Goal: Task Accomplishment & Management: Use online tool/utility

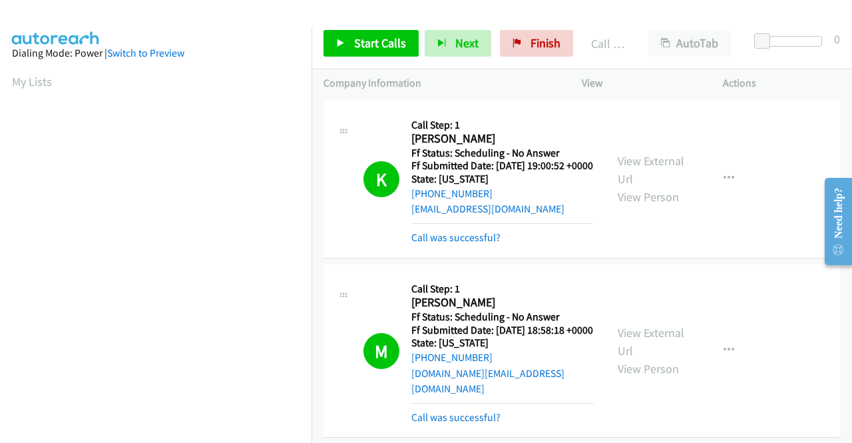
scroll to position [303, 0]
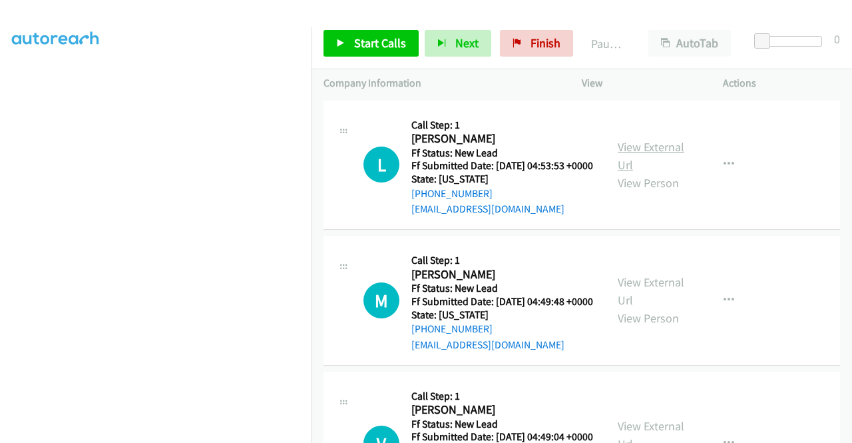
click at [642, 158] on link "View External Url" at bounding box center [651, 155] width 67 height 33
click at [650, 301] on link "View External Url" at bounding box center [651, 290] width 67 height 33
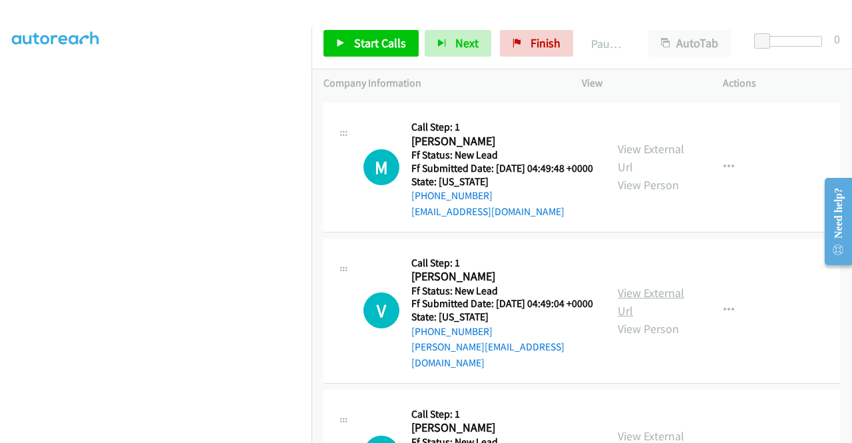
click at [632, 318] on link "View External Url" at bounding box center [651, 301] width 67 height 33
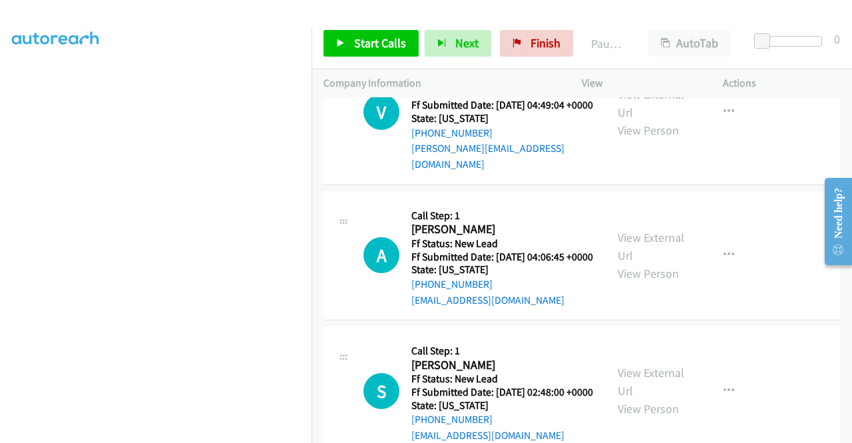
scroll to position [333, 0]
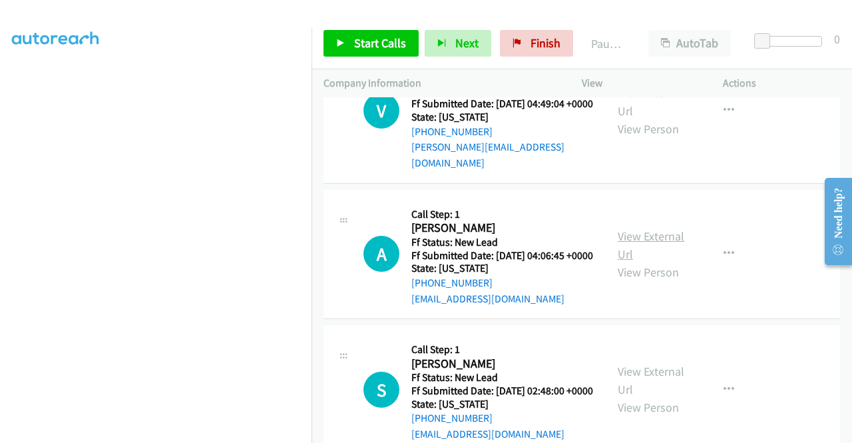
click at [632, 262] on link "View External Url" at bounding box center [651, 244] width 67 height 33
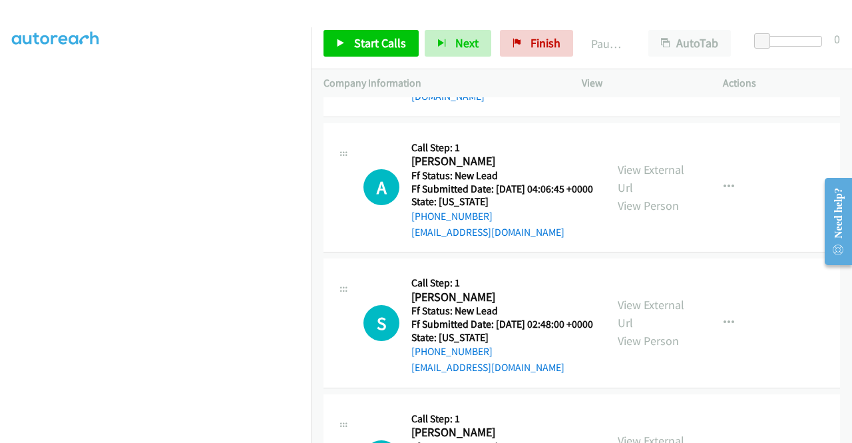
scroll to position [466, 0]
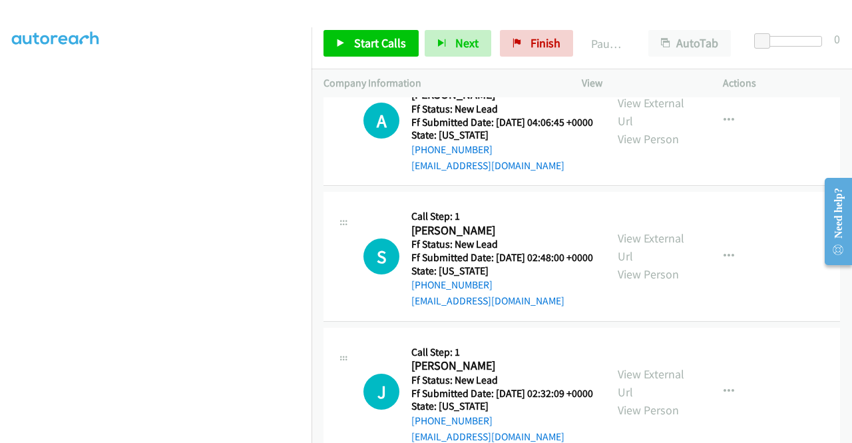
click at [630, 283] on div "View External Url View Person" at bounding box center [652, 256] width 69 height 54
click at [635, 264] on link "View External Url" at bounding box center [651, 246] width 67 height 33
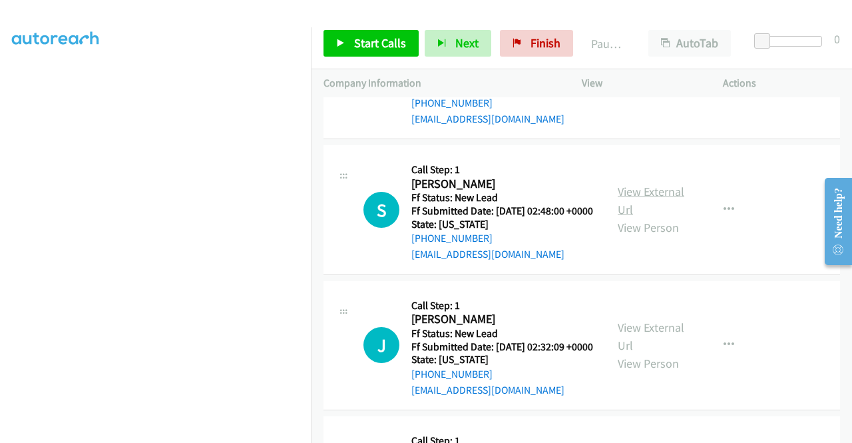
scroll to position [599, 0]
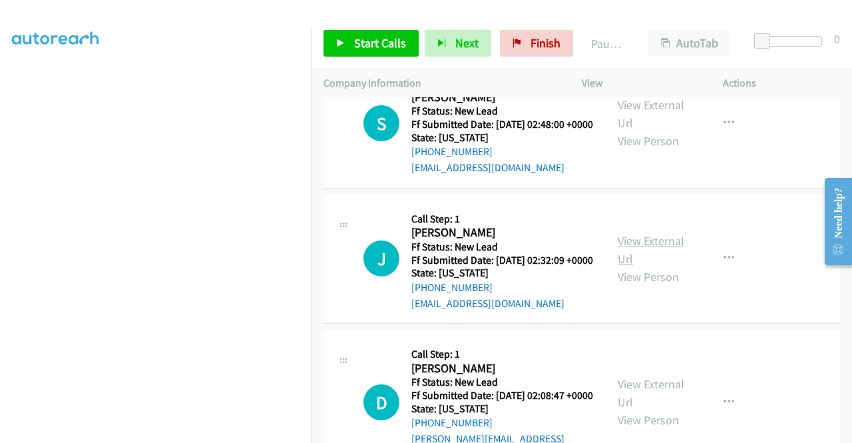
click at [640, 266] on link "View External Url" at bounding box center [651, 249] width 67 height 33
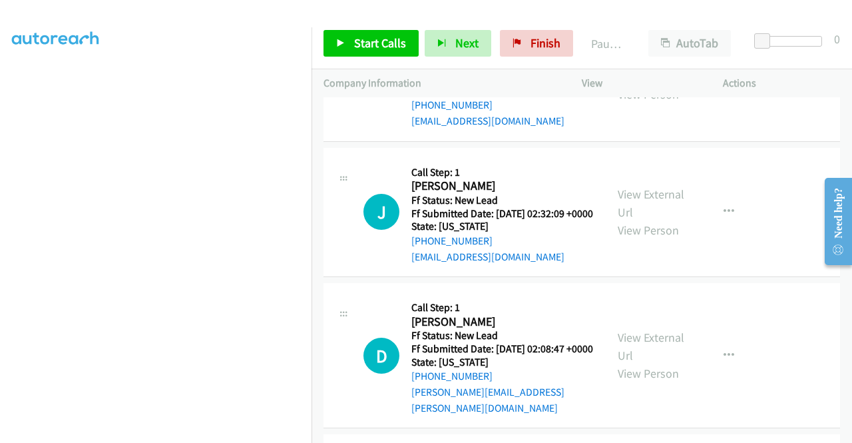
scroll to position [732, 0]
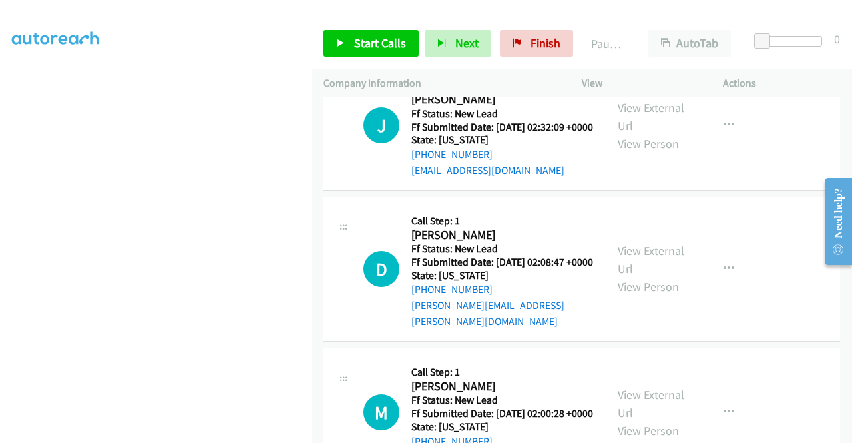
click at [636, 276] on link "View External Url" at bounding box center [651, 259] width 67 height 33
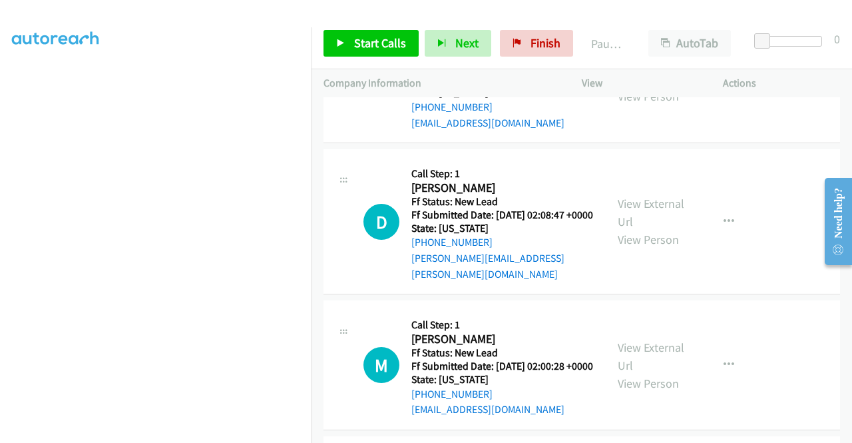
scroll to position [865, 0]
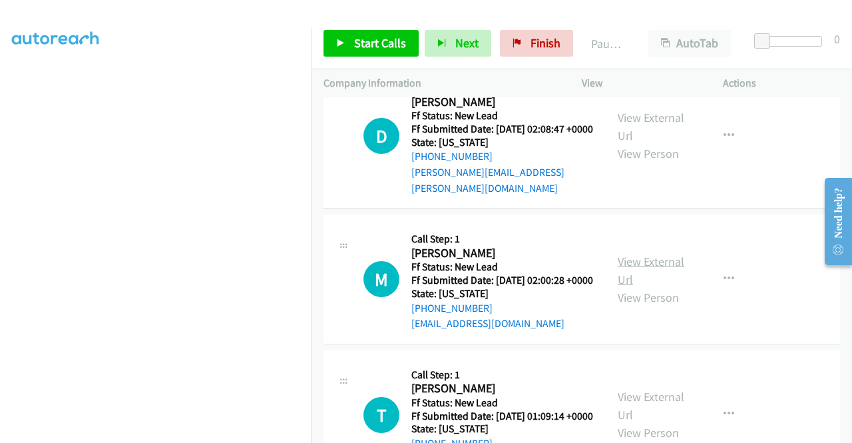
click at [673, 287] on link "View External Url" at bounding box center [651, 270] width 67 height 33
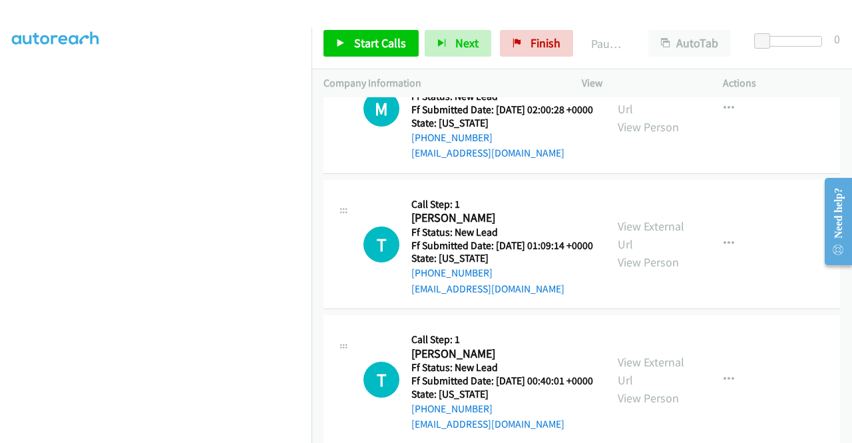
scroll to position [1065, 0]
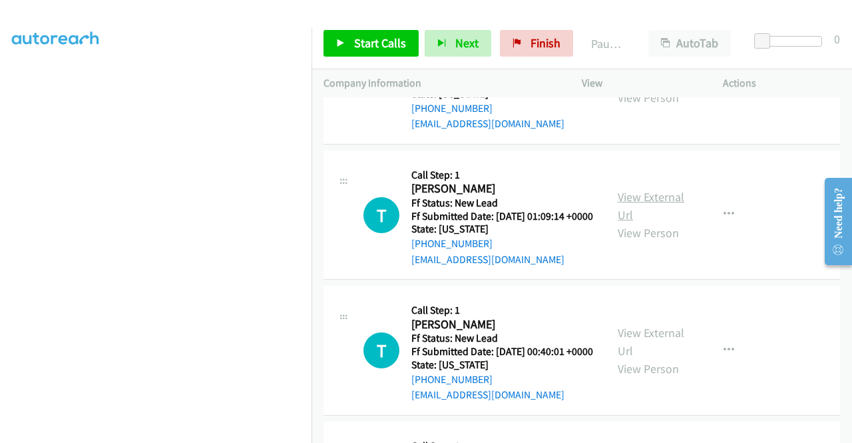
click at [658, 222] on link "View External Url" at bounding box center [651, 205] width 67 height 33
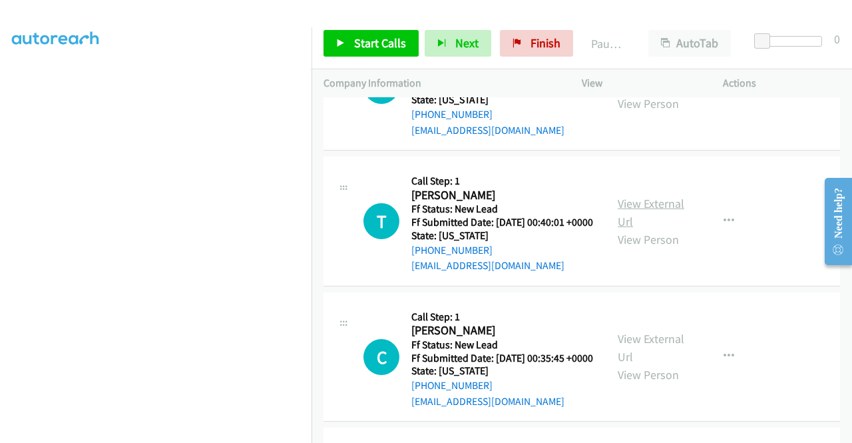
scroll to position [1198, 0]
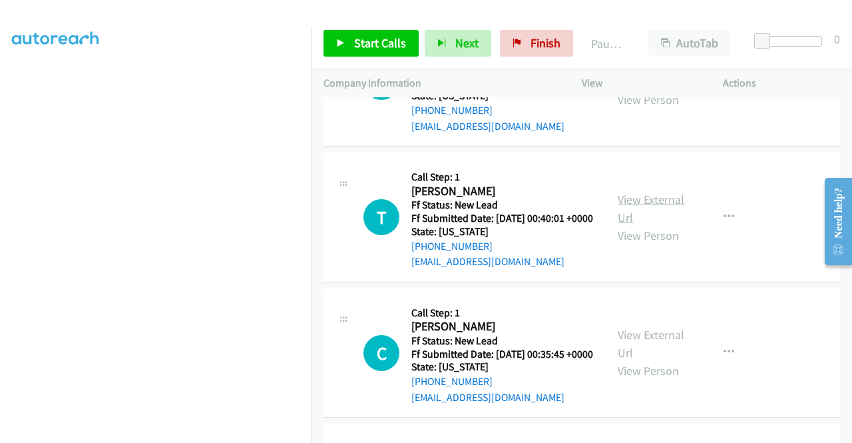
click at [673, 225] on link "View External Url" at bounding box center [651, 208] width 67 height 33
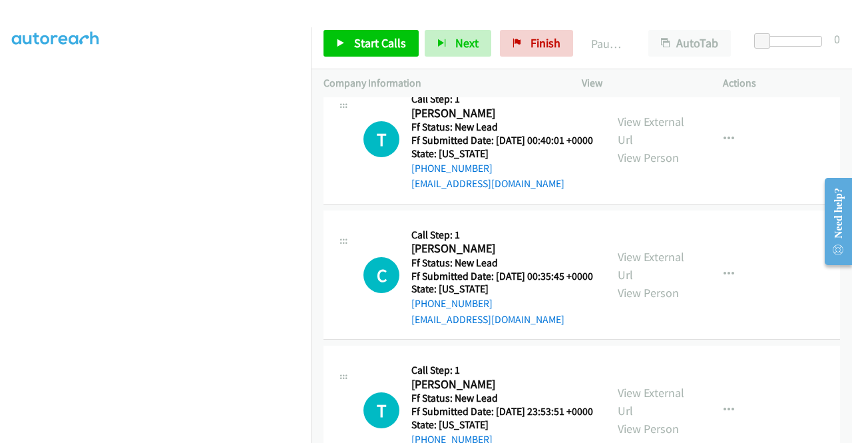
scroll to position [1331, 0]
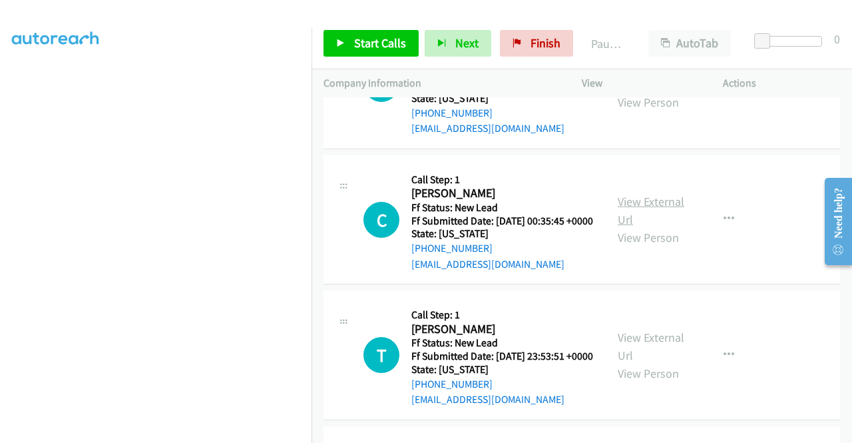
click at [656, 227] on link "View External Url" at bounding box center [651, 210] width 67 height 33
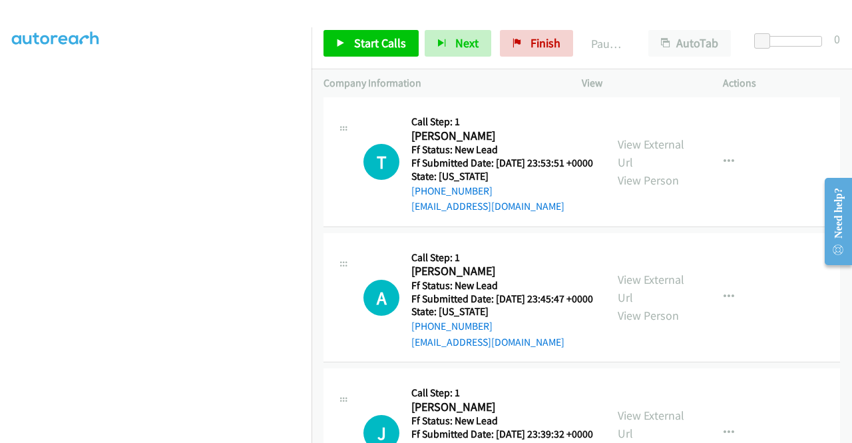
scroll to position [1531, 0]
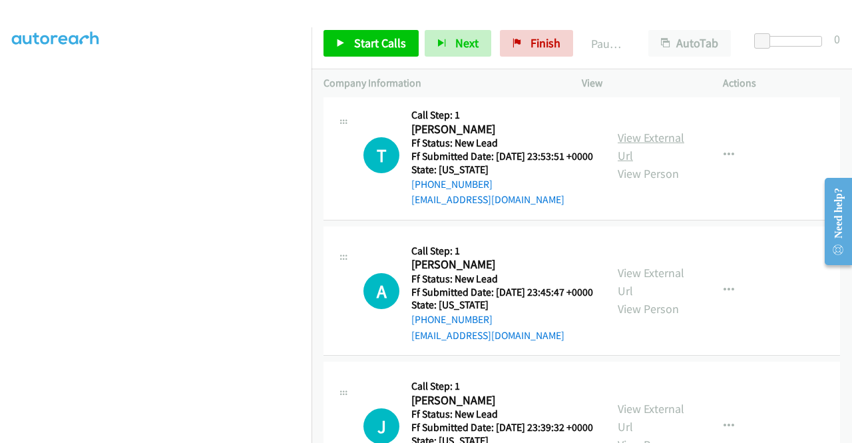
click at [662, 163] on link "View External Url" at bounding box center [651, 146] width 67 height 33
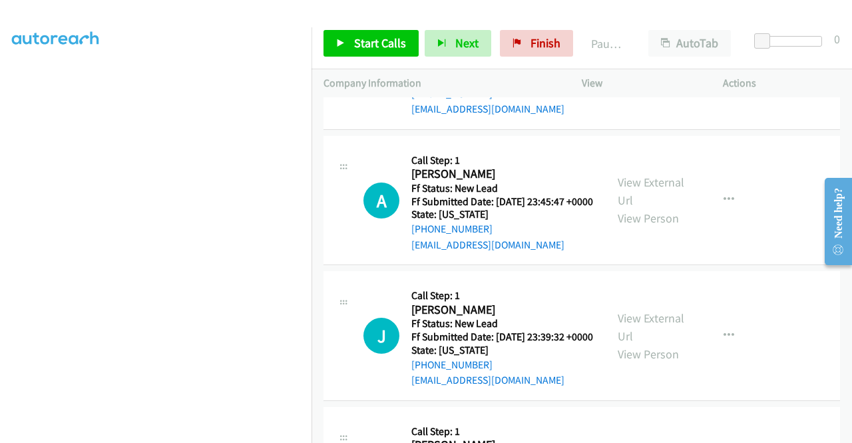
scroll to position [1664, 0]
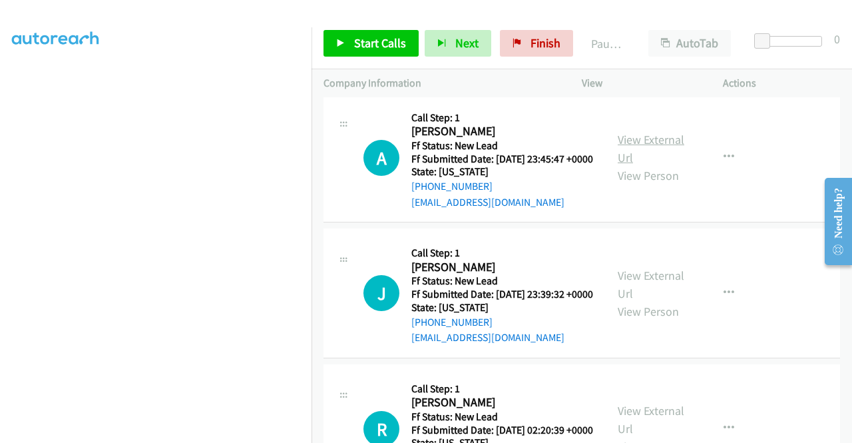
click at [672, 165] on link "View External Url" at bounding box center [651, 148] width 67 height 33
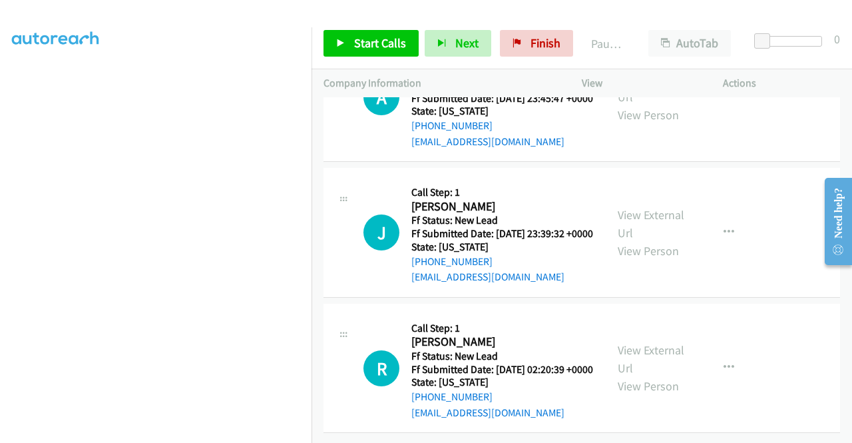
scroll to position [1797, 0]
click at [650, 240] on link "View External Url" at bounding box center [651, 223] width 67 height 33
click at [631, 342] on link "View External Url" at bounding box center [651, 358] width 67 height 33
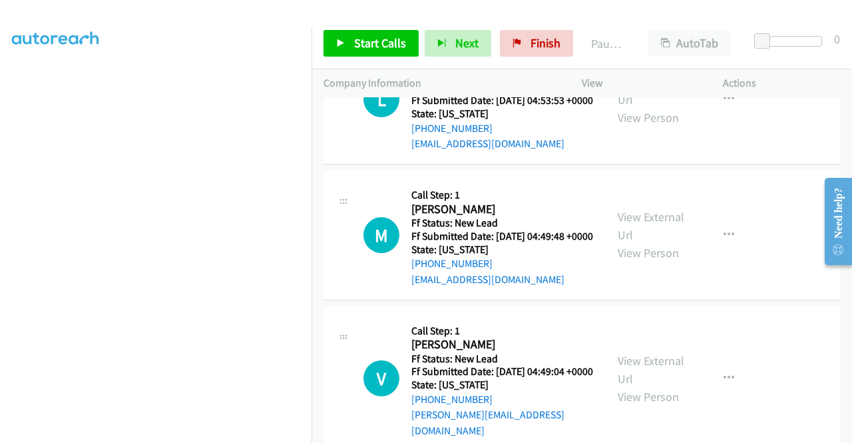
scroll to position [0, 0]
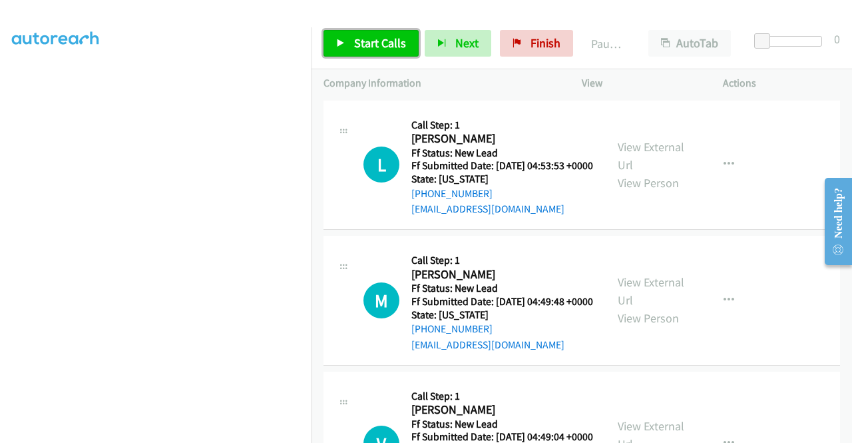
click at [397, 41] on span "Start Calls" at bounding box center [380, 42] width 52 height 15
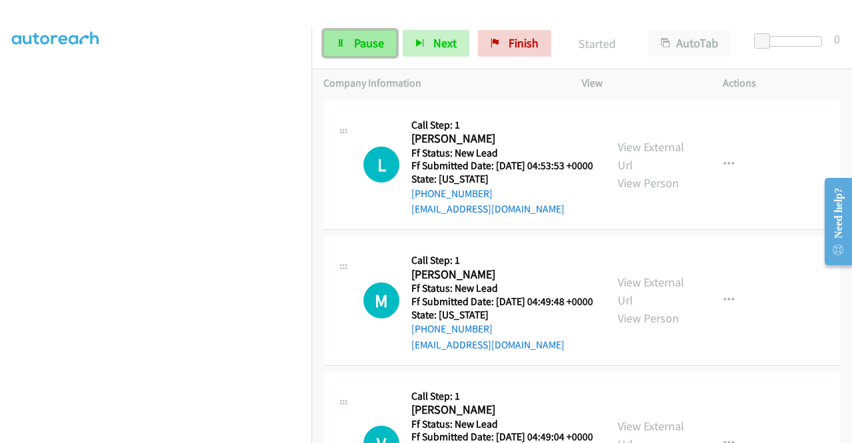
click at [374, 46] on span "Pause" at bounding box center [369, 42] width 30 height 15
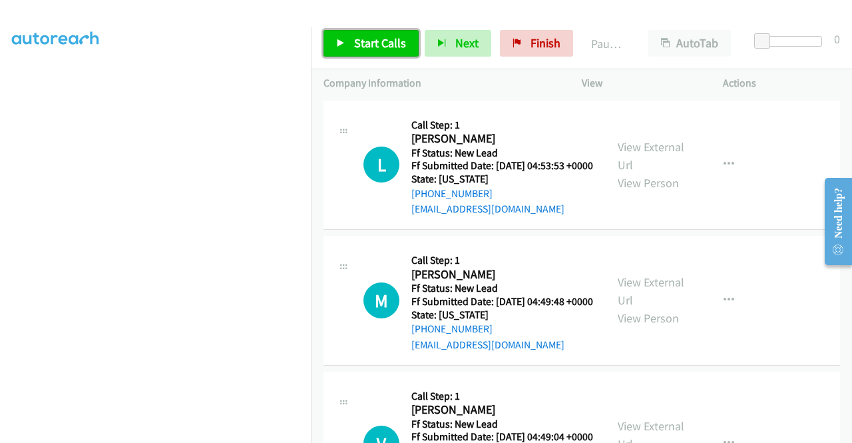
click at [374, 46] on span "Start Calls" at bounding box center [380, 42] width 52 height 15
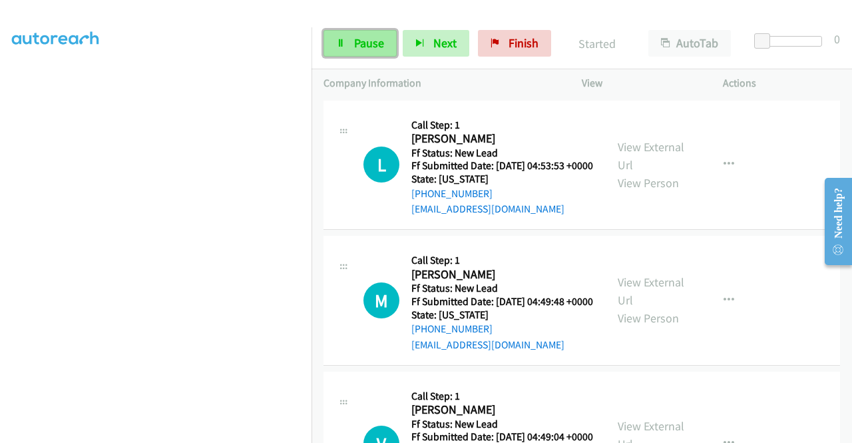
click at [361, 46] on span "Pause" at bounding box center [369, 42] width 30 height 15
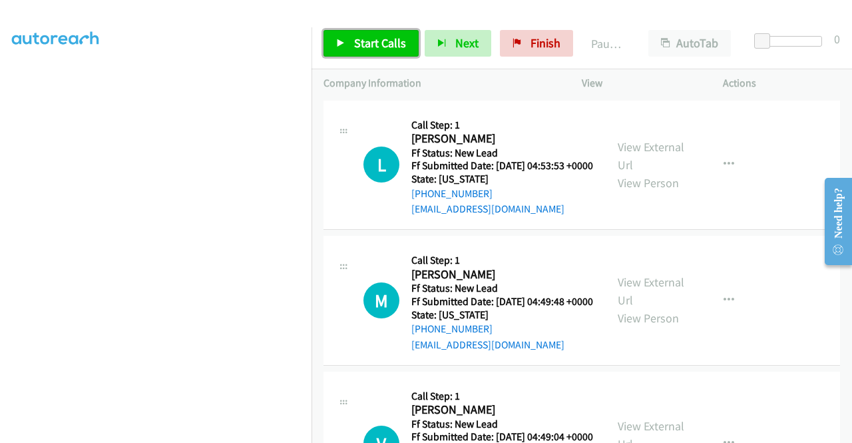
click at [361, 46] on span "Start Calls" at bounding box center [380, 42] width 52 height 15
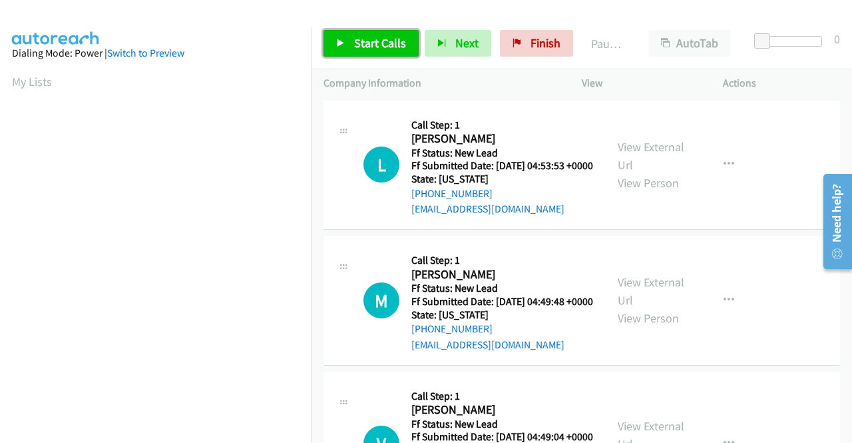
click at [372, 51] on link "Start Calls" at bounding box center [370, 43] width 95 height 27
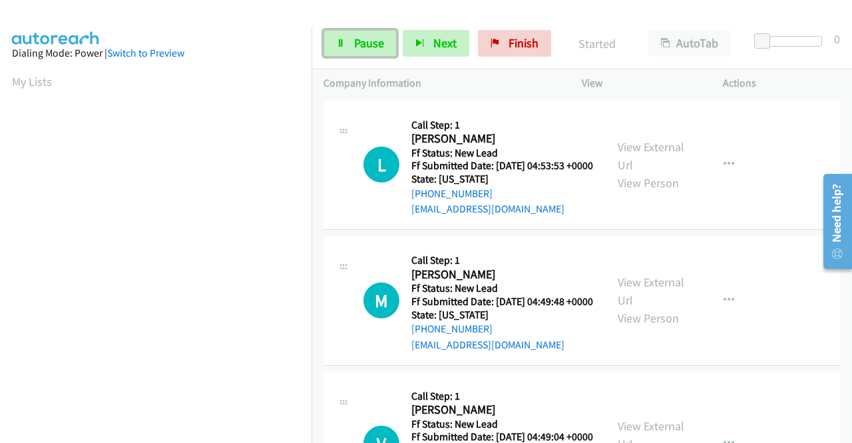
click at [372, 51] on link "Pause" at bounding box center [359, 43] width 73 height 27
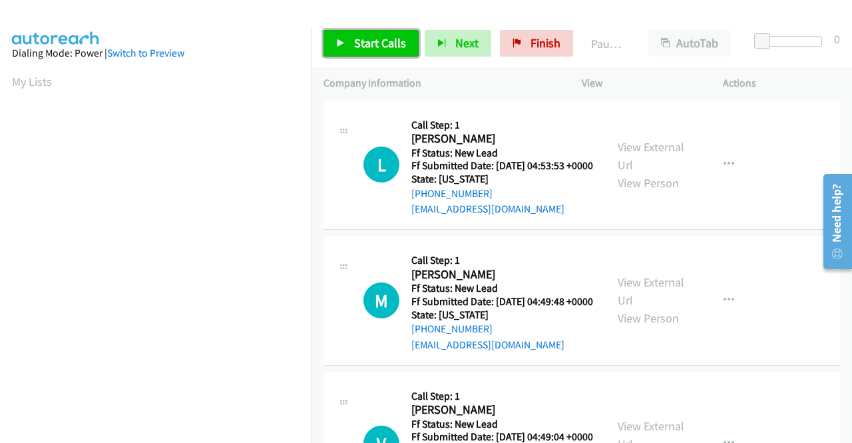
click at [372, 51] on link "Start Calls" at bounding box center [370, 43] width 95 height 27
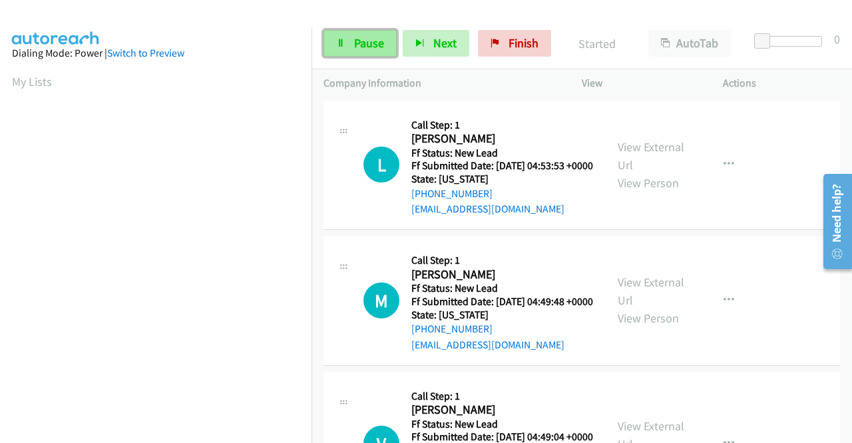
click at [365, 51] on link "Pause" at bounding box center [359, 43] width 73 height 27
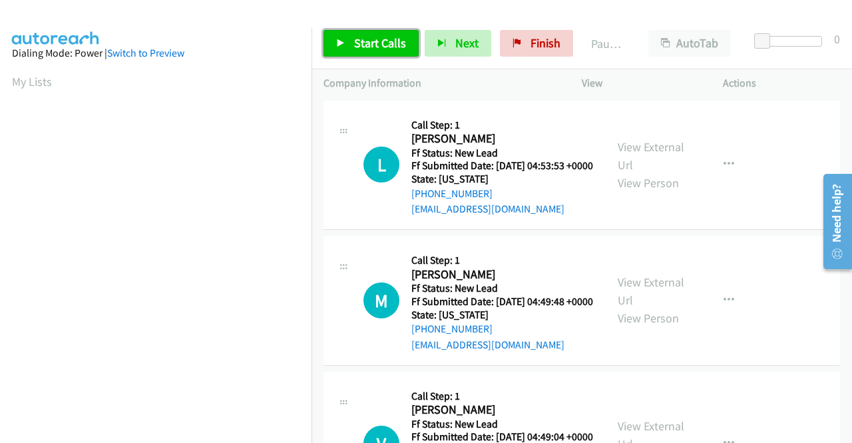
click at [361, 38] on span "Start Calls" at bounding box center [380, 42] width 52 height 15
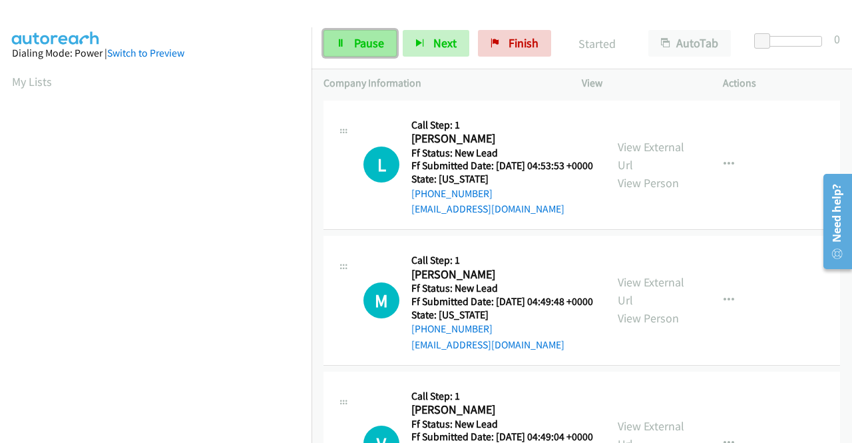
click at [387, 48] on link "Pause" at bounding box center [359, 43] width 73 height 27
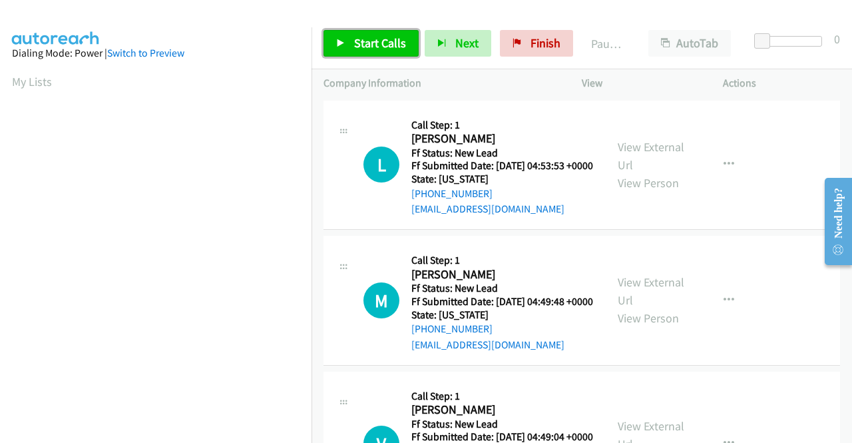
click at [363, 38] on span "Start Calls" at bounding box center [380, 42] width 52 height 15
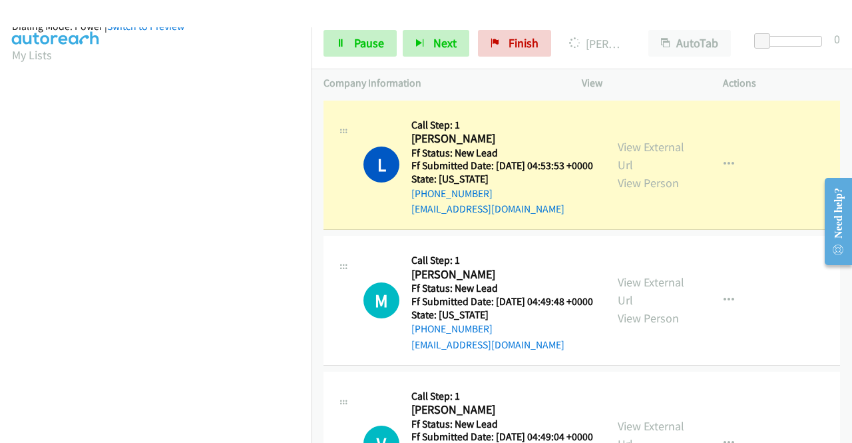
scroll to position [303, 0]
click at [346, 49] on link "Pause" at bounding box center [359, 43] width 73 height 27
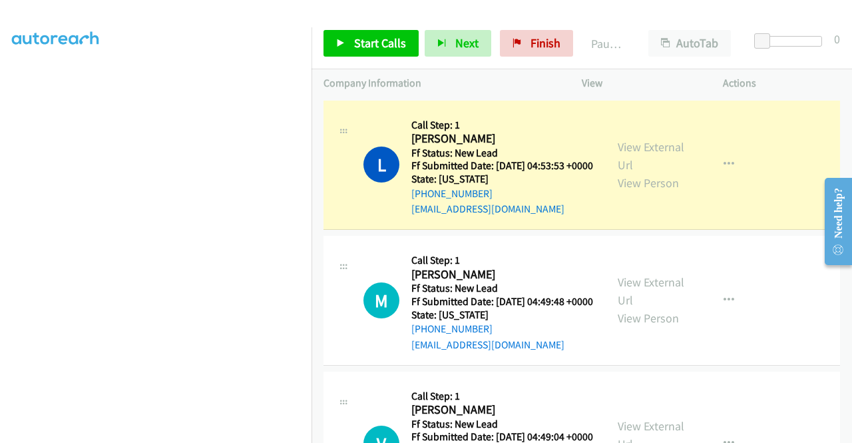
scroll to position [0, 0]
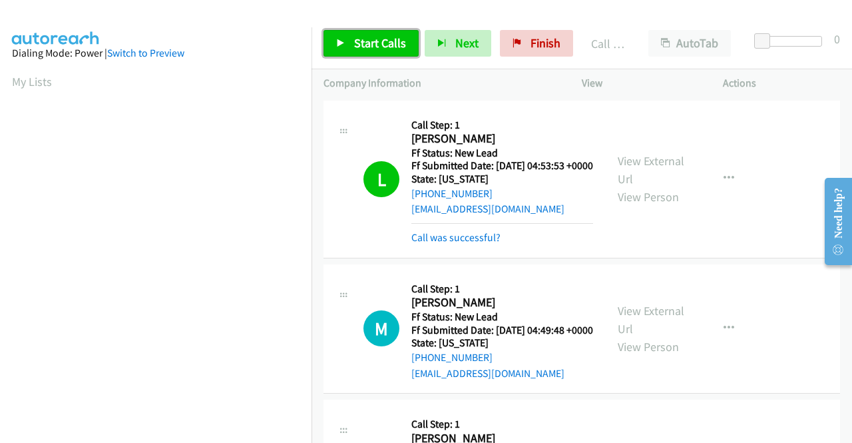
click at [369, 42] on span "Start Calls" at bounding box center [380, 42] width 52 height 15
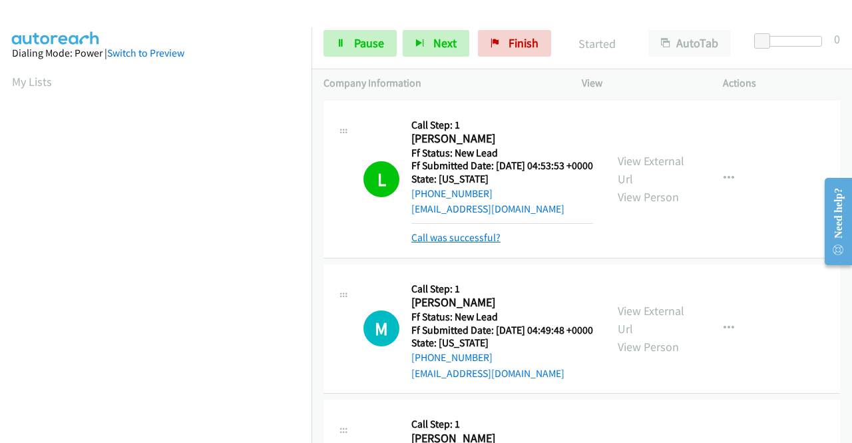
click at [458, 244] on link "Call was successful?" at bounding box center [455, 237] width 89 height 13
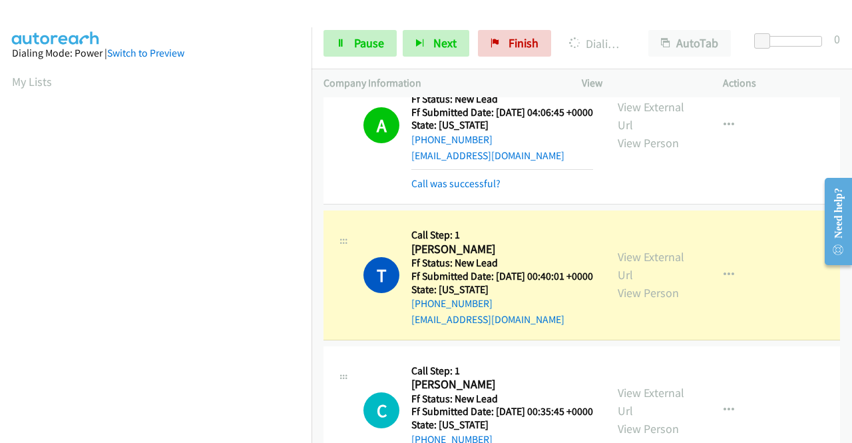
scroll to position [599, 0]
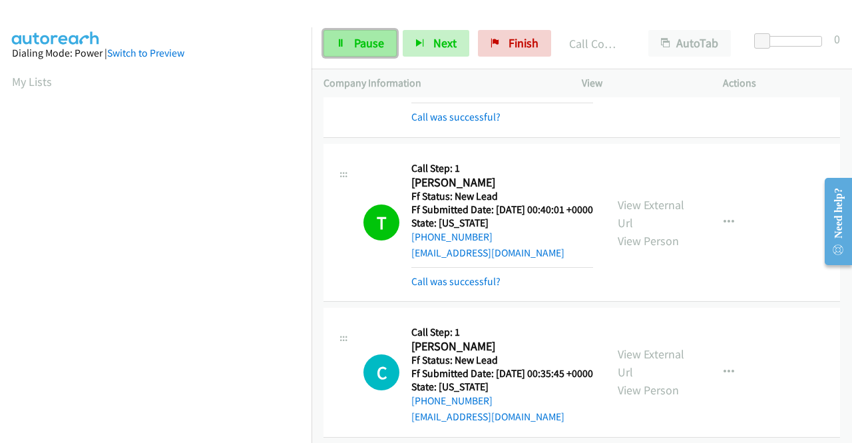
click at [353, 45] on link "Pause" at bounding box center [359, 43] width 73 height 27
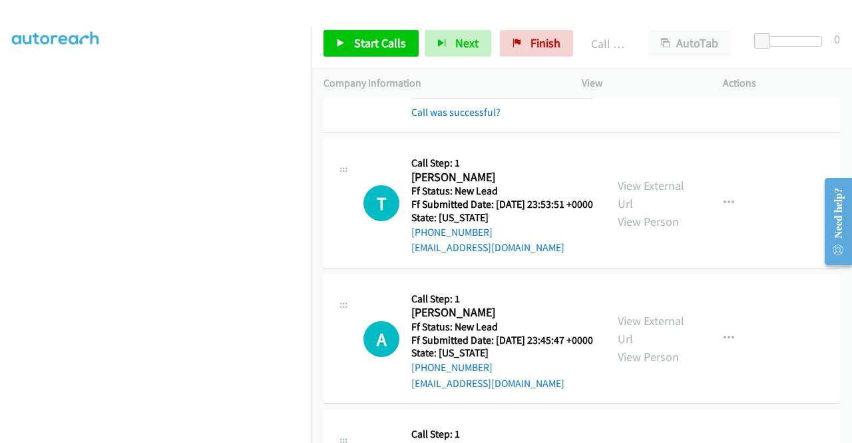
scroll to position [998, 0]
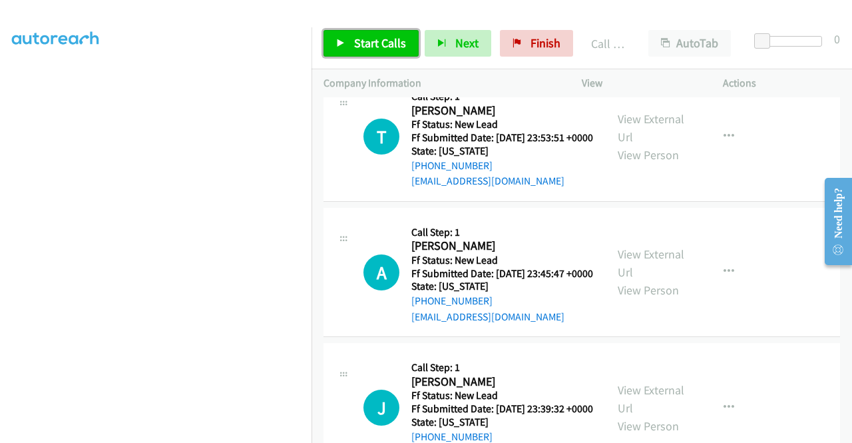
click at [365, 51] on link "Start Calls" at bounding box center [370, 43] width 95 height 27
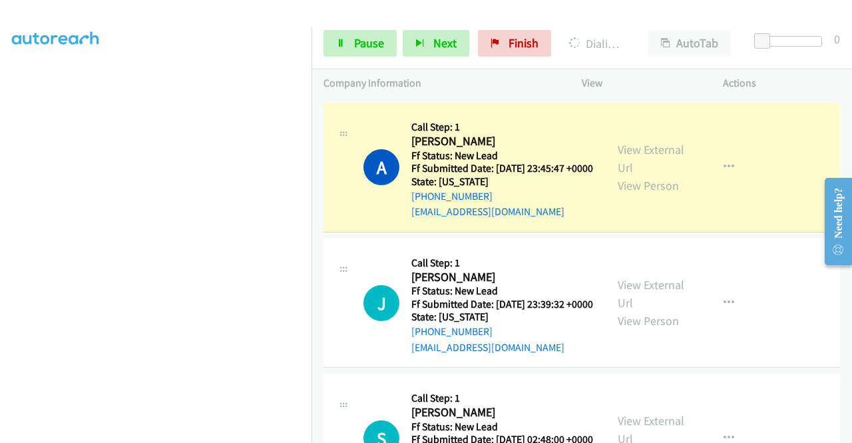
scroll to position [0, 0]
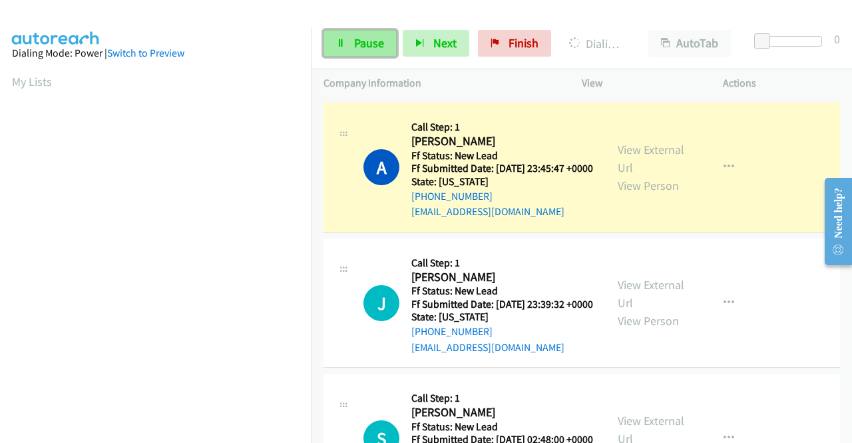
click at [345, 47] on link "Pause" at bounding box center [359, 43] width 73 height 27
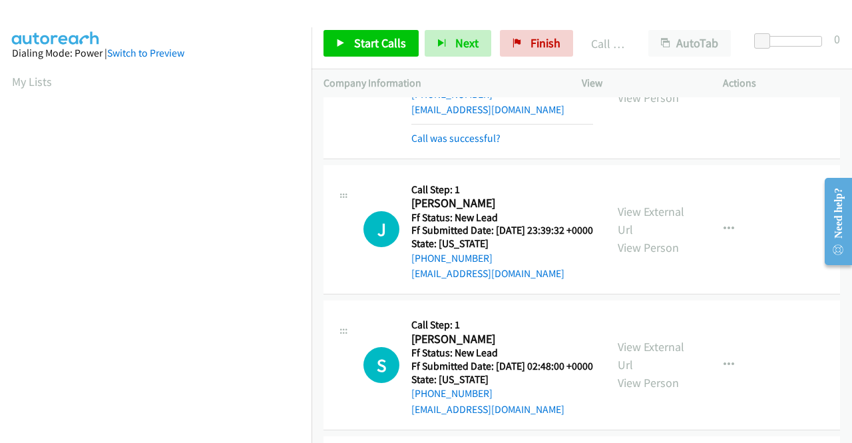
scroll to position [1331, 0]
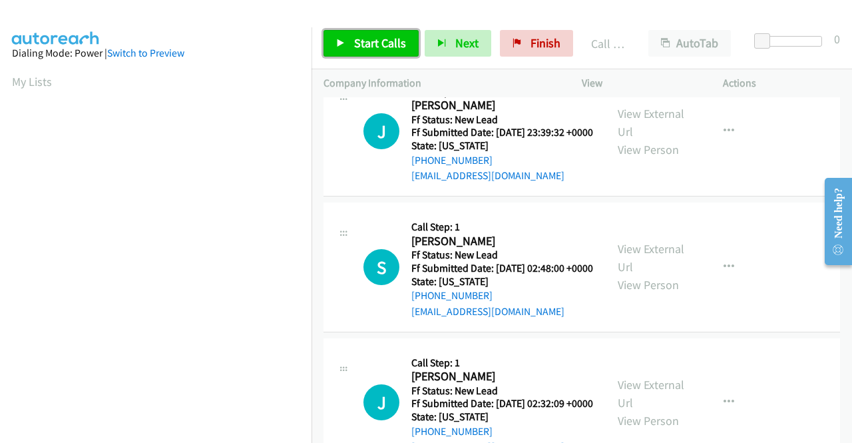
click at [361, 42] on span "Start Calls" at bounding box center [380, 42] width 52 height 15
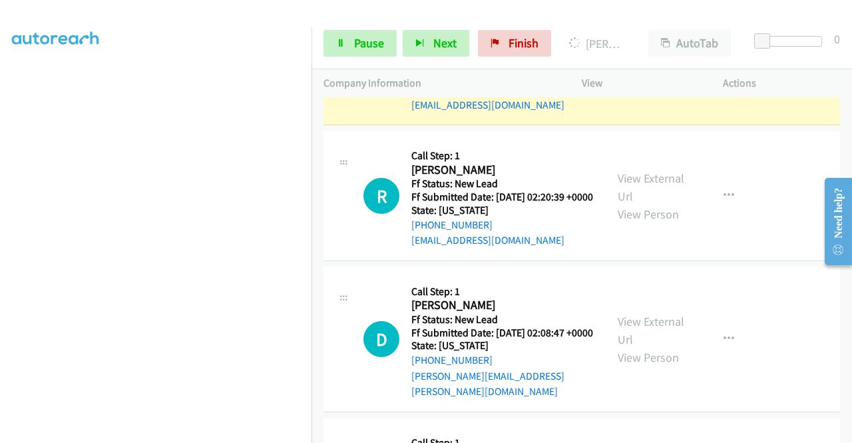
scroll to position [1730, 0]
click at [355, 40] on span "Pause" at bounding box center [369, 42] width 30 height 15
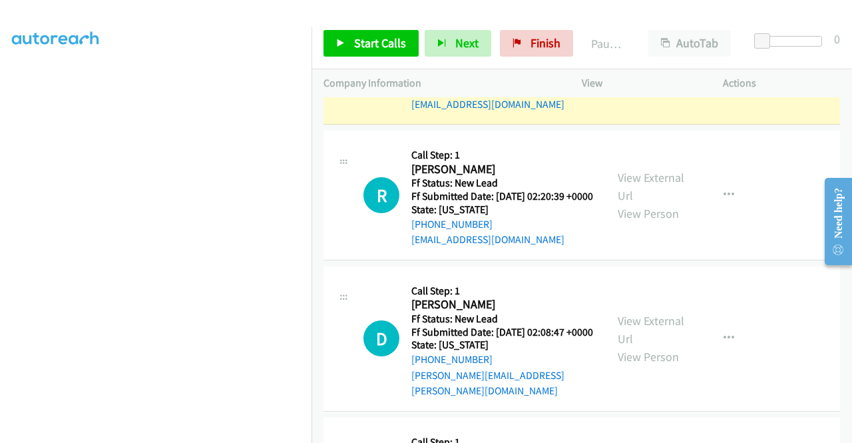
scroll to position [104, 0]
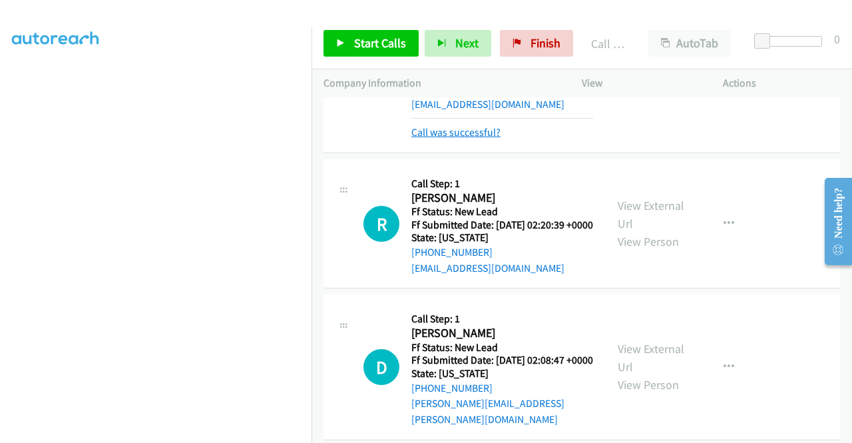
click at [490, 138] on link "Call was successful?" at bounding box center [455, 132] width 89 height 13
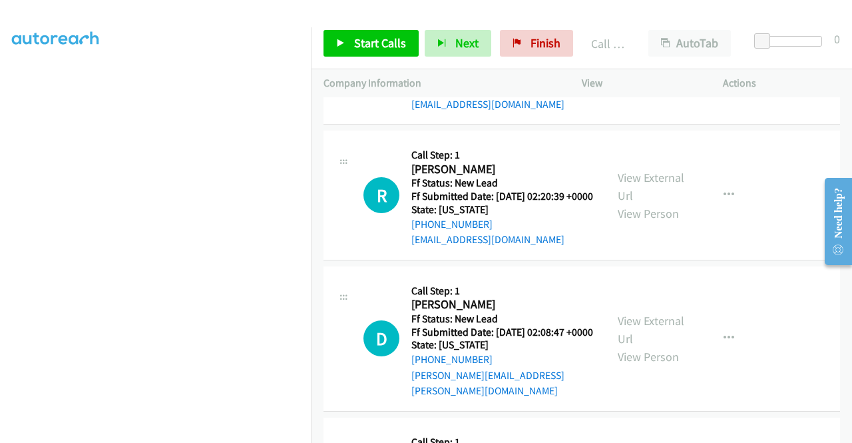
click at [723, 65] on icon "button" at bounding box center [728, 59] width 11 height 11
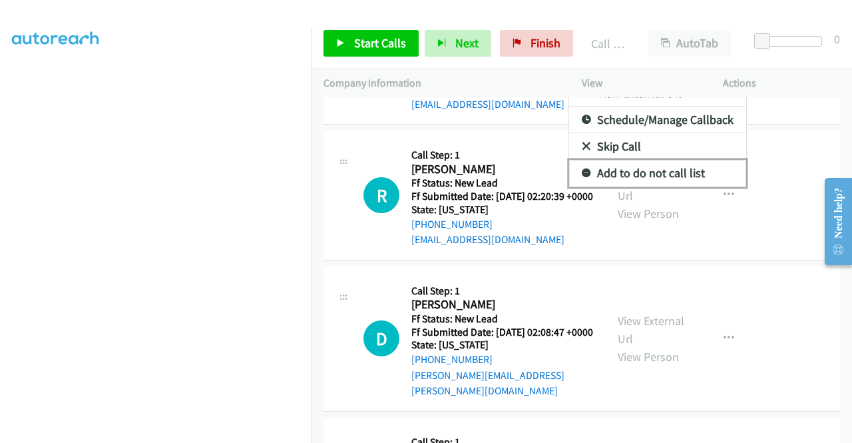
click at [684, 186] on link "Add to do not call list" at bounding box center [657, 173] width 177 height 27
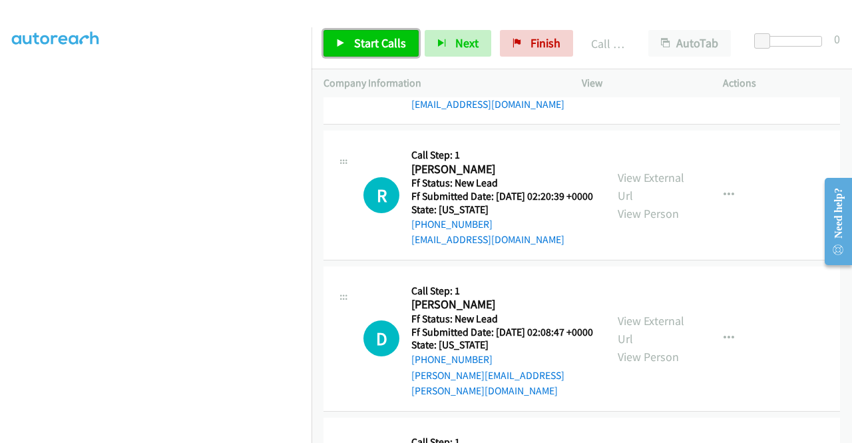
click at [407, 54] on link "Start Calls" at bounding box center [370, 43] width 95 height 27
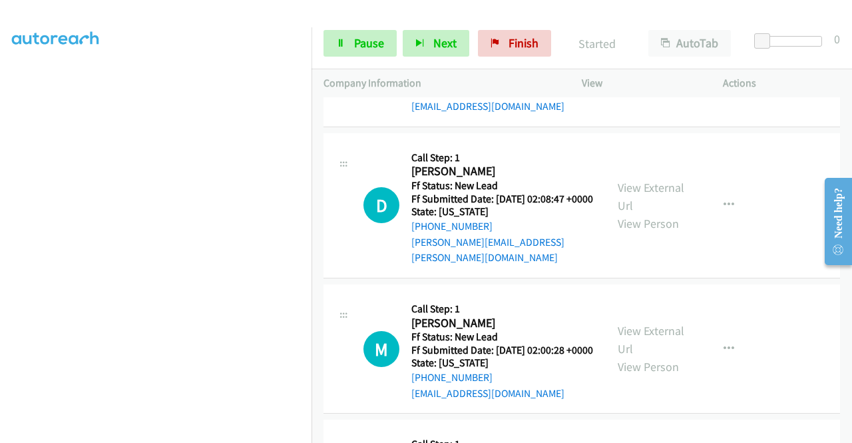
scroll to position [303, 0]
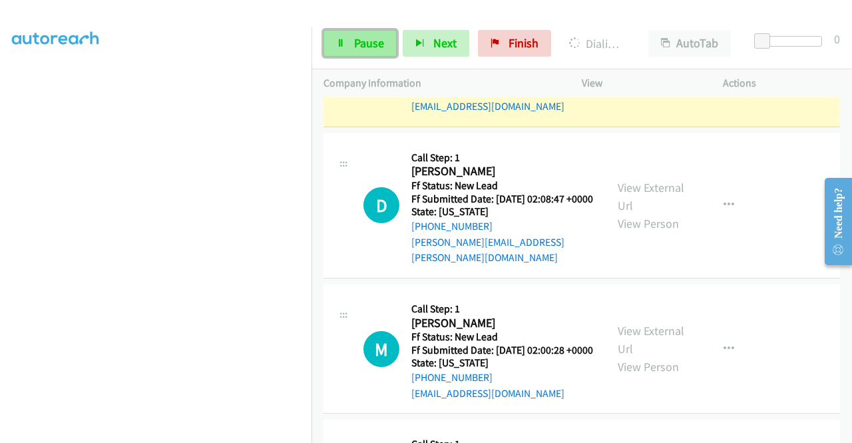
click at [343, 53] on link "Pause" at bounding box center [359, 43] width 73 height 27
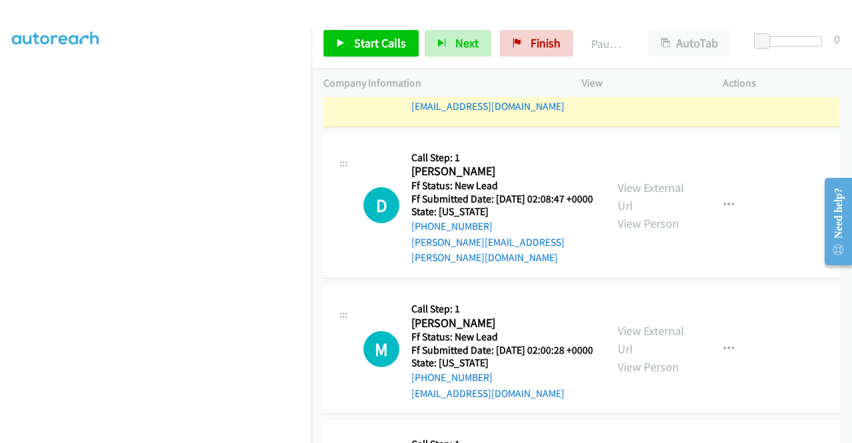
scroll to position [0, 0]
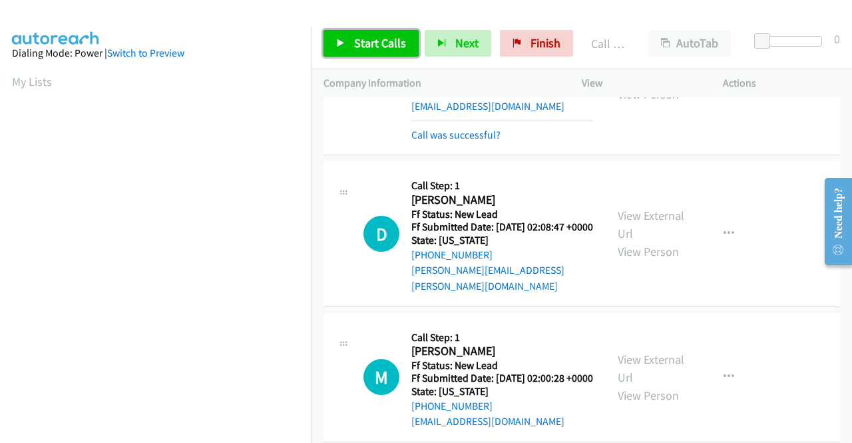
click at [377, 38] on span "Start Calls" at bounding box center [380, 42] width 52 height 15
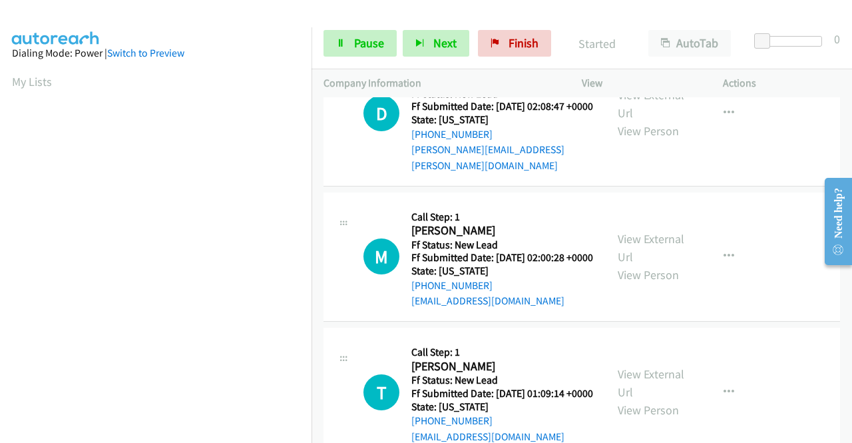
scroll to position [1997, 0]
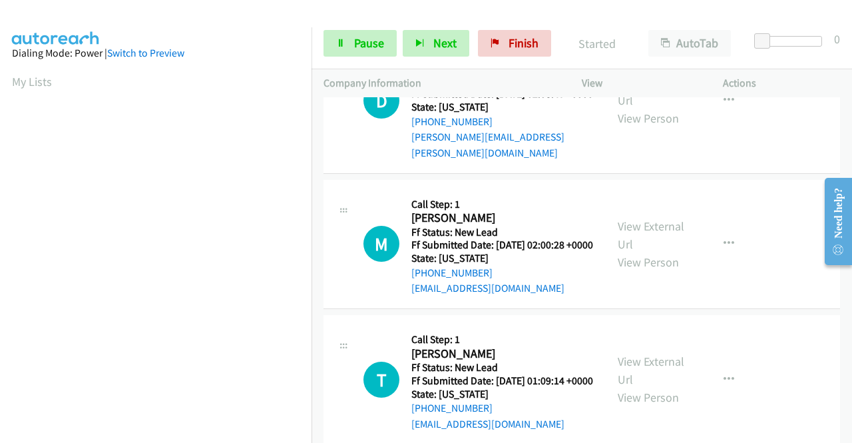
click at [457, 10] on div "Call was successful?" at bounding box center [502, 2] width 182 height 16
click at [456, 8] on link "Call was successful?" at bounding box center [455, 1] width 89 height 13
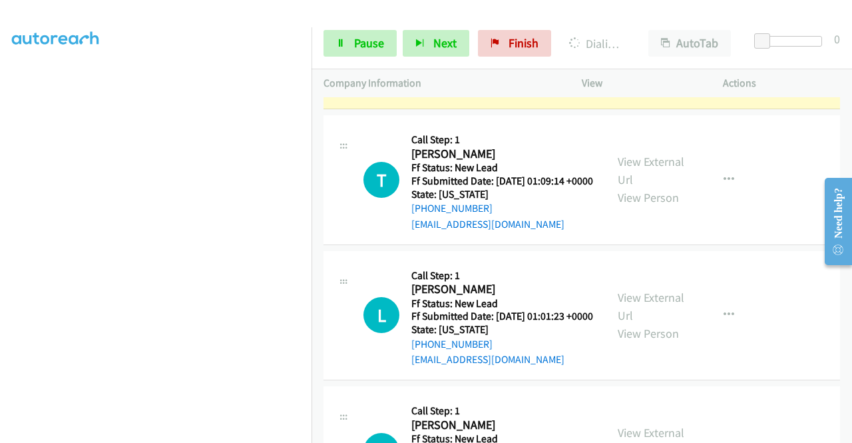
scroll to position [0, 0]
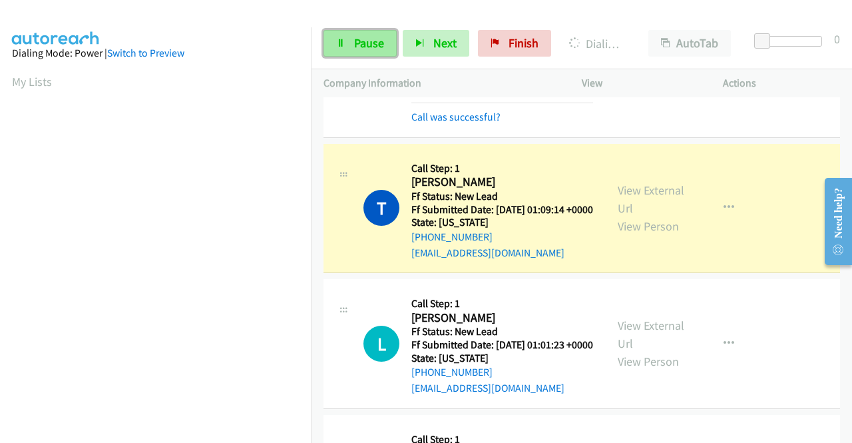
click at [379, 43] on span "Pause" at bounding box center [369, 42] width 30 height 15
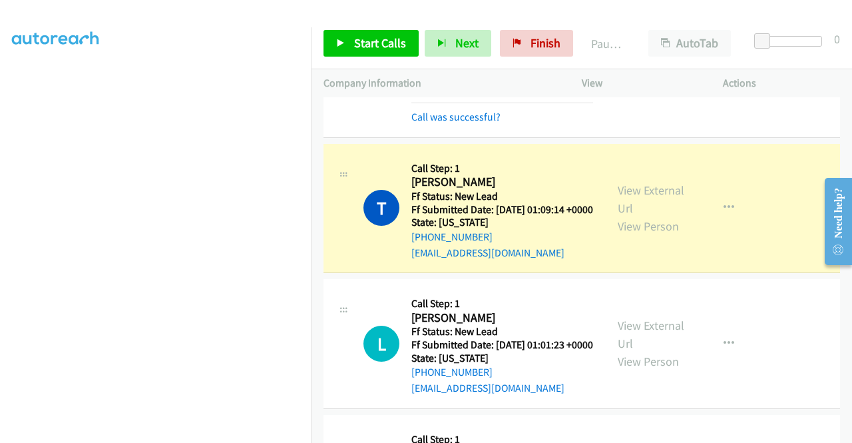
scroll to position [104, 0]
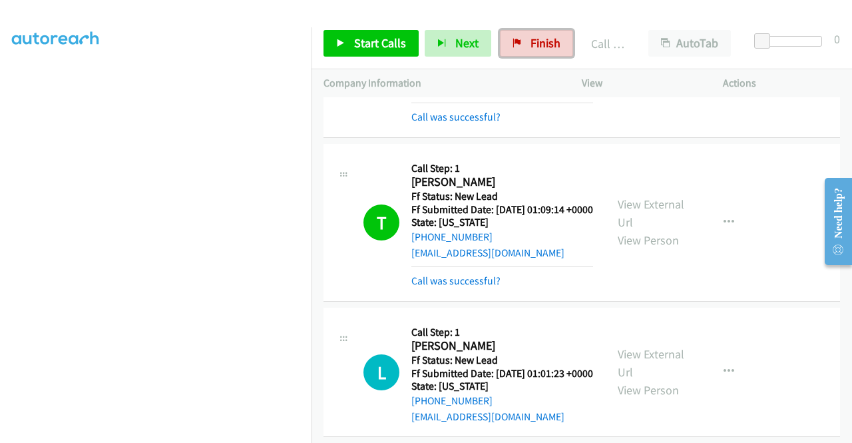
drag, startPoint x: 525, startPoint y: 43, endPoint x: 477, endPoint y: 69, distance: 54.5
click at [530, 43] on span "Finish" at bounding box center [545, 42] width 30 height 15
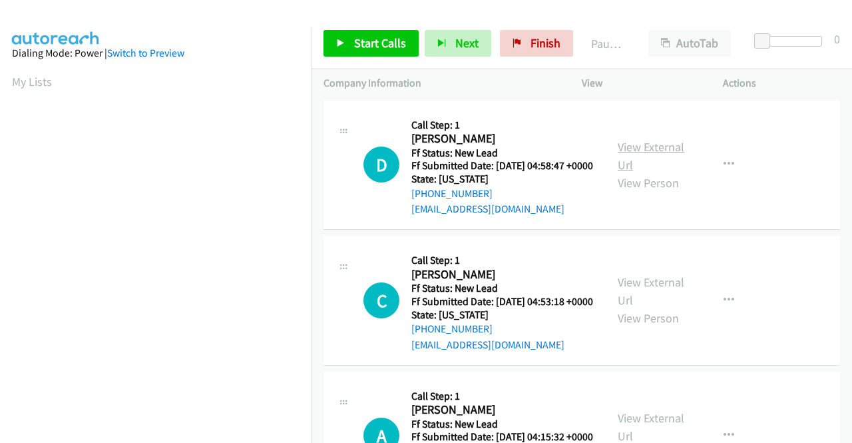
click at [654, 147] on link "View External Url" at bounding box center [651, 155] width 67 height 33
click at [671, 303] on link "View External Url" at bounding box center [651, 290] width 67 height 33
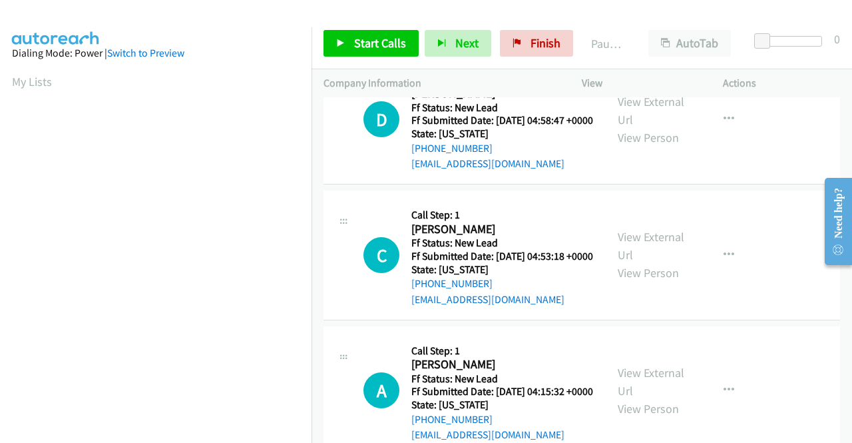
scroll to position [67, 0]
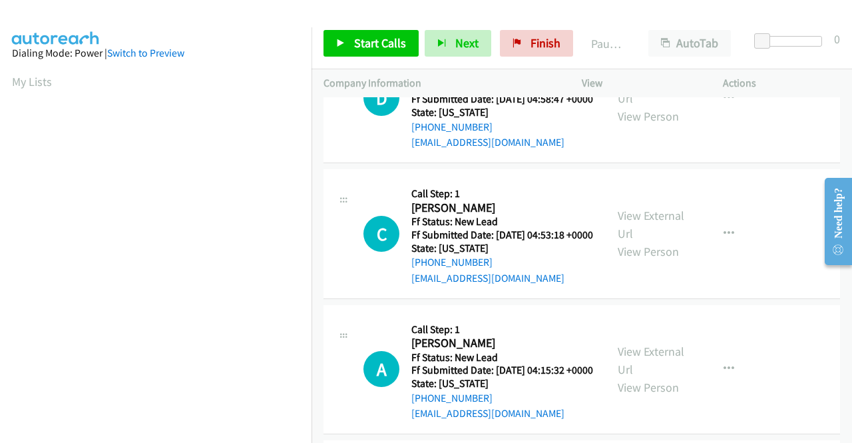
click at [644, 391] on div "View External Url View Person" at bounding box center [652, 369] width 69 height 54
click at [647, 377] on link "View External Url" at bounding box center [651, 359] width 67 height 33
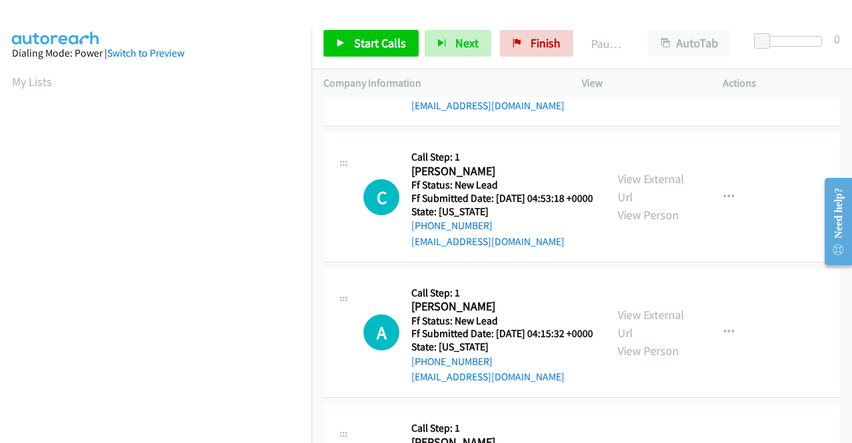
scroll to position [266, 0]
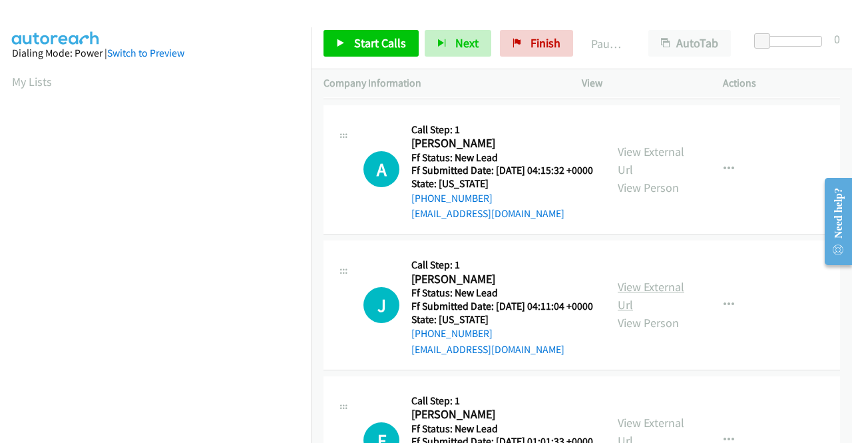
click at [638, 312] on link "View External Url" at bounding box center [651, 295] width 67 height 33
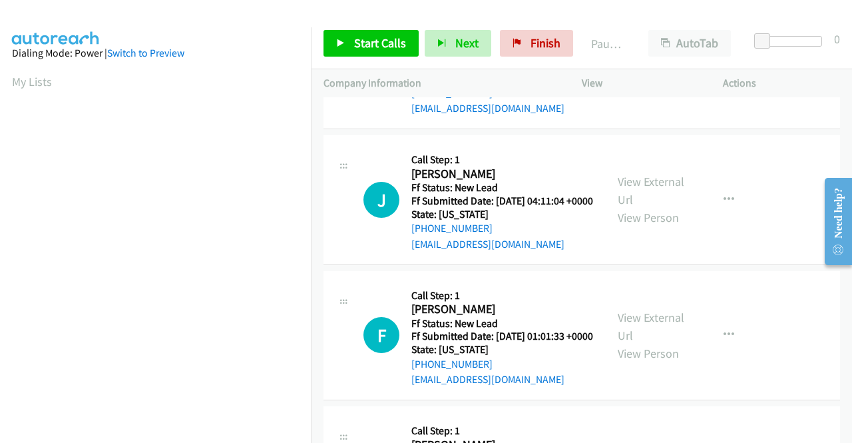
scroll to position [399, 0]
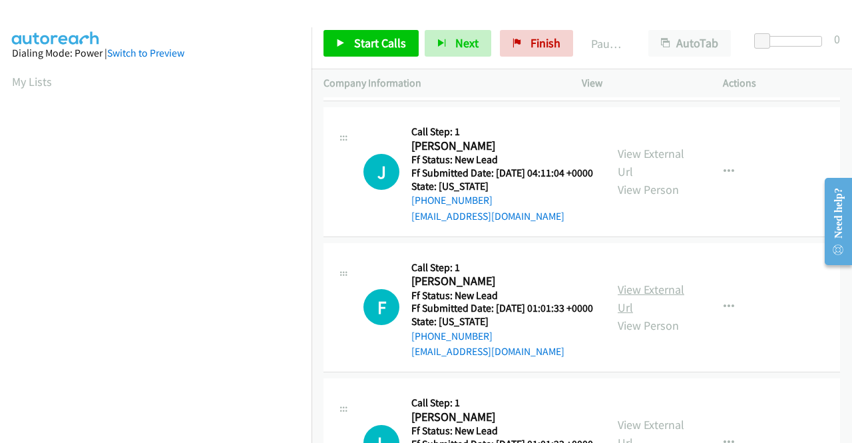
click at [650, 315] on link "View External Url" at bounding box center [651, 298] width 67 height 33
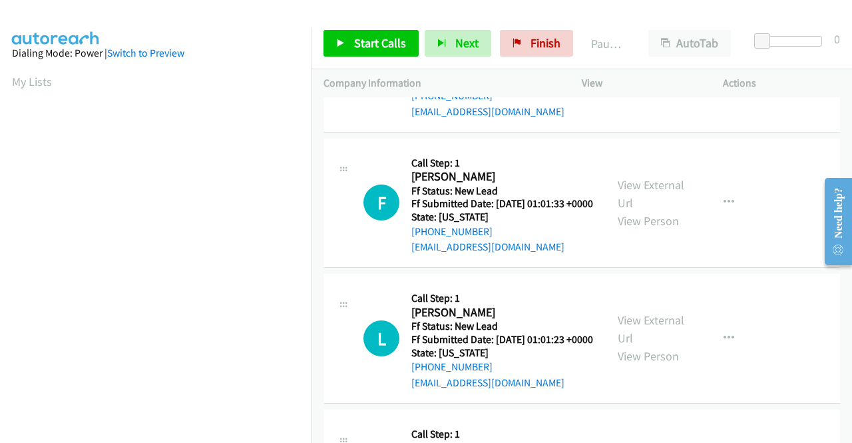
scroll to position [532, 0]
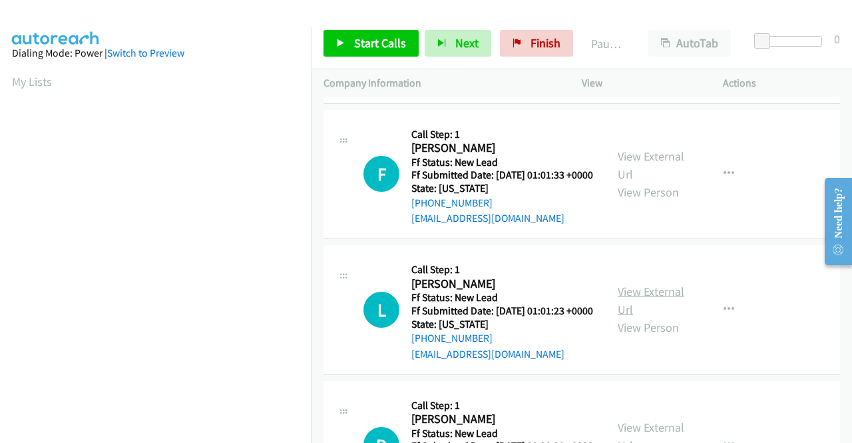
click at [662, 317] on link "View External Url" at bounding box center [651, 300] width 67 height 33
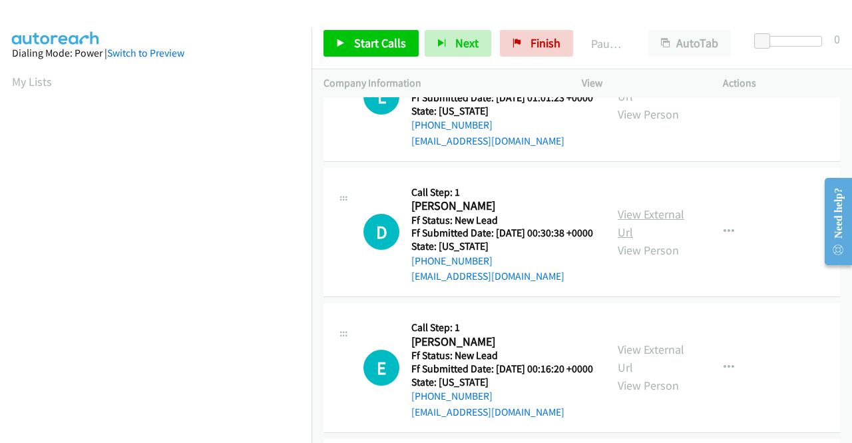
scroll to position [799, 0]
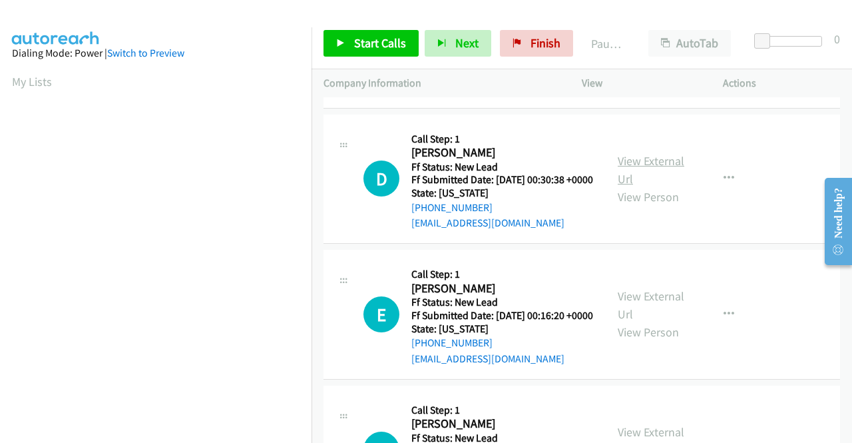
click at [636, 186] on link "View External Url" at bounding box center [651, 169] width 67 height 33
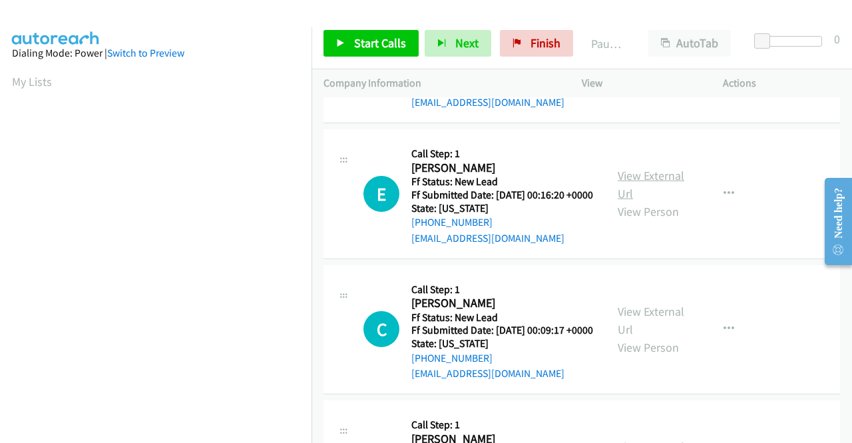
scroll to position [932, 0]
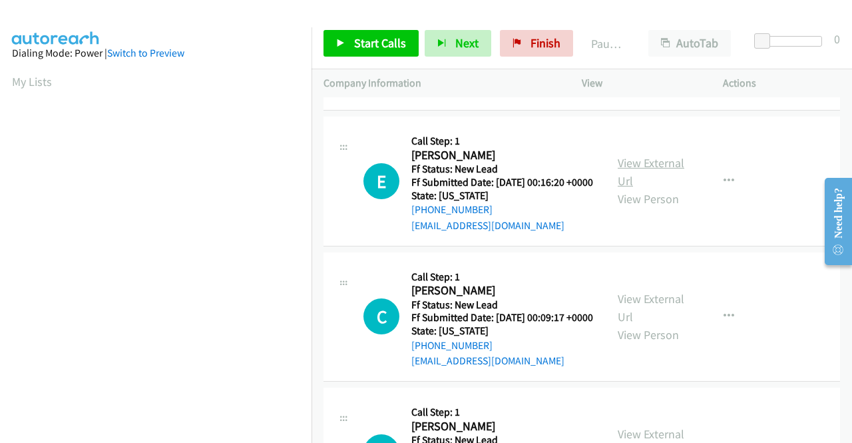
click at [627, 188] on link "View External Url" at bounding box center [651, 171] width 67 height 33
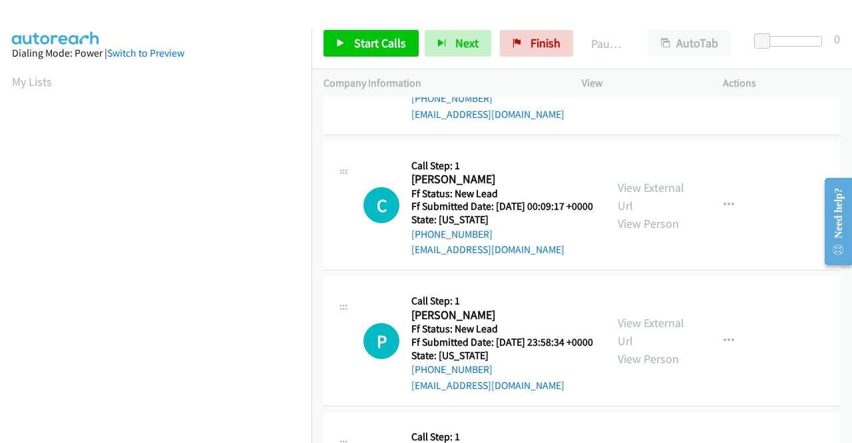
scroll to position [1065, 0]
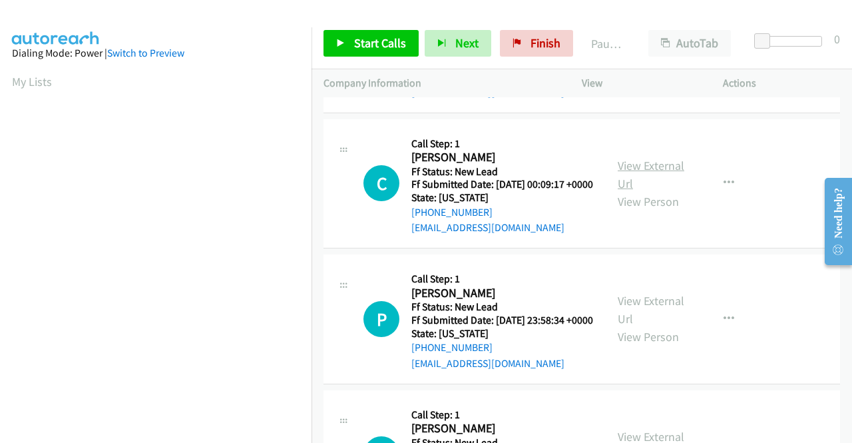
click at [659, 191] on link "View External Url" at bounding box center [651, 174] width 67 height 33
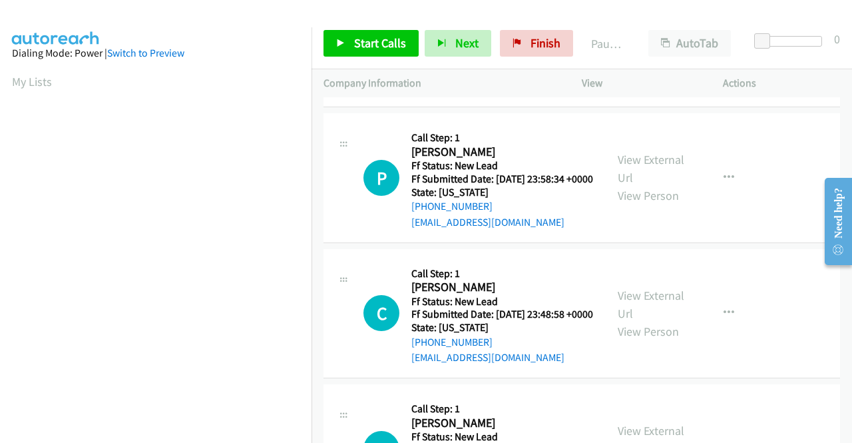
scroll to position [1265, 0]
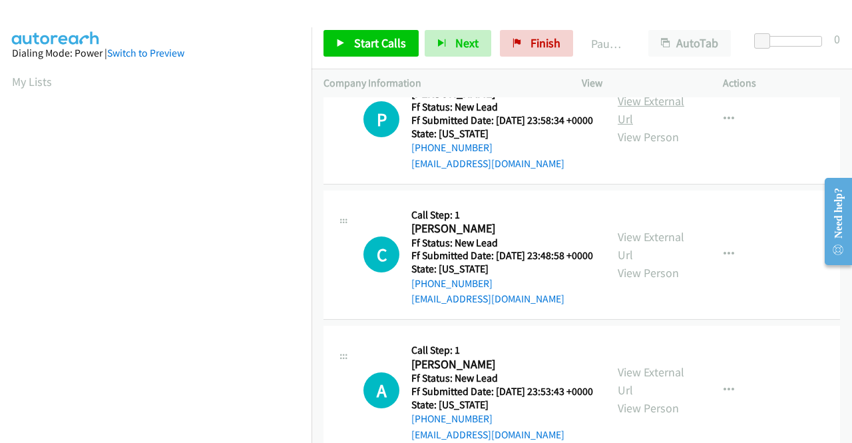
click at [642, 126] on link "View External Url" at bounding box center [651, 109] width 67 height 33
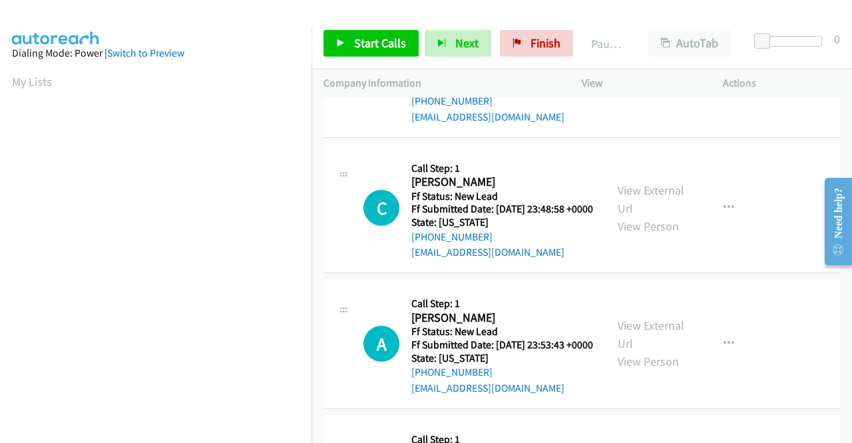
scroll to position [1398, 0]
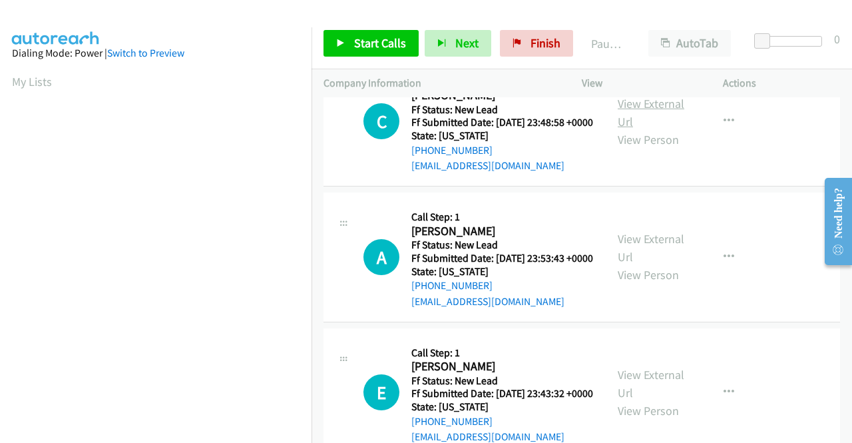
click at [640, 129] on link "View External Url" at bounding box center [651, 112] width 67 height 33
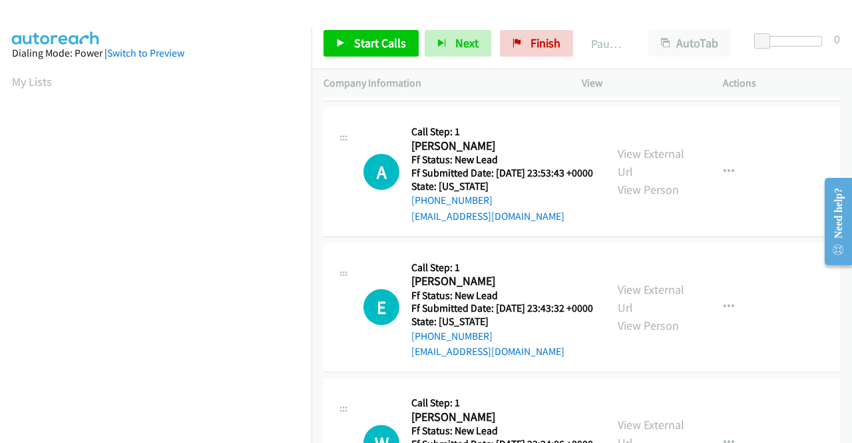
scroll to position [1531, 0]
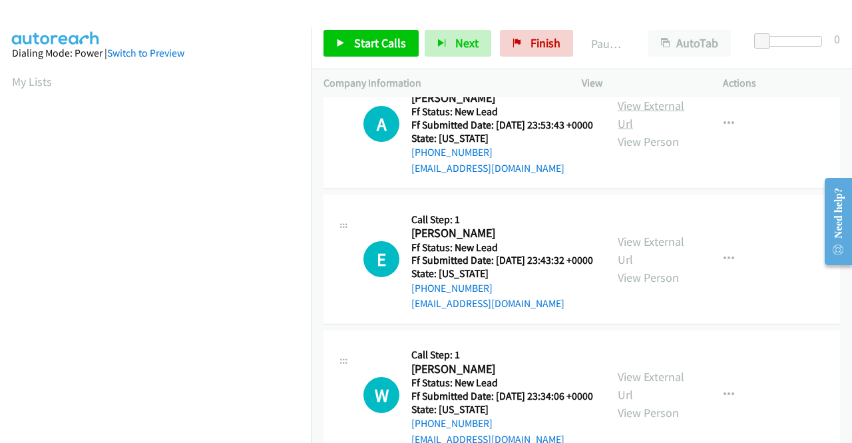
click at [648, 131] on link "View External Url" at bounding box center [651, 114] width 67 height 33
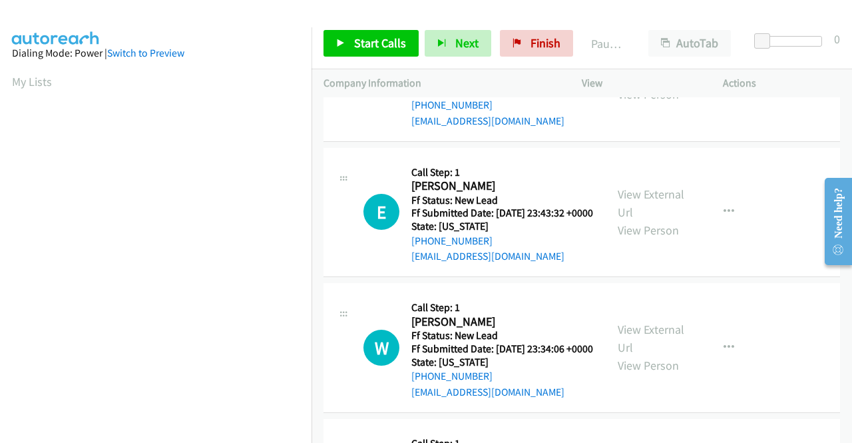
scroll to position [1597, 0]
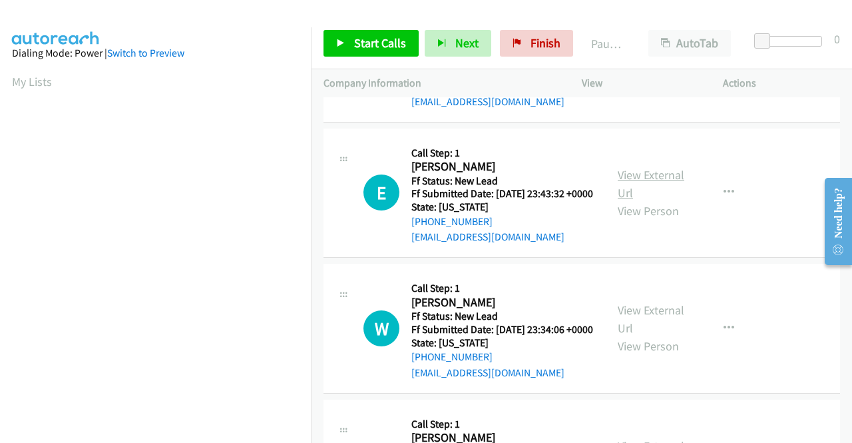
click at [635, 200] on link "View External Url" at bounding box center [651, 183] width 67 height 33
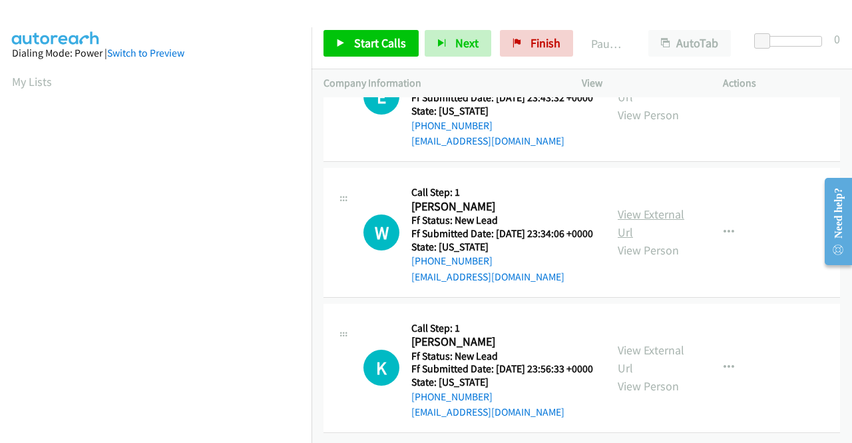
scroll to position [1797, 0]
click at [664, 240] on link "View External Url" at bounding box center [651, 222] width 67 height 33
click at [640, 342] on link "View External Url" at bounding box center [651, 358] width 67 height 33
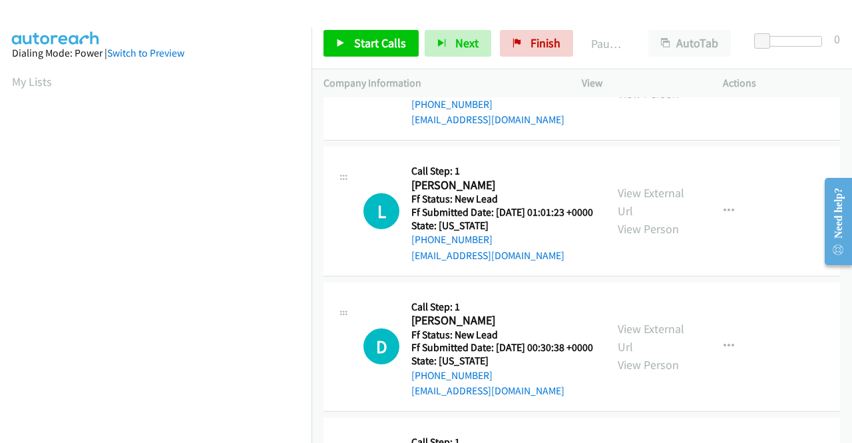
scroll to position [0, 0]
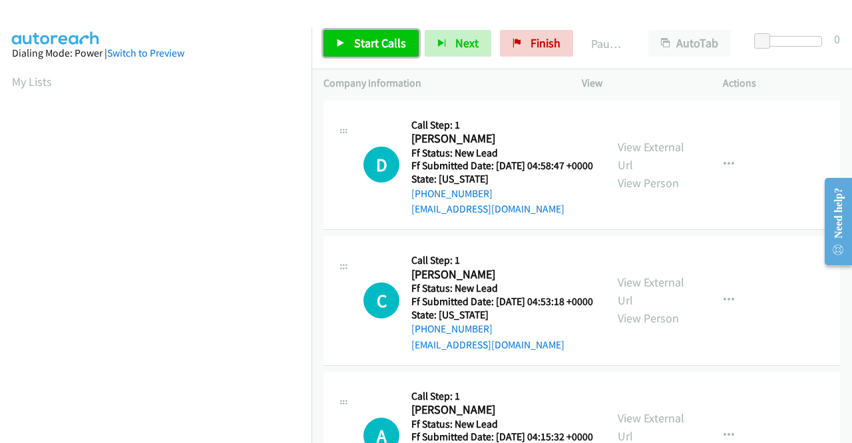
click at [374, 41] on span "Start Calls" at bounding box center [380, 42] width 52 height 15
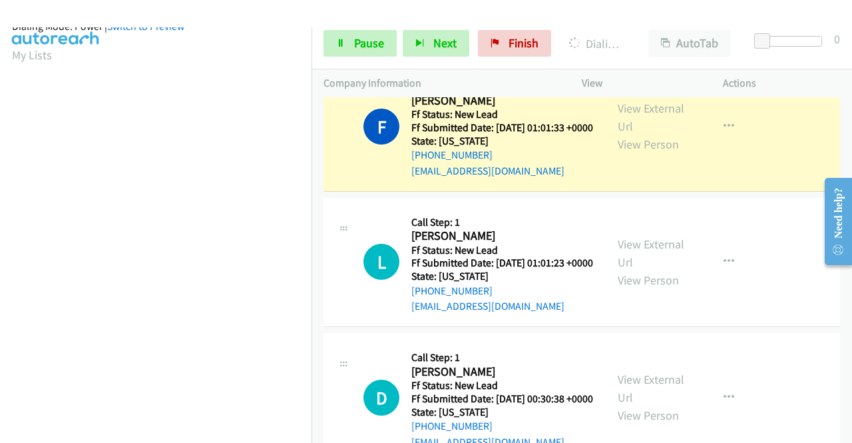
scroll to position [303, 0]
click at [349, 41] on link "Pause" at bounding box center [359, 43] width 73 height 27
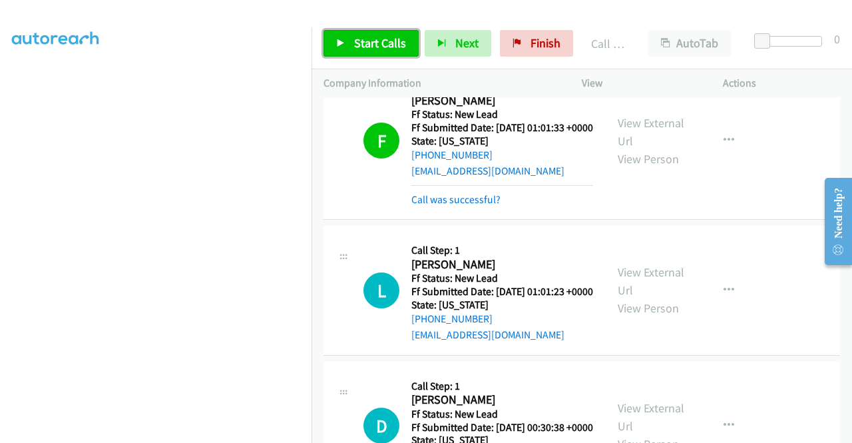
click at [387, 49] on span "Start Calls" at bounding box center [380, 42] width 52 height 15
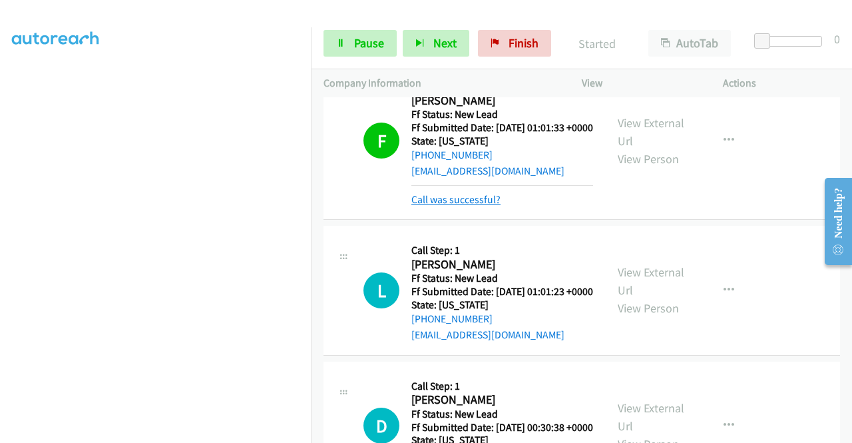
click at [464, 206] on link "Call was successful?" at bounding box center [455, 199] width 89 height 13
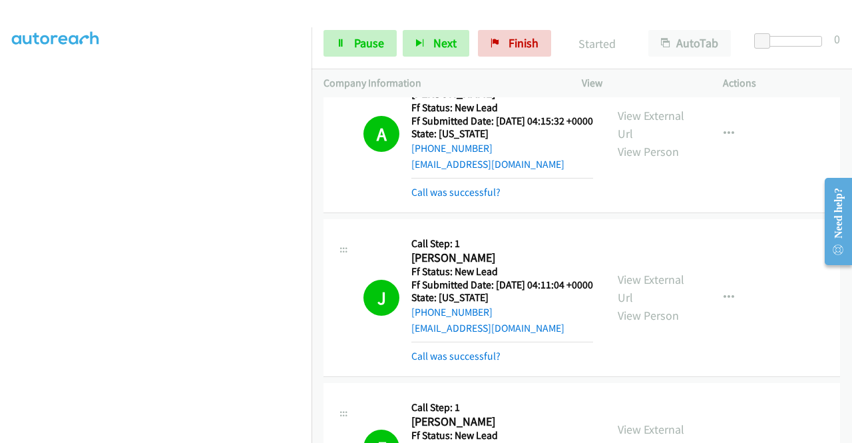
scroll to position [361, 0]
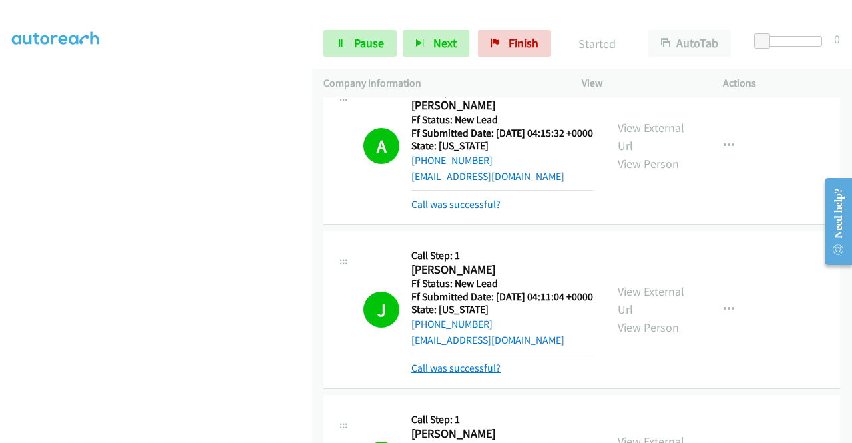
click at [471, 374] on link "Call was successful?" at bounding box center [455, 367] width 89 height 13
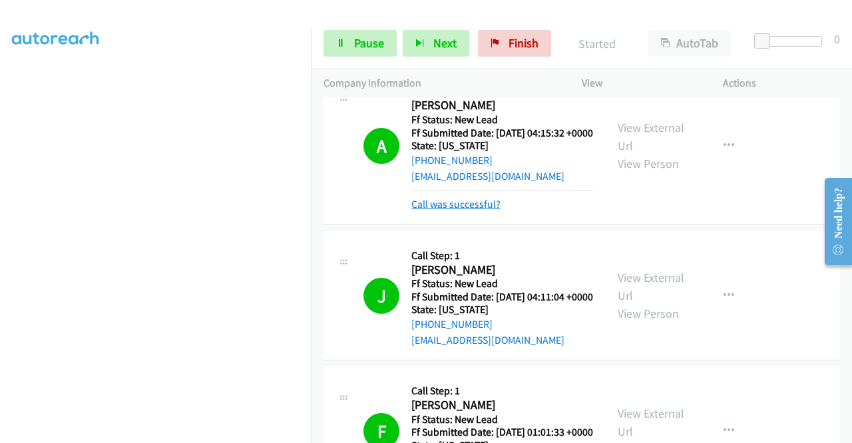
click at [478, 210] on link "Call was successful?" at bounding box center [455, 204] width 89 height 13
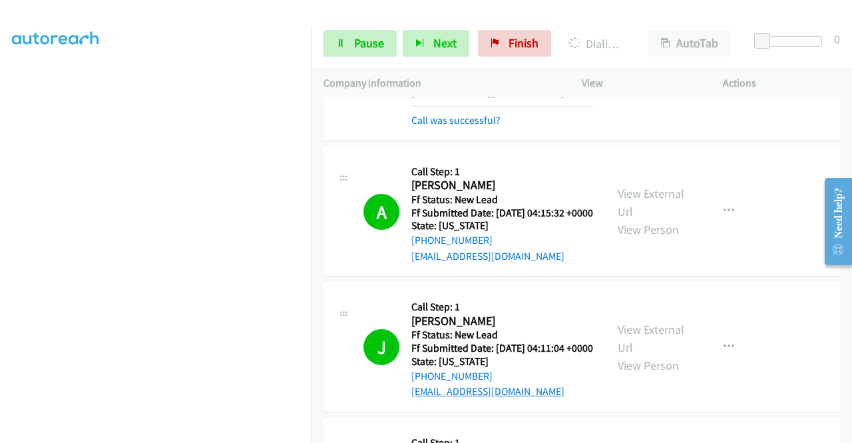
scroll to position [161, 0]
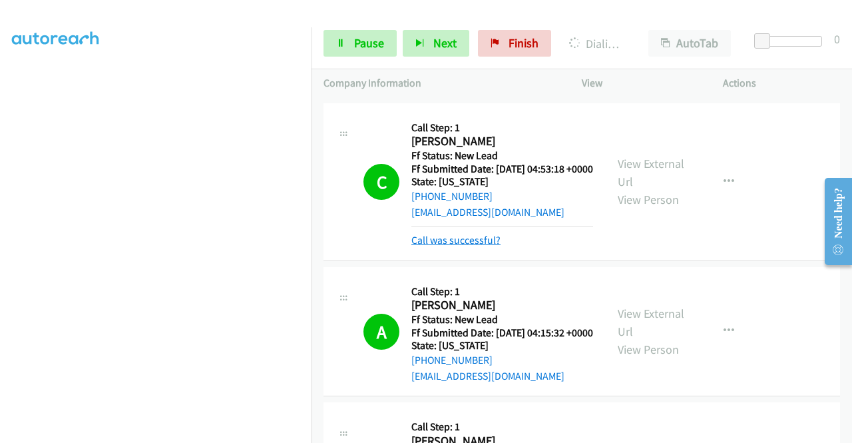
click at [471, 246] on link "Call was successful?" at bounding box center [455, 240] width 89 height 13
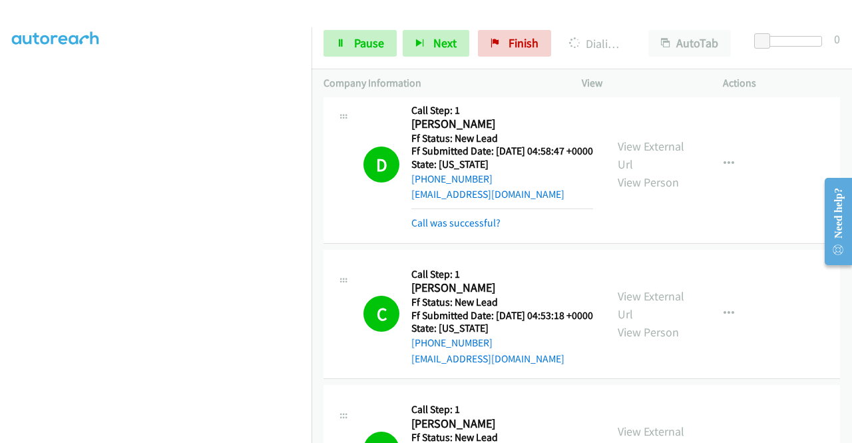
scroll to position [0, 0]
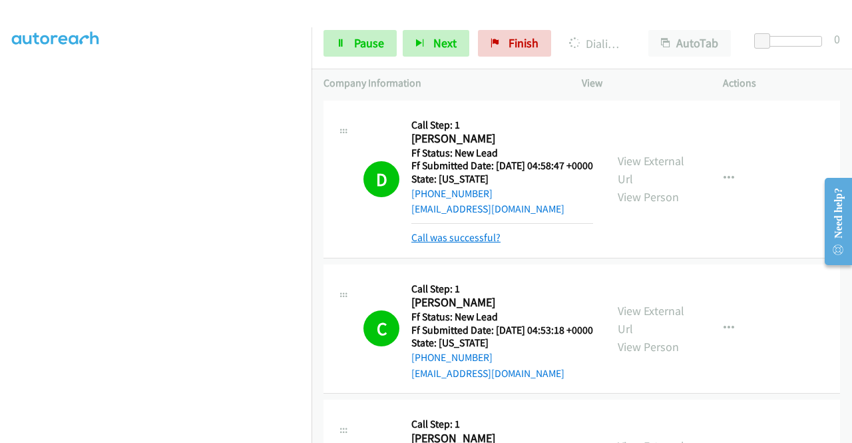
click at [469, 244] on link "Call was successful?" at bounding box center [455, 237] width 89 height 13
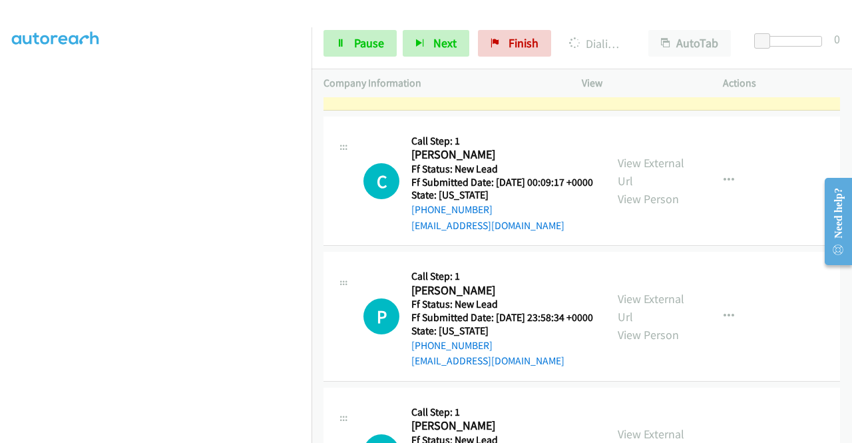
scroll to position [1145, 0]
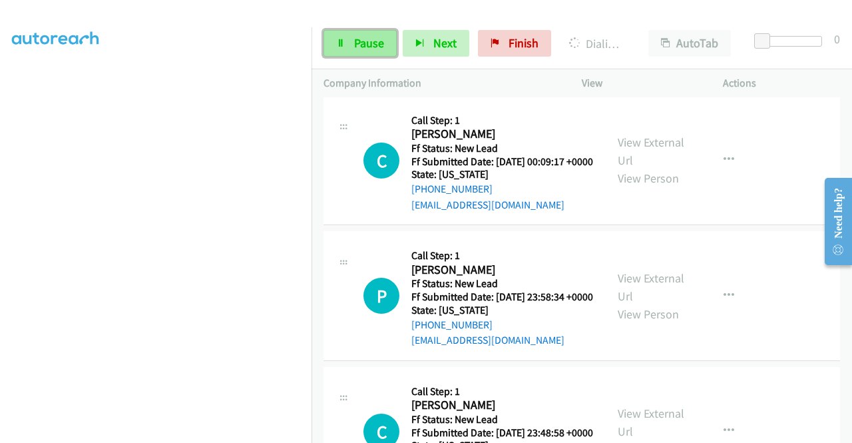
click at [367, 38] on span "Pause" at bounding box center [369, 42] width 30 height 15
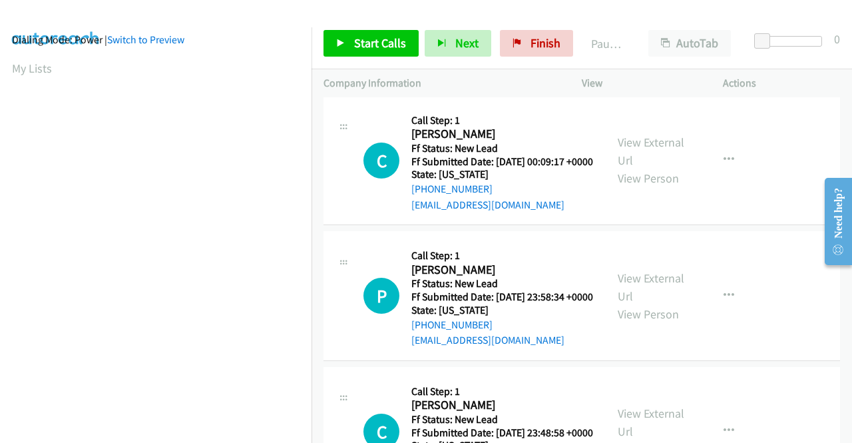
scroll to position [0, 0]
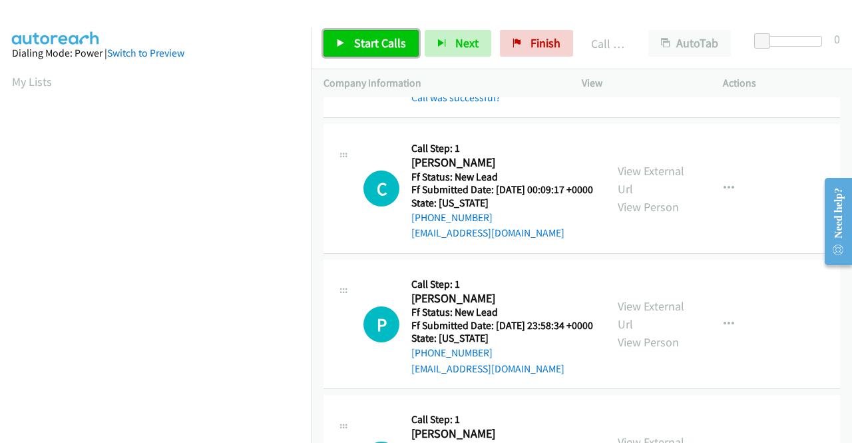
click at [357, 43] on span "Start Calls" at bounding box center [380, 42] width 52 height 15
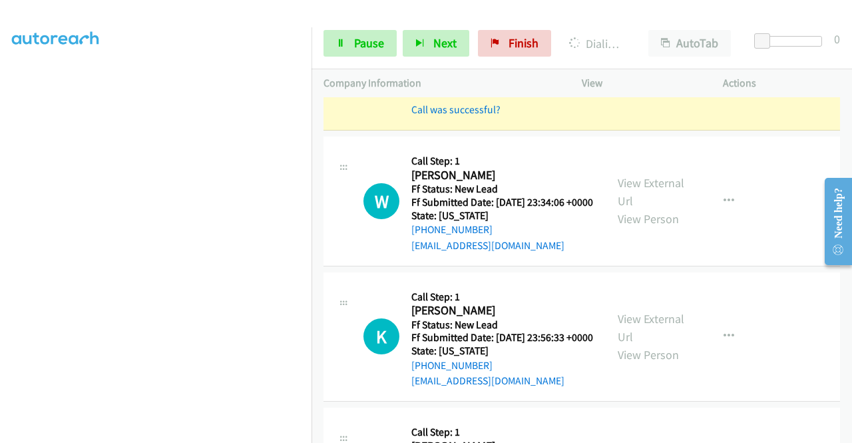
scroll to position [1972, 0]
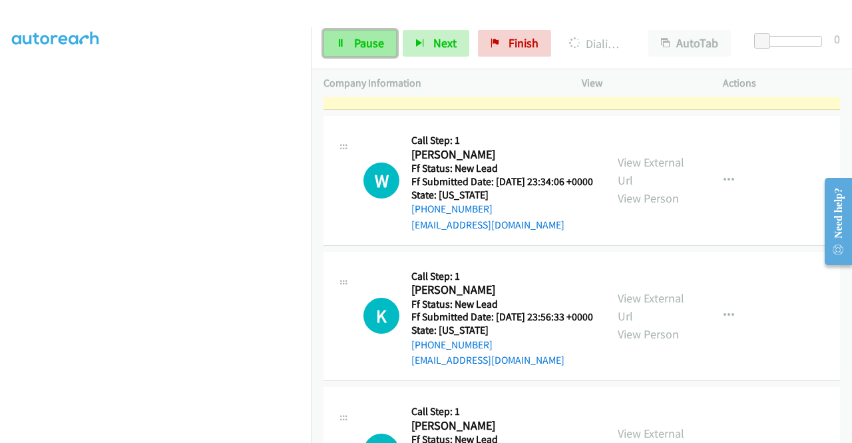
click at [337, 46] on icon at bounding box center [340, 43] width 9 height 9
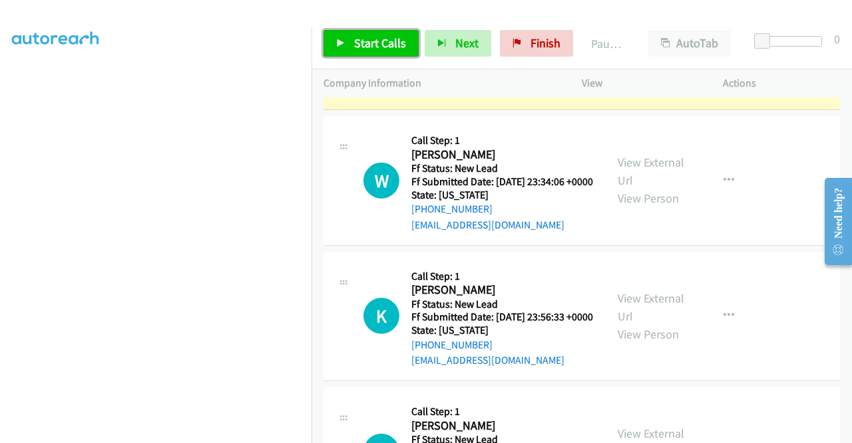
click at [337, 46] on icon at bounding box center [340, 43] width 9 height 9
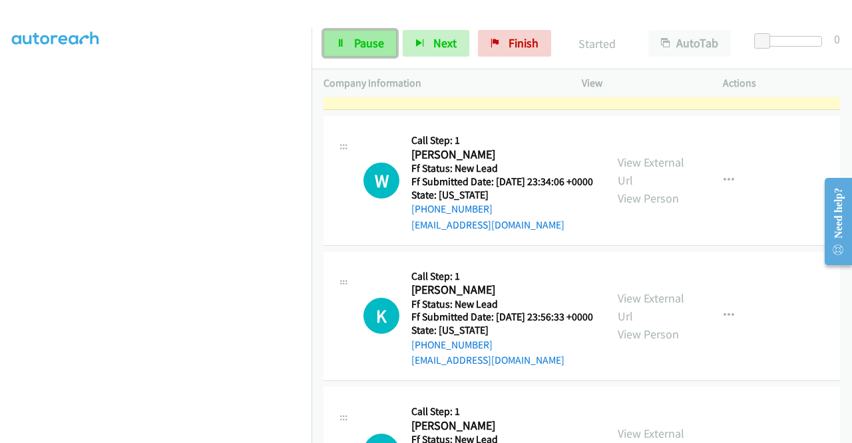
click at [337, 46] on icon at bounding box center [340, 43] width 9 height 9
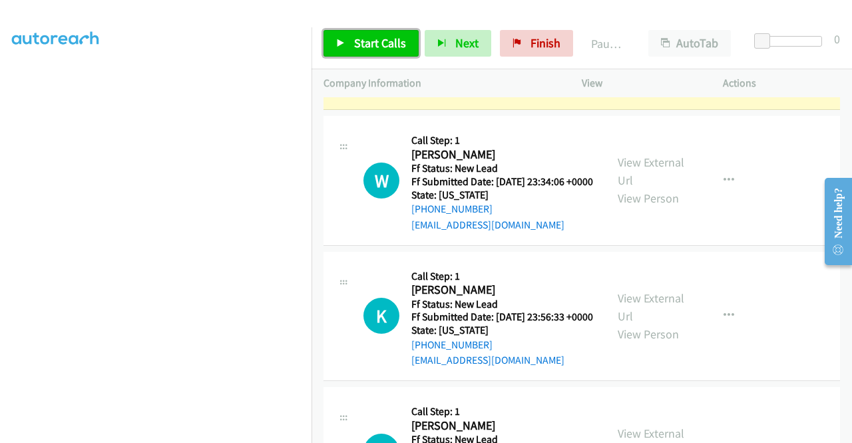
click at [387, 50] on span "Start Calls" at bounding box center [380, 42] width 52 height 15
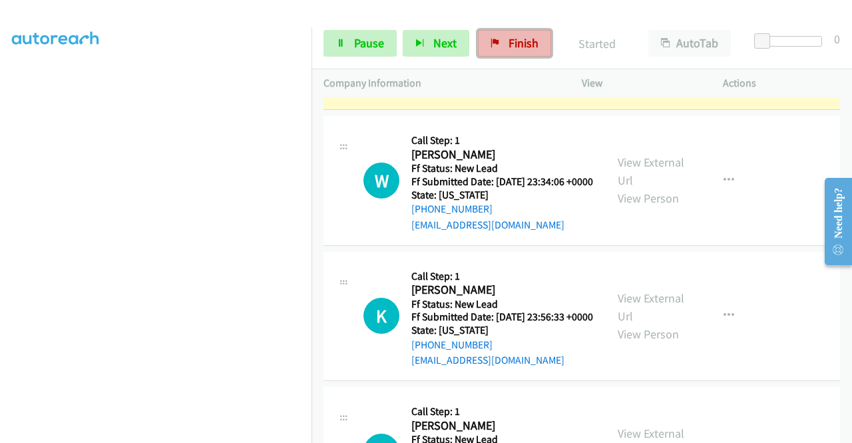
click at [504, 44] on link "Finish" at bounding box center [514, 43] width 73 height 27
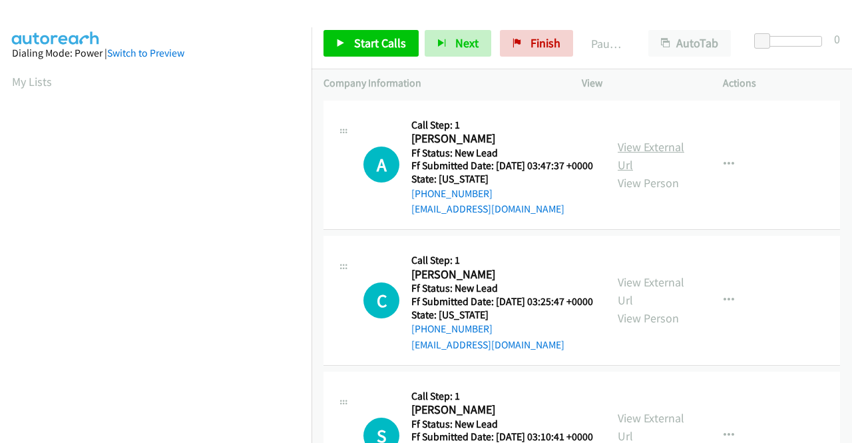
click at [640, 150] on link "View External Url" at bounding box center [651, 155] width 67 height 33
click at [632, 296] on link "View External Url" at bounding box center [651, 290] width 67 height 33
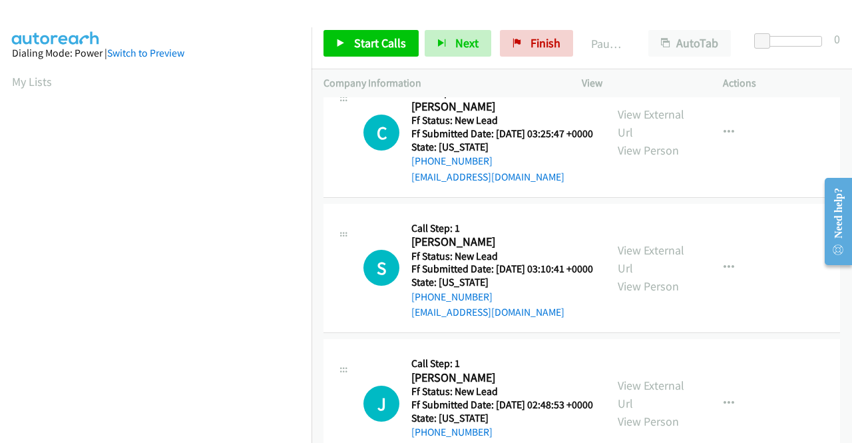
scroll to position [200, 0]
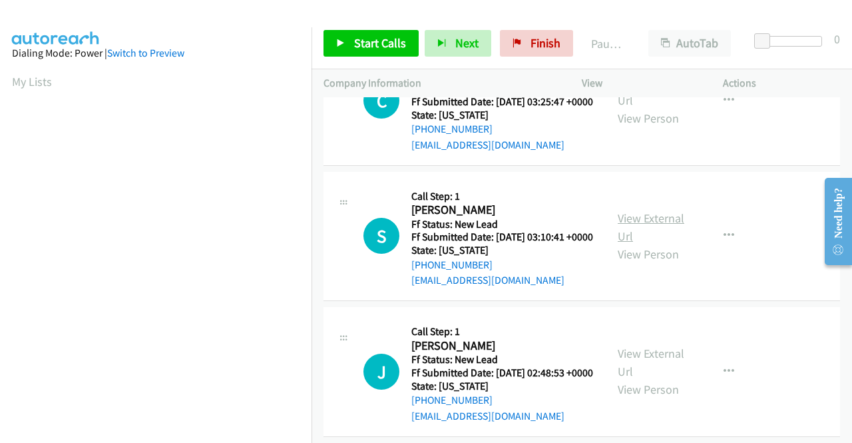
click at [654, 244] on link "View External Url" at bounding box center [651, 226] width 67 height 33
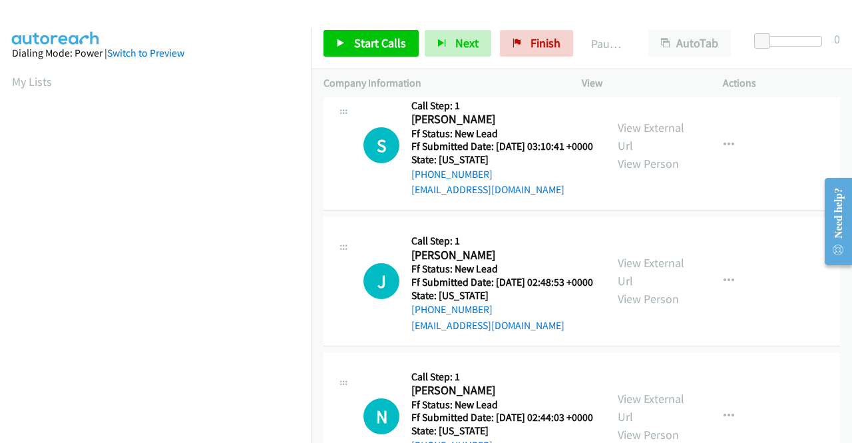
scroll to position [333, 0]
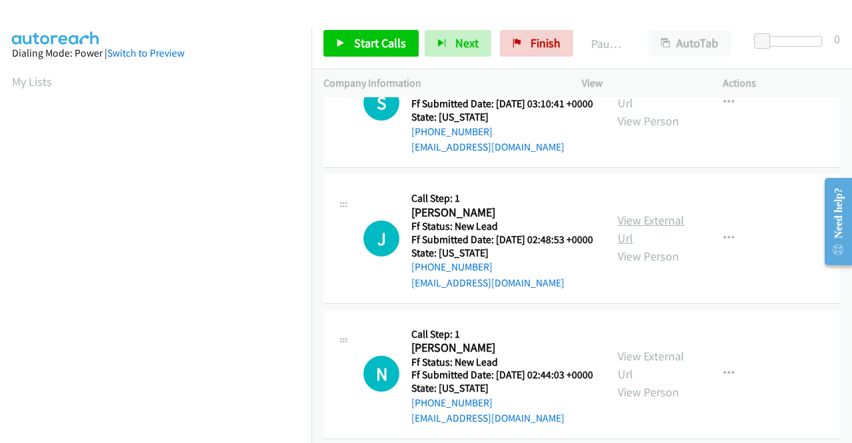
click at [623, 246] on link "View External Url" at bounding box center [651, 228] width 67 height 33
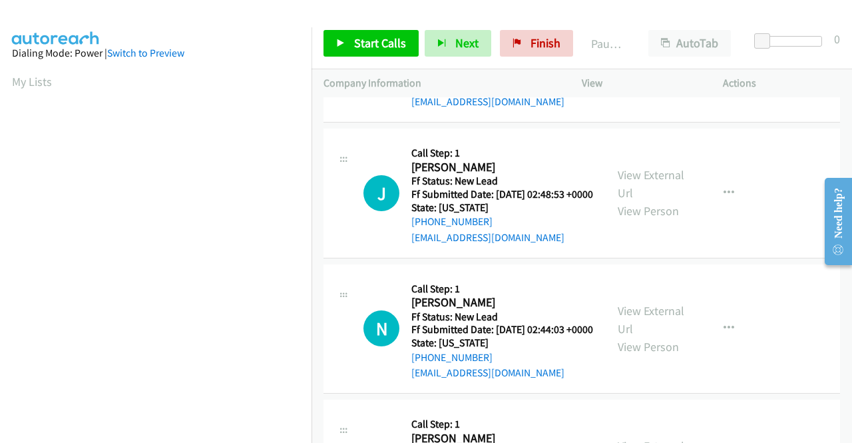
scroll to position [399, 0]
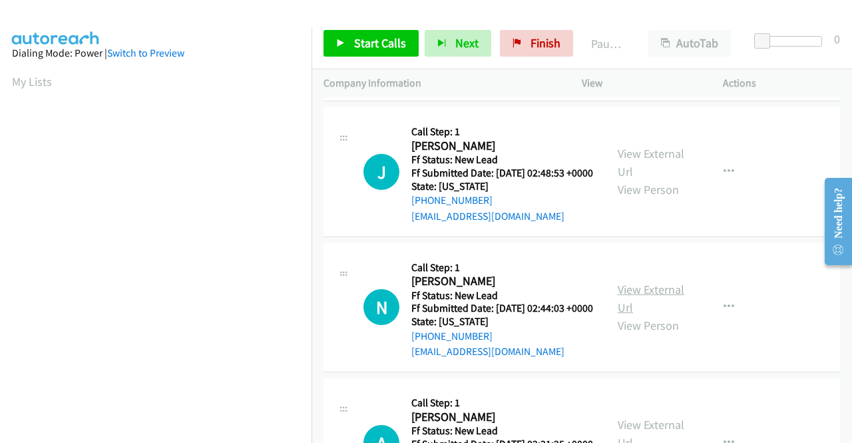
click at [632, 315] on link "View External Url" at bounding box center [651, 298] width 67 height 33
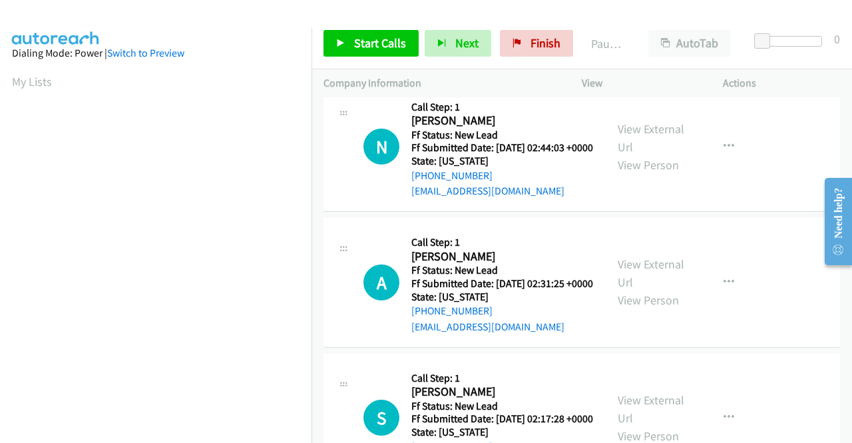
scroll to position [599, 0]
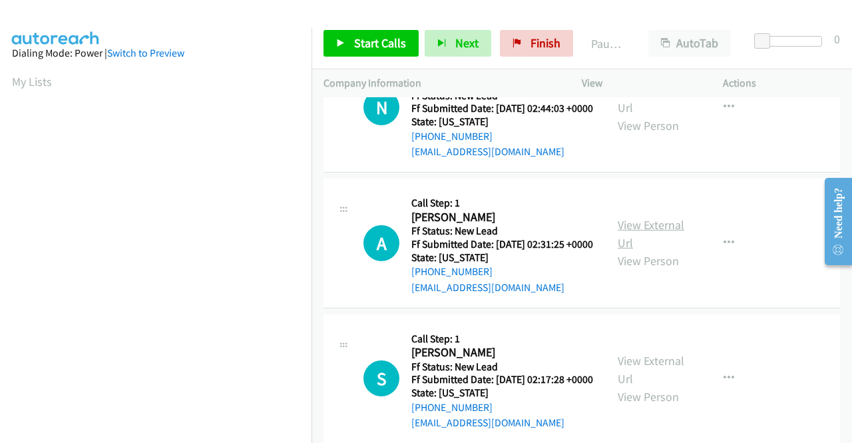
click at [654, 250] on link "View External Url" at bounding box center [651, 233] width 67 height 33
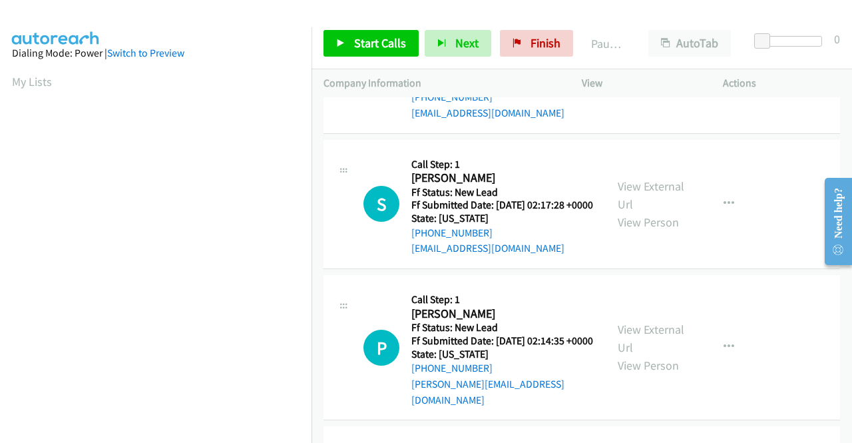
scroll to position [799, 0]
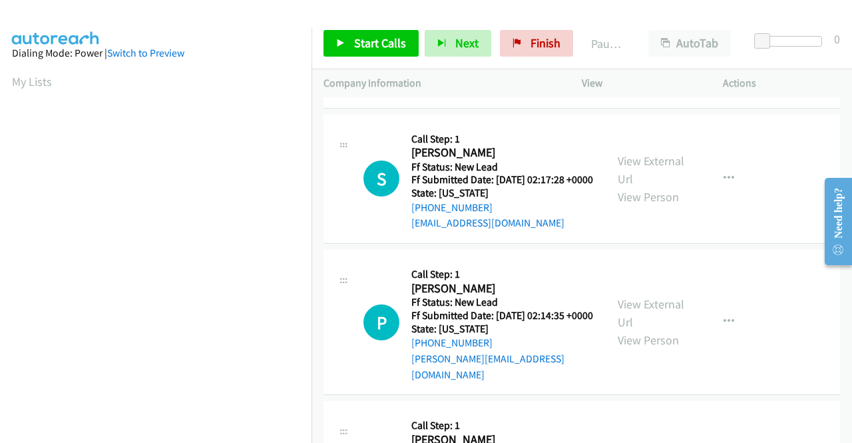
click at [646, 232] on div "View External Url View Person View External Url Email Schedule/Manage Callback …" at bounding box center [682, 178] width 153 height 105
click at [636, 186] on link "View External Url" at bounding box center [651, 169] width 67 height 33
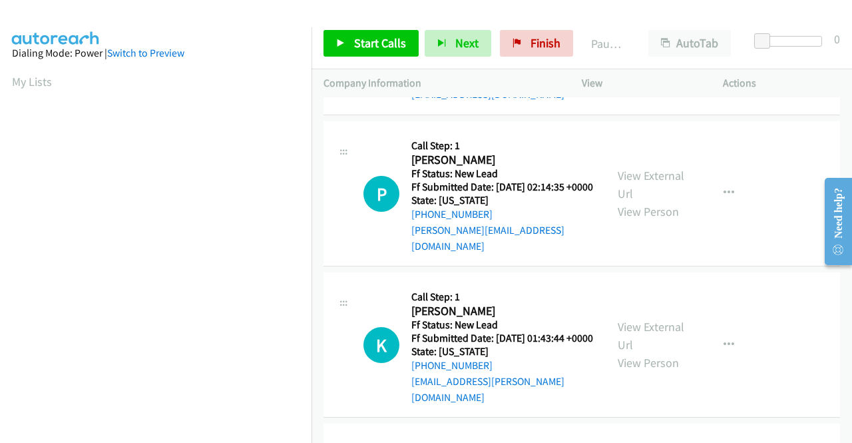
scroll to position [932, 0]
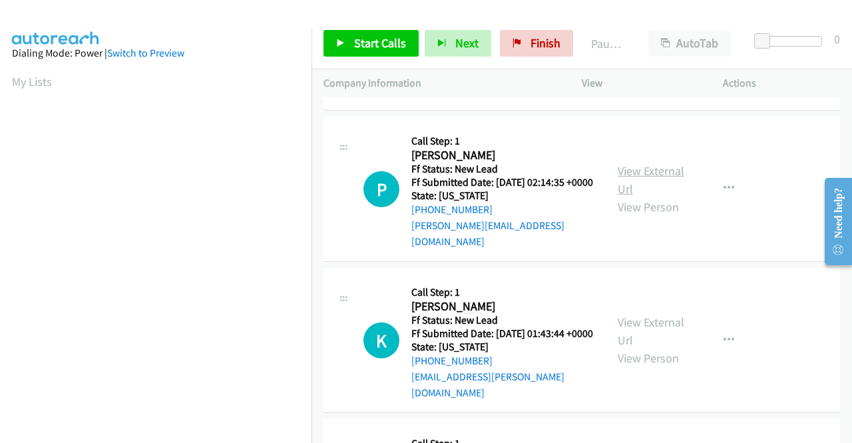
click at [658, 196] on link "View External Url" at bounding box center [651, 179] width 67 height 33
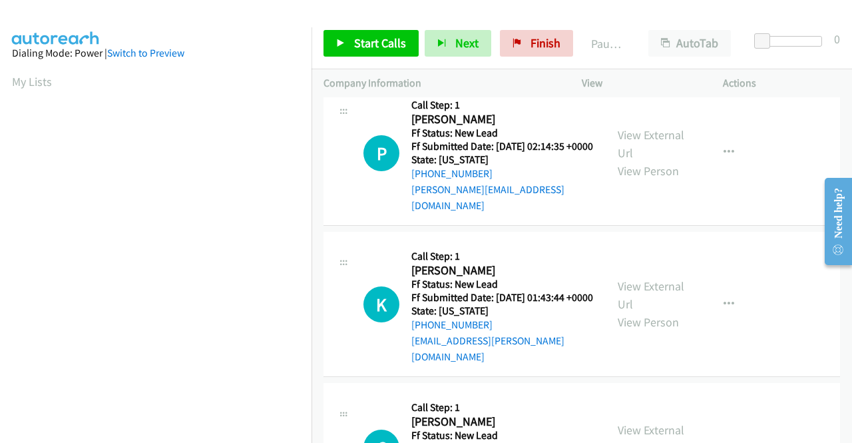
scroll to position [998, 0]
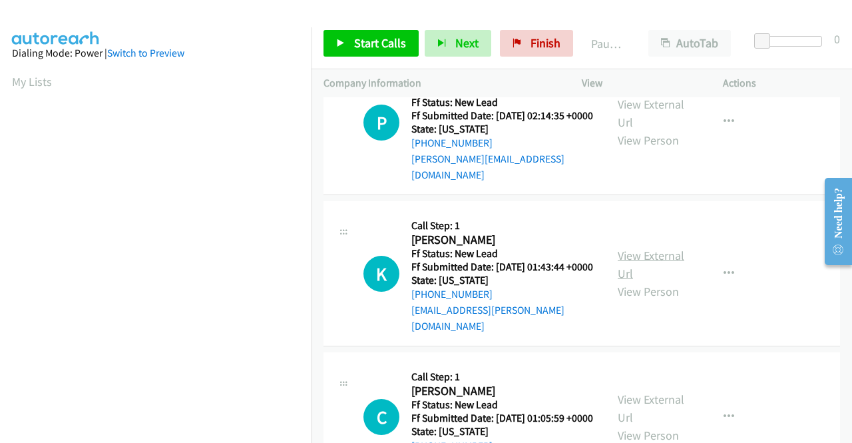
click at [618, 281] on link "View External Url" at bounding box center [651, 264] width 67 height 33
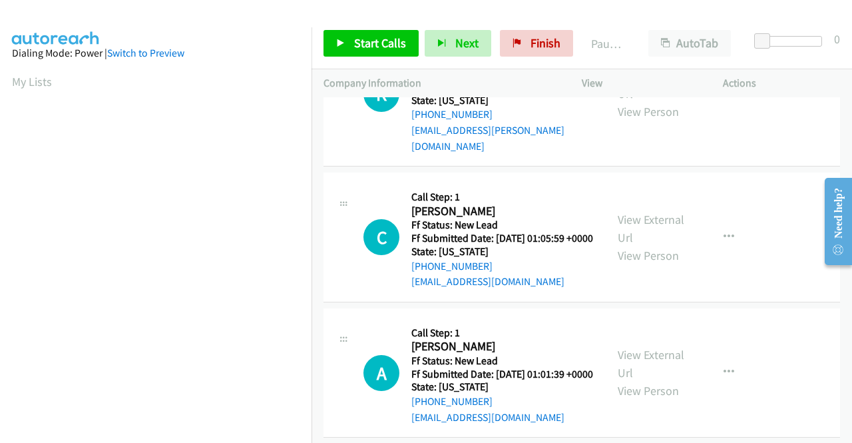
scroll to position [1198, 0]
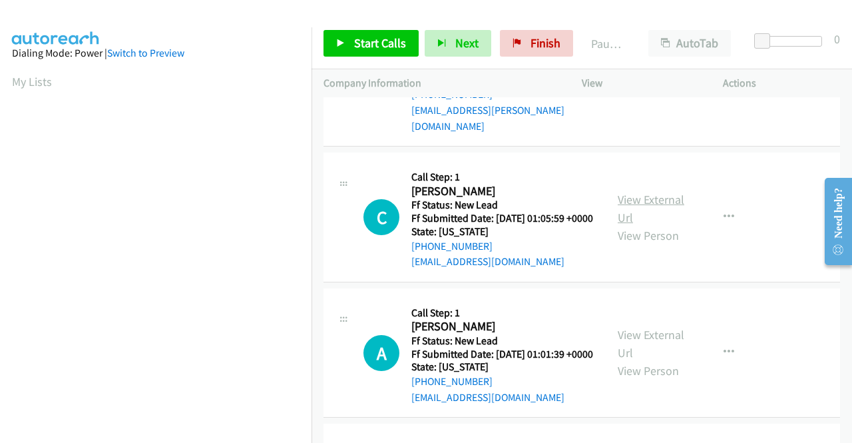
click at [638, 225] on link "View External Url" at bounding box center [651, 208] width 67 height 33
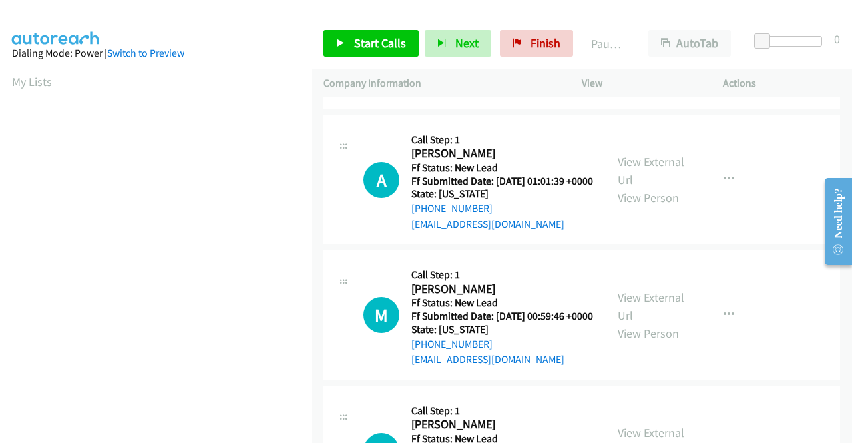
scroll to position [1398, 0]
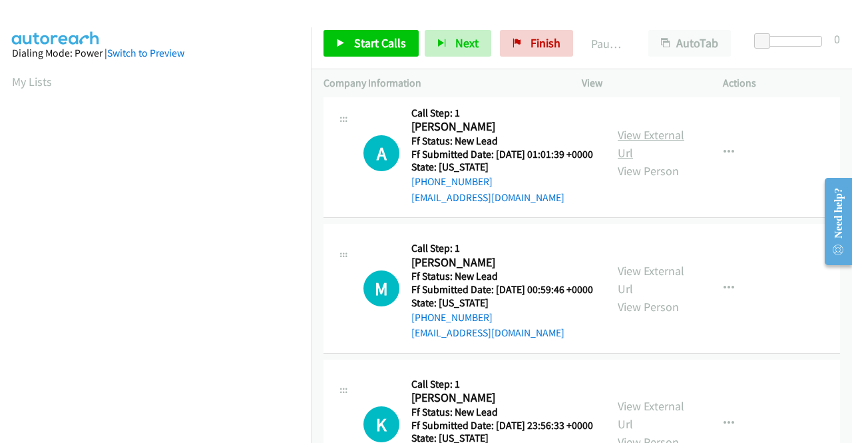
click at [626, 160] on link "View External Url" at bounding box center [651, 143] width 67 height 33
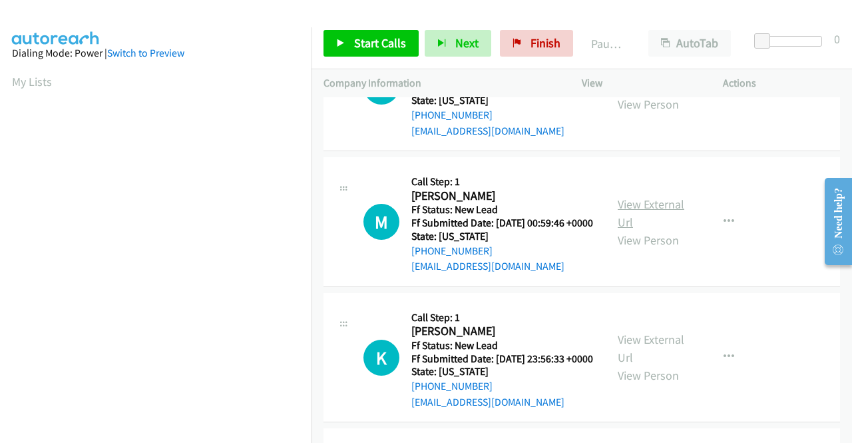
click at [636, 230] on link "View External Url" at bounding box center [651, 212] width 67 height 33
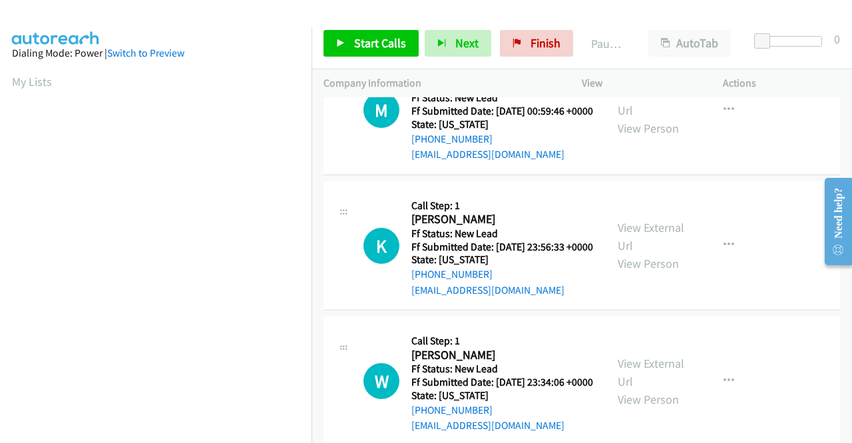
scroll to position [1597, 0]
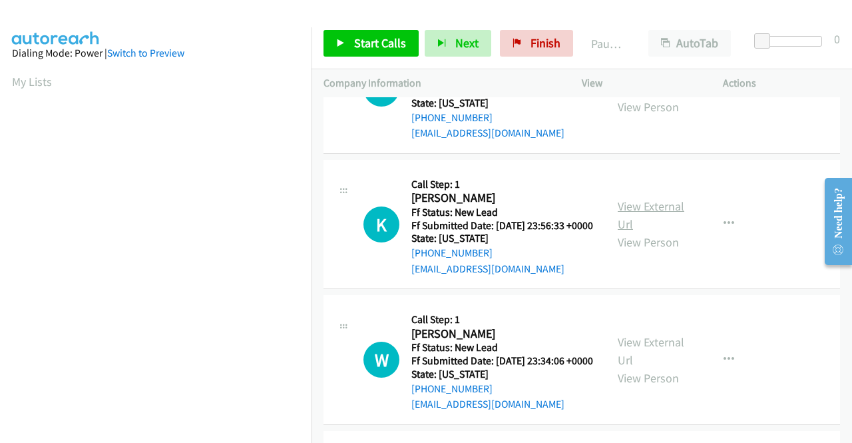
click at [642, 232] on link "View External Url" at bounding box center [651, 214] width 67 height 33
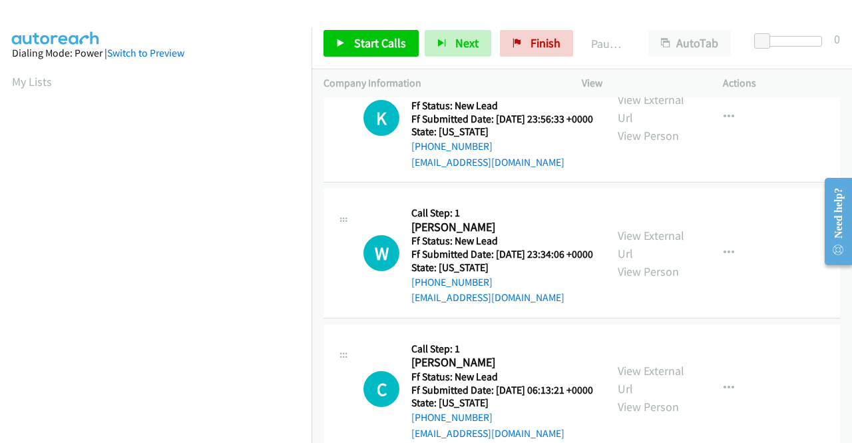
scroll to position [1730, 0]
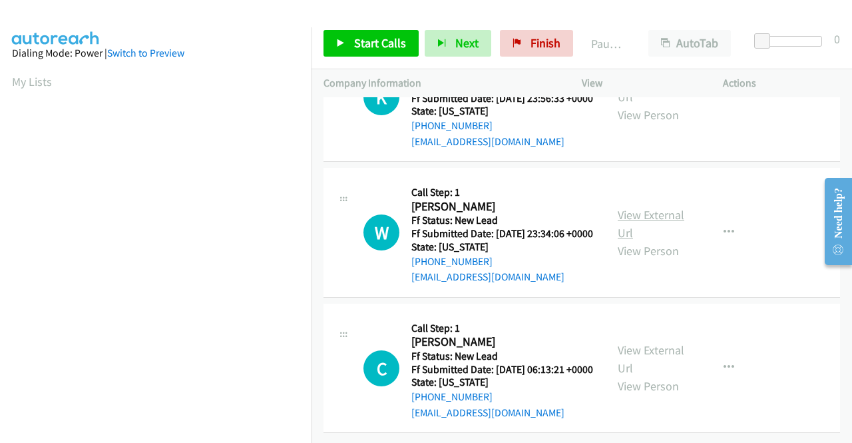
click at [632, 240] on link "View External Url" at bounding box center [651, 223] width 67 height 33
click at [642, 342] on link "View External Url" at bounding box center [651, 358] width 67 height 33
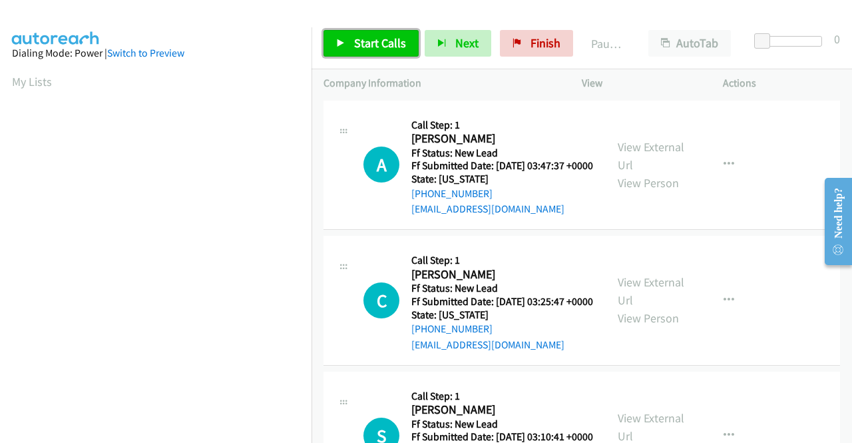
click at [389, 41] on span "Start Calls" at bounding box center [380, 42] width 52 height 15
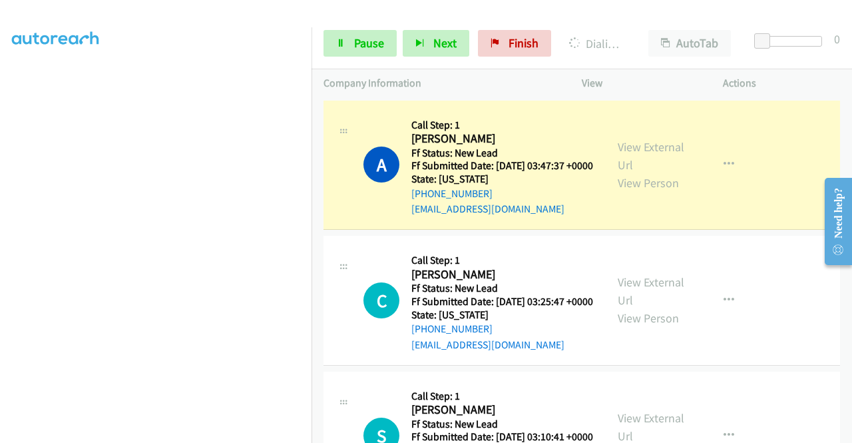
scroll to position [303, 0]
click at [355, 37] on span "Pause" at bounding box center [369, 42] width 30 height 15
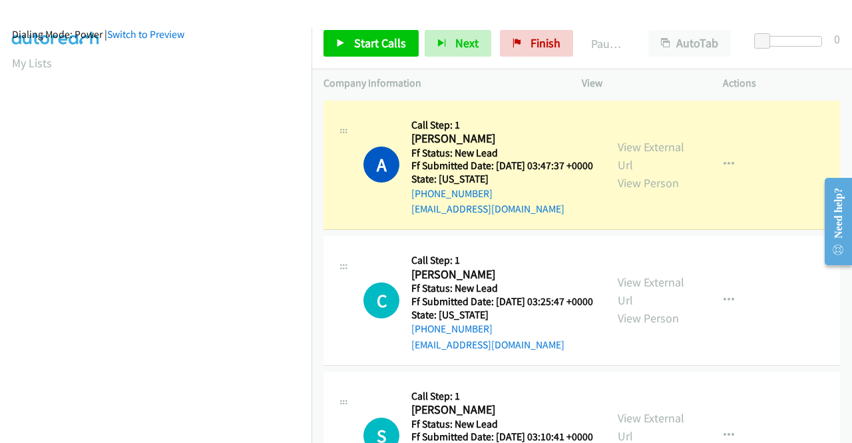
scroll to position [0, 0]
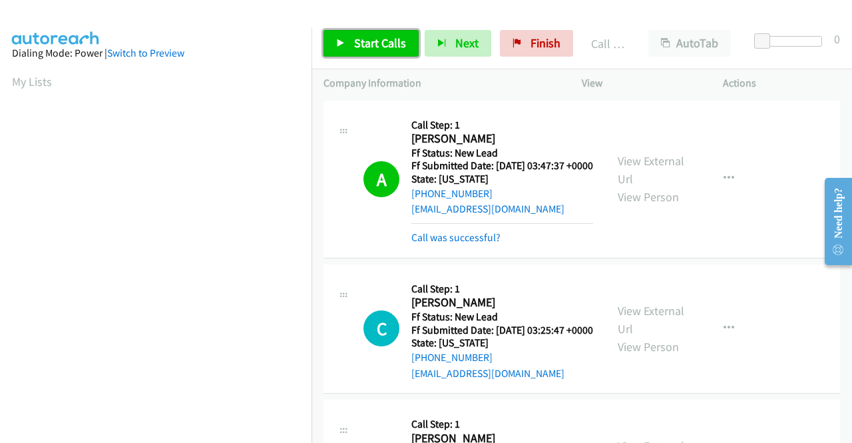
click at [381, 43] on span "Start Calls" at bounding box center [380, 42] width 52 height 15
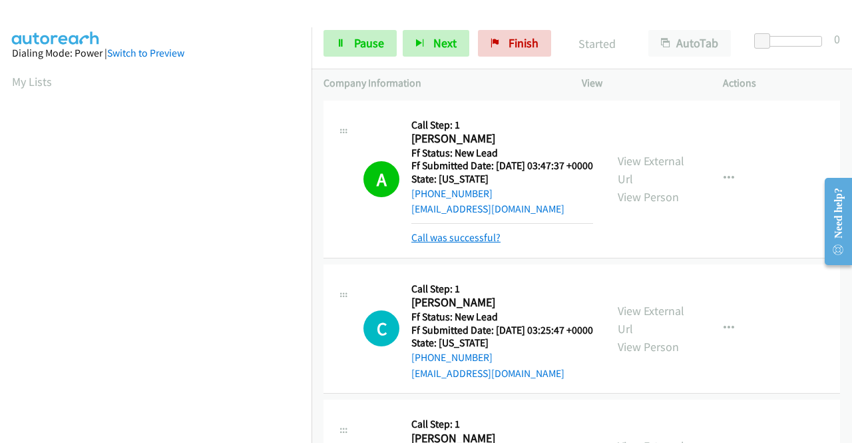
click at [461, 244] on link "Call was successful?" at bounding box center [455, 237] width 89 height 13
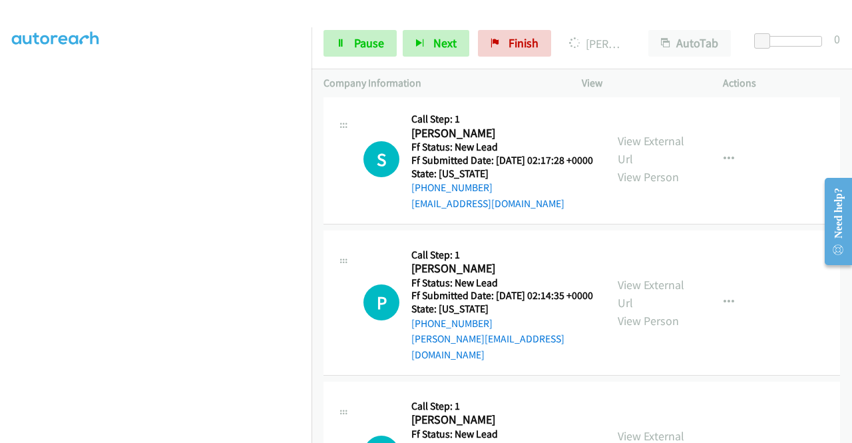
scroll to position [303, 0]
click at [355, 54] on link "Pause" at bounding box center [359, 43] width 73 height 27
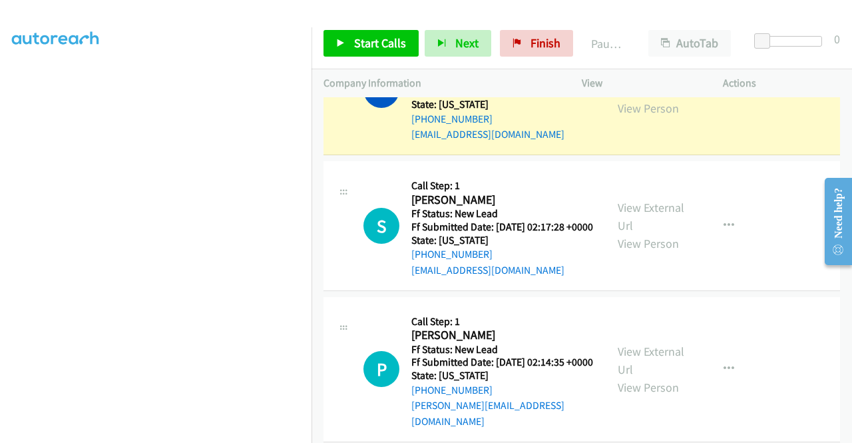
scroll to position [0, 0]
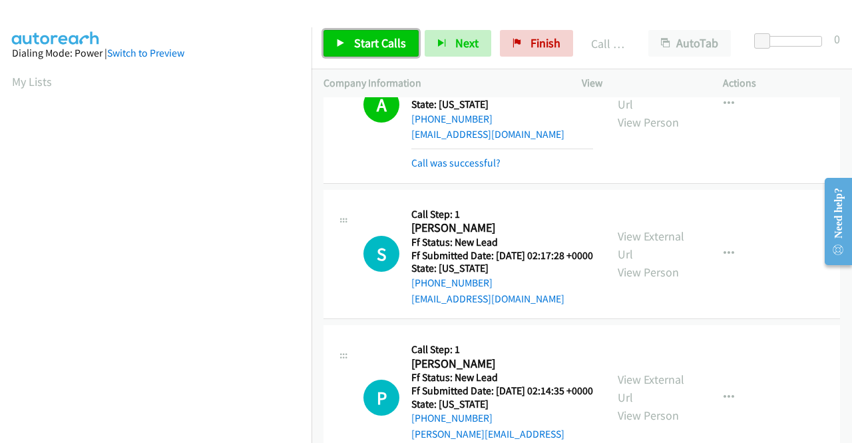
click at [343, 43] on icon at bounding box center [340, 43] width 9 height 9
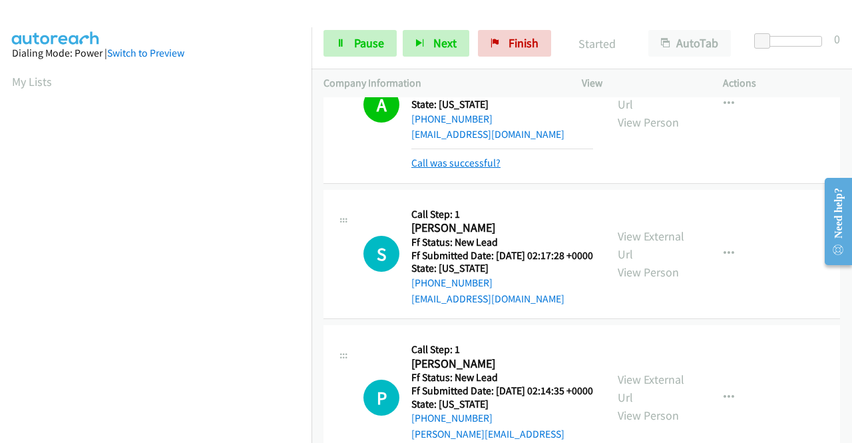
click at [460, 169] on link "Call was successful?" at bounding box center [455, 162] width 89 height 13
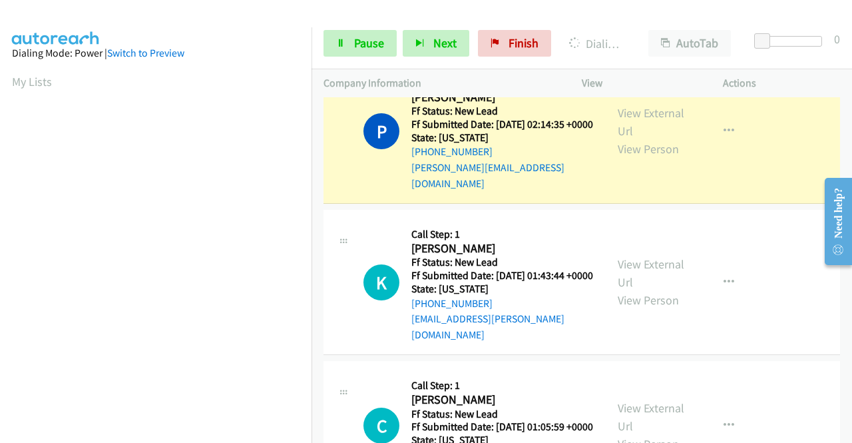
scroll to position [303, 0]
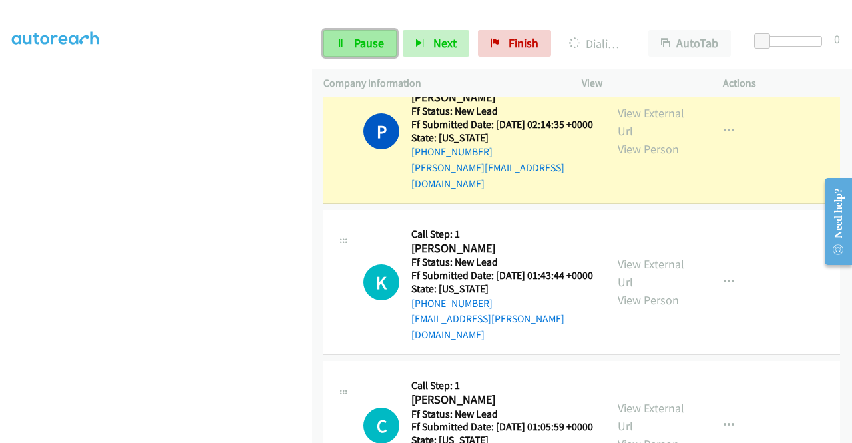
click at [367, 36] on span "Pause" at bounding box center [369, 42] width 30 height 15
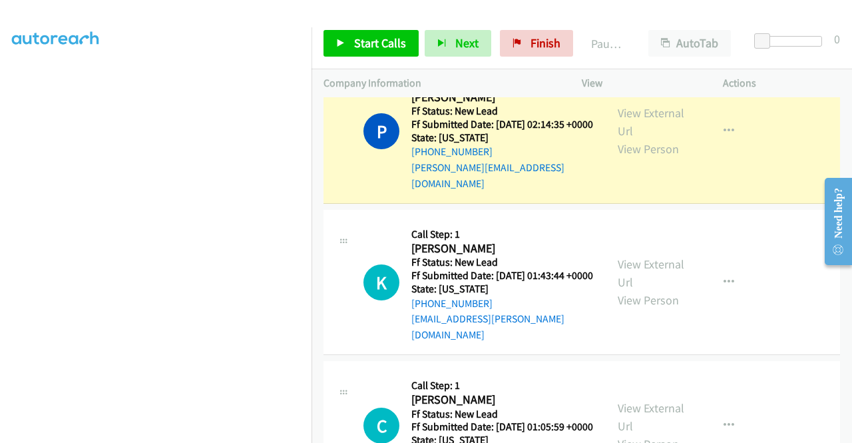
scroll to position [0, 0]
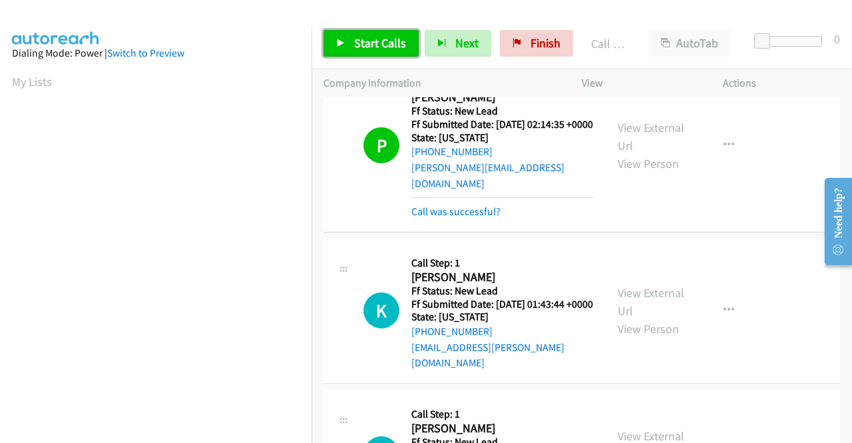
click at [366, 49] on span "Start Calls" at bounding box center [380, 42] width 52 height 15
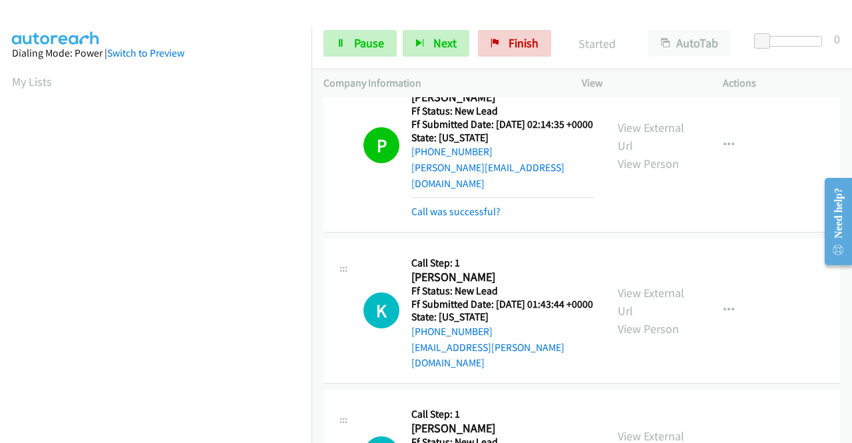
click at [485, 220] on div "Call was successful?" at bounding box center [502, 212] width 182 height 16
click at [474, 218] on link "Call was successful?" at bounding box center [455, 211] width 89 height 13
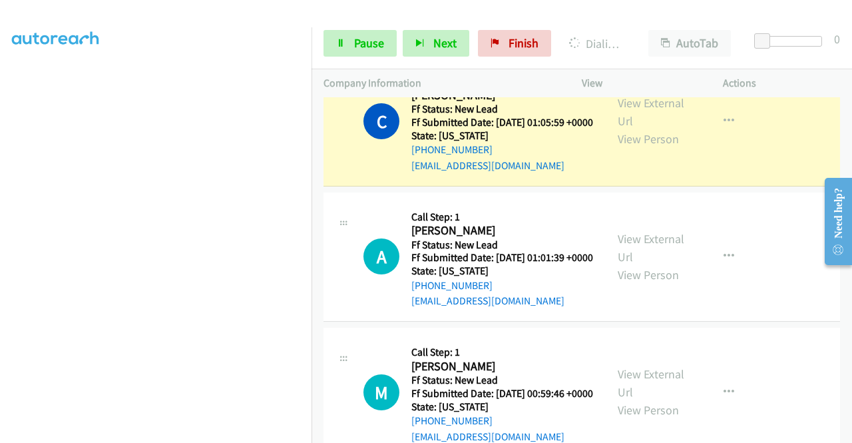
scroll to position [303, 0]
click at [354, 36] on span "Pause" at bounding box center [369, 42] width 30 height 15
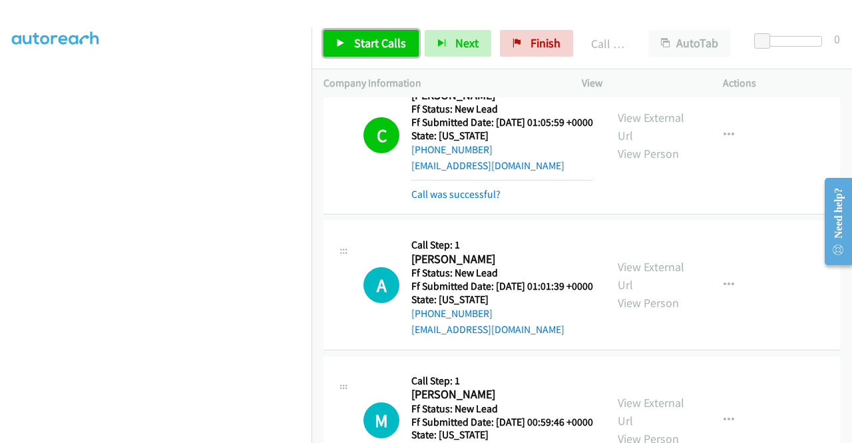
click at [395, 45] on span "Start Calls" at bounding box center [380, 42] width 52 height 15
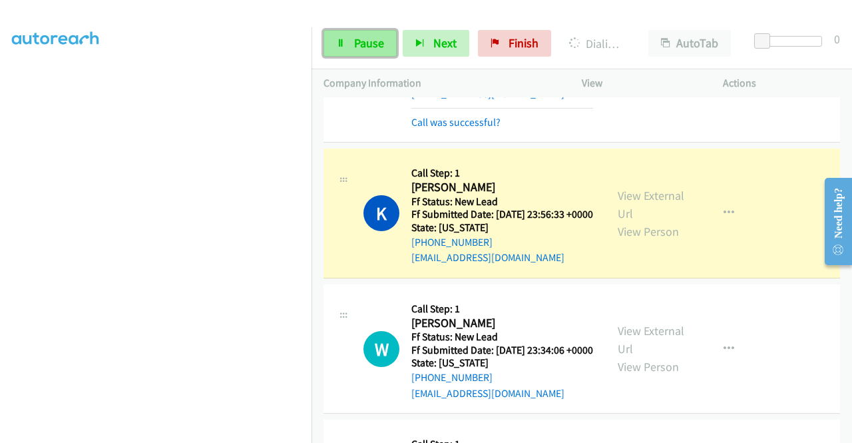
click at [360, 38] on span "Pause" at bounding box center [369, 42] width 30 height 15
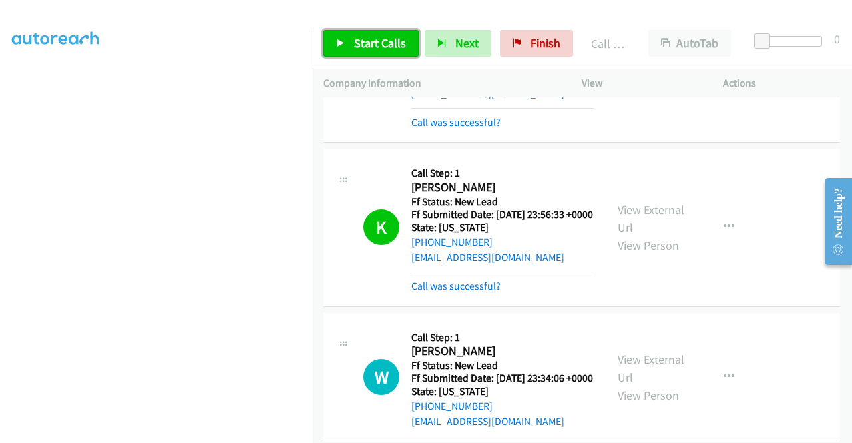
click at [397, 39] on span "Start Calls" at bounding box center [380, 42] width 52 height 15
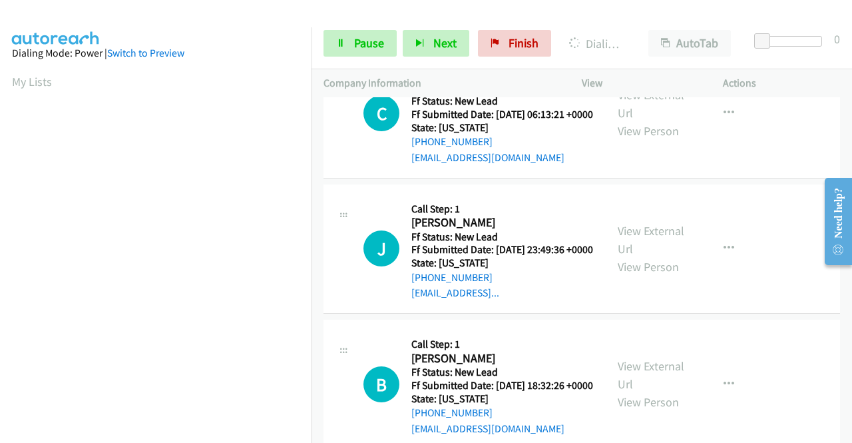
scroll to position [2277, 0]
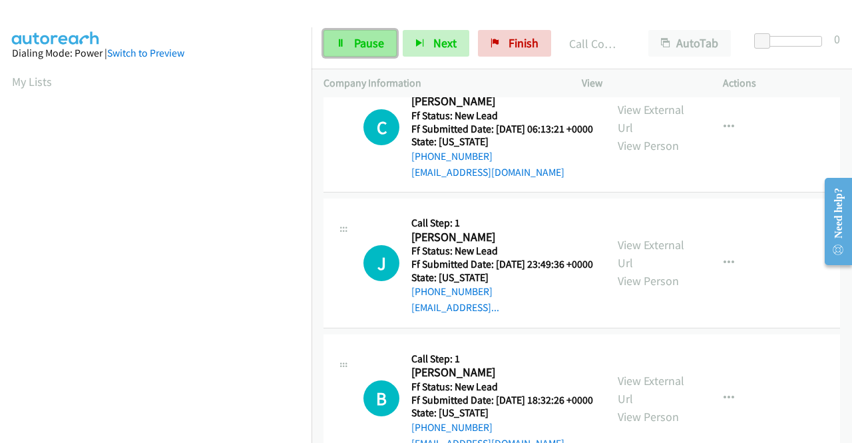
click at [373, 49] on span "Pause" at bounding box center [369, 42] width 30 height 15
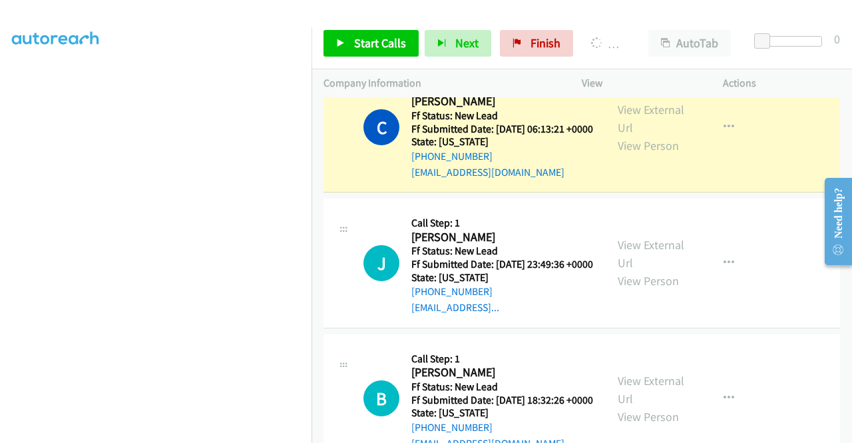
scroll to position [0, 0]
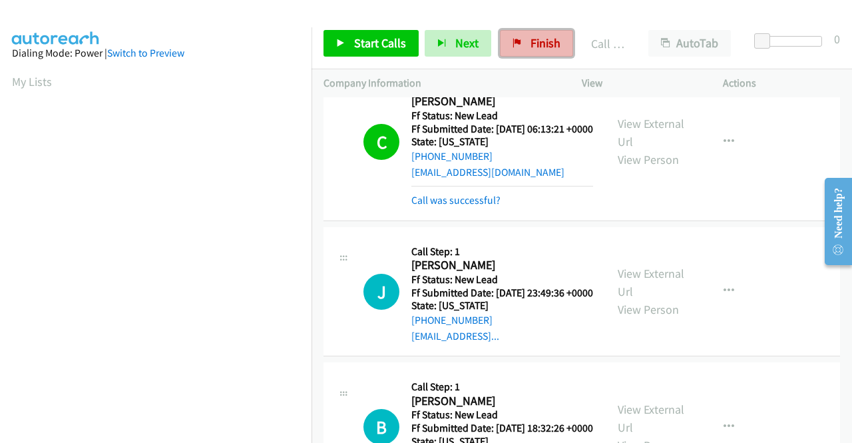
click at [551, 38] on span "Finish" at bounding box center [545, 42] width 30 height 15
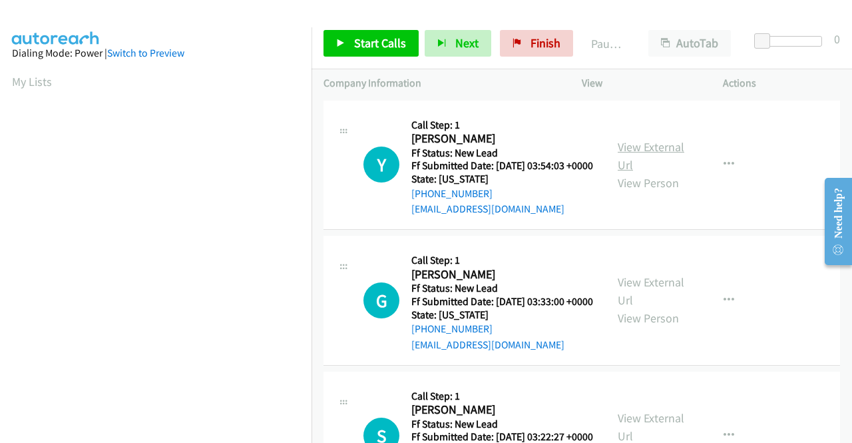
click at [624, 151] on link "View External Url" at bounding box center [651, 155] width 67 height 33
click at [668, 303] on link "View External Url" at bounding box center [651, 290] width 67 height 33
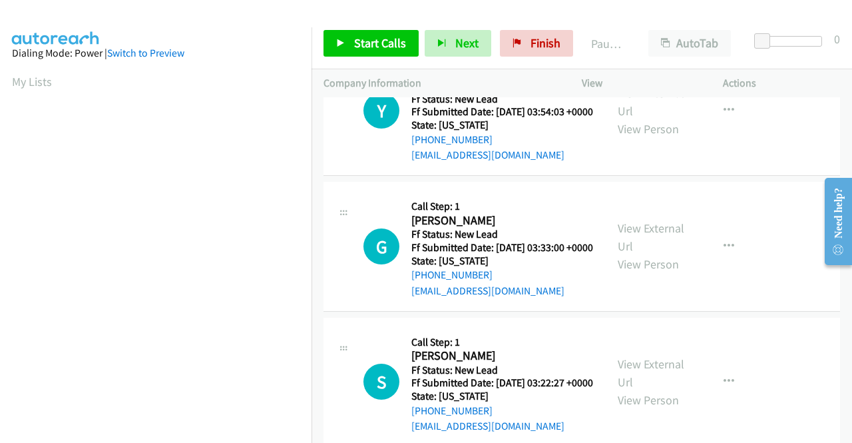
scroll to position [67, 0]
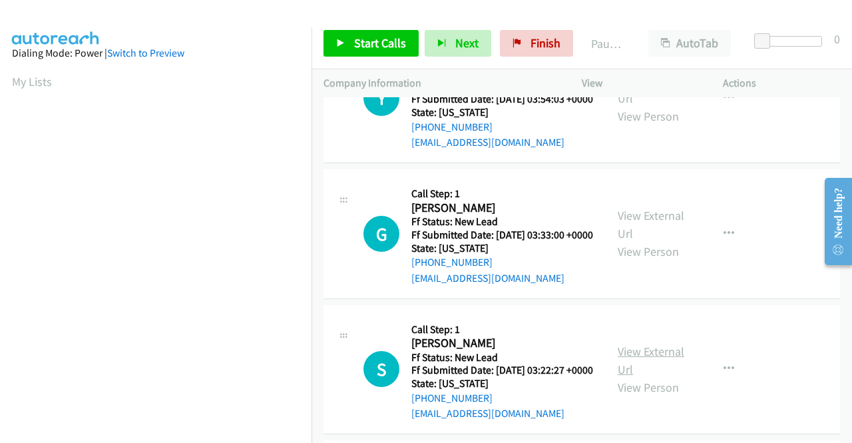
click at [655, 377] on link "View External Url" at bounding box center [651, 359] width 67 height 33
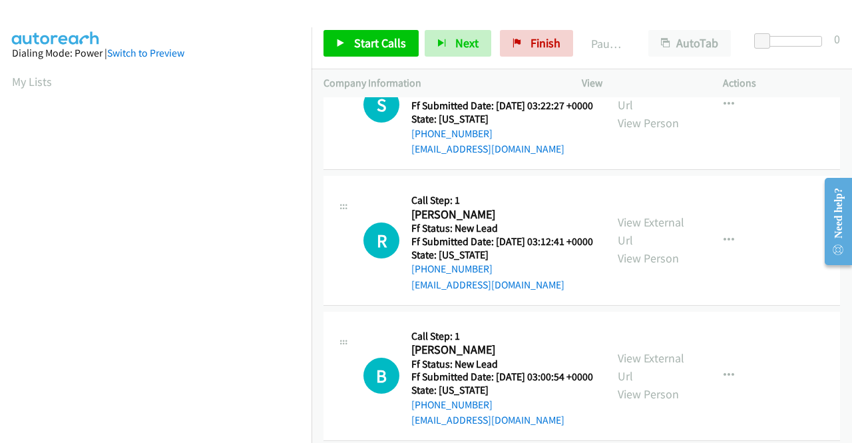
scroll to position [333, 0]
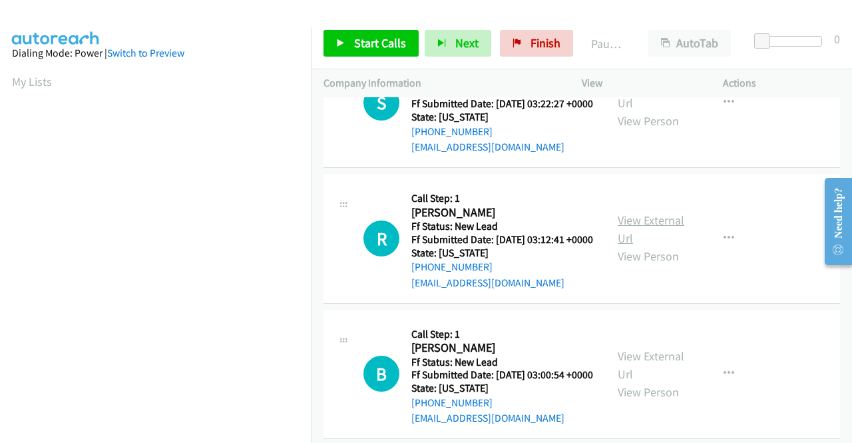
click at [622, 246] on link "View External Url" at bounding box center [651, 228] width 67 height 33
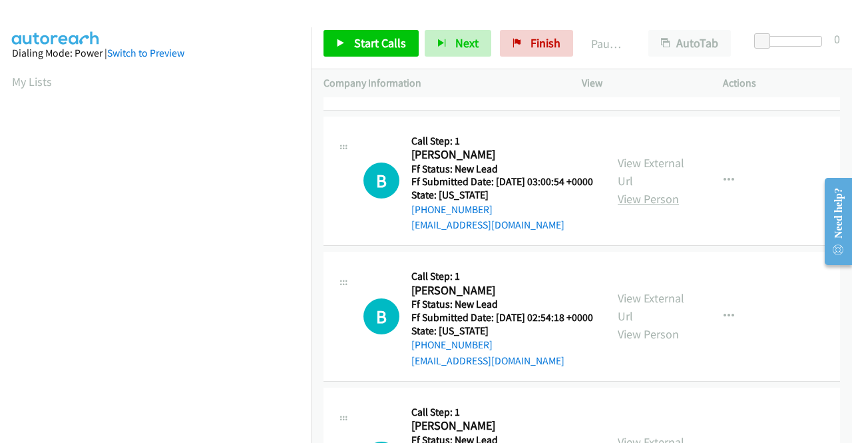
scroll to position [532, 0]
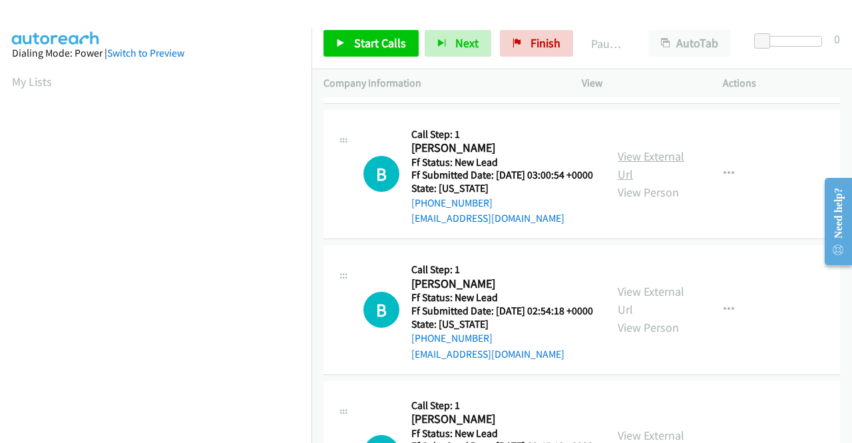
click at [654, 182] on link "View External Url" at bounding box center [651, 164] width 67 height 33
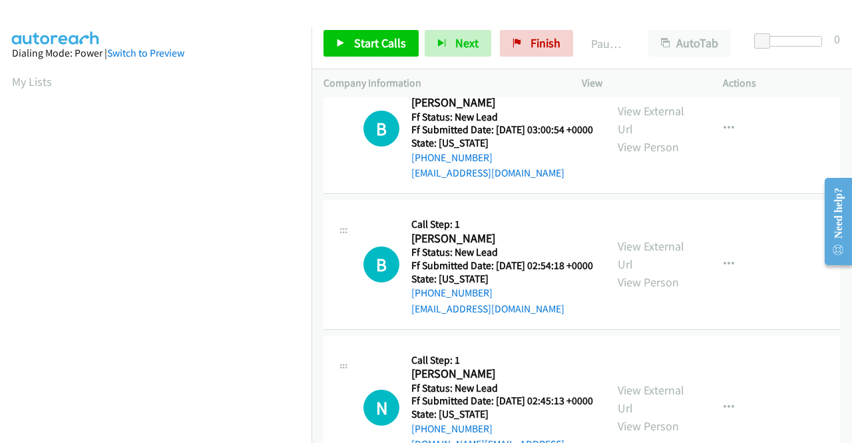
scroll to position [599, 0]
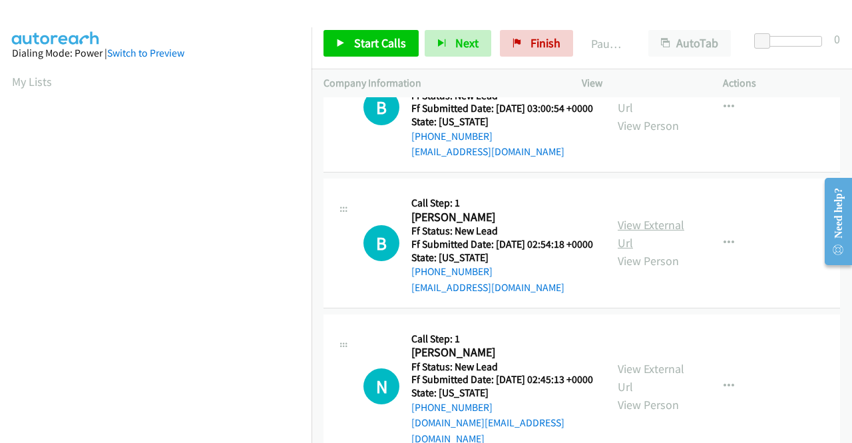
click at [633, 250] on link "View External Url" at bounding box center [651, 233] width 67 height 33
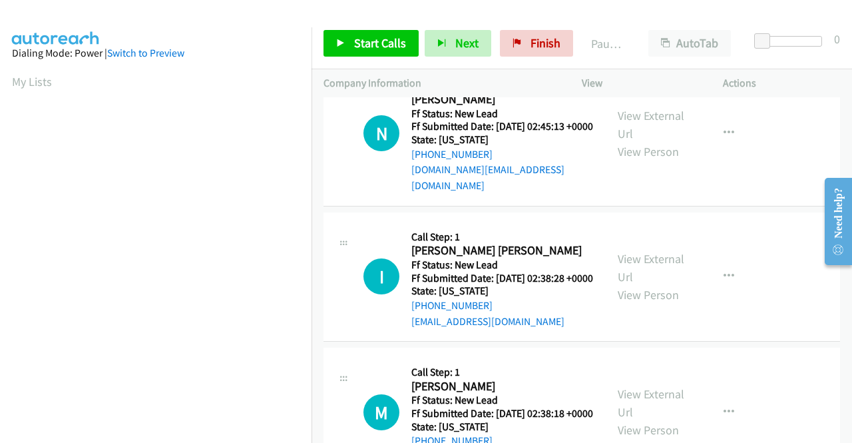
scroll to position [865, 0]
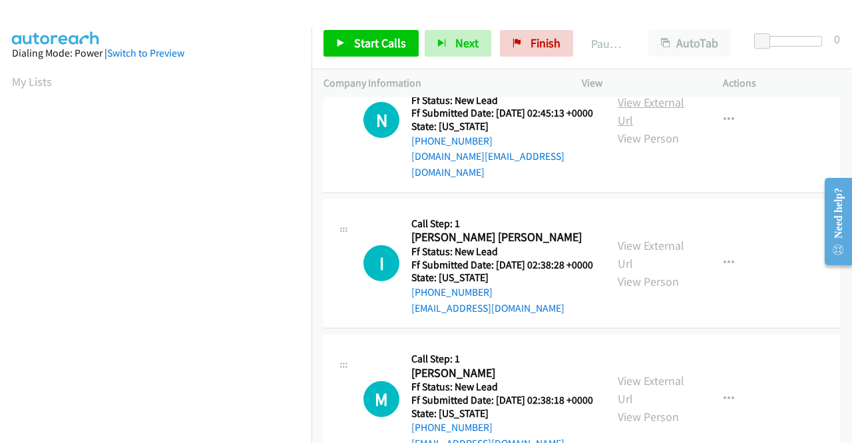
click at [658, 128] on link "View External Url" at bounding box center [651, 111] width 67 height 33
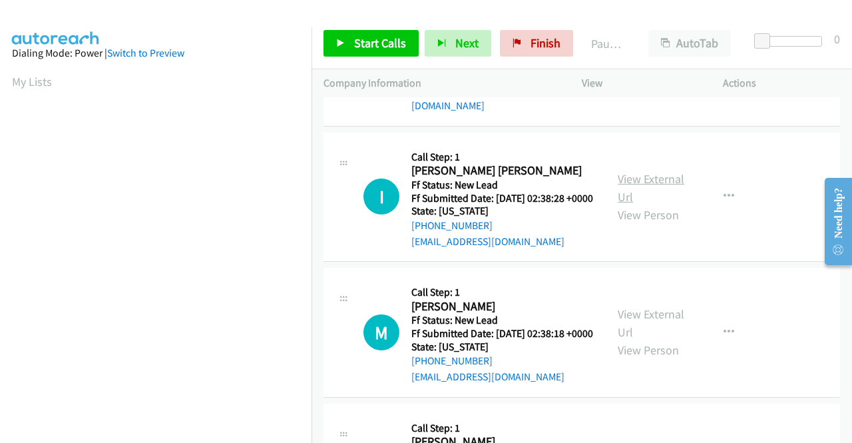
click at [651, 204] on link "View External Url" at bounding box center [651, 187] width 67 height 33
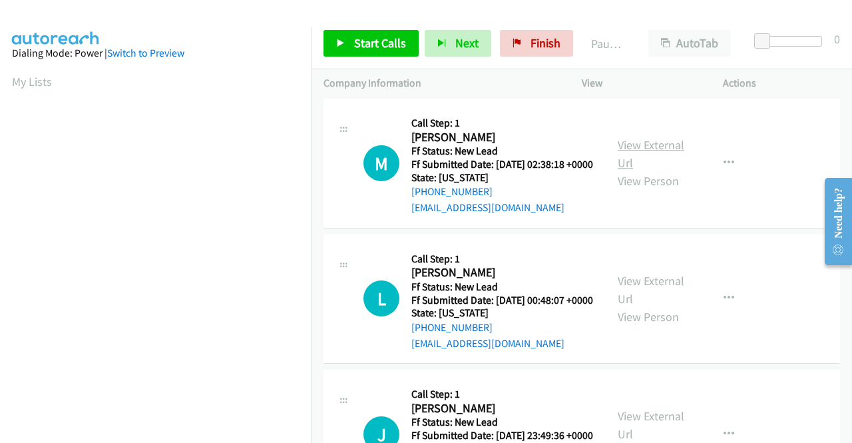
scroll to position [1131, 0]
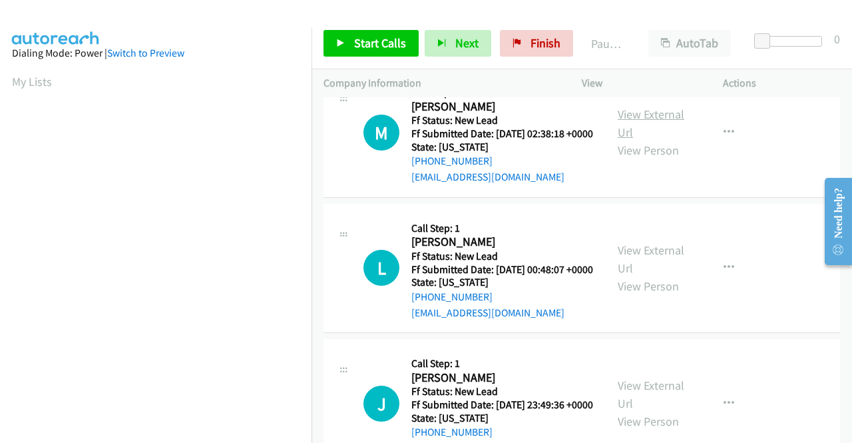
click at [632, 140] on link "View External Url" at bounding box center [651, 122] width 67 height 33
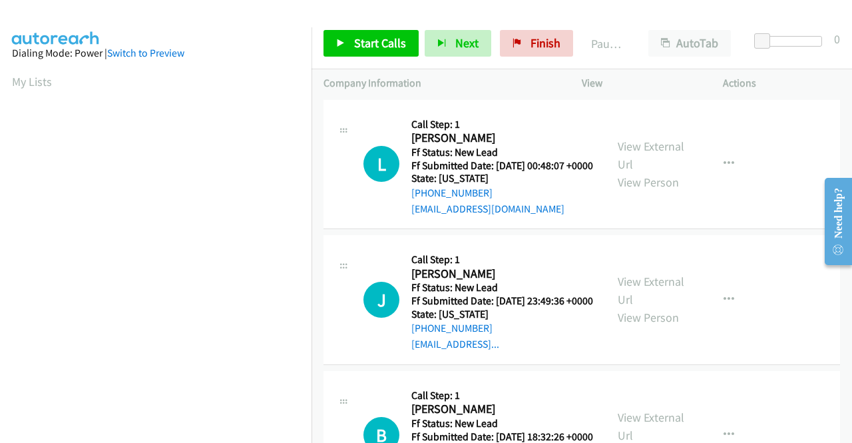
scroll to position [1265, 0]
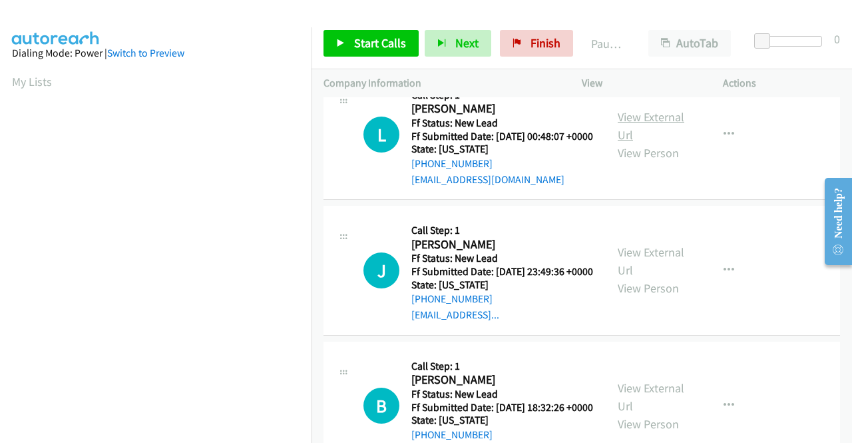
click at [621, 142] on link "View External Url" at bounding box center [651, 125] width 67 height 33
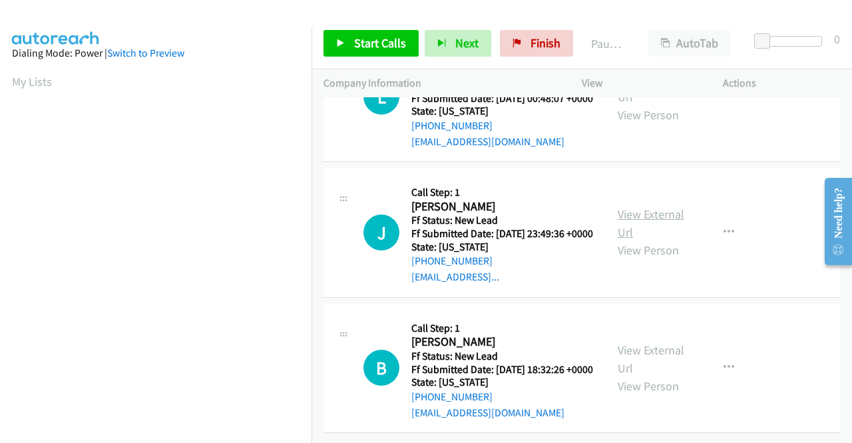
click at [638, 240] on link "View External Url" at bounding box center [651, 222] width 67 height 33
click at [634, 342] on link "View External Url" at bounding box center [651, 358] width 67 height 33
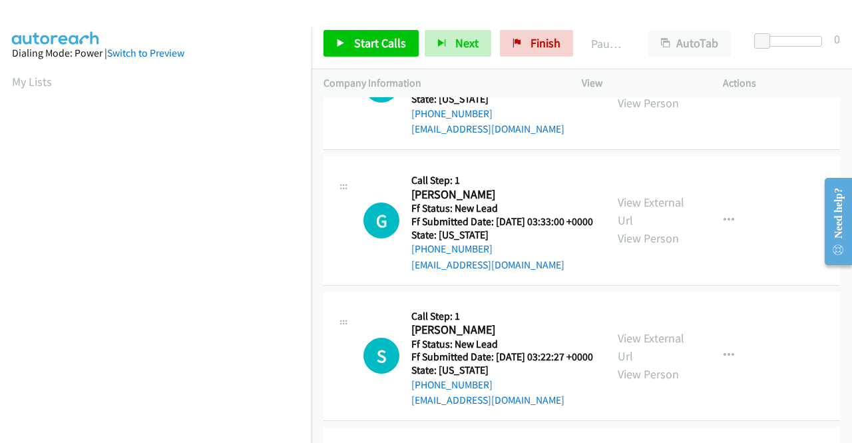
scroll to position [0, 0]
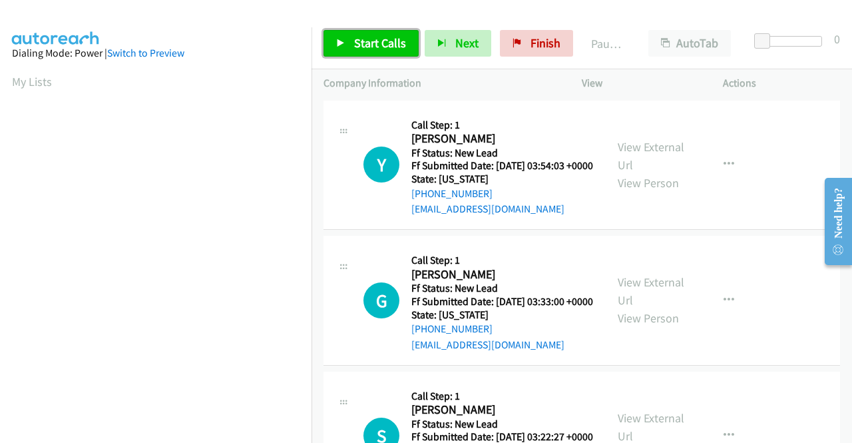
click at [382, 43] on span "Start Calls" at bounding box center [380, 42] width 52 height 15
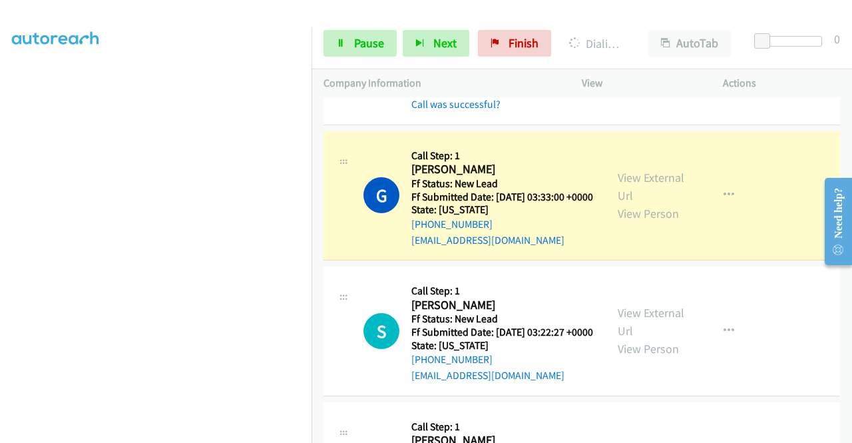
scroll to position [200, 0]
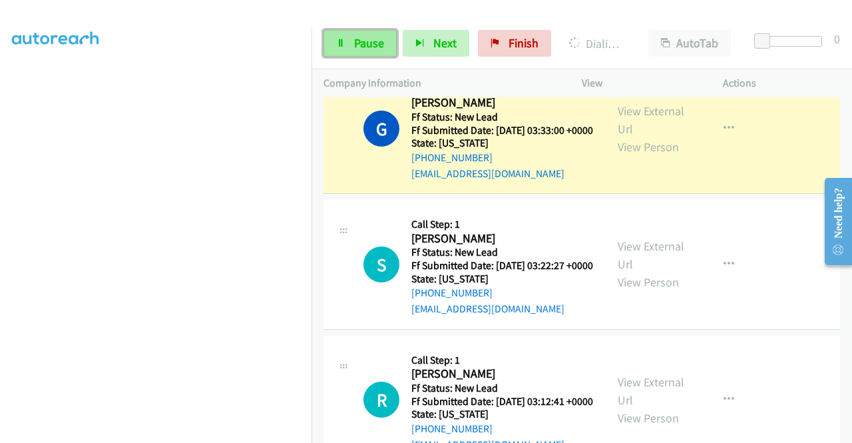
click at [344, 53] on link "Pause" at bounding box center [359, 43] width 73 height 27
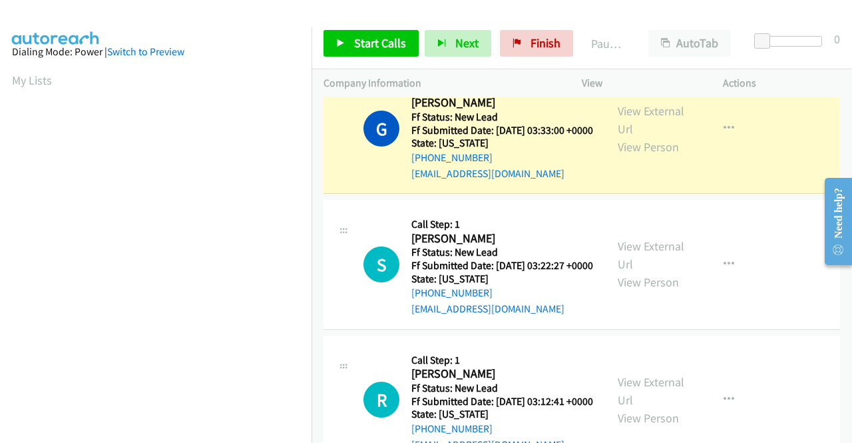
scroll to position [0, 0]
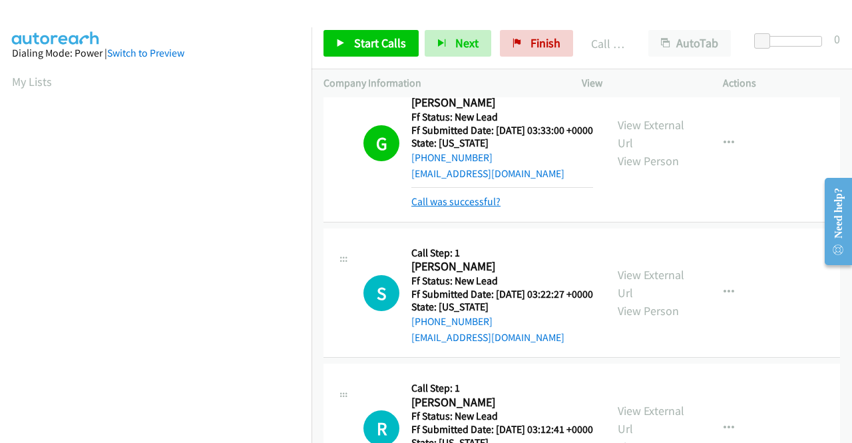
click at [489, 208] on link "Call was successful?" at bounding box center [455, 201] width 89 height 13
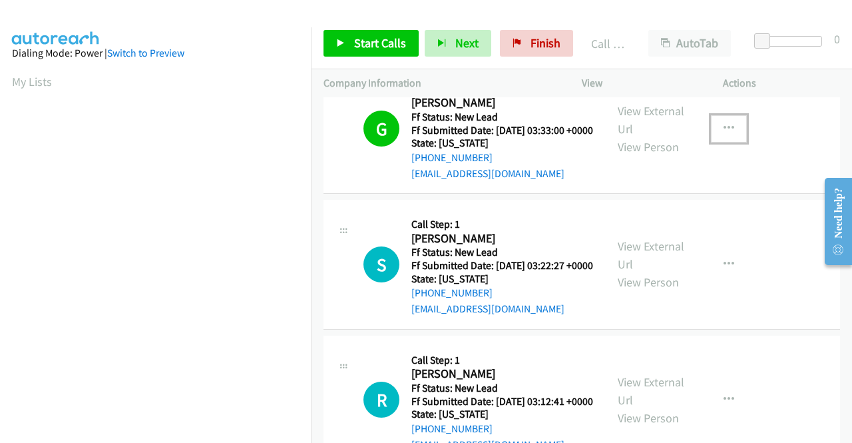
click at [727, 142] on button "button" at bounding box center [729, 128] width 36 height 27
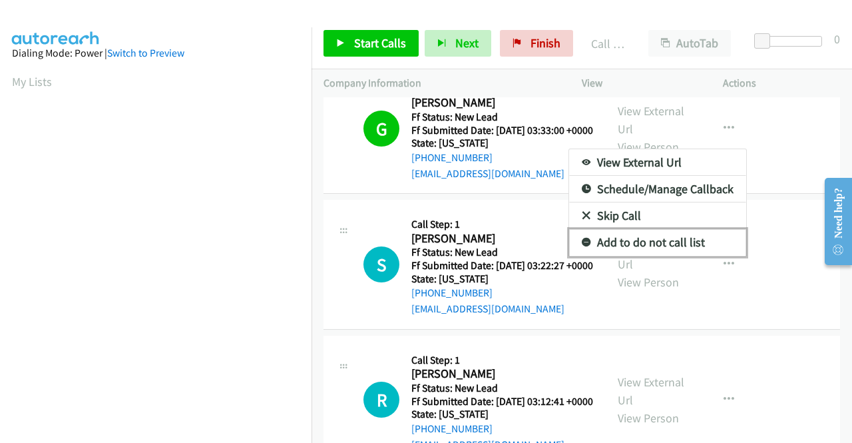
click at [658, 256] on link "Add to do not call list" at bounding box center [657, 242] width 177 height 27
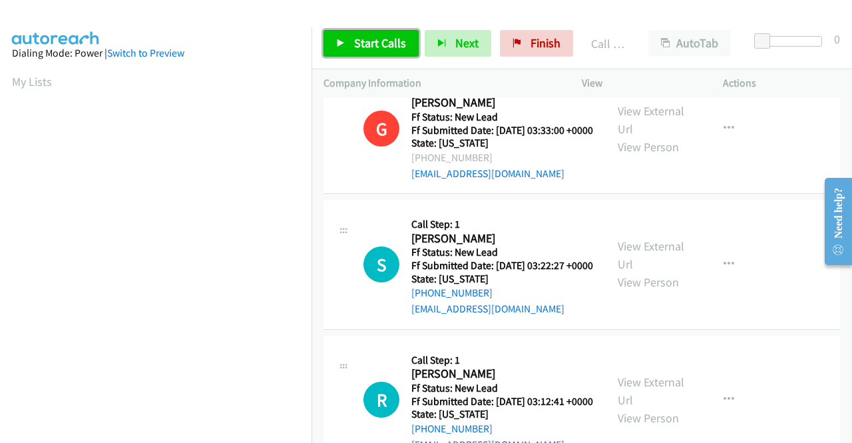
click at [391, 39] on span "Start Calls" at bounding box center [380, 42] width 52 height 15
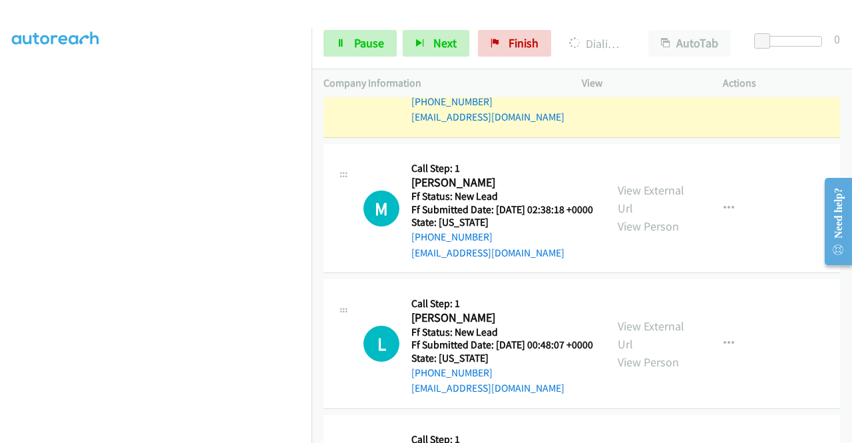
scroll to position [266, 0]
click at [366, 37] on span "Pause" at bounding box center [369, 42] width 30 height 15
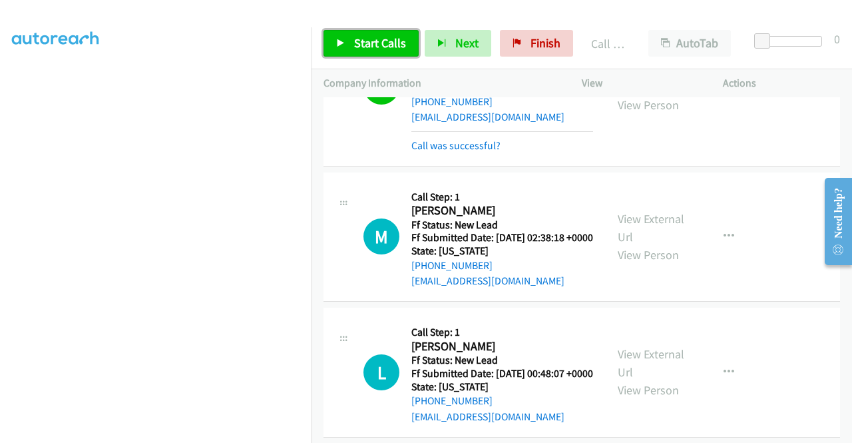
click at [397, 38] on span "Start Calls" at bounding box center [380, 42] width 52 height 15
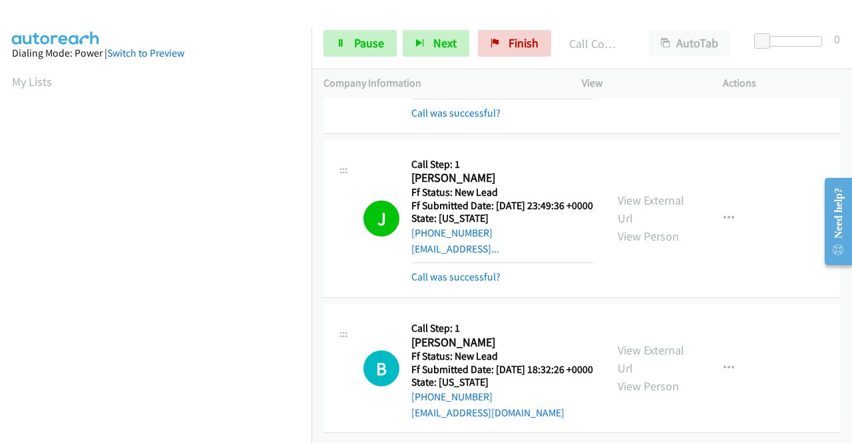
scroll to position [1732, 0]
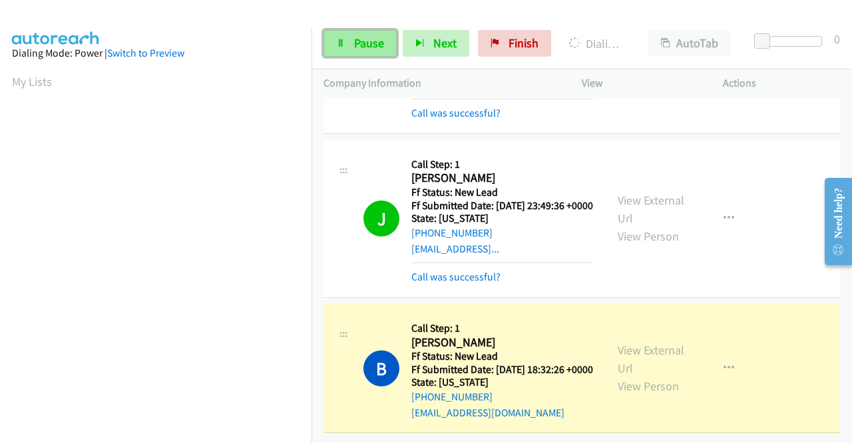
click at [367, 38] on span "Pause" at bounding box center [369, 42] width 30 height 15
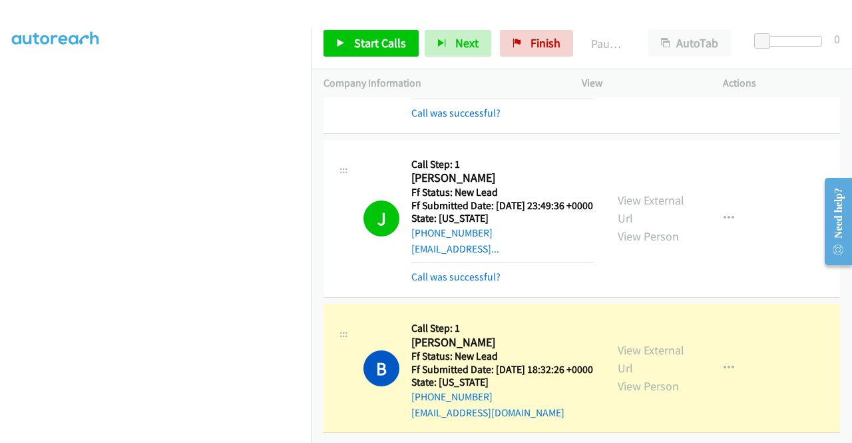
scroll to position [0, 0]
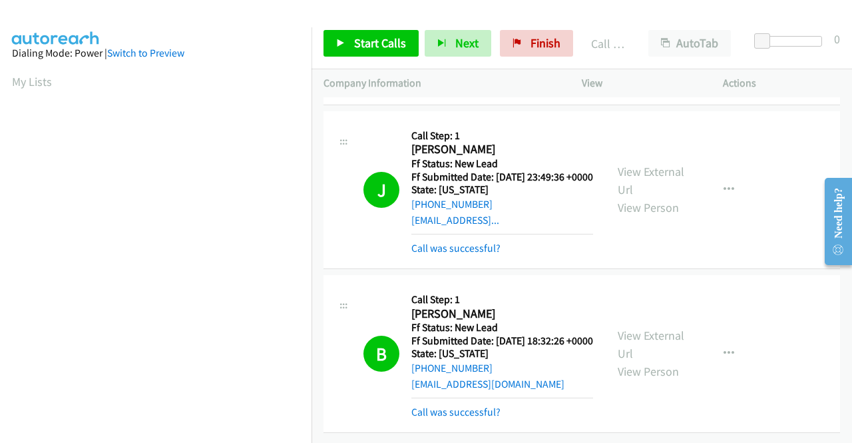
click at [527, 57] on div "Start Calls Pause Next Finish Call Completed AutoTab AutoTab 0" at bounding box center [581, 43] width 540 height 51
click at [530, 35] on link "Finish" at bounding box center [536, 43] width 73 height 27
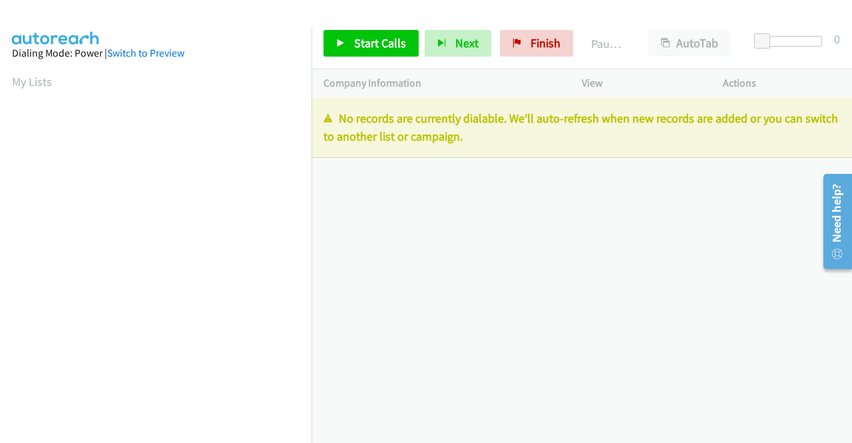
drag, startPoint x: 508, startPoint y: 146, endPoint x: 321, endPoint y: 110, distance: 191.0
click at [321, 110] on div "No records are currently dialable. We'll auto-refresh when new records are adde…" at bounding box center [581, 127] width 540 height 61
copy p "No records are currently dialable. We'll auto-refresh when new records are adde…"
drag, startPoint x: 514, startPoint y: 42, endPoint x: 453, endPoint y: 67, distance: 66.2
click at [514, 42] on icon at bounding box center [516, 43] width 9 height 9
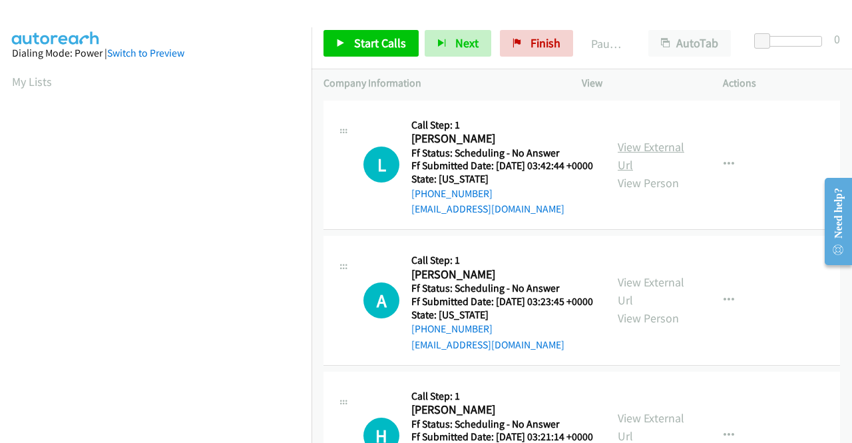
click at [619, 153] on link "View External Url" at bounding box center [651, 155] width 67 height 33
click at [651, 299] on link "View External Url" at bounding box center [651, 290] width 67 height 33
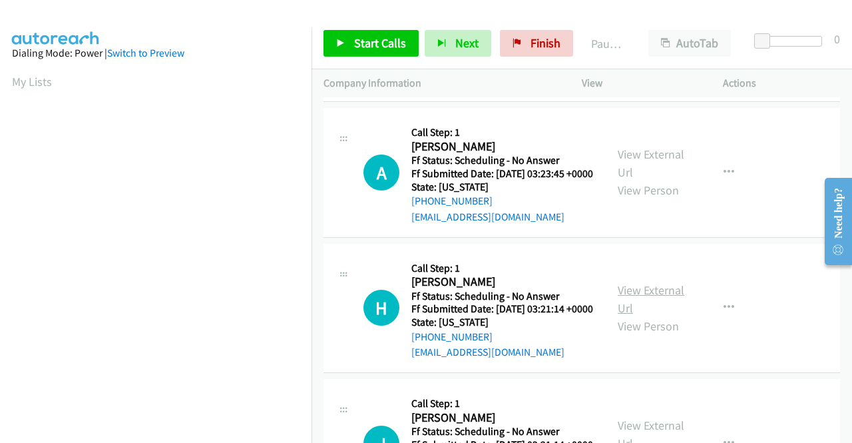
scroll to position [133, 0]
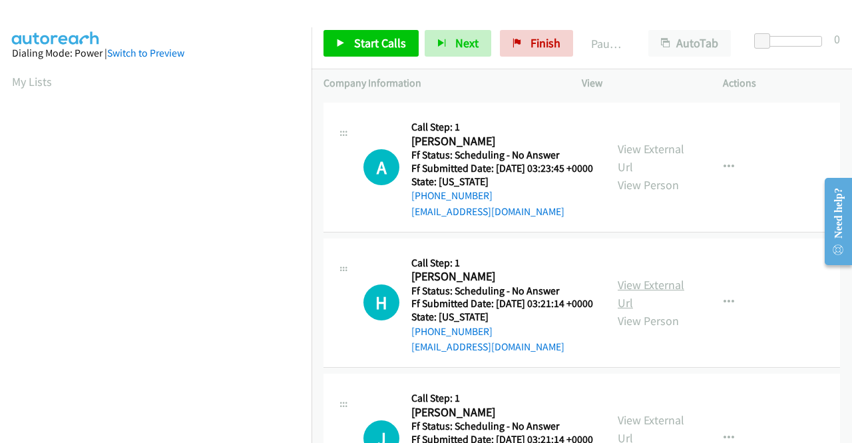
click at [670, 310] on link "View External Url" at bounding box center [651, 293] width 67 height 33
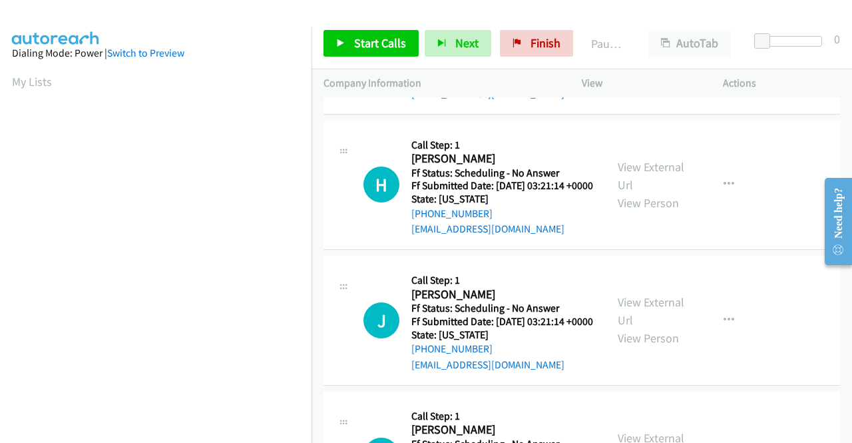
scroll to position [266, 0]
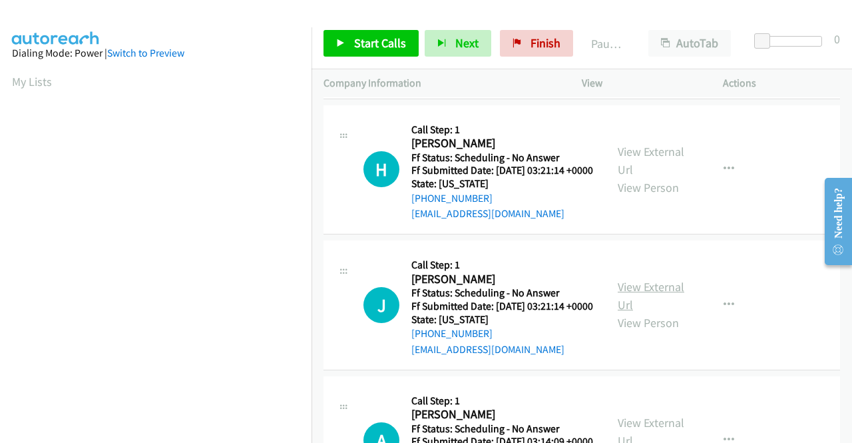
click at [638, 312] on link "View External Url" at bounding box center [651, 295] width 67 height 33
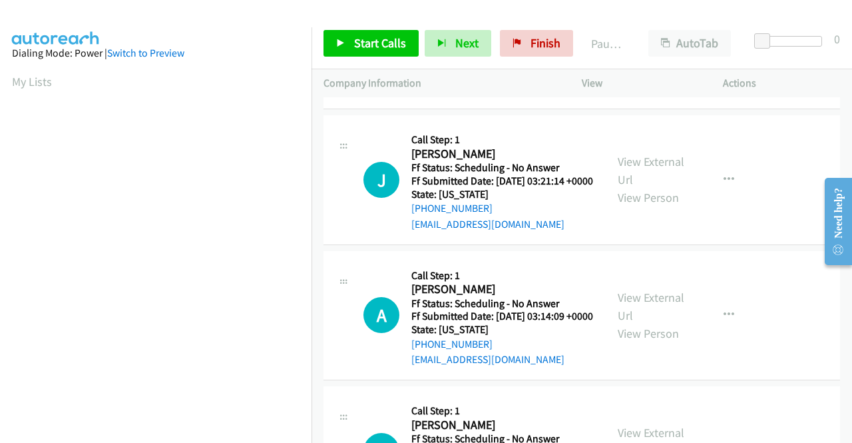
scroll to position [399, 0]
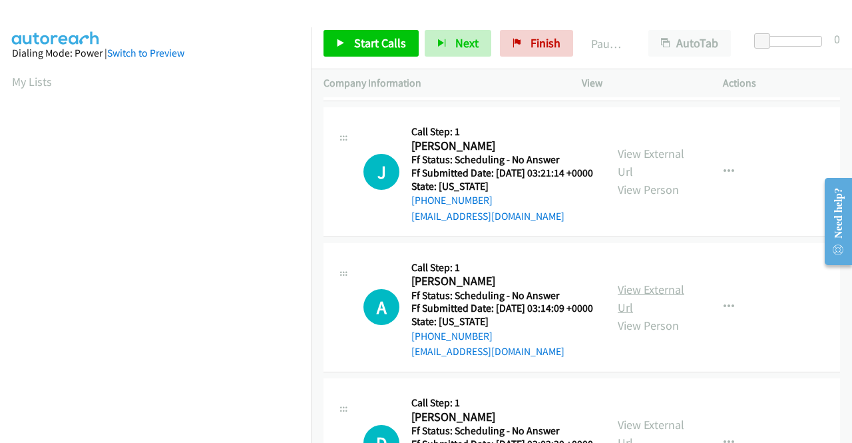
click at [674, 315] on link "View External Url" at bounding box center [651, 298] width 67 height 33
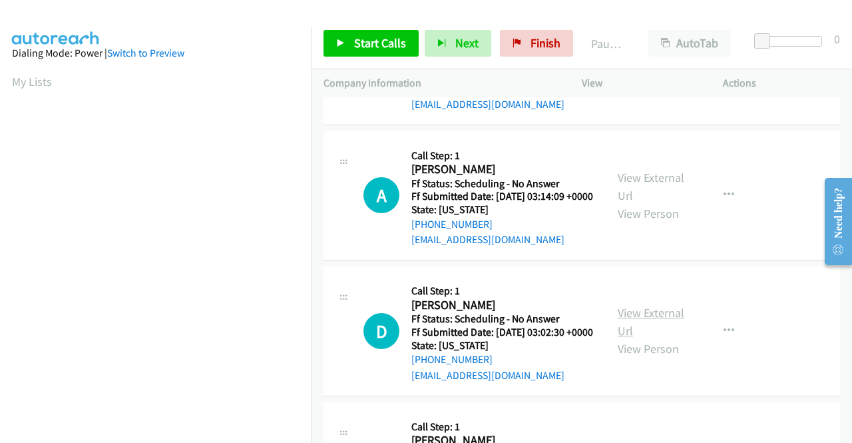
scroll to position [532, 0]
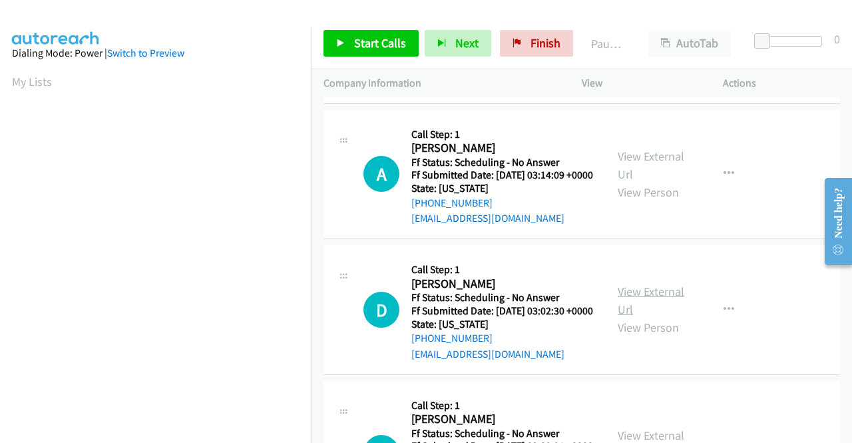
click at [621, 317] on link "View External Url" at bounding box center [651, 300] width 67 height 33
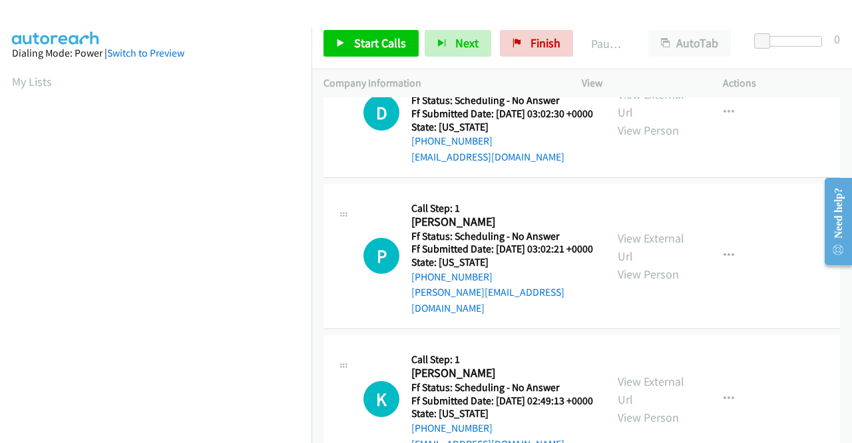
scroll to position [732, 0]
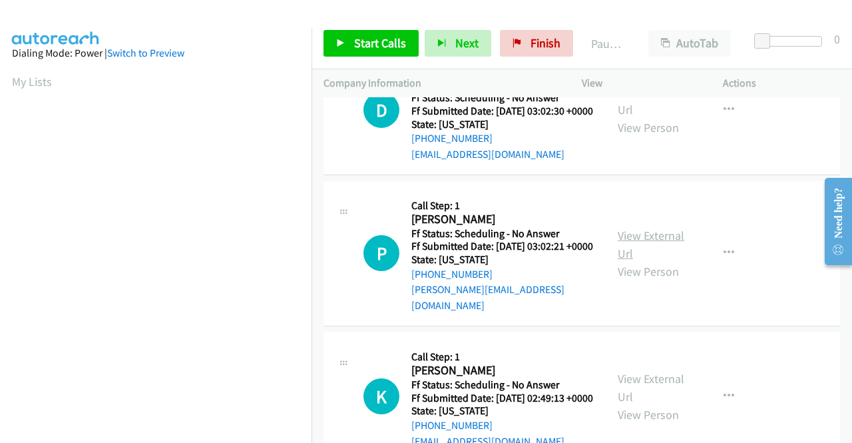
click at [650, 261] on link "View External Url" at bounding box center [651, 244] width 67 height 33
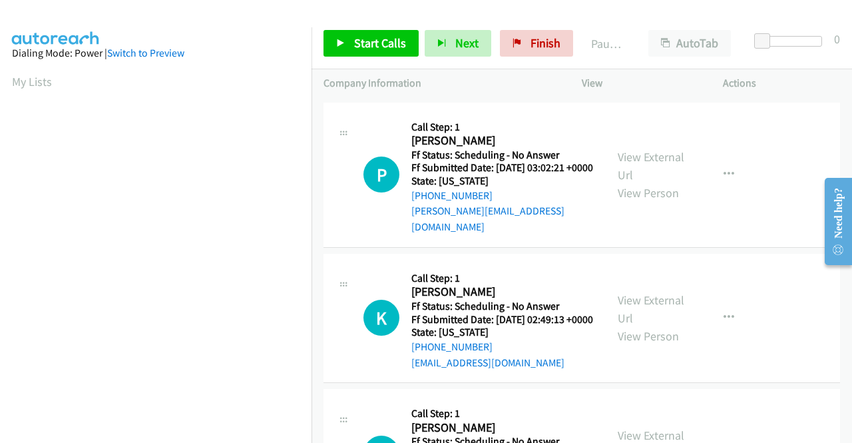
scroll to position [932, 0]
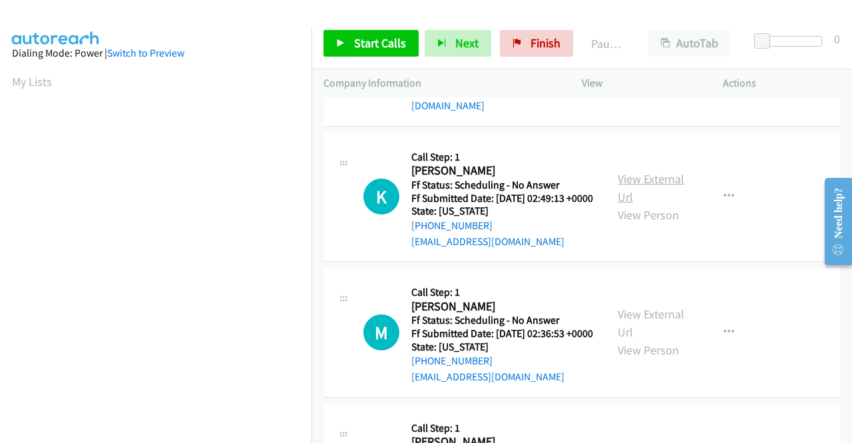
click at [639, 204] on link "View External Url" at bounding box center [651, 187] width 67 height 33
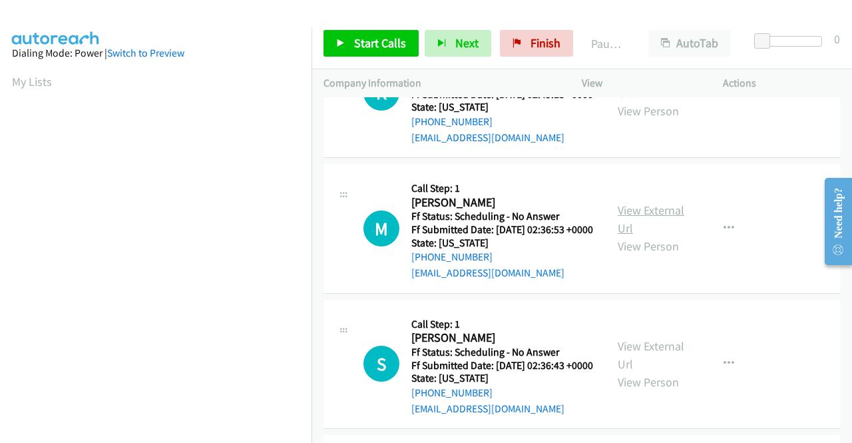
scroll to position [1065, 0]
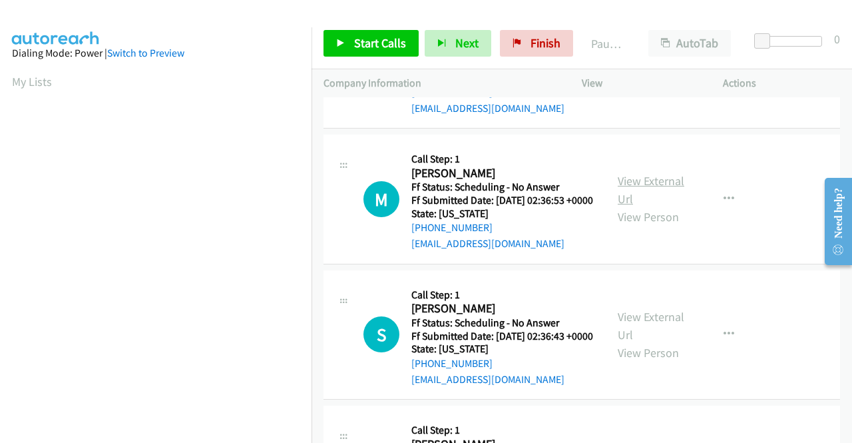
click at [662, 206] on link "View External Url" at bounding box center [651, 189] width 67 height 33
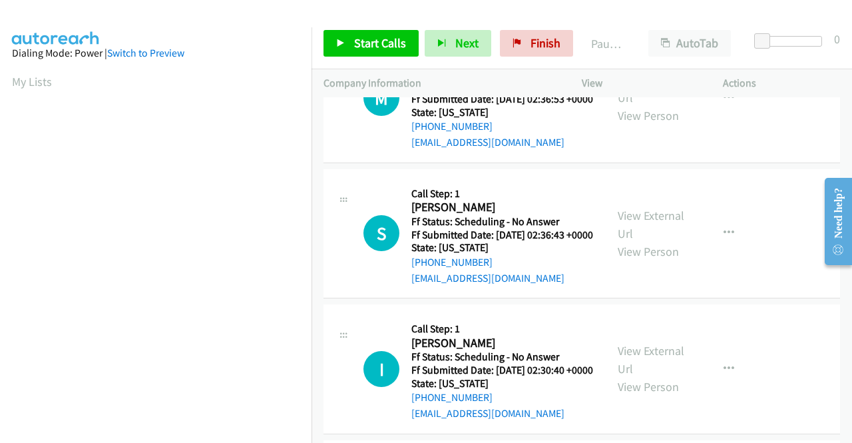
scroll to position [1198, 0]
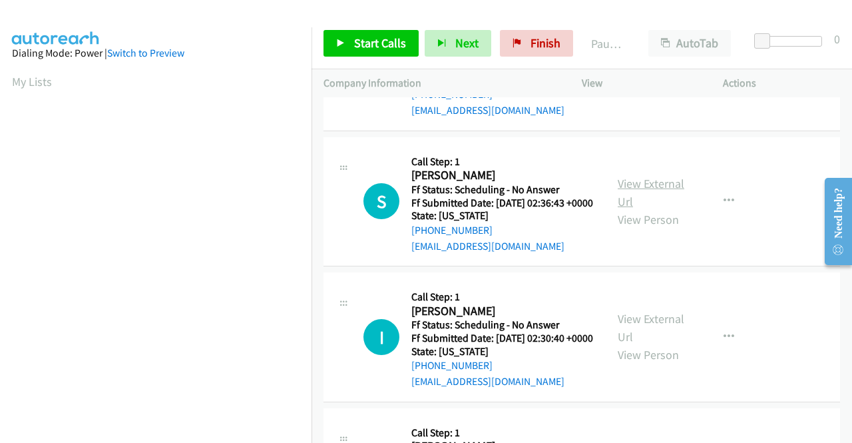
click at [620, 209] on link "View External Url" at bounding box center [651, 192] width 67 height 33
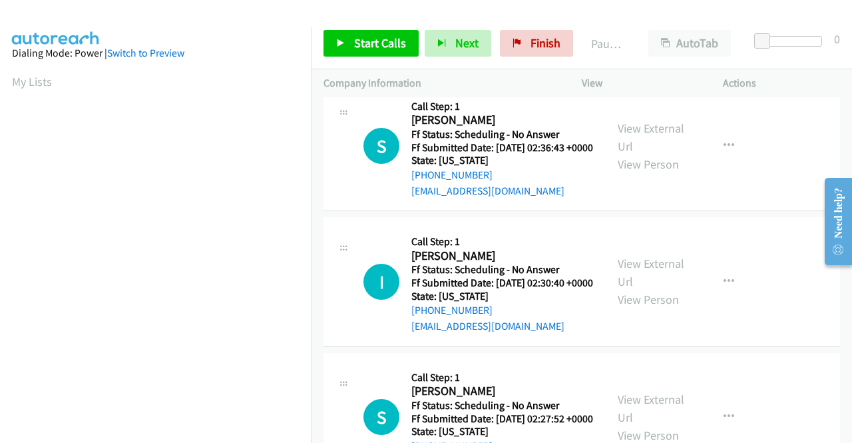
scroll to position [1331, 0]
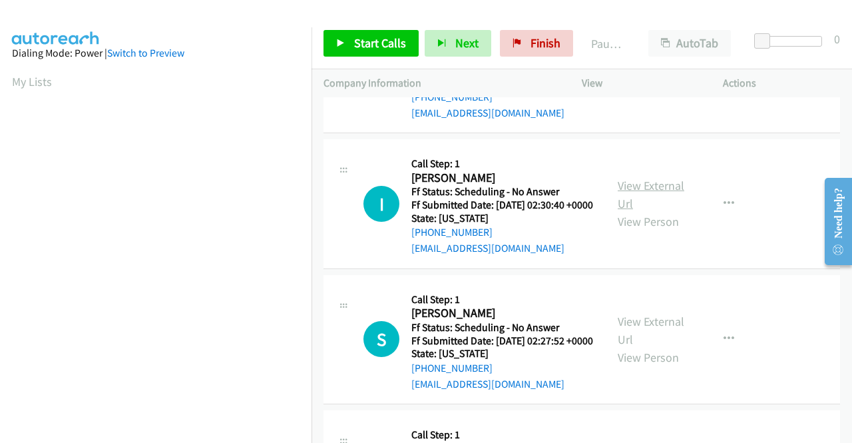
click at [656, 211] on link "View External Url" at bounding box center [651, 194] width 67 height 33
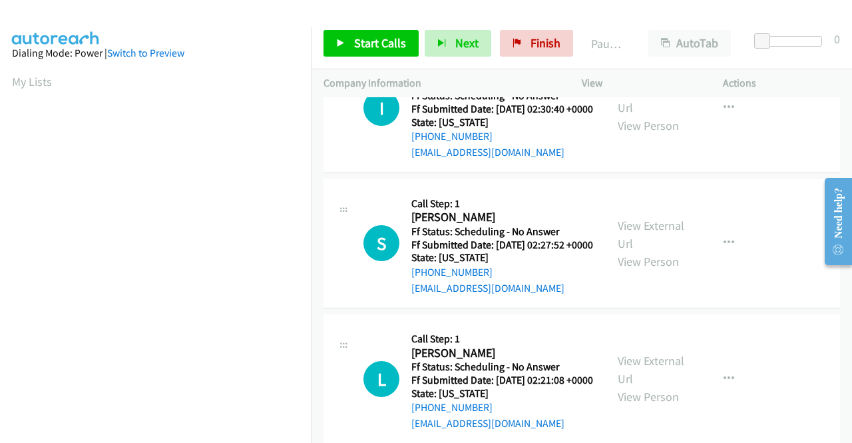
scroll to position [1464, 0]
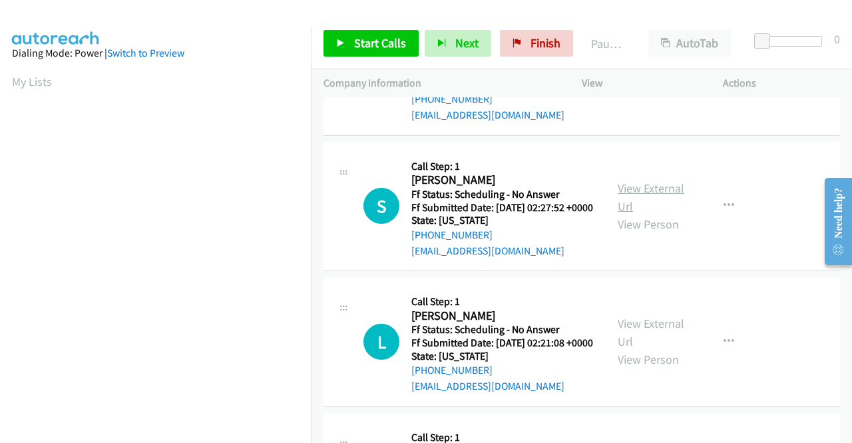
click at [666, 214] on link "View External Url" at bounding box center [651, 196] width 67 height 33
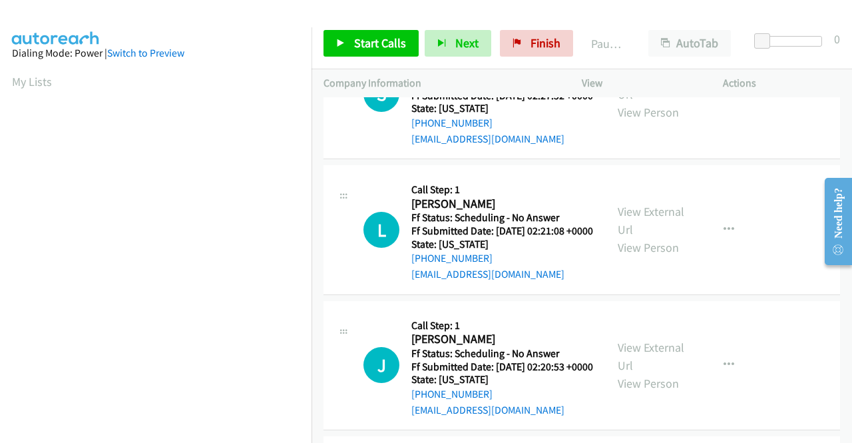
scroll to position [1597, 0]
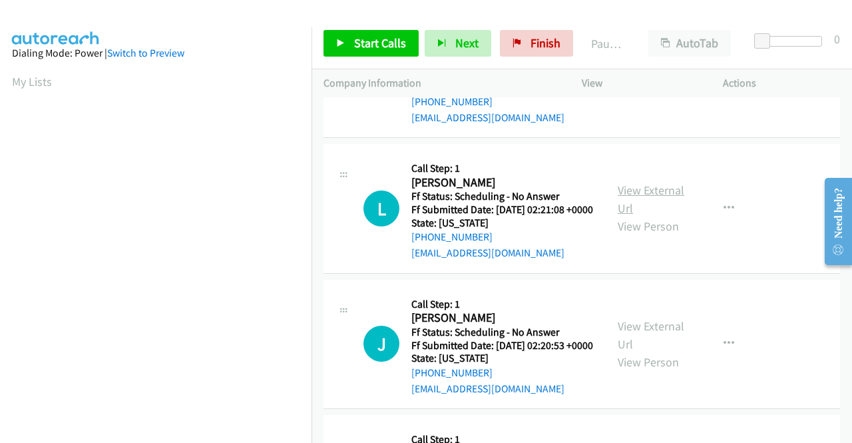
click at [650, 216] on link "View External Url" at bounding box center [651, 198] width 67 height 33
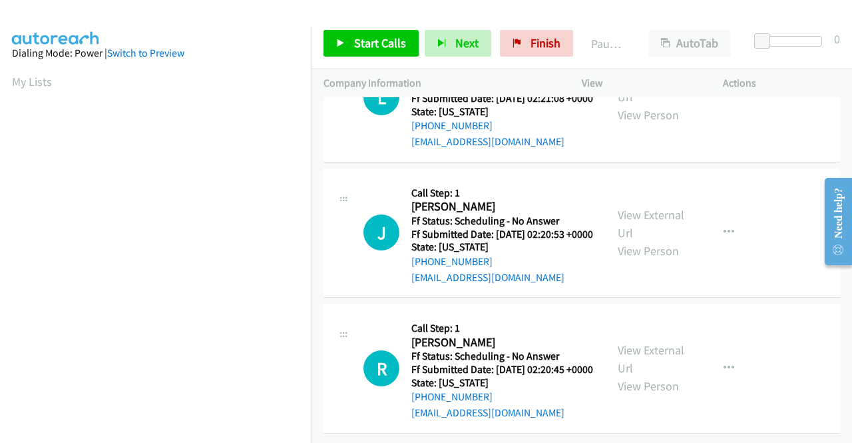
scroll to position [1797, 0]
click at [646, 240] on link "View External Url" at bounding box center [651, 223] width 67 height 33
click at [644, 342] on link "View External Url" at bounding box center [651, 358] width 67 height 33
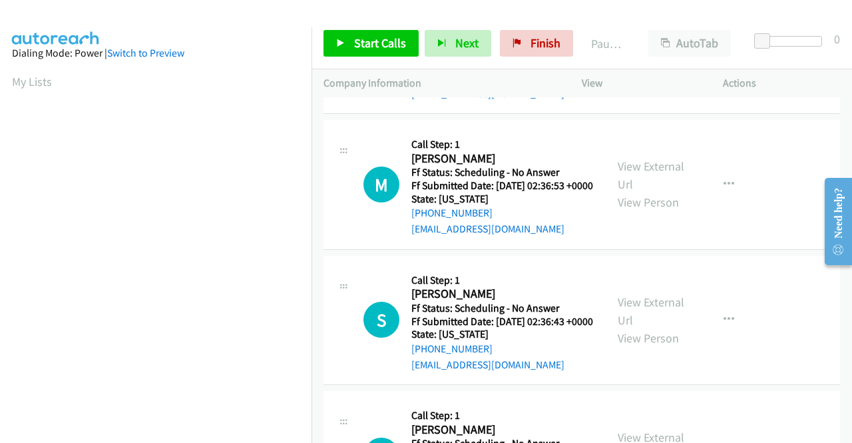
scroll to position [0, 0]
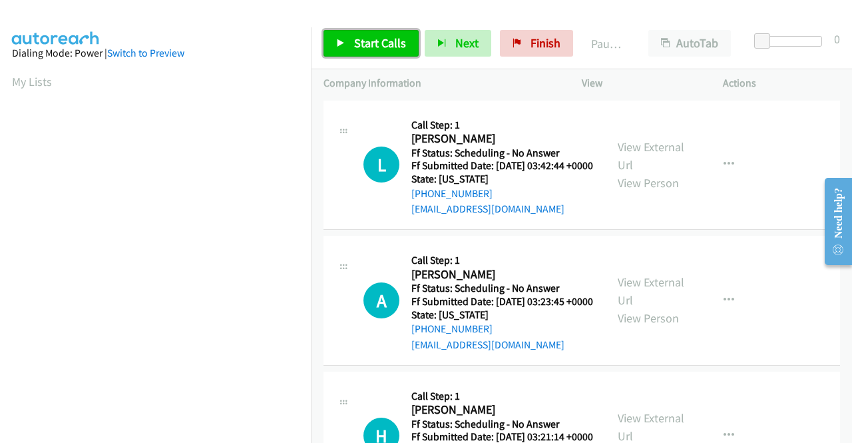
click at [390, 45] on span "Start Calls" at bounding box center [380, 42] width 52 height 15
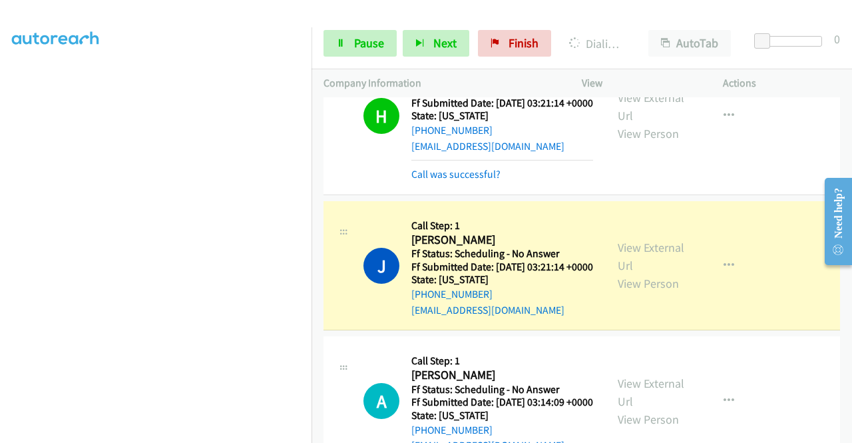
scroll to position [399, 0]
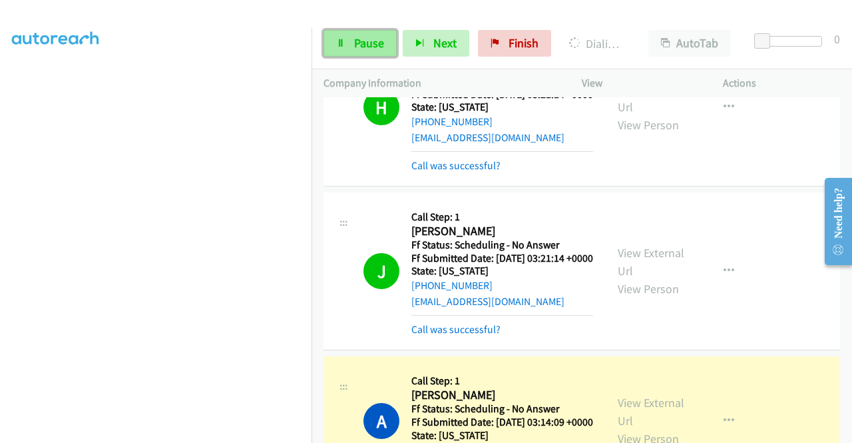
click at [371, 33] on link "Pause" at bounding box center [359, 43] width 73 height 27
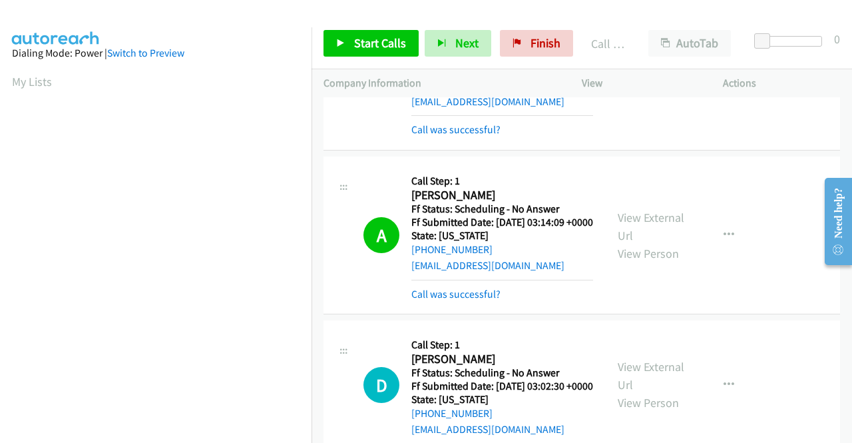
scroll to position [303, 0]
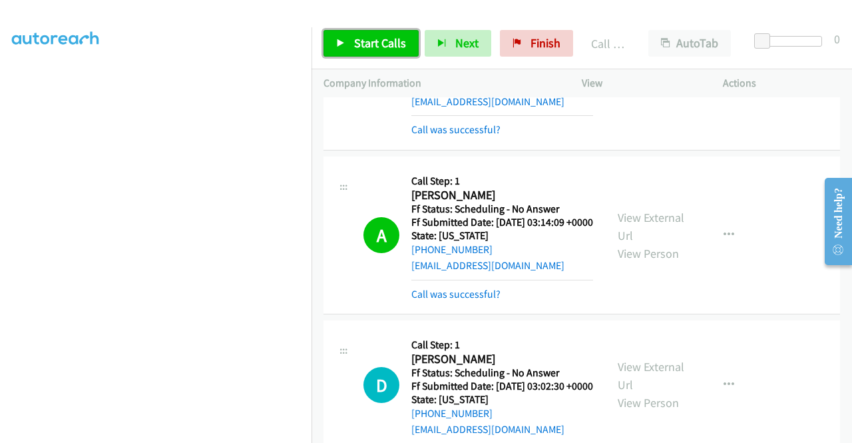
click at [358, 47] on span "Start Calls" at bounding box center [380, 42] width 52 height 15
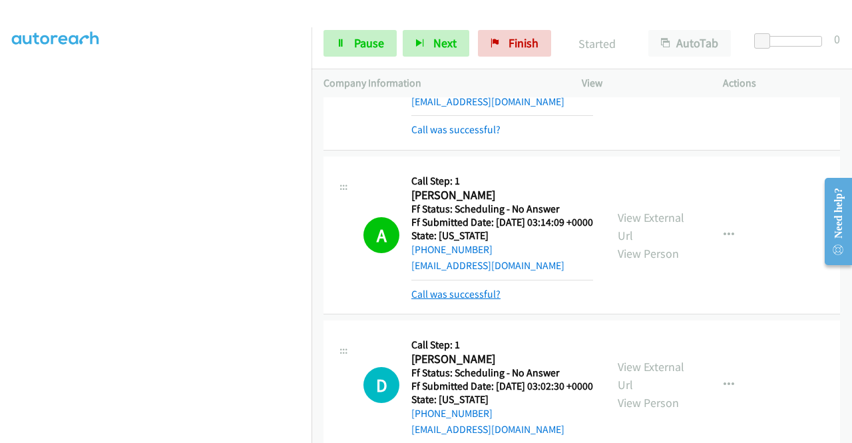
click at [461, 300] on link "Call was successful?" at bounding box center [455, 294] width 89 height 13
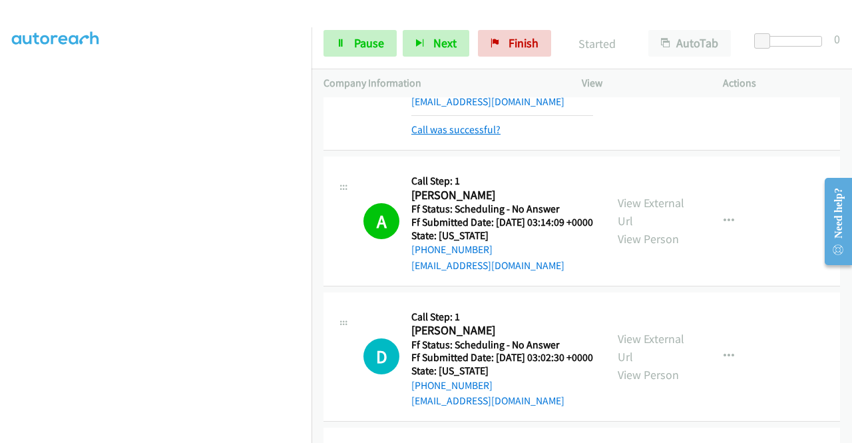
click at [463, 136] on link "Call was successful?" at bounding box center [455, 129] width 89 height 13
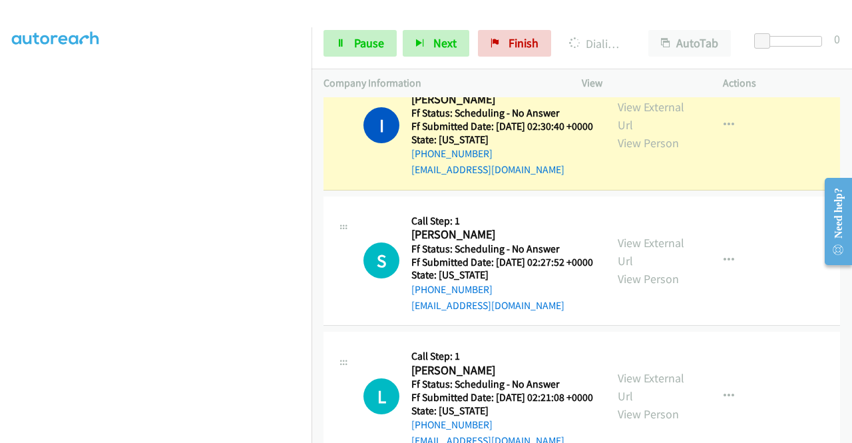
scroll to position [1649, 0]
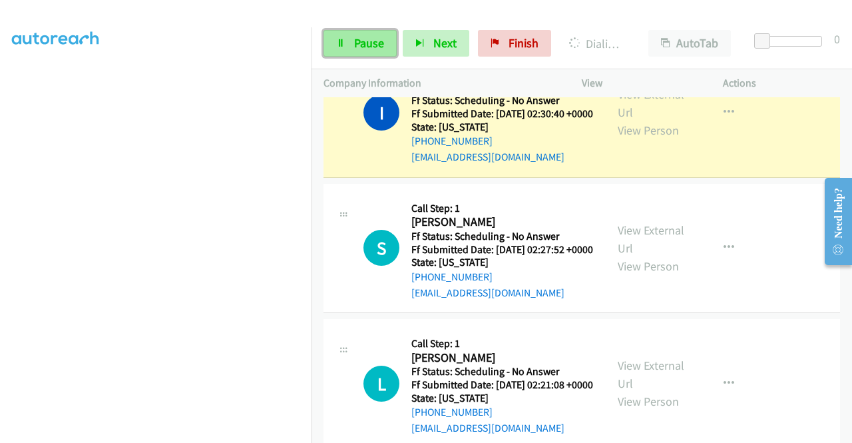
click at [367, 54] on link "Pause" at bounding box center [359, 43] width 73 height 27
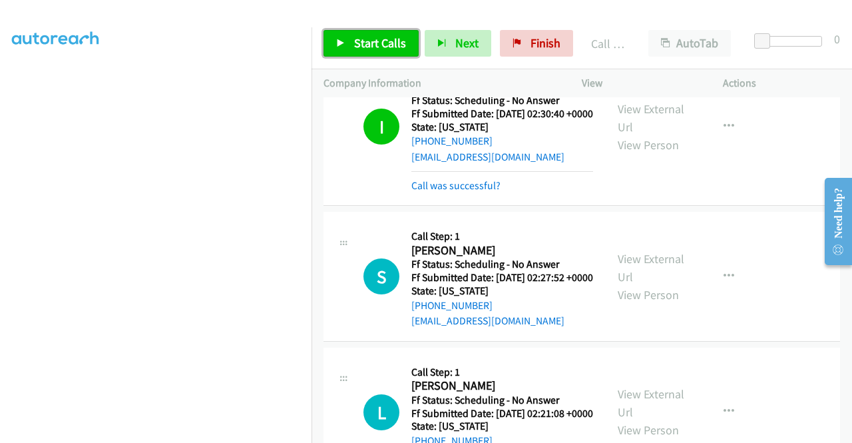
click at [389, 39] on span "Start Calls" at bounding box center [380, 42] width 52 height 15
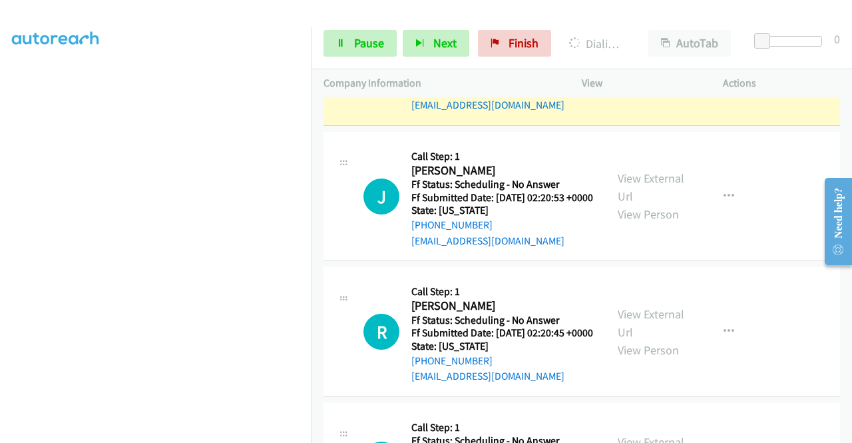
scroll to position [2049, 0]
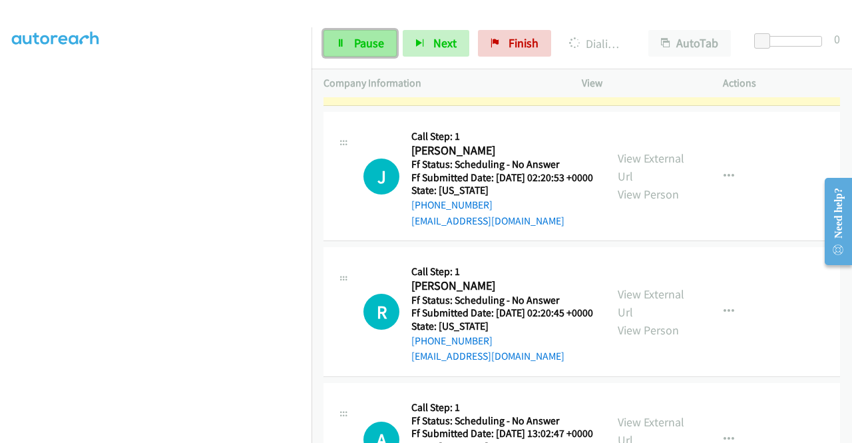
click at [370, 41] on span "Pause" at bounding box center [369, 42] width 30 height 15
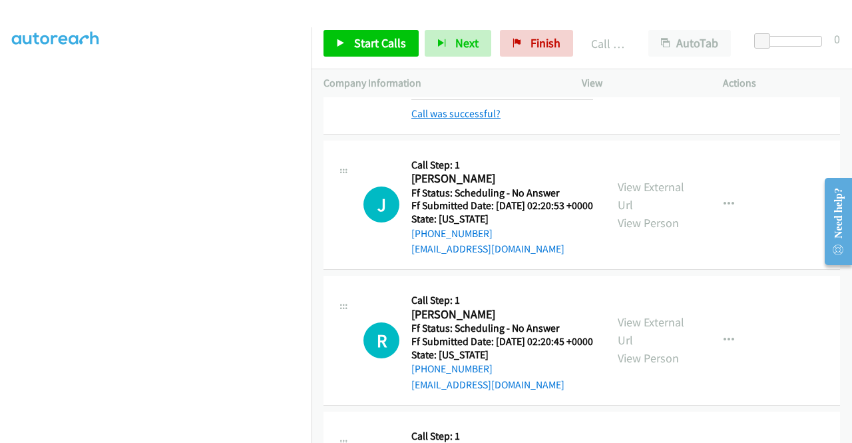
click at [471, 120] on link "Call was successful?" at bounding box center [455, 113] width 89 height 13
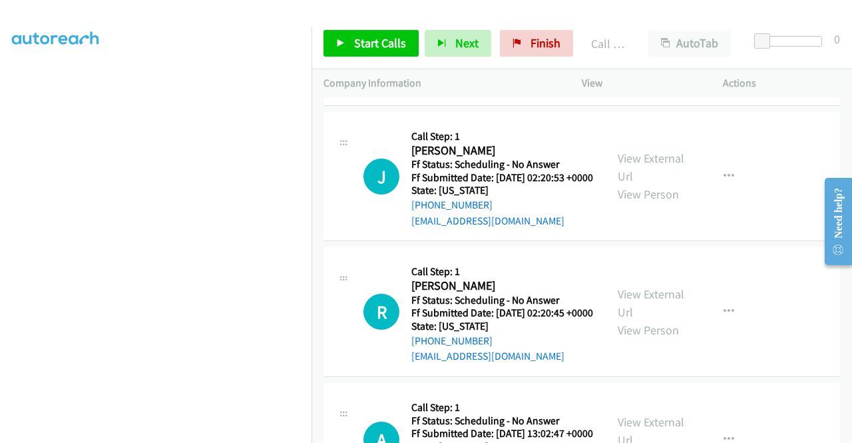
click at [715, 54] on button "button" at bounding box center [729, 40] width 36 height 27
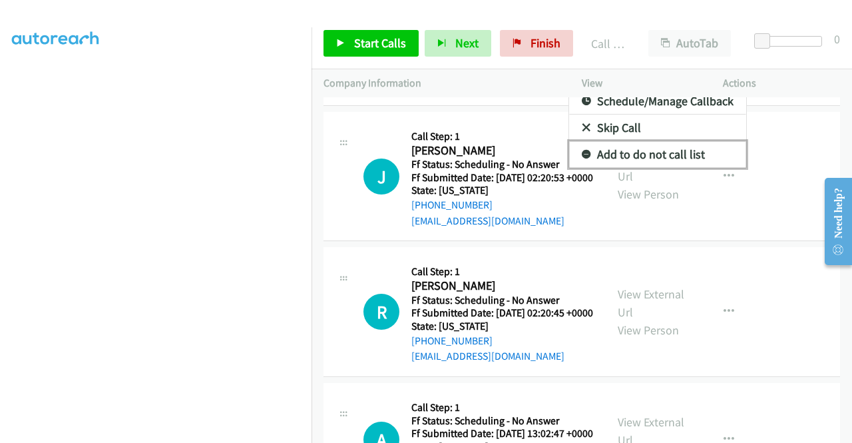
click at [650, 168] on link "Add to do not call list" at bounding box center [657, 154] width 177 height 27
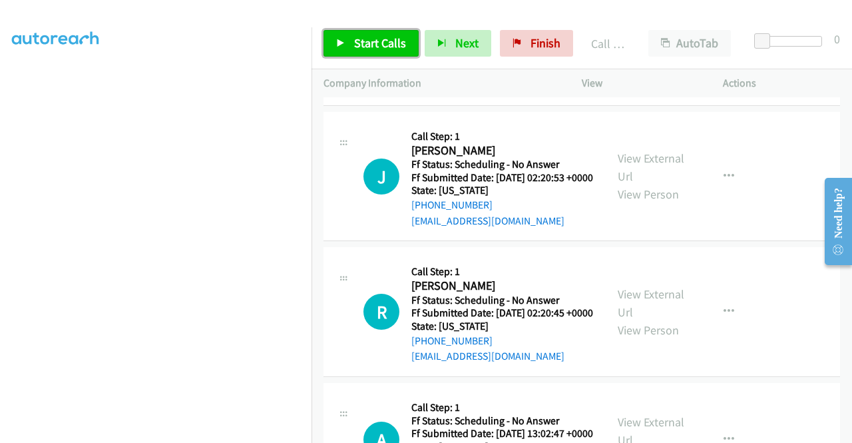
click at [389, 43] on span "Start Calls" at bounding box center [380, 42] width 52 height 15
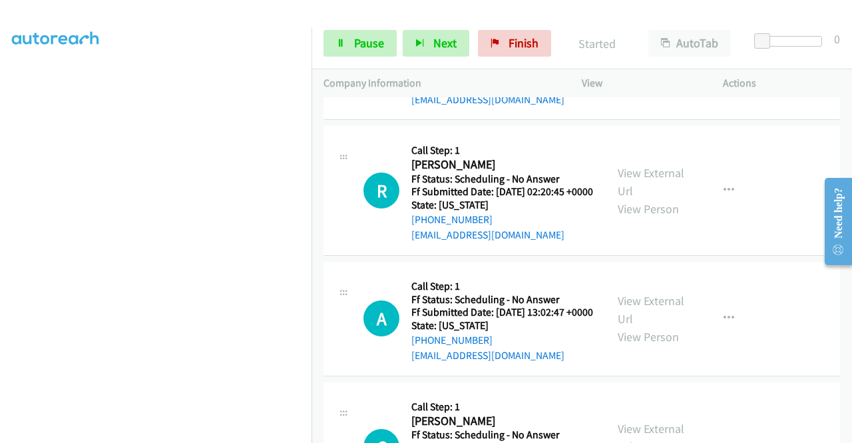
scroll to position [2182, 0]
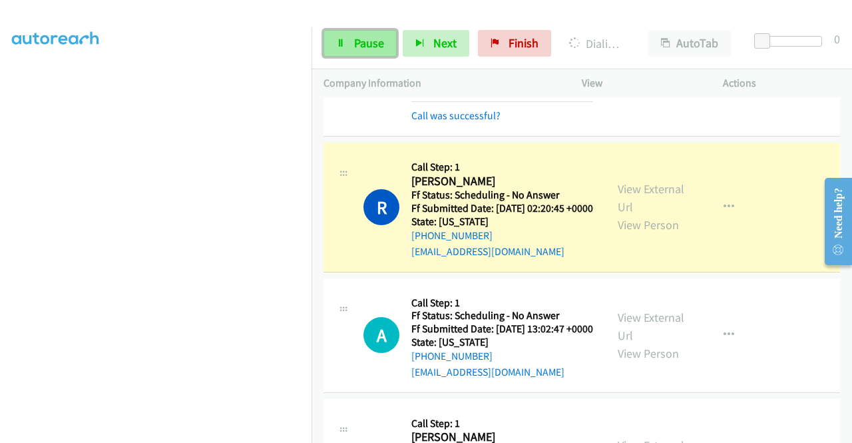
click at [343, 43] on icon at bounding box center [340, 43] width 9 height 9
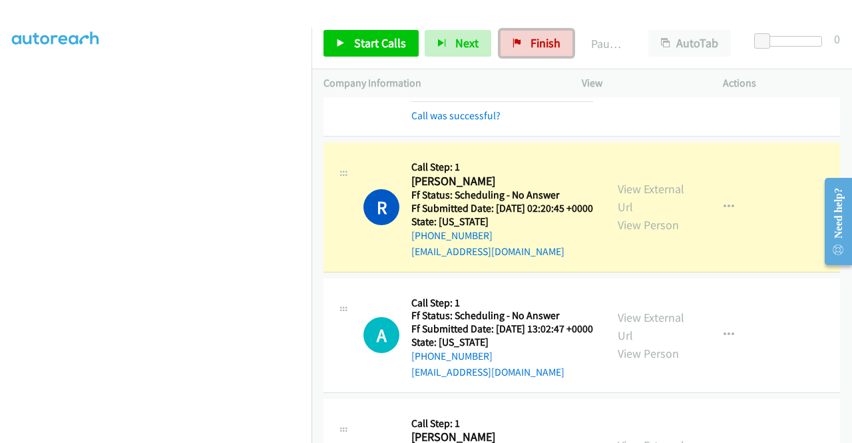
drag, startPoint x: 534, startPoint y: 43, endPoint x: 474, endPoint y: 63, distance: 63.4
click at [534, 43] on span "Finish" at bounding box center [545, 42] width 30 height 15
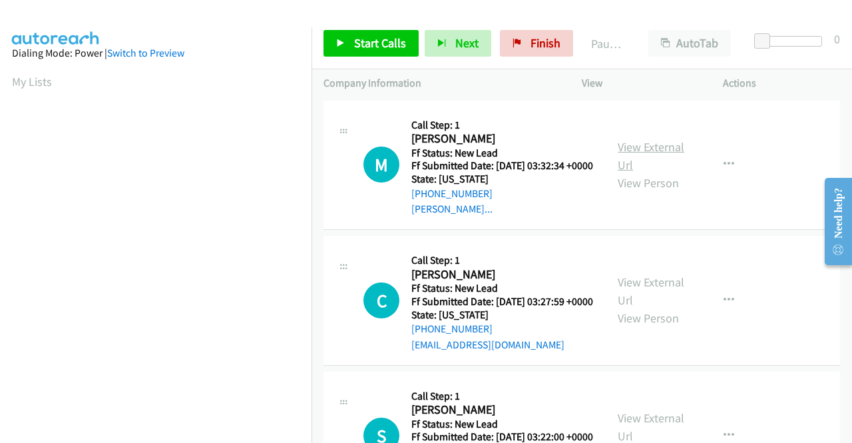
click at [668, 151] on link "View External Url" at bounding box center [651, 155] width 67 height 33
click at [652, 297] on link "View External Url" at bounding box center [651, 290] width 67 height 33
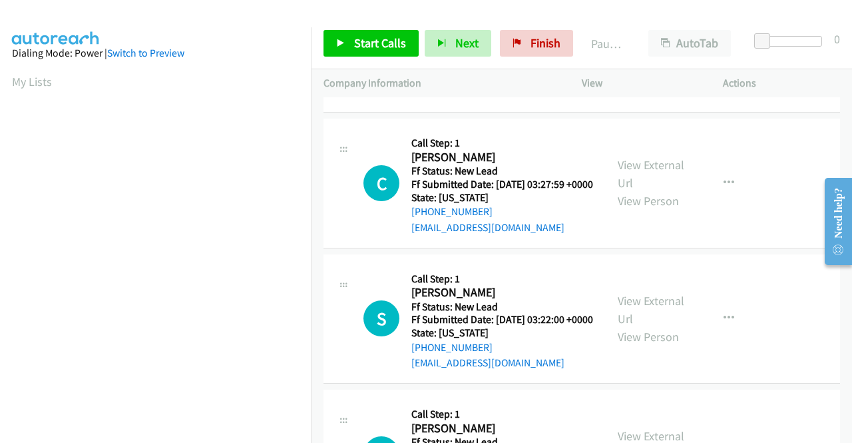
scroll to position [133, 0]
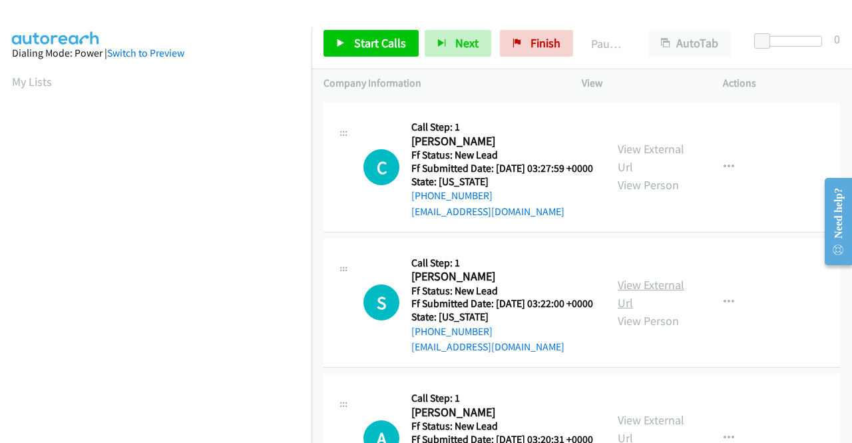
click at [634, 310] on link "View External Url" at bounding box center [651, 293] width 67 height 33
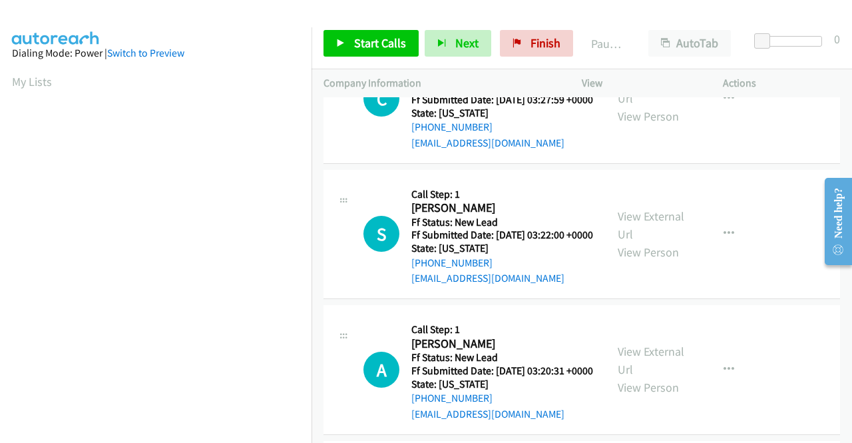
scroll to position [266, 0]
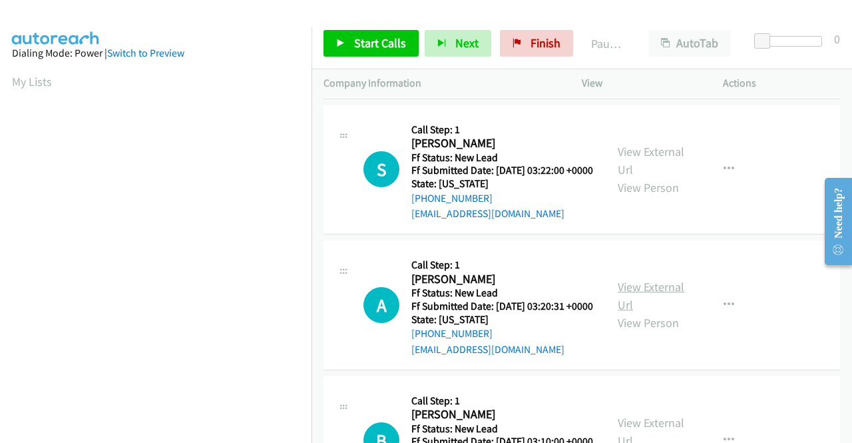
click at [657, 312] on link "View External Url" at bounding box center [651, 295] width 67 height 33
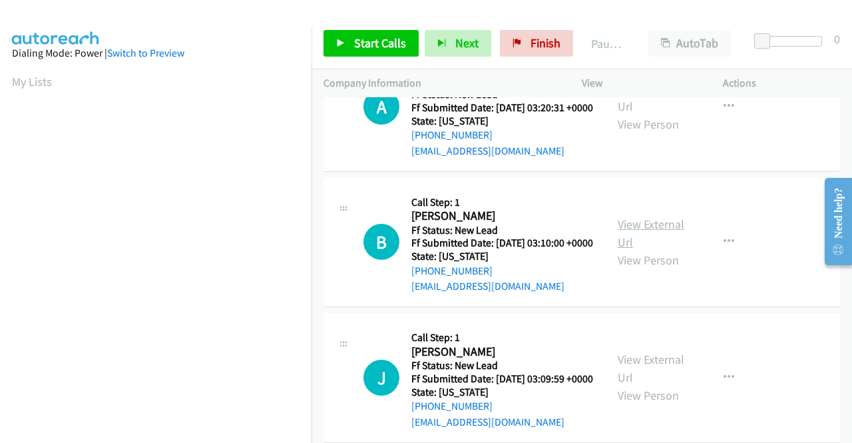
scroll to position [466, 0]
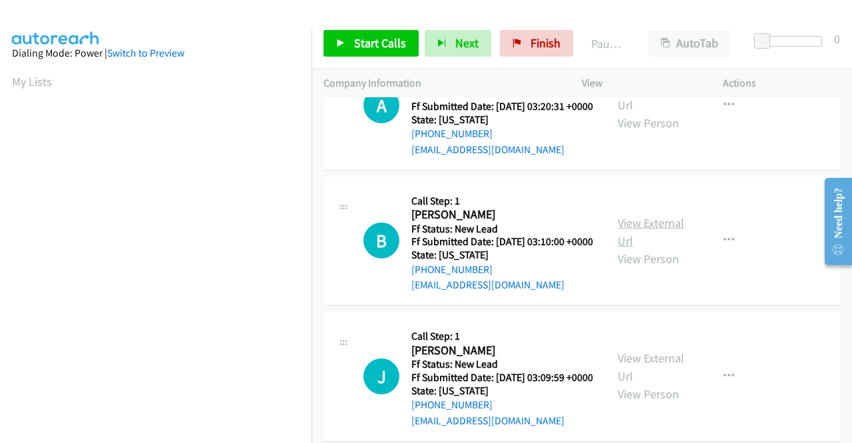
click at [640, 248] on link "View External Url" at bounding box center [651, 231] width 67 height 33
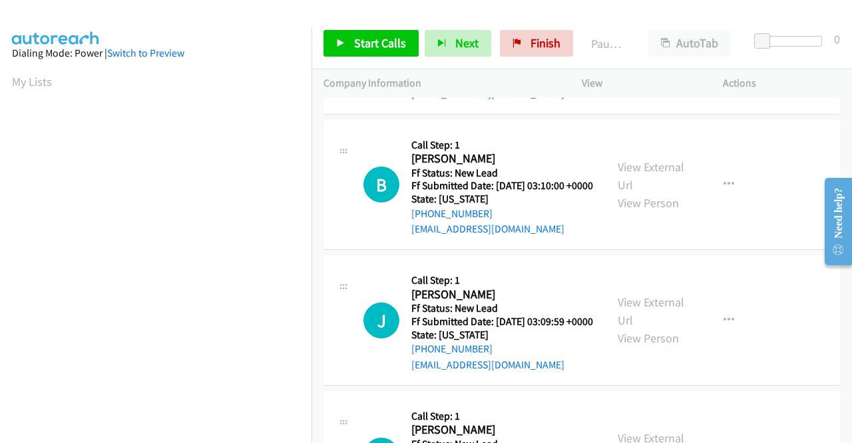
scroll to position [599, 0]
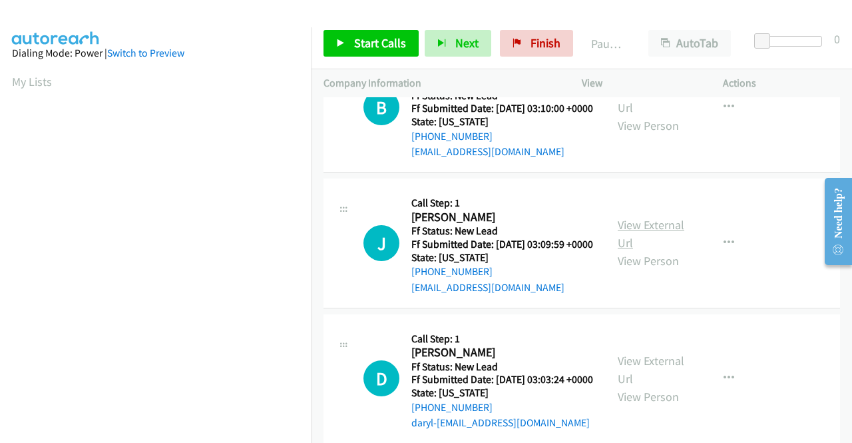
click at [620, 250] on link "View External Url" at bounding box center [651, 233] width 67 height 33
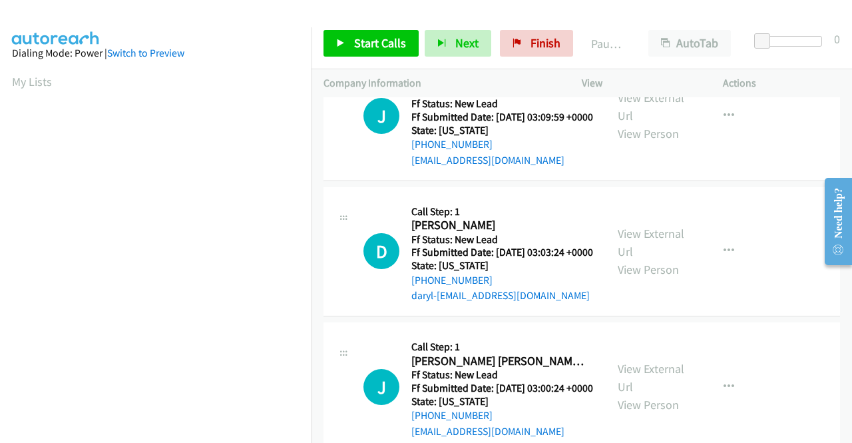
scroll to position [732, 0]
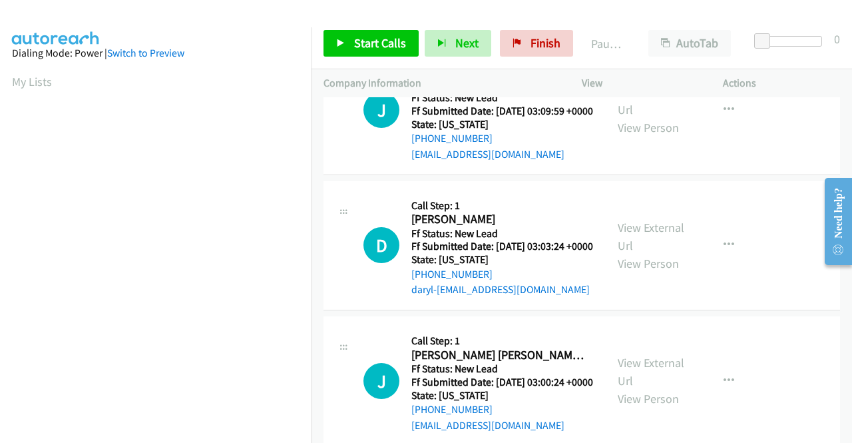
click at [655, 272] on div "View External Url View Person" at bounding box center [652, 245] width 69 height 54
click at [658, 253] on link "View External Url" at bounding box center [651, 236] width 67 height 33
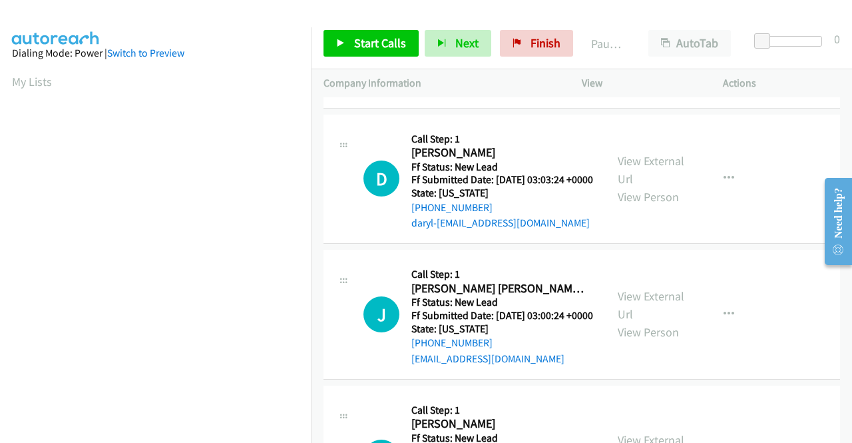
scroll to position [865, 0]
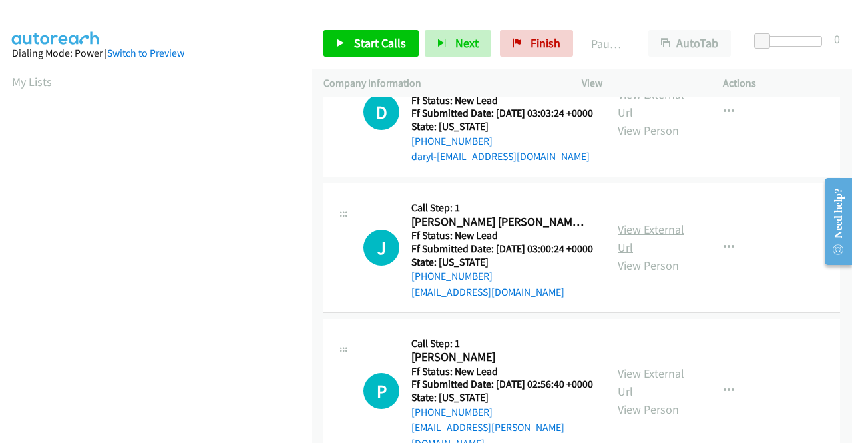
click at [652, 255] on link "View External Url" at bounding box center [651, 238] width 67 height 33
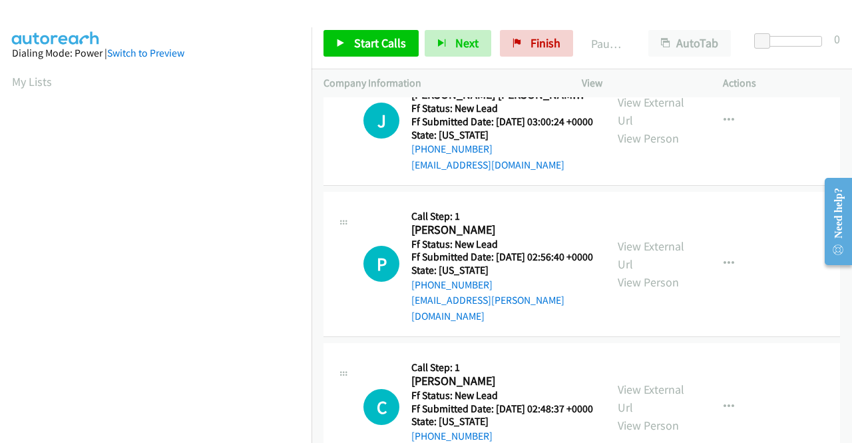
scroll to position [998, 0]
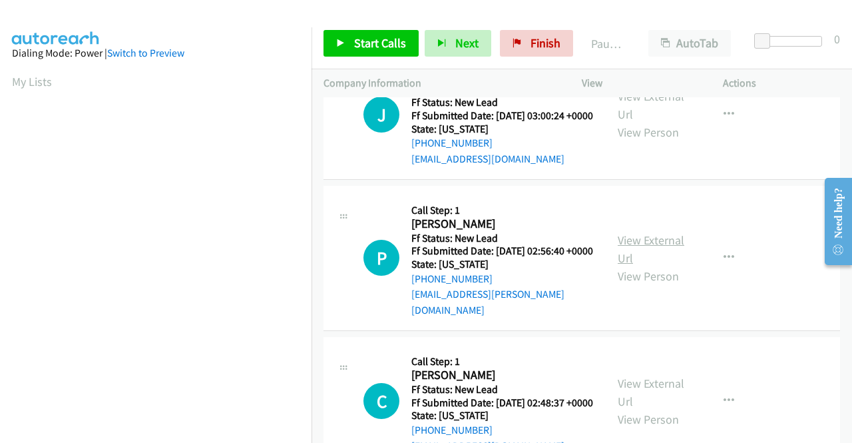
click at [644, 266] on link "View External Url" at bounding box center [651, 248] width 67 height 33
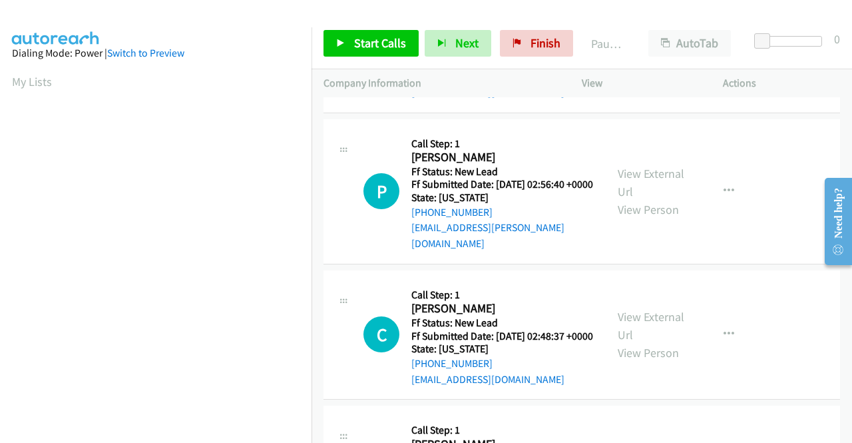
scroll to position [1131, 0]
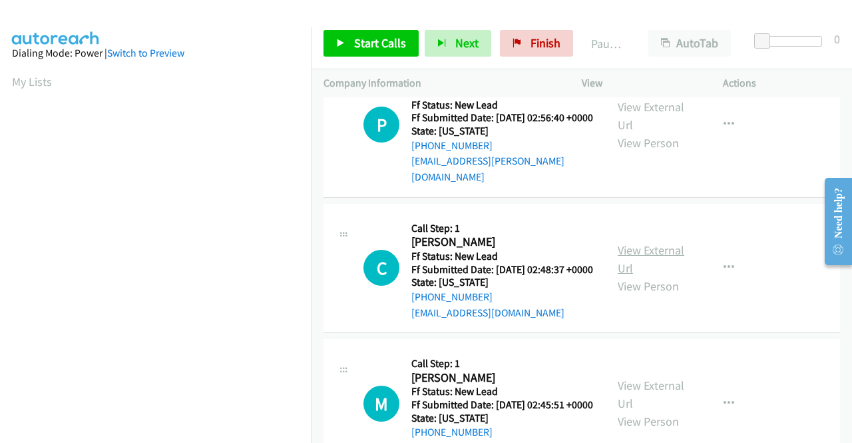
click at [628, 276] on link "View External Url" at bounding box center [651, 258] width 67 height 33
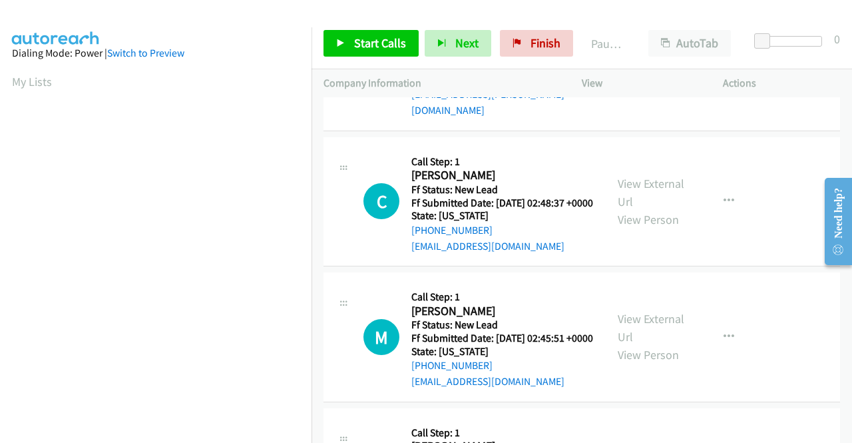
scroll to position [1265, 0]
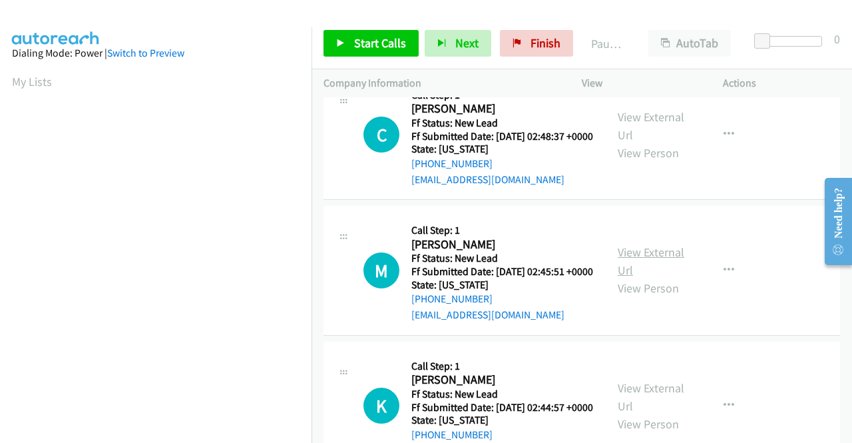
click at [663, 278] on link "View External Url" at bounding box center [651, 260] width 67 height 33
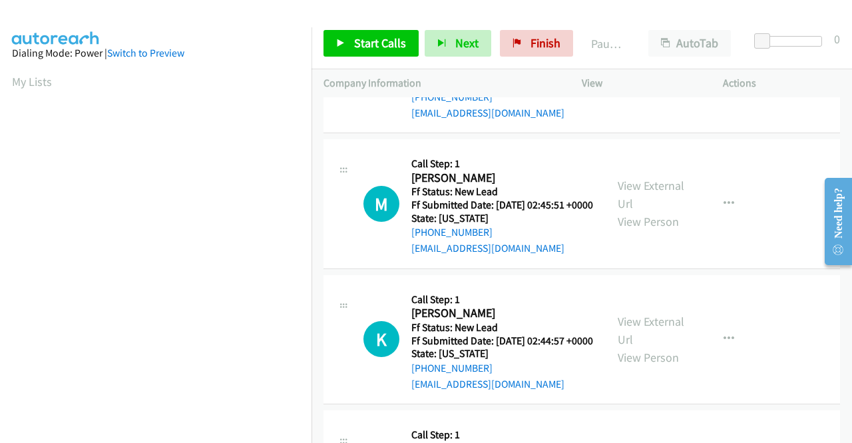
scroll to position [1398, 0]
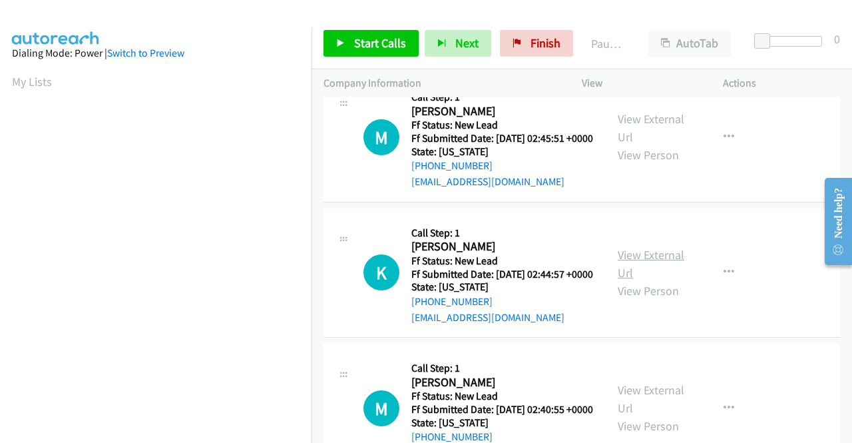
click at [628, 280] on link "View External Url" at bounding box center [651, 263] width 67 height 33
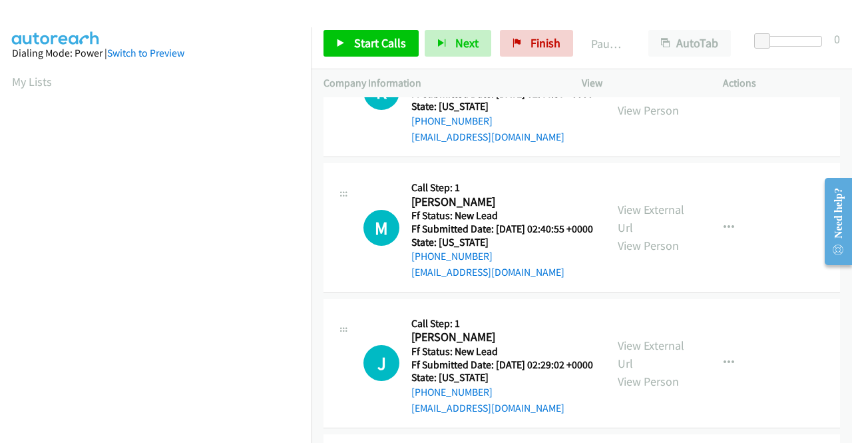
scroll to position [1597, 0]
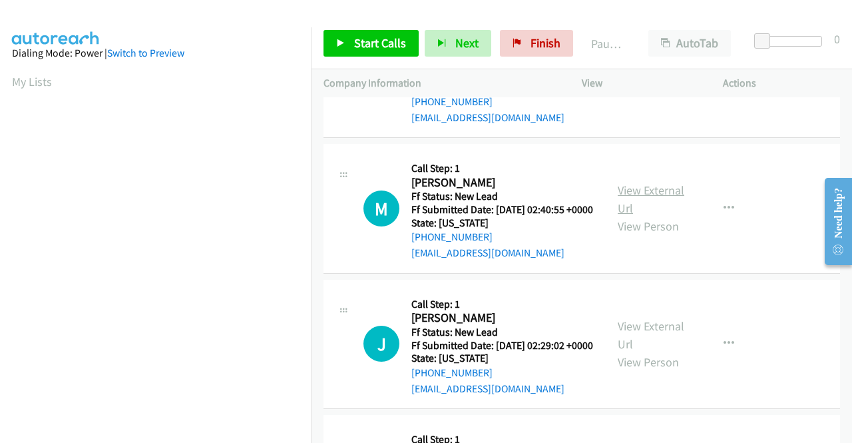
click at [654, 216] on link "View External Url" at bounding box center [651, 198] width 67 height 33
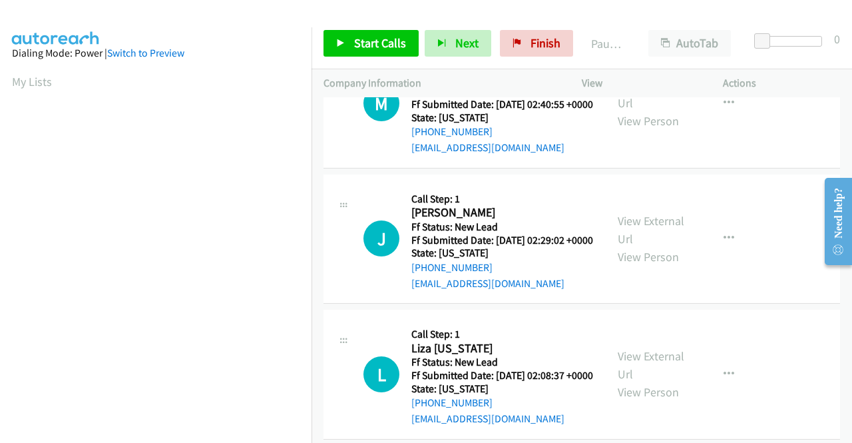
scroll to position [1730, 0]
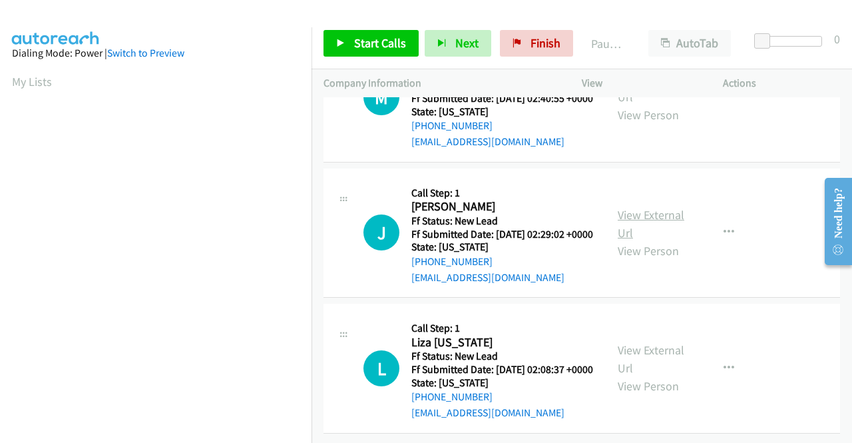
click at [652, 240] on link "View External Url" at bounding box center [651, 223] width 67 height 33
click at [664, 342] on link "View External Url" at bounding box center [651, 358] width 67 height 33
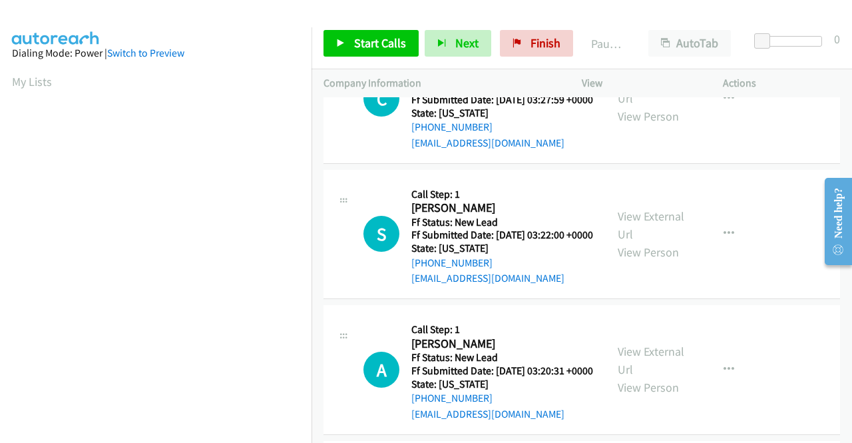
scroll to position [0, 0]
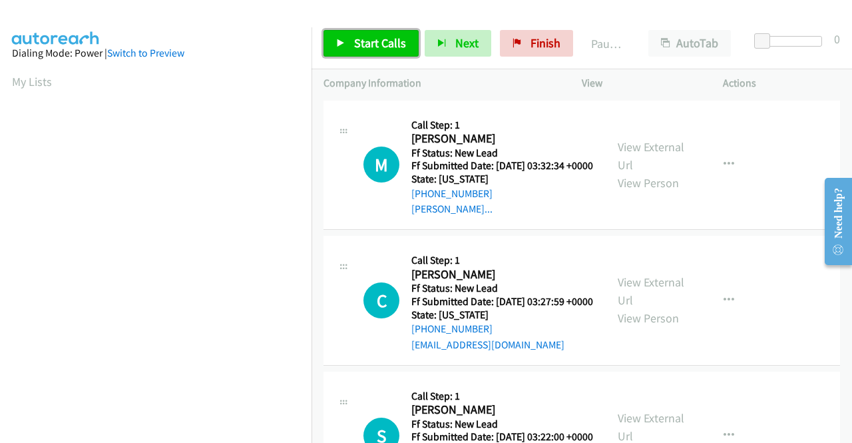
click at [353, 49] on link "Start Calls" at bounding box center [370, 43] width 95 height 27
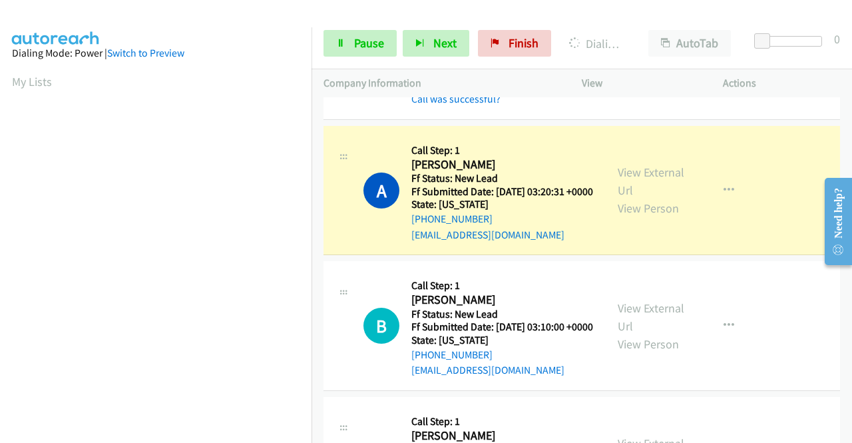
scroll to position [303, 0]
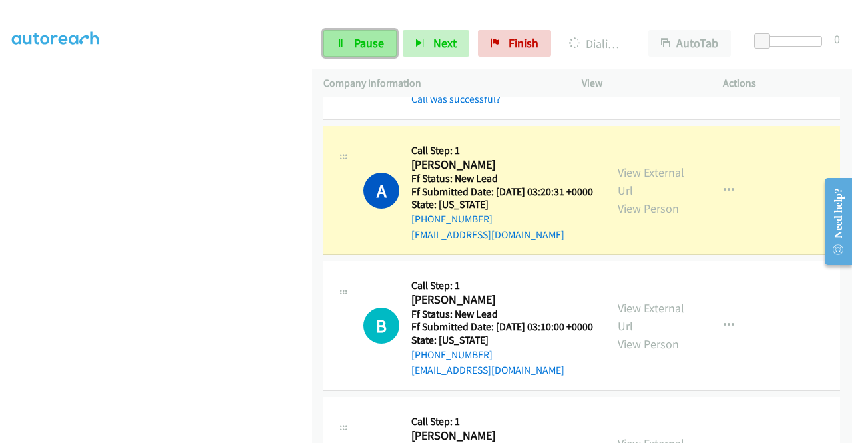
click at [365, 45] on span "Pause" at bounding box center [369, 42] width 30 height 15
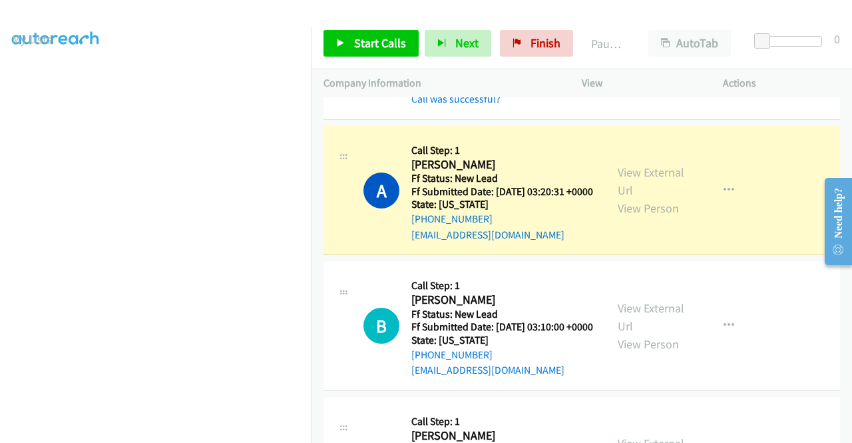
scroll to position [37, 0]
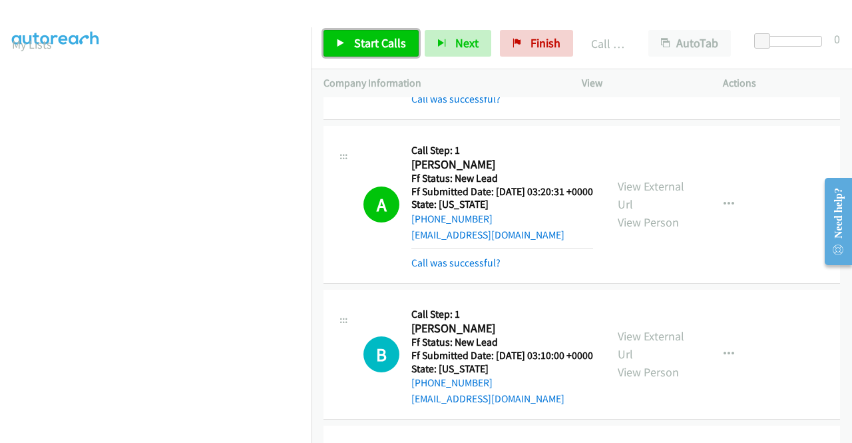
click at [381, 46] on span "Start Calls" at bounding box center [380, 42] width 52 height 15
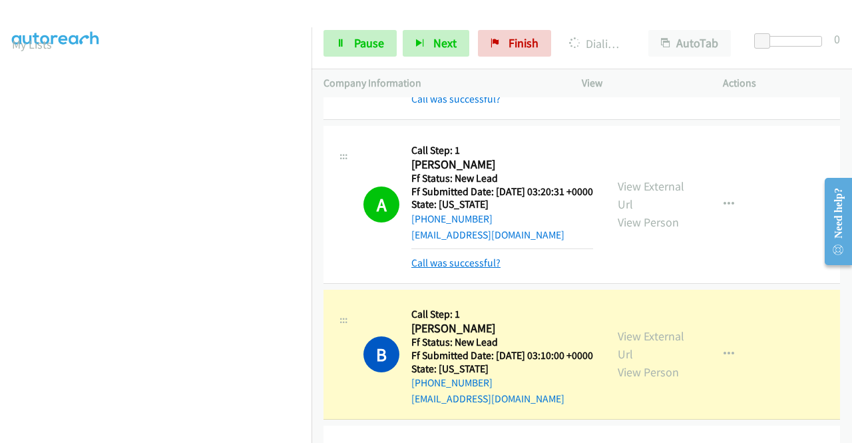
click at [472, 269] on link "Call was successful?" at bounding box center [455, 262] width 89 height 13
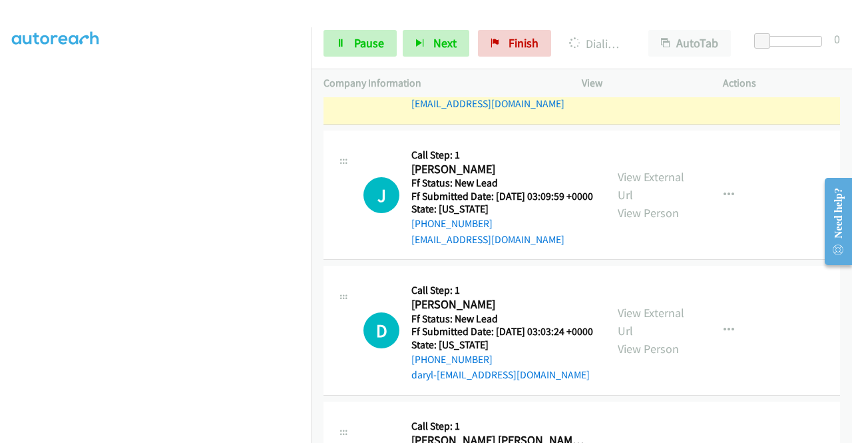
scroll to position [293, 0]
click at [345, 45] on icon at bounding box center [340, 43] width 9 height 9
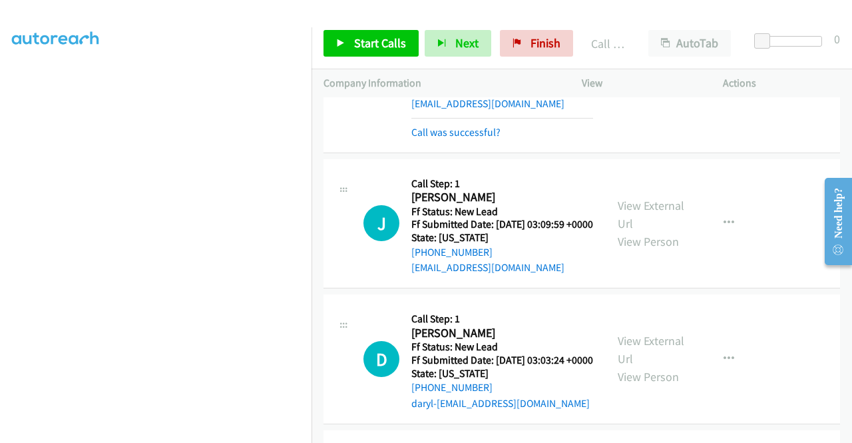
scroll to position [745, 0]
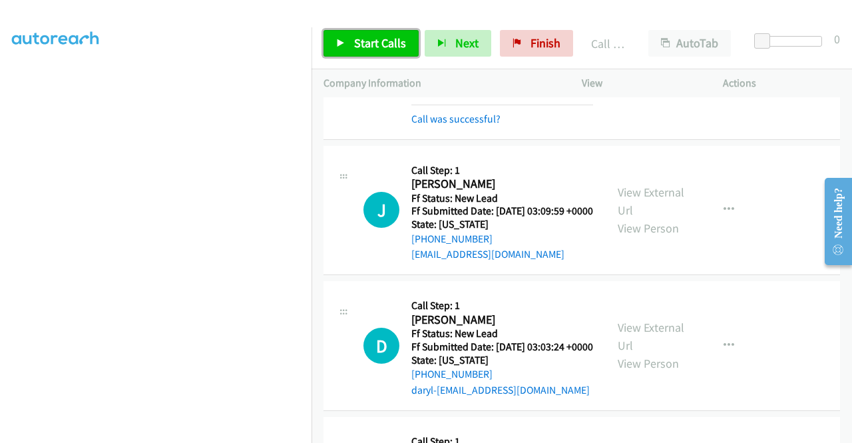
click at [359, 42] on span "Start Calls" at bounding box center [380, 42] width 52 height 15
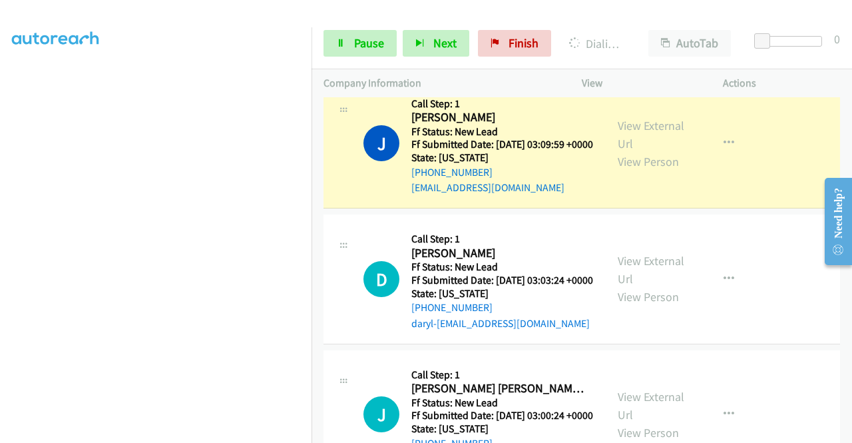
scroll to position [303, 0]
click at [350, 45] on link "Pause" at bounding box center [359, 43] width 73 height 27
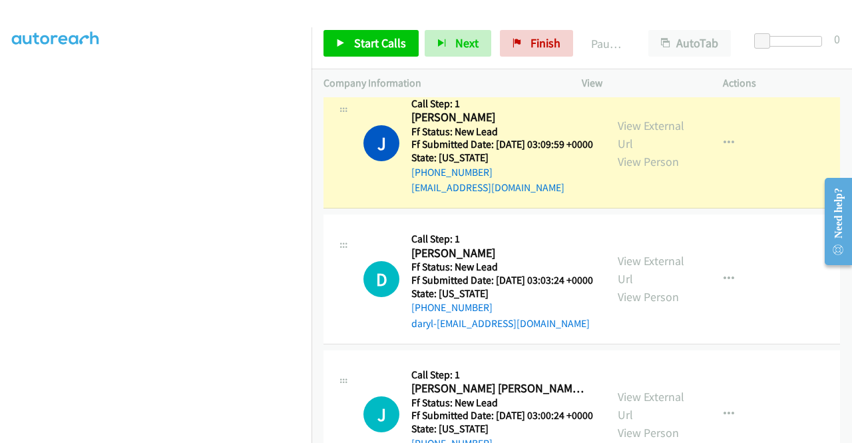
scroll to position [0, 0]
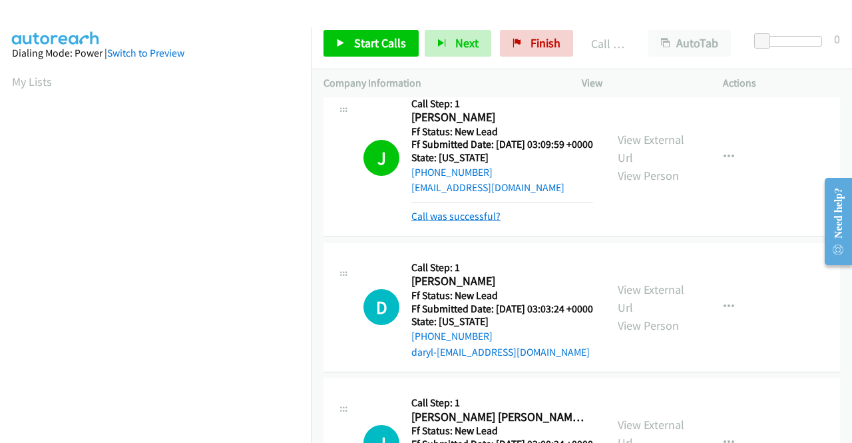
click at [465, 222] on link "Call was successful?" at bounding box center [455, 216] width 89 height 13
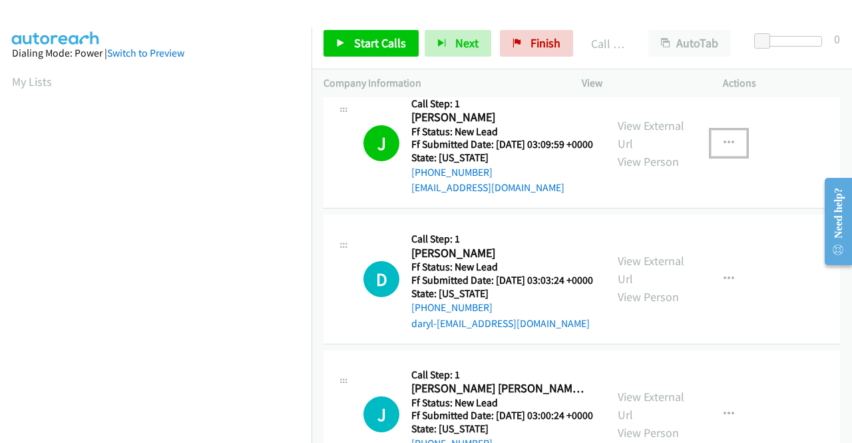
click at [723, 148] on icon "button" at bounding box center [728, 143] width 11 height 11
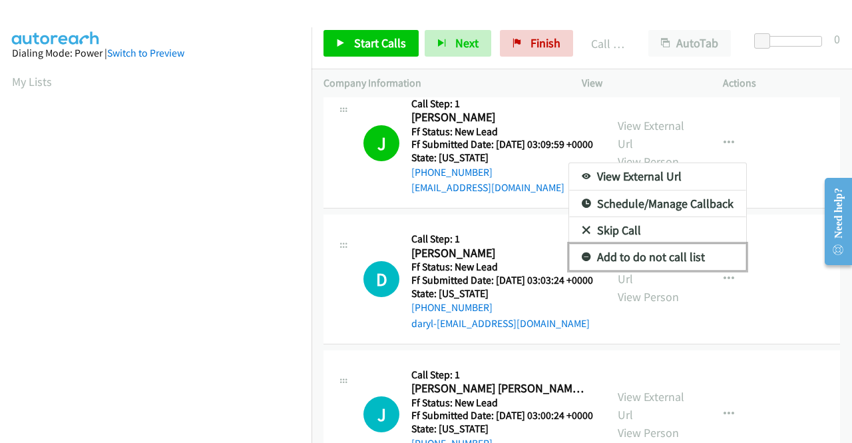
click at [649, 270] on link "Add to do not call list" at bounding box center [657, 257] width 177 height 27
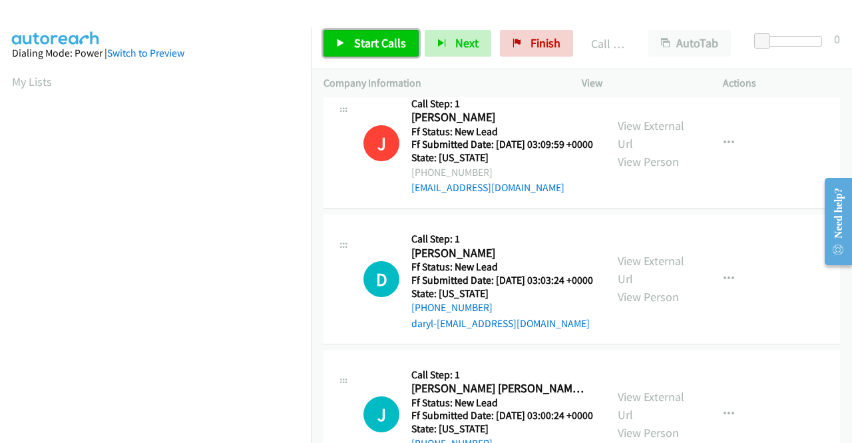
click at [366, 42] on span "Start Calls" at bounding box center [380, 42] width 52 height 15
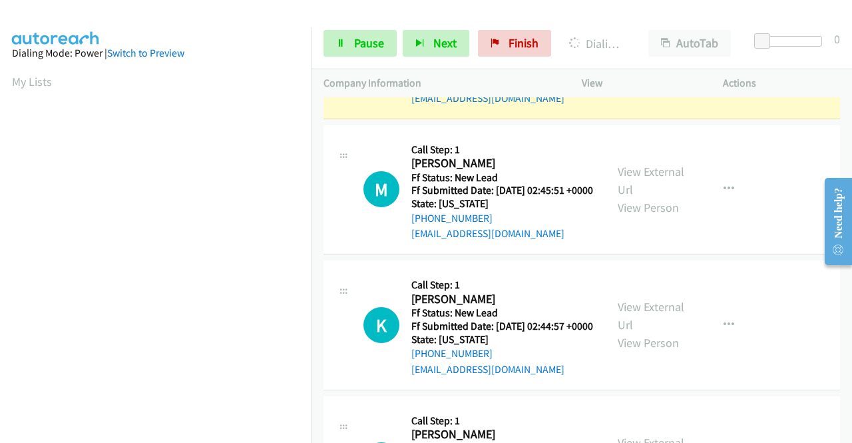
scroll to position [303, 0]
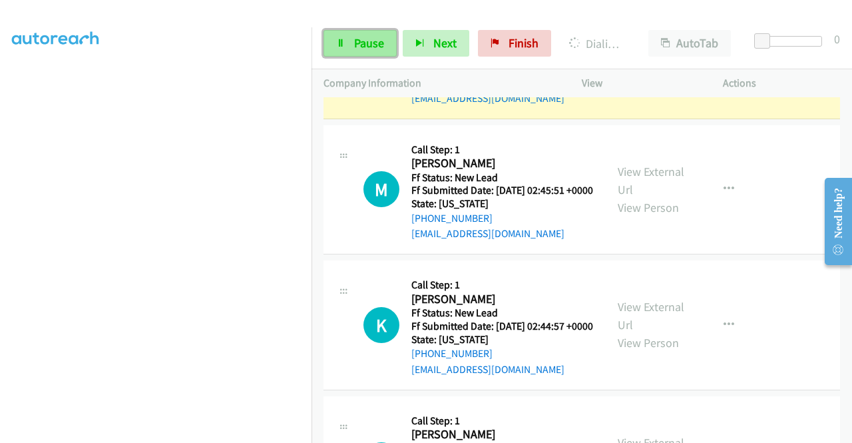
click at [344, 53] on link "Pause" at bounding box center [359, 43] width 73 height 27
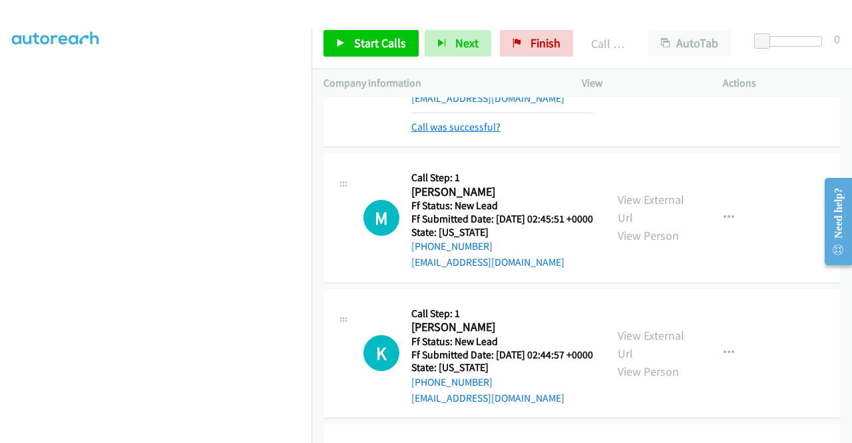
click at [450, 133] on link "Call was successful?" at bounding box center [455, 126] width 89 height 13
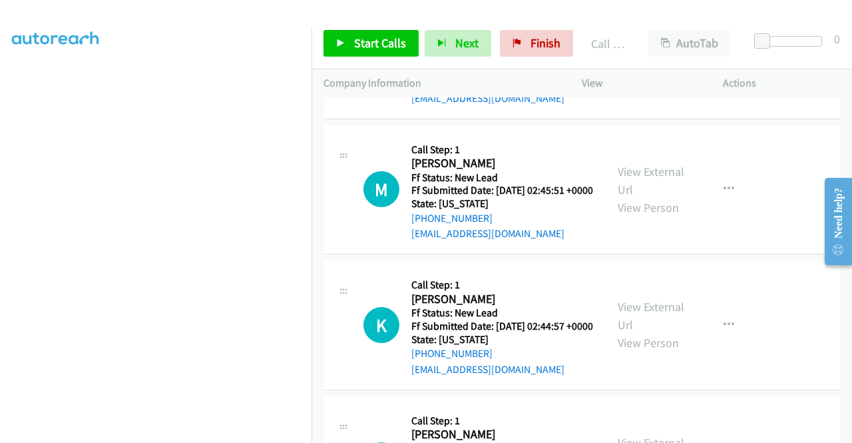
click at [723, 59] on icon "button" at bounding box center [728, 54] width 11 height 11
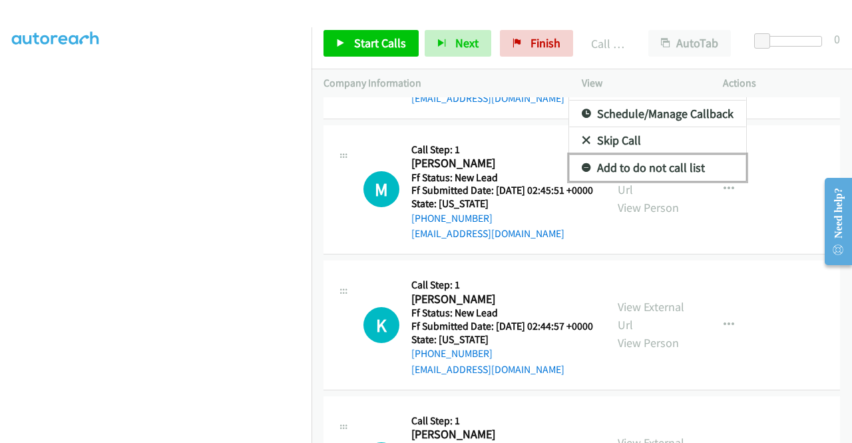
click at [669, 181] on link "Add to do not call list" at bounding box center [657, 167] width 177 height 27
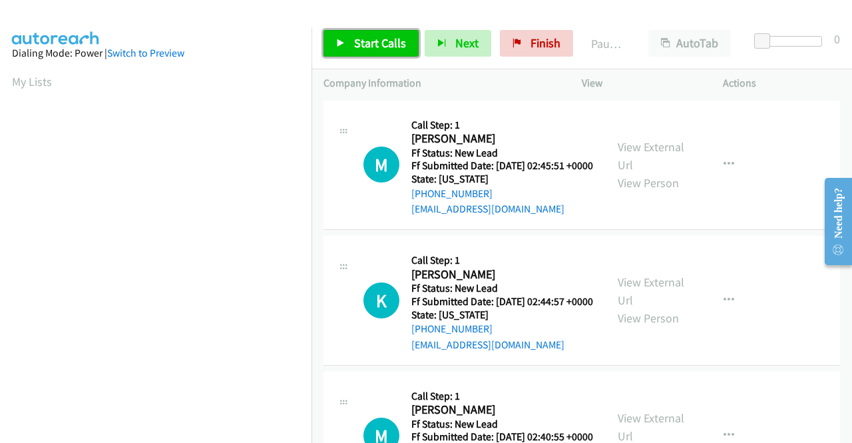
click at [381, 40] on span "Start Calls" at bounding box center [380, 42] width 52 height 15
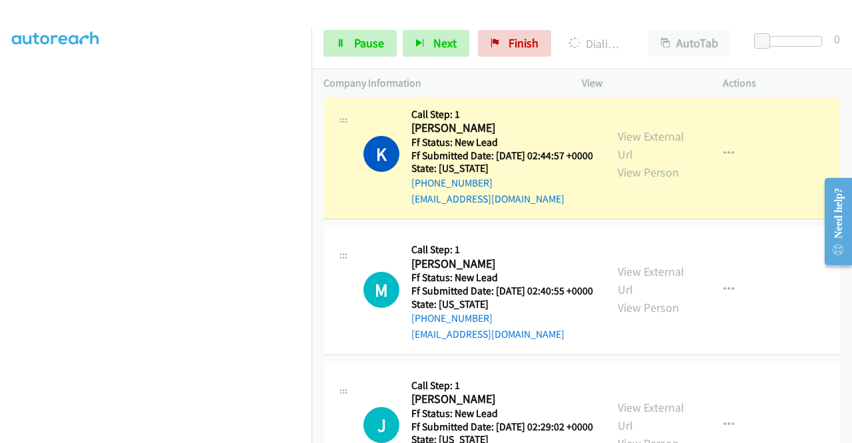
scroll to position [303, 0]
click at [353, 51] on link "Pause" at bounding box center [359, 43] width 73 height 27
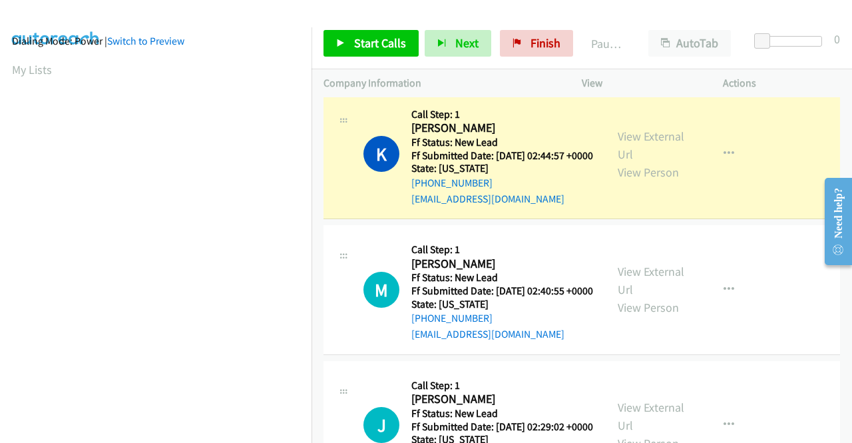
scroll to position [0, 0]
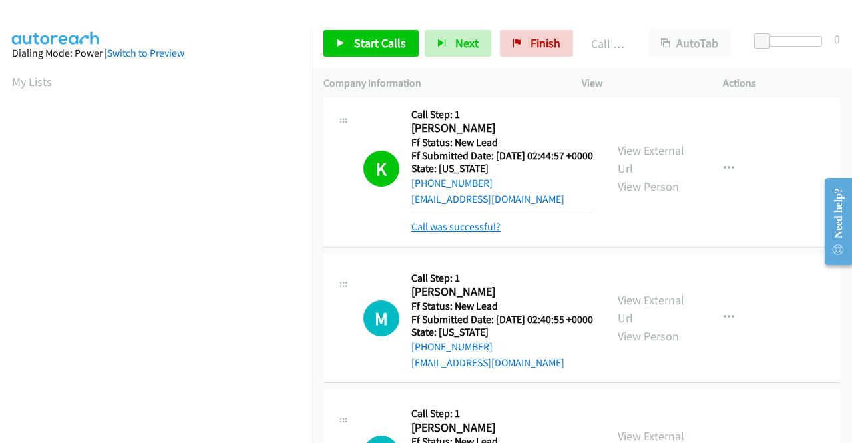
click at [429, 233] on link "Call was successful?" at bounding box center [455, 226] width 89 height 13
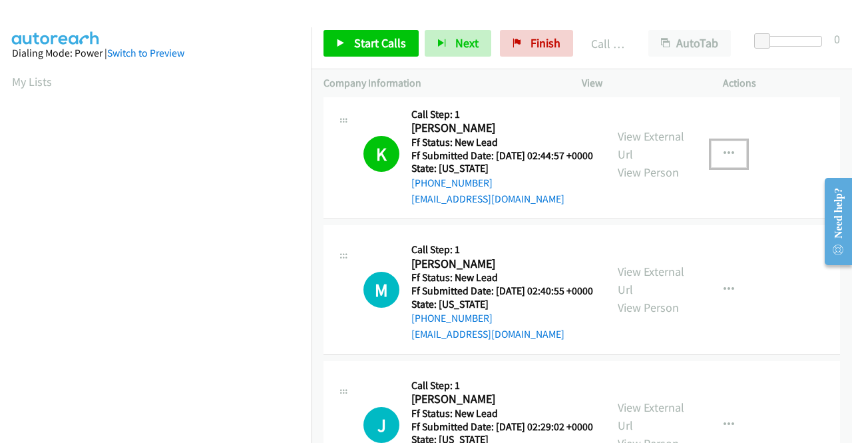
click at [730, 167] on button "button" at bounding box center [729, 153] width 36 height 27
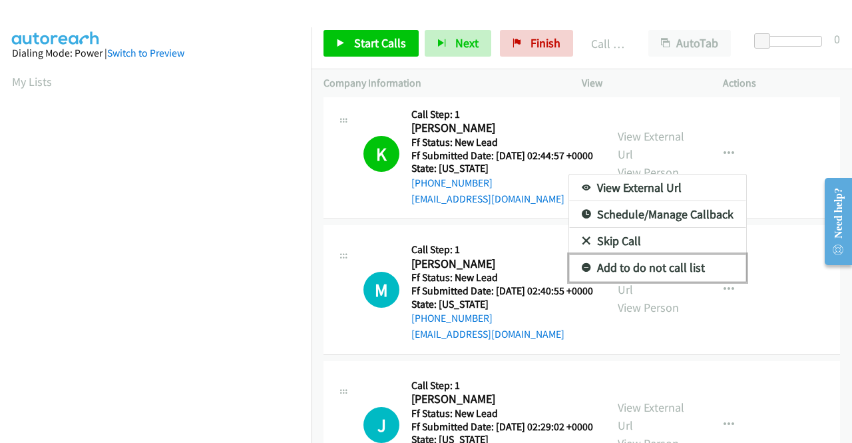
click at [667, 280] on link "Add to do not call list" at bounding box center [657, 267] width 177 height 27
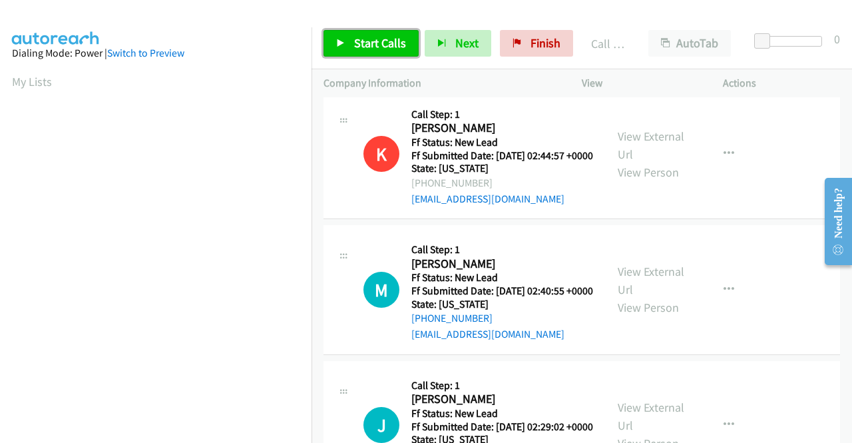
click at [371, 37] on span "Start Calls" at bounding box center [380, 42] width 52 height 15
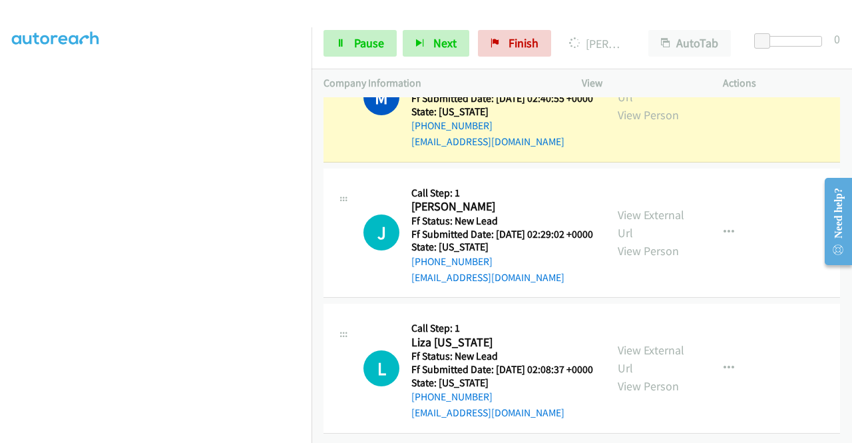
scroll to position [307, 0]
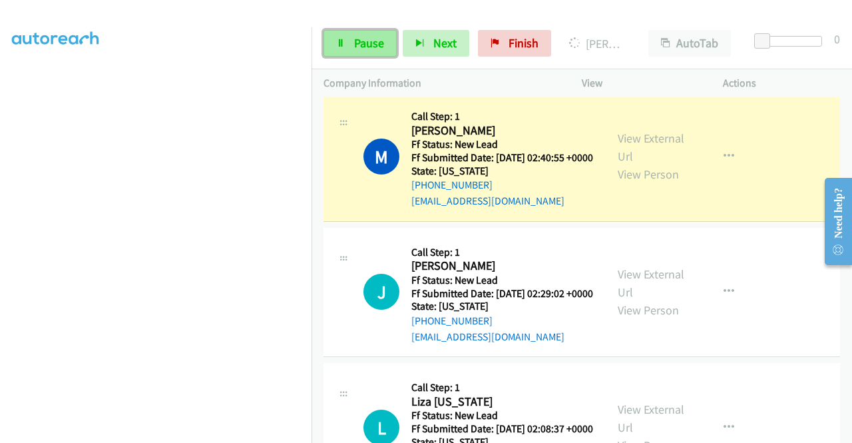
click at [363, 49] on span "Pause" at bounding box center [369, 42] width 30 height 15
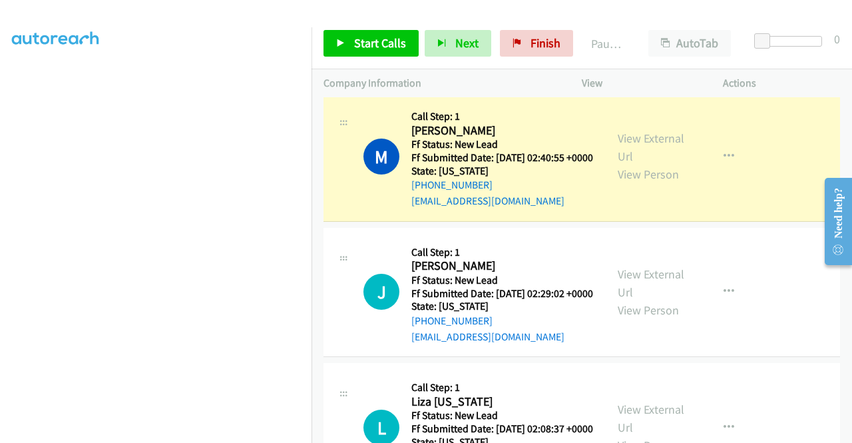
scroll to position [37, 0]
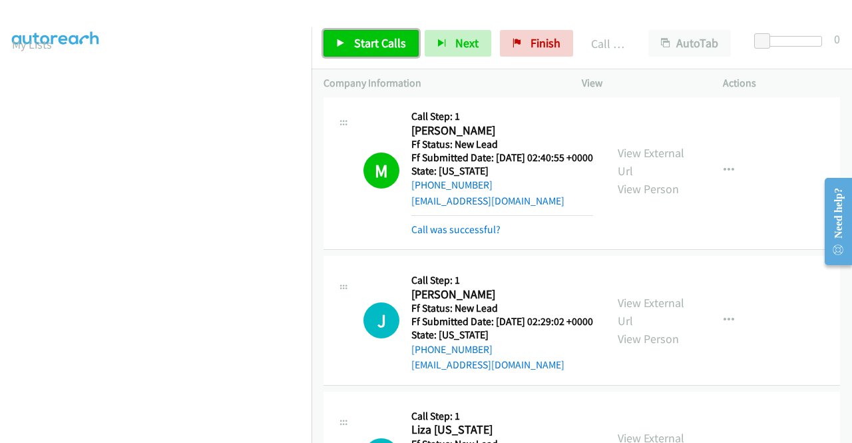
click at [399, 41] on span "Start Calls" at bounding box center [380, 42] width 52 height 15
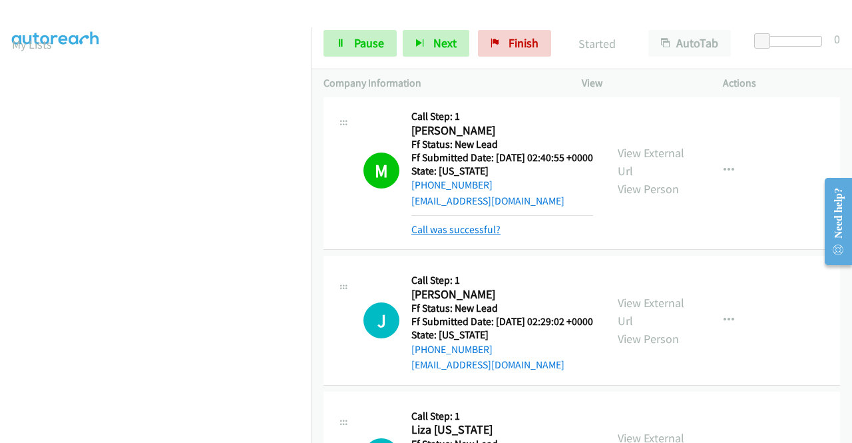
click at [492, 236] on link "Call was successful?" at bounding box center [455, 229] width 89 height 13
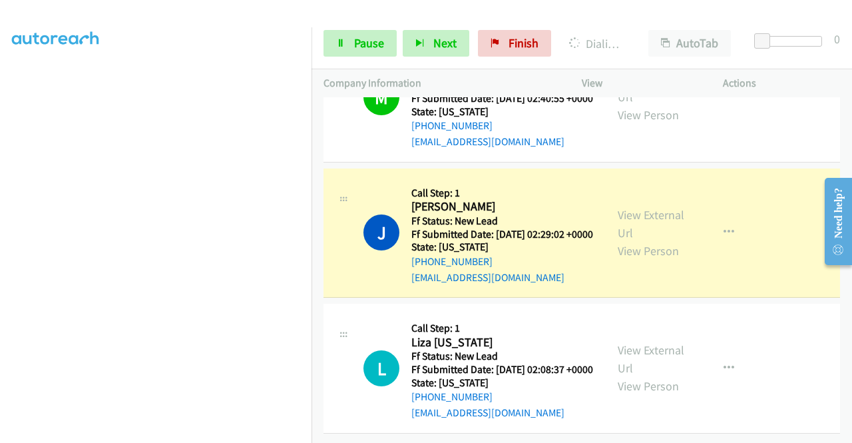
scroll to position [0, 0]
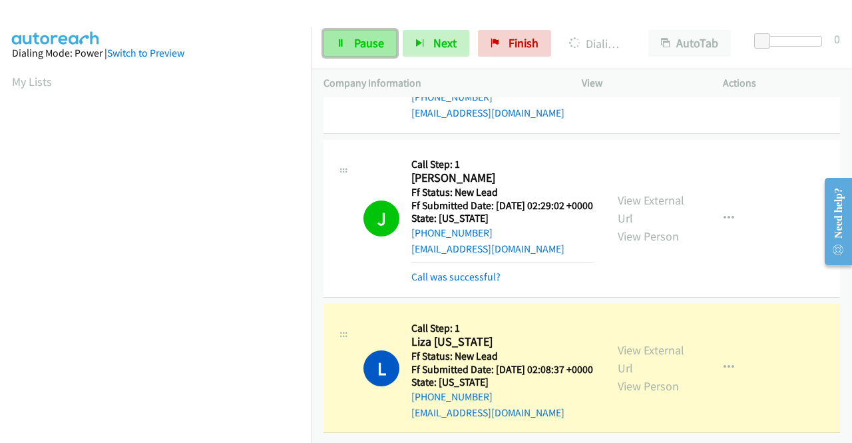
click at [347, 41] on link "Pause" at bounding box center [359, 43] width 73 height 27
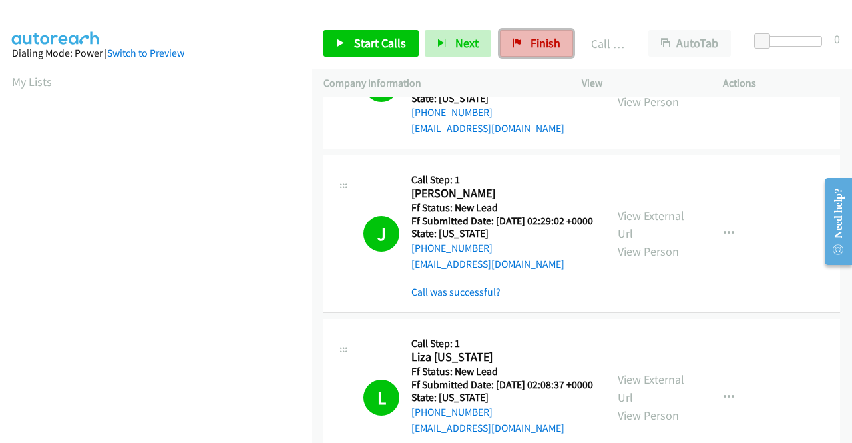
click at [530, 46] on span "Finish" at bounding box center [545, 42] width 30 height 15
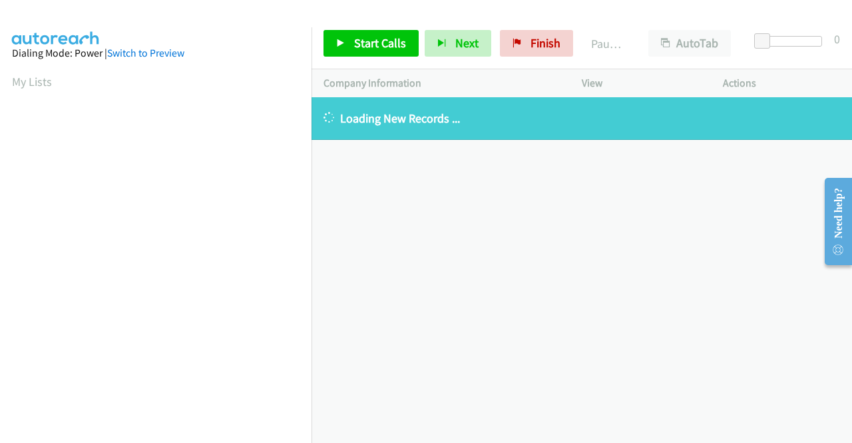
drag, startPoint x: 479, startPoint y: 122, endPoint x: 323, endPoint y: 130, distance: 156.0
click at [323, 130] on div "Loading New Records ..." at bounding box center [581, 118] width 540 height 43
copy p "Loading New Records ..."
drag, startPoint x: 528, startPoint y: 48, endPoint x: 467, endPoint y: 73, distance: 65.6
click at [530, 48] on span "Finish" at bounding box center [545, 42] width 30 height 15
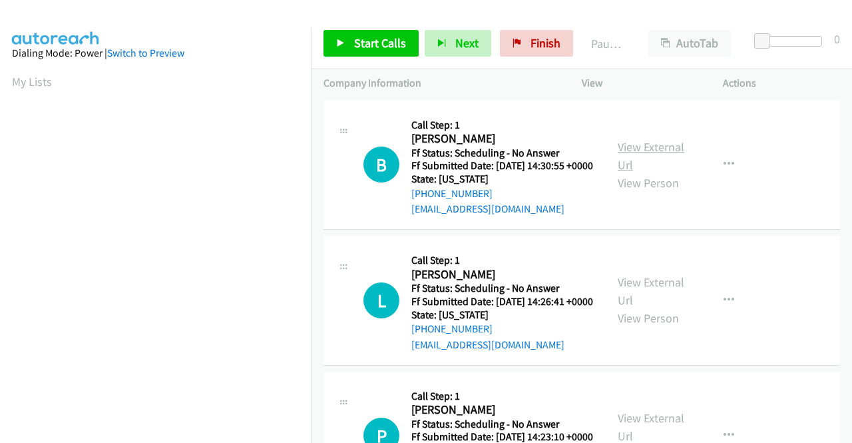
click at [640, 146] on link "View External Url" at bounding box center [651, 155] width 67 height 33
click at [660, 303] on link "View External Url" at bounding box center [651, 290] width 67 height 33
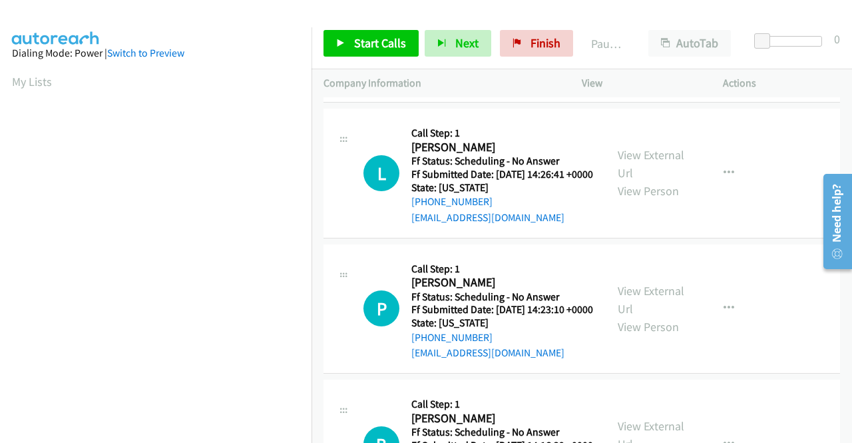
scroll to position [133, 0]
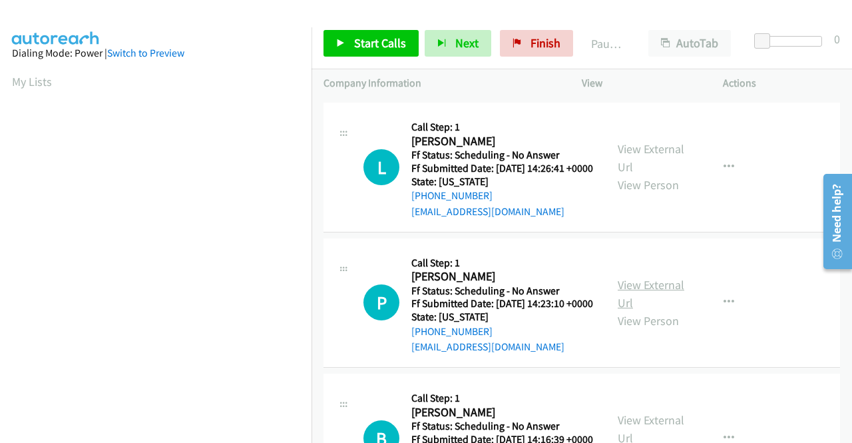
click at [624, 310] on link "View External Url" at bounding box center [651, 293] width 67 height 33
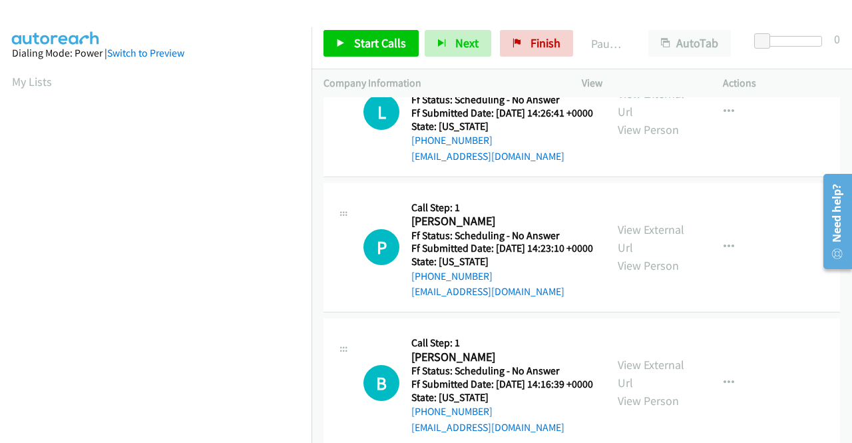
scroll to position [266, 0]
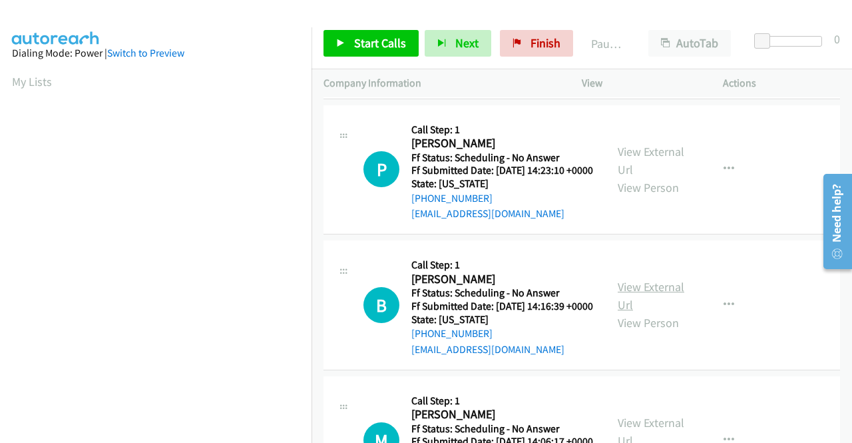
click at [652, 312] on link "View External Url" at bounding box center [651, 295] width 67 height 33
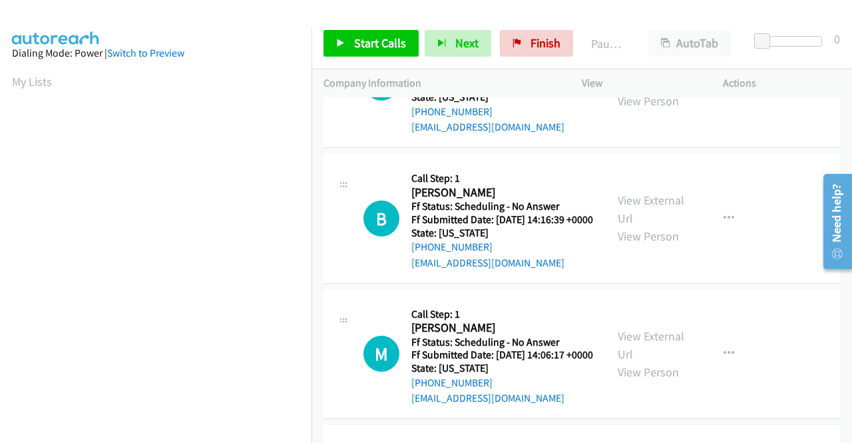
scroll to position [399, 0]
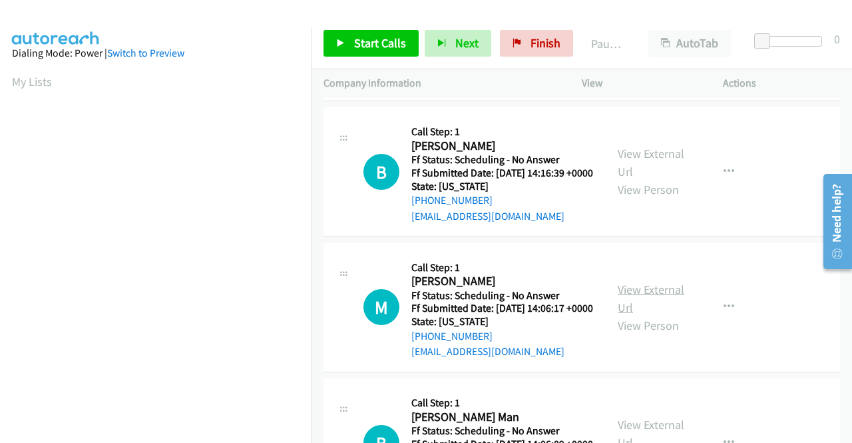
click at [631, 315] on link "View External Url" at bounding box center [651, 298] width 67 height 33
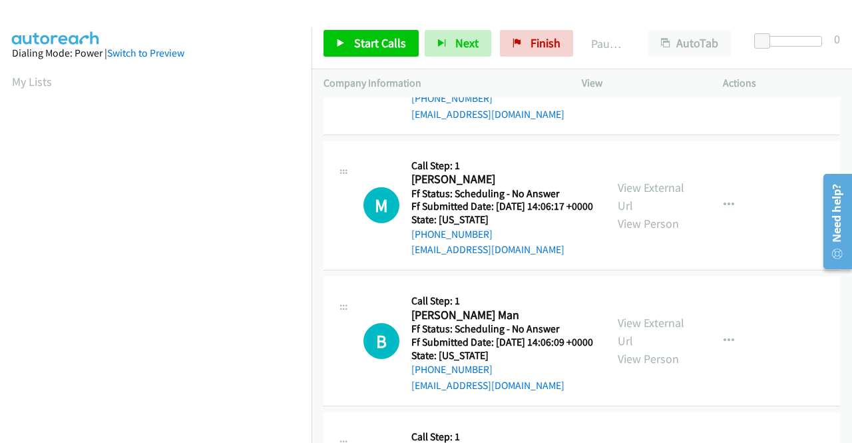
scroll to position [532, 0]
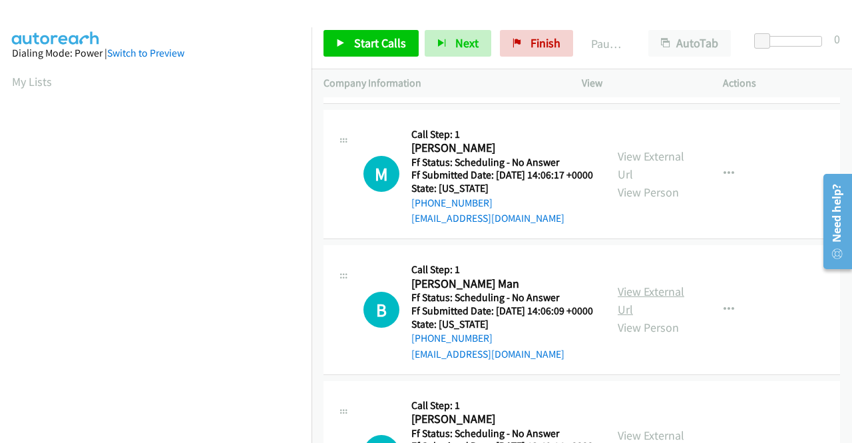
click at [630, 317] on link "View External Url" at bounding box center [651, 300] width 67 height 33
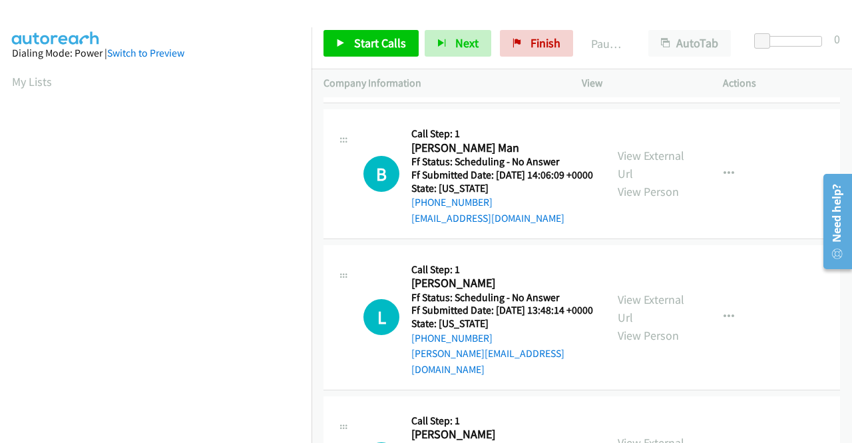
scroll to position [732, 0]
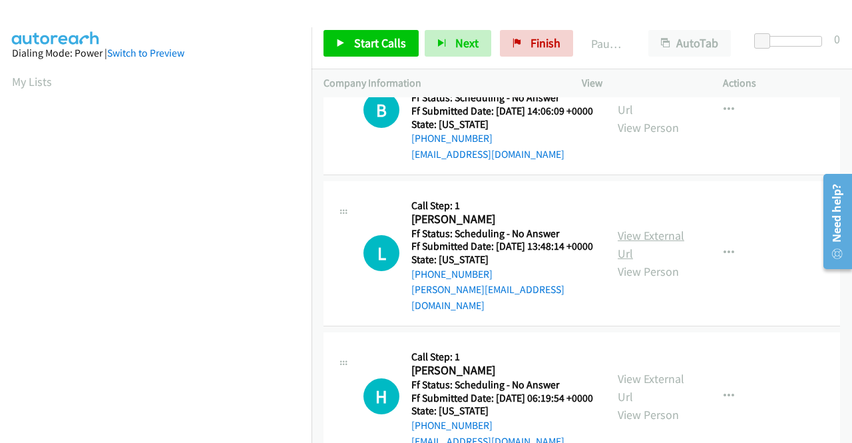
click at [642, 261] on link "View External Url" at bounding box center [651, 244] width 67 height 33
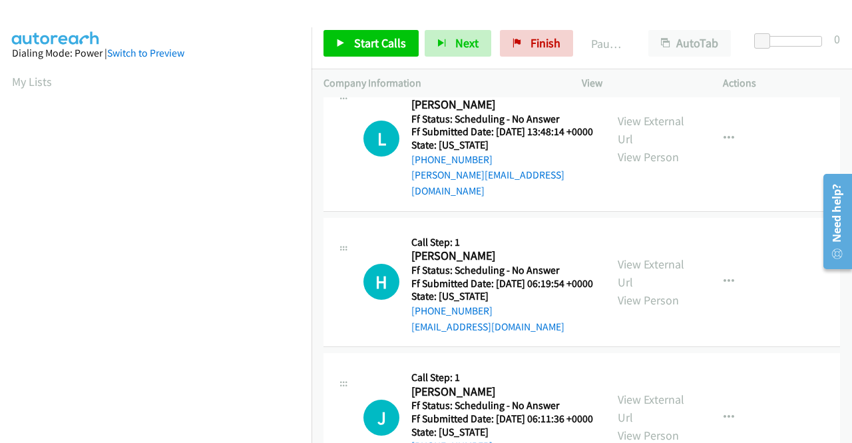
scroll to position [865, 0]
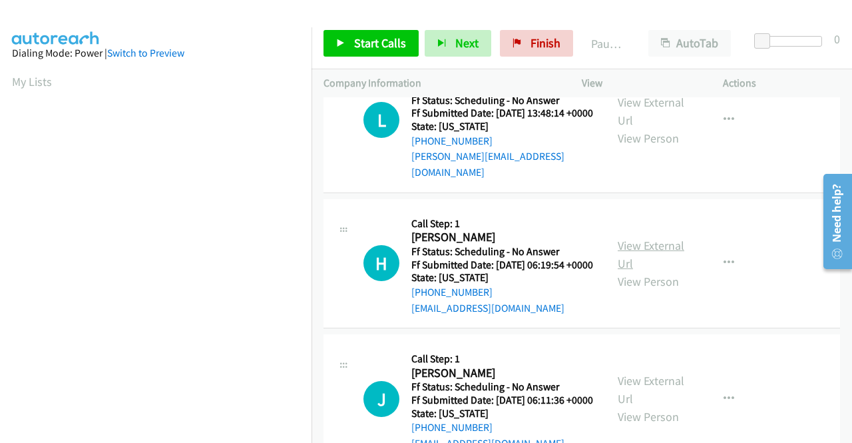
click at [652, 271] on link "View External Url" at bounding box center [651, 254] width 67 height 33
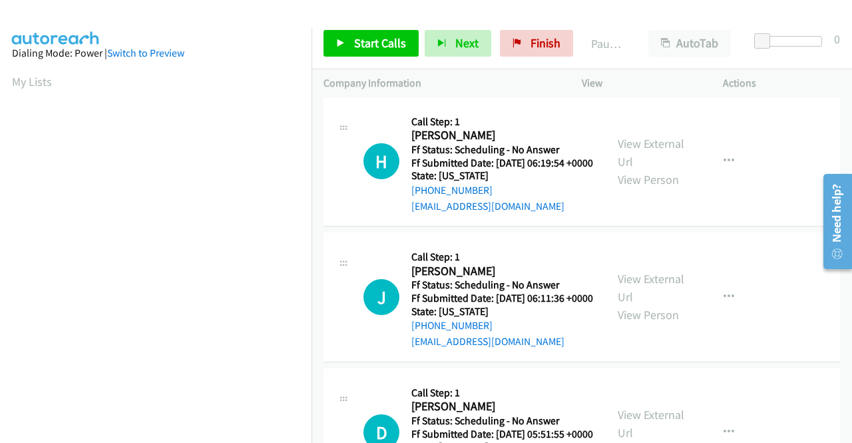
scroll to position [998, 0]
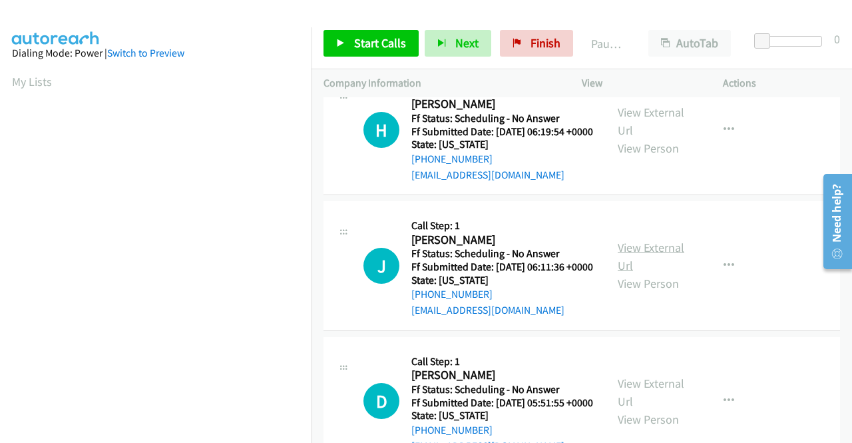
click at [654, 273] on link "View External Url" at bounding box center [651, 256] width 67 height 33
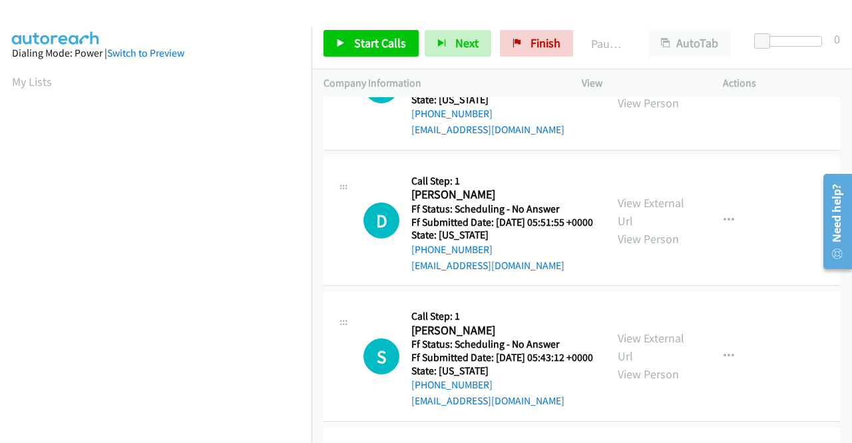
scroll to position [1198, 0]
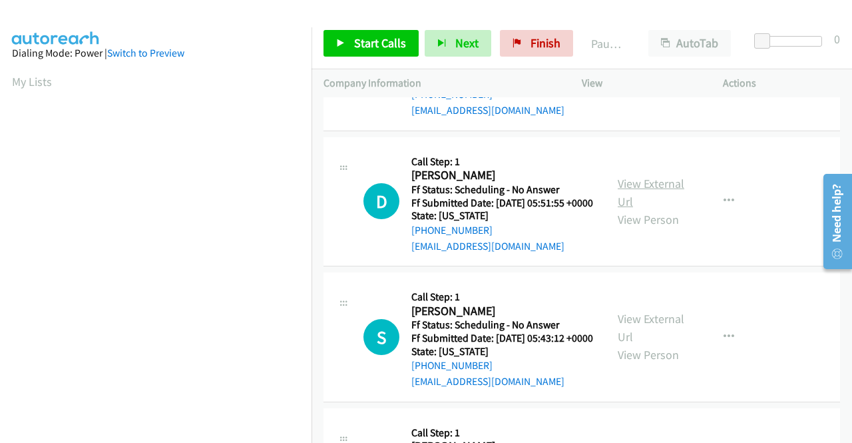
click at [623, 209] on link "View External Url" at bounding box center [651, 192] width 67 height 33
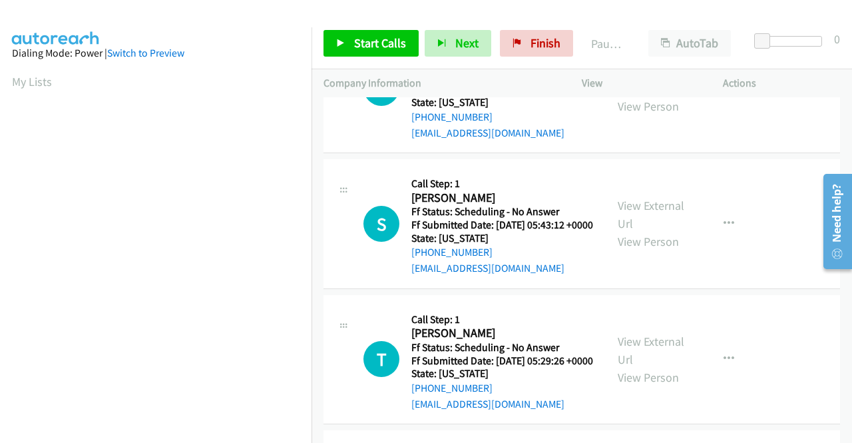
scroll to position [1331, 0]
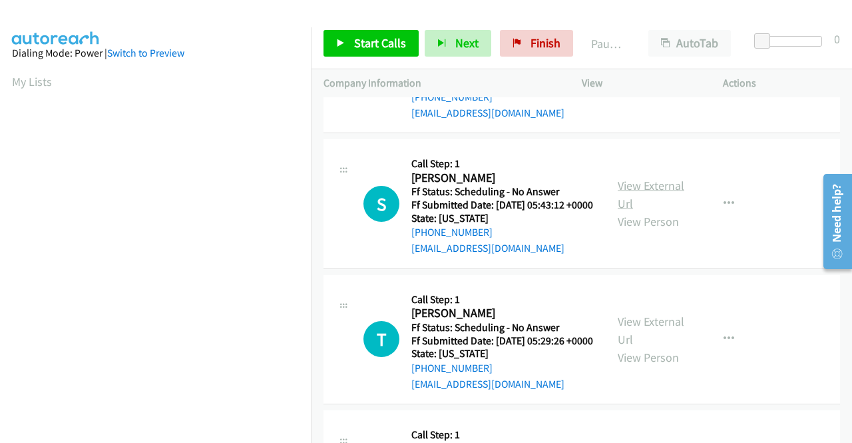
click at [644, 211] on link "View External Url" at bounding box center [651, 194] width 67 height 33
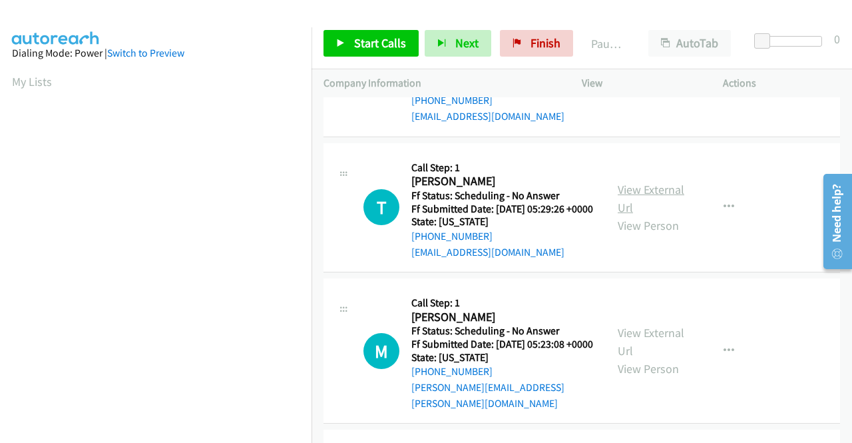
scroll to position [1464, 0]
click at [643, 214] on link "View External Url" at bounding box center [651, 196] width 67 height 33
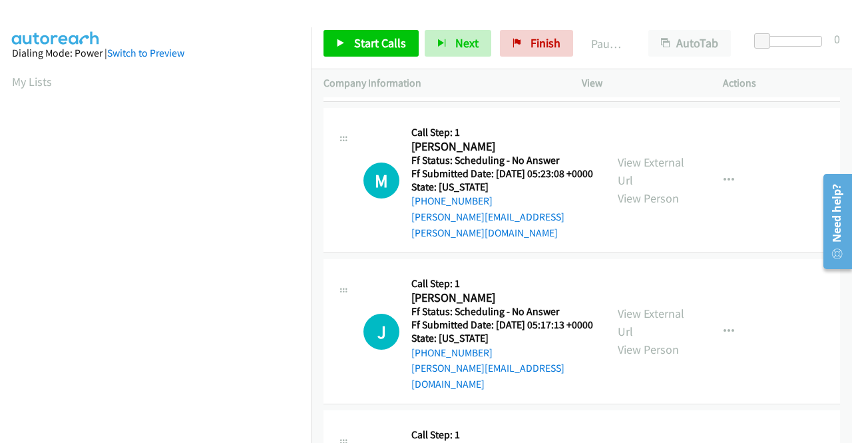
scroll to position [1664, 0]
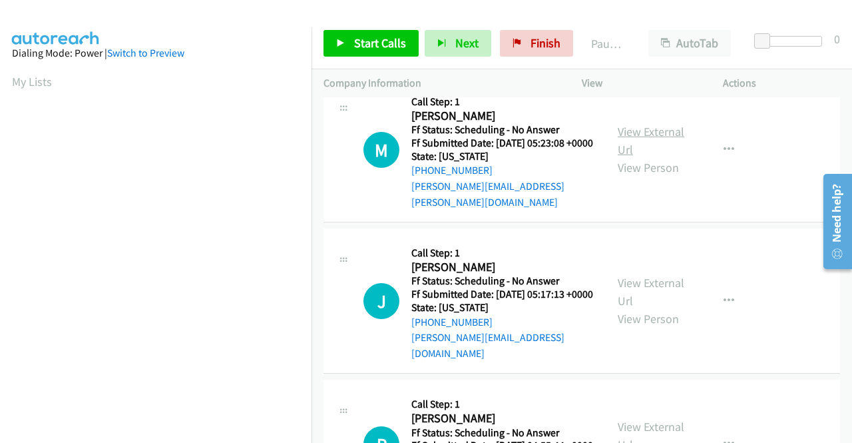
click at [648, 157] on link "View External Url" at bounding box center [651, 140] width 67 height 33
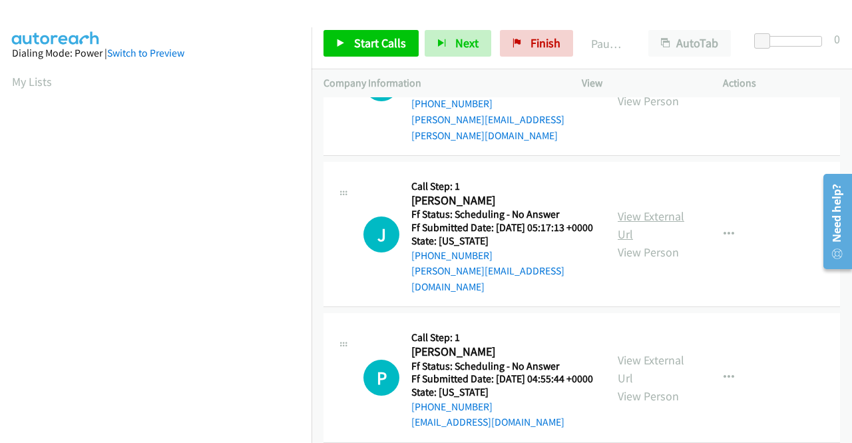
click at [660, 242] on link "View External Url" at bounding box center [651, 224] width 67 height 33
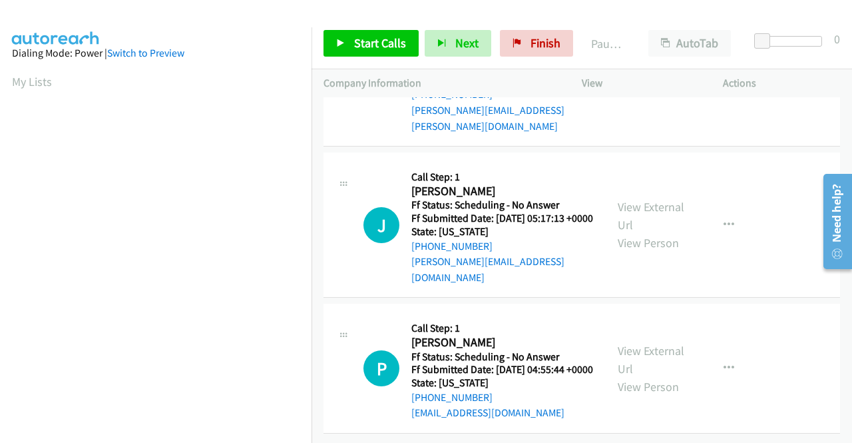
scroll to position [1863, 0]
click at [648, 363] on link "View External Url" at bounding box center [651, 359] width 67 height 33
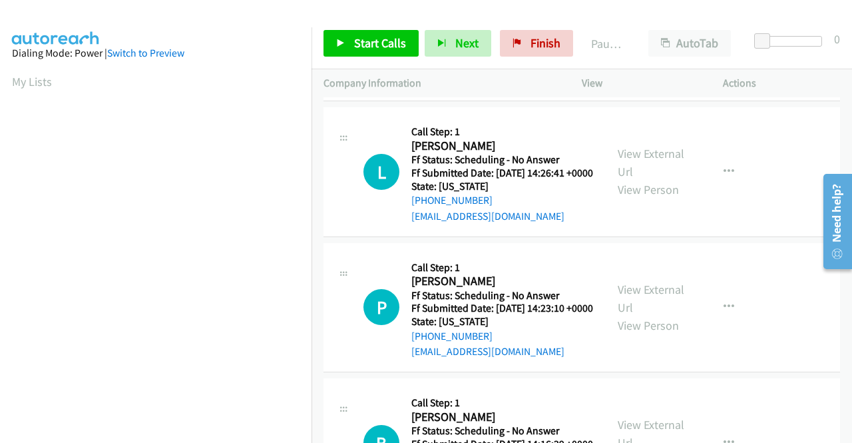
scroll to position [0, 0]
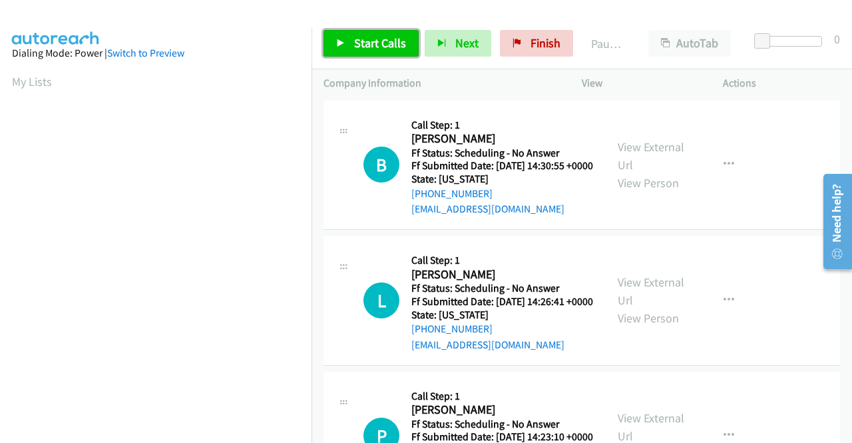
click at [369, 37] on span "Start Calls" at bounding box center [380, 42] width 52 height 15
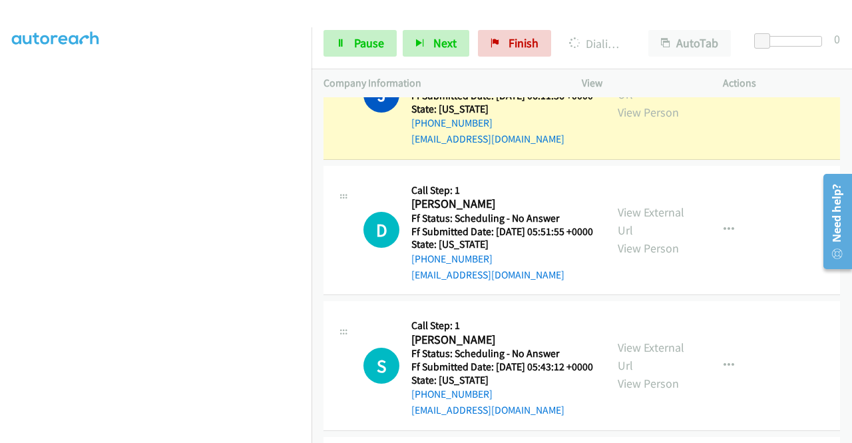
scroll to position [1398, 0]
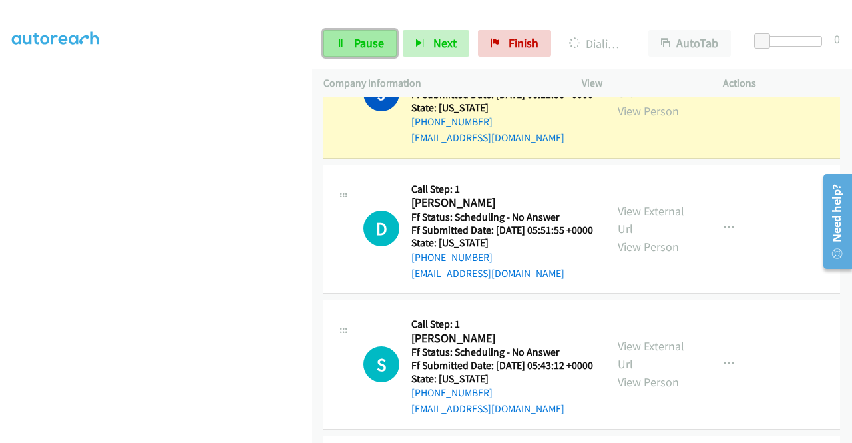
click at [369, 39] on span "Pause" at bounding box center [369, 42] width 30 height 15
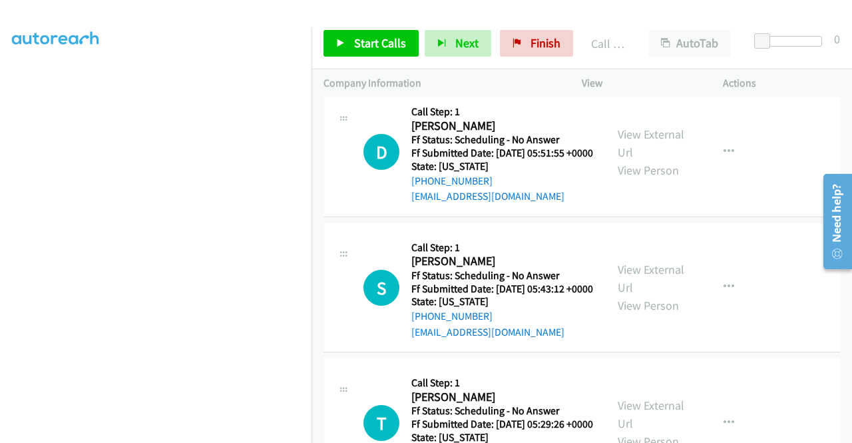
scroll to position [1531, 0]
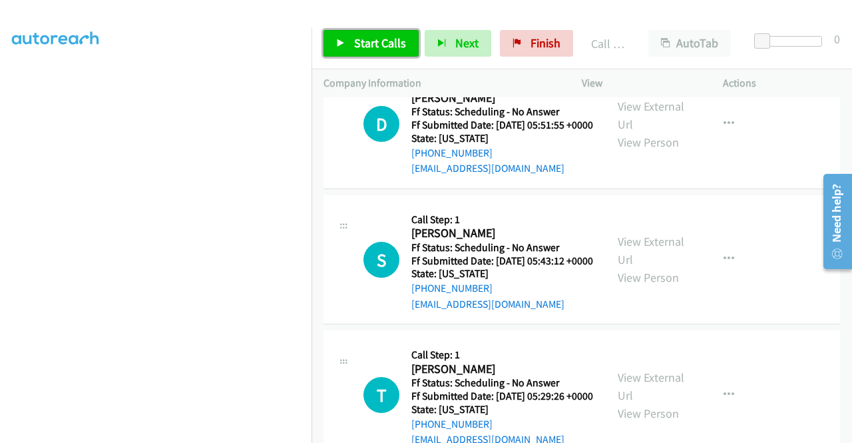
click at [383, 36] on span "Start Calls" at bounding box center [380, 42] width 52 height 15
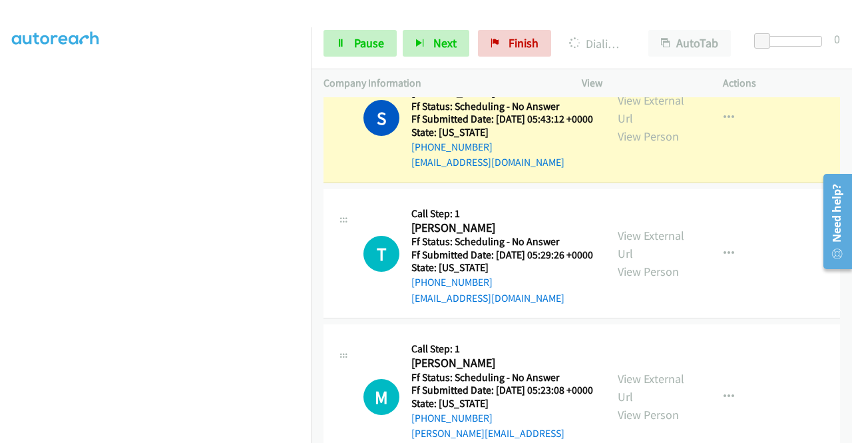
scroll to position [1730, 0]
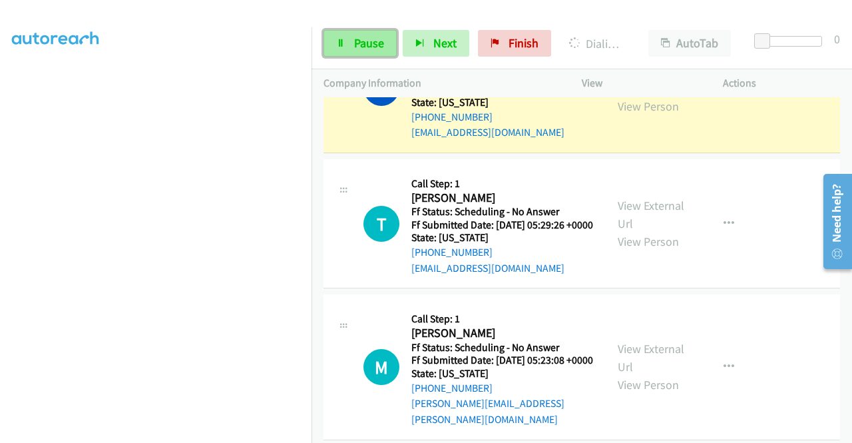
click at [389, 49] on link "Pause" at bounding box center [359, 43] width 73 height 27
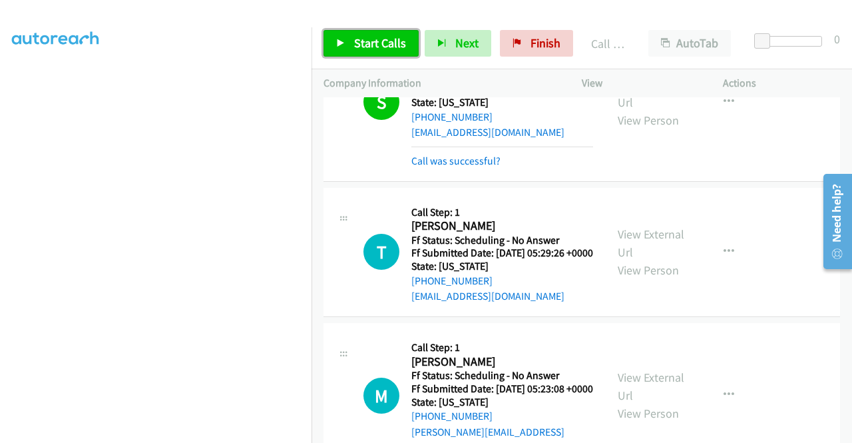
click at [389, 37] on span "Start Calls" at bounding box center [380, 42] width 52 height 15
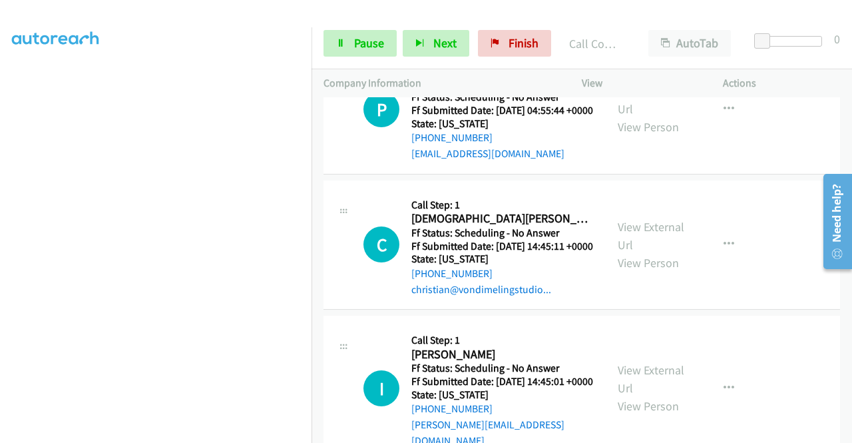
scroll to position [2462, 0]
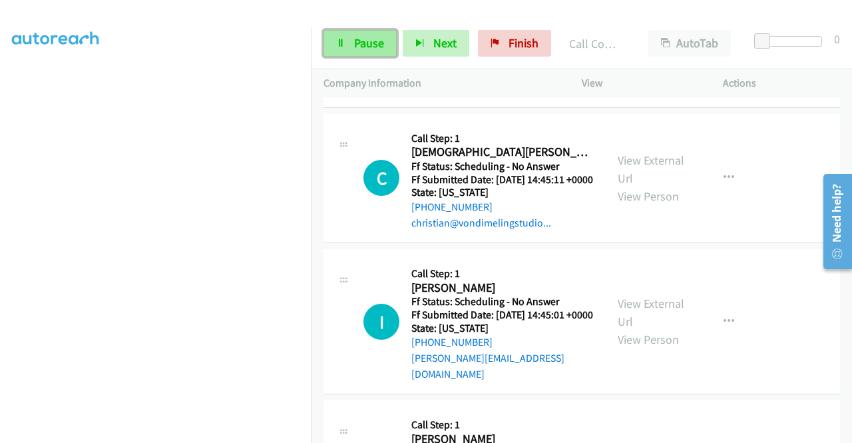
click at [378, 41] on span "Pause" at bounding box center [369, 42] width 30 height 15
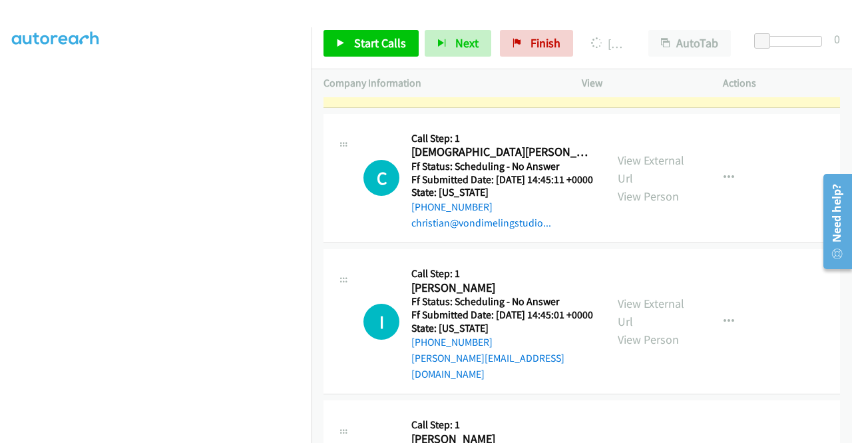
scroll to position [303, 0]
click at [543, 43] on span "Finish" at bounding box center [545, 42] width 30 height 15
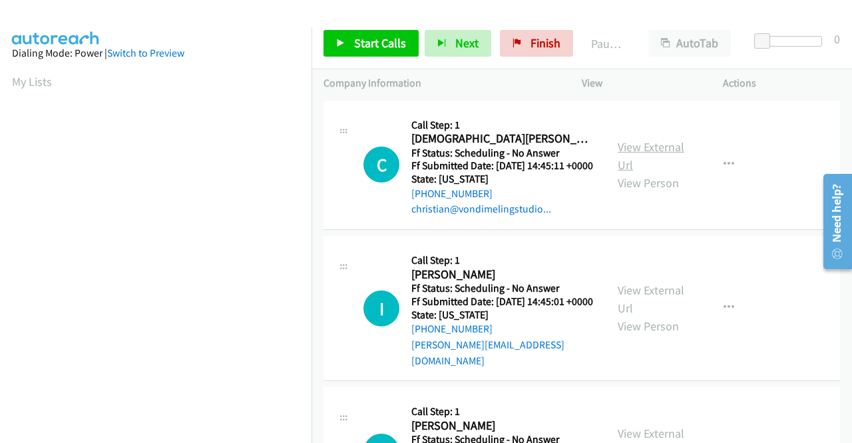
click at [652, 155] on link "View External Url" at bounding box center [651, 155] width 67 height 33
click at [634, 307] on link "View External Url" at bounding box center [651, 298] width 67 height 33
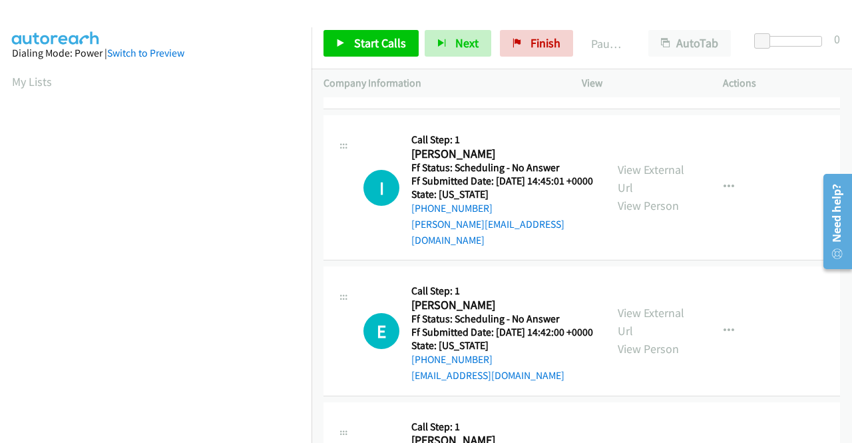
scroll to position [200, 0]
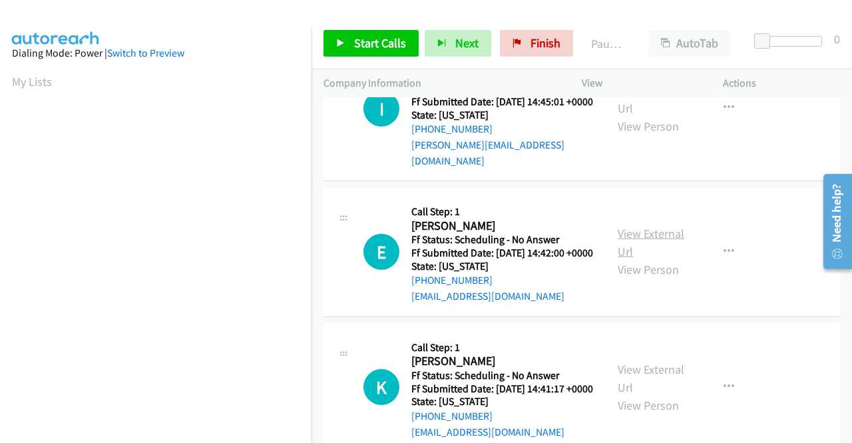
click at [618, 248] on link "View External Url" at bounding box center [651, 242] width 67 height 33
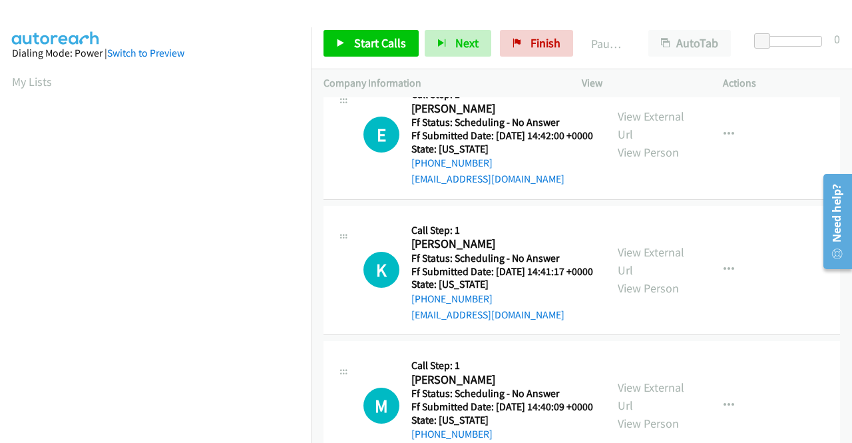
scroll to position [333, 0]
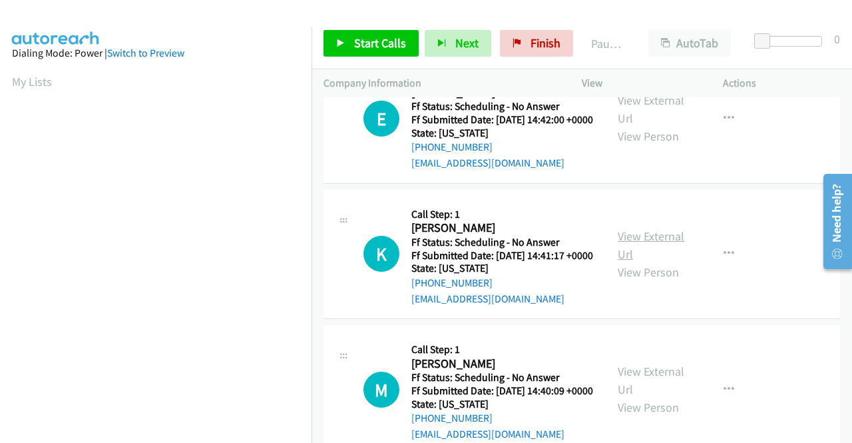
click at [662, 262] on link "View External Url" at bounding box center [651, 244] width 67 height 33
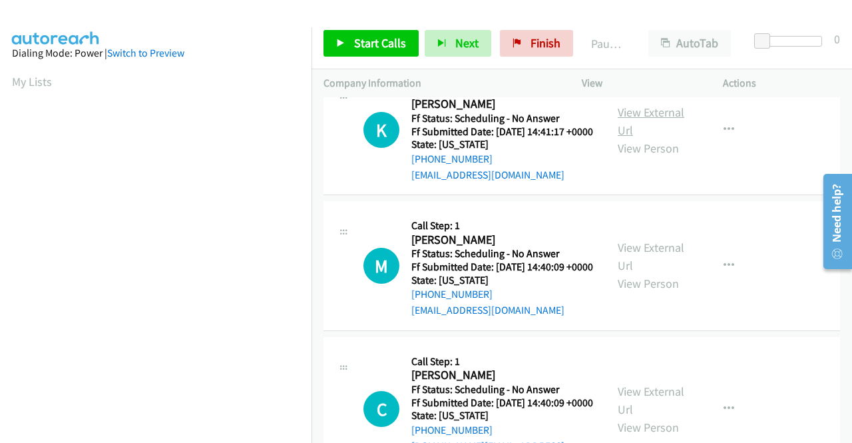
scroll to position [466, 0]
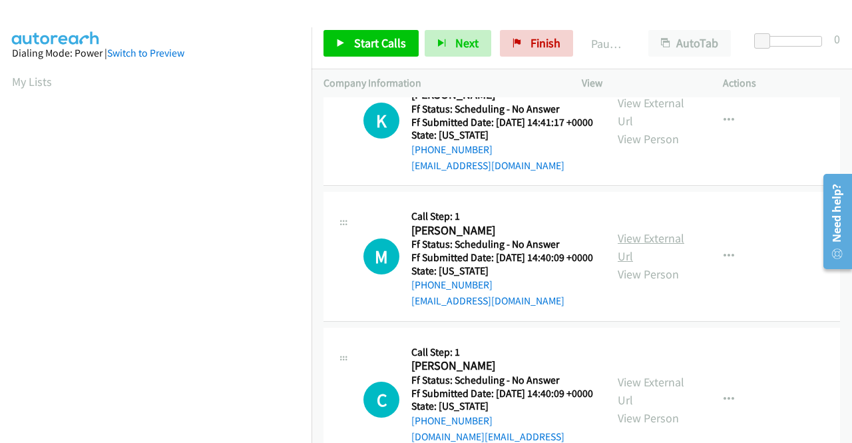
click at [632, 264] on link "View External Url" at bounding box center [651, 246] width 67 height 33
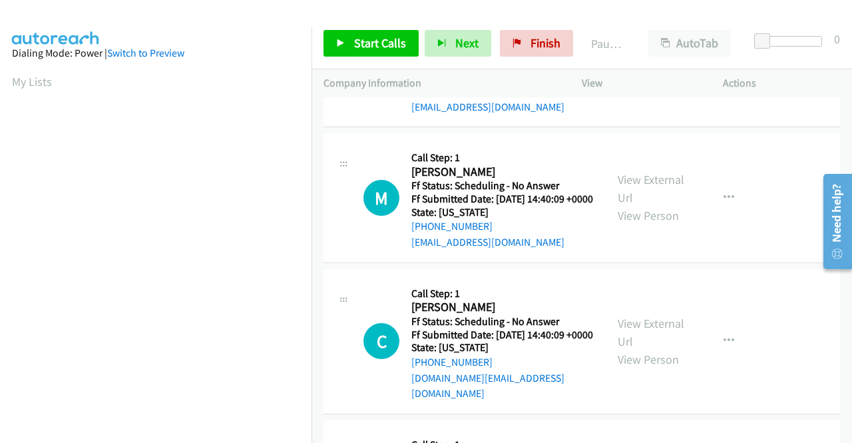
scroll to position [599, 0]
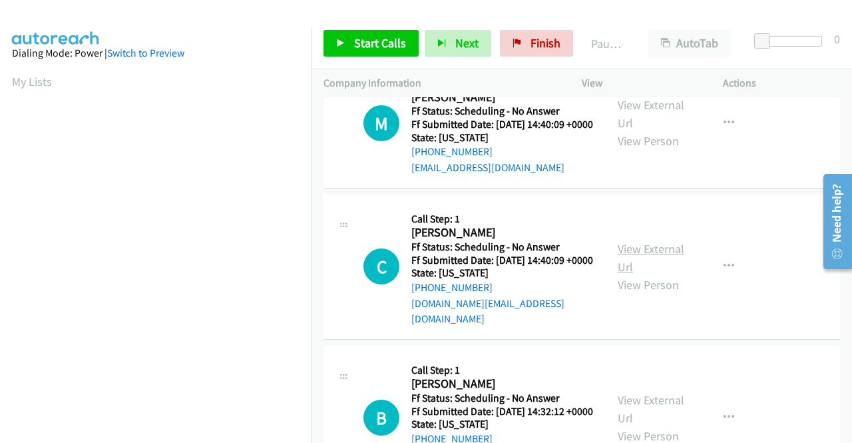
click at [635, 274] on link "View External Url" at bounding box center [651, 257] width 67 height 33
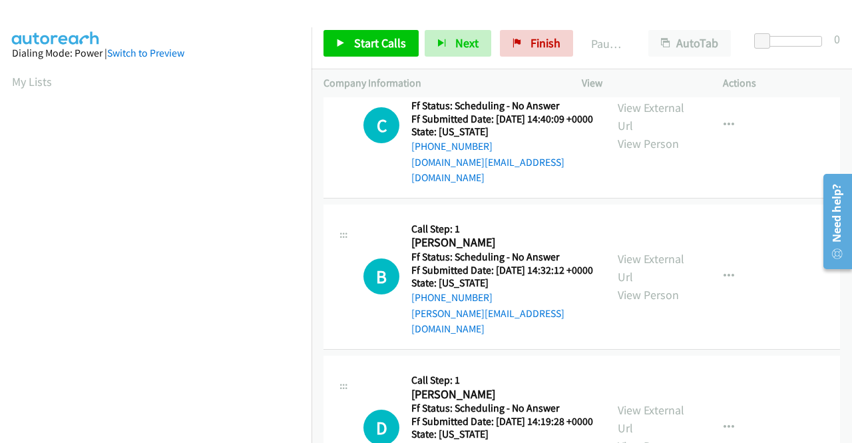
scroll to position [799, 0]
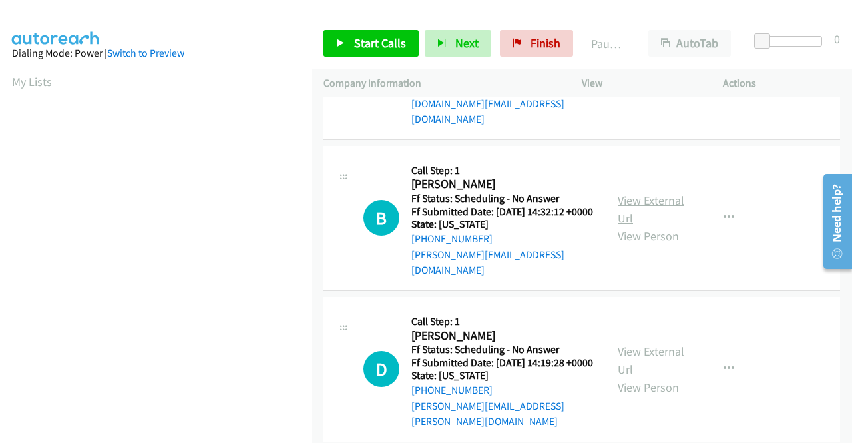
click at [630, 226] on link "View External Url" at bounding box center [651, 208] width 67 height 33
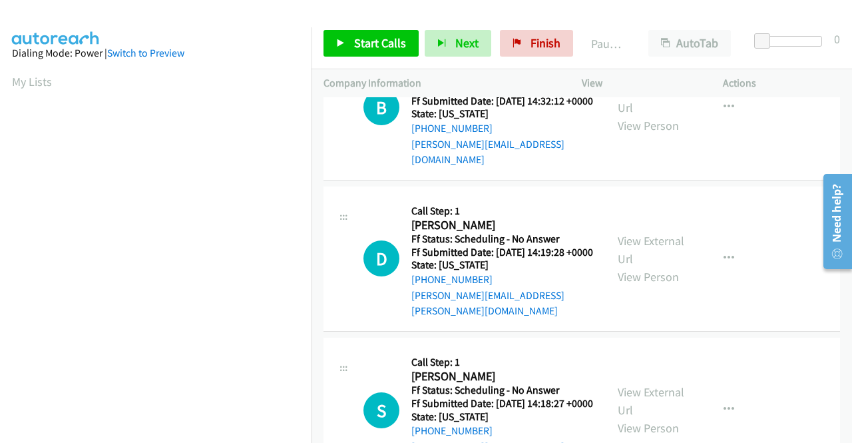
scroll to position [932, 0]
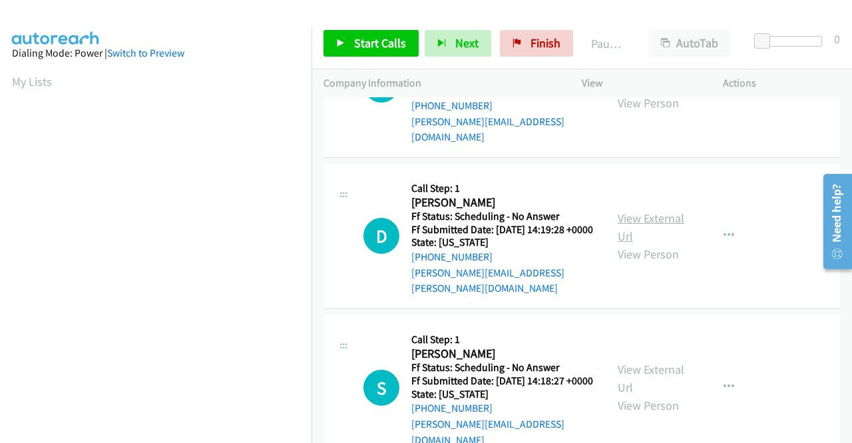
click at [654, 244] on link "View External Url" at bounding box center [651, 226] width 67 height 33
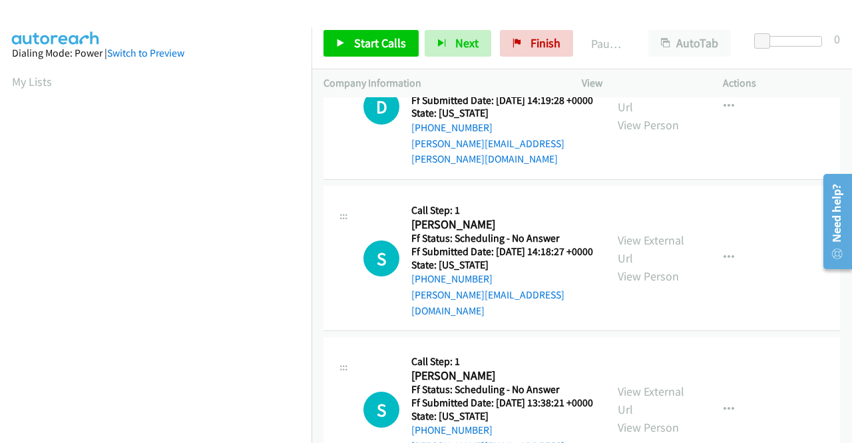
scroll to position [1065, 0]
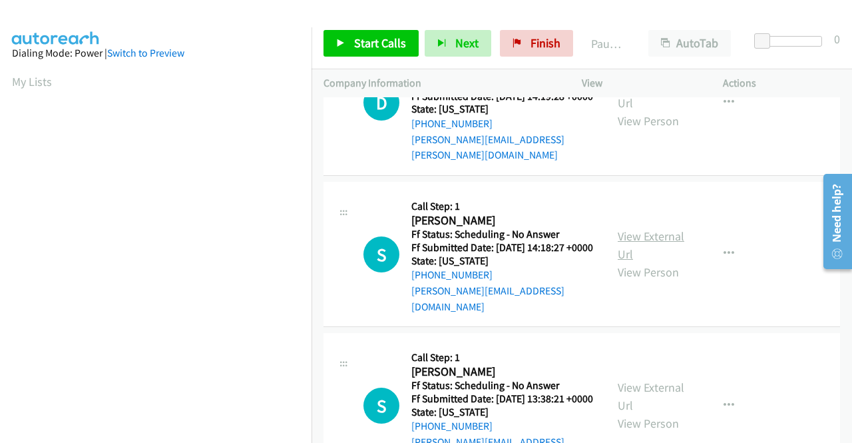
click at [646, 262] on link "View External Url" at bounding box center [651, 244] width 67 height 33
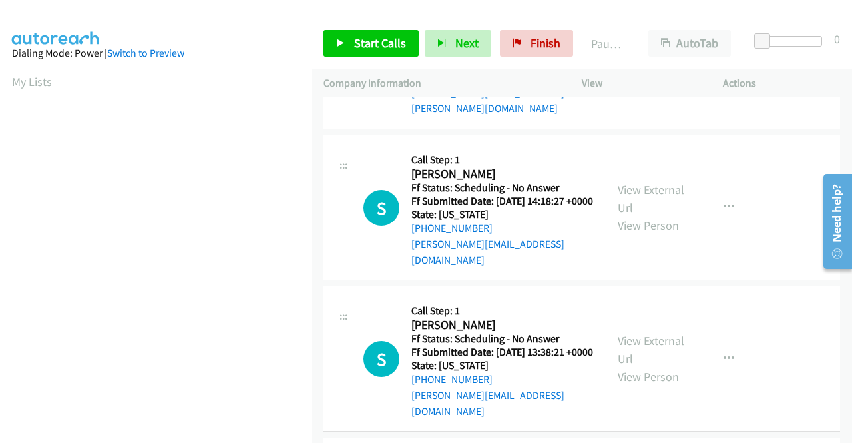
scroll to position [1131, 0]
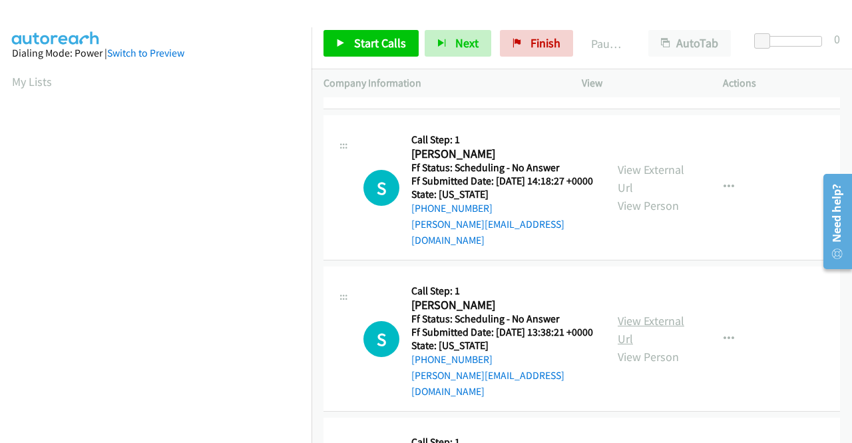
click at [631, 346] on link "View External Url" at bounding box center [651, 329] width 67 height 33
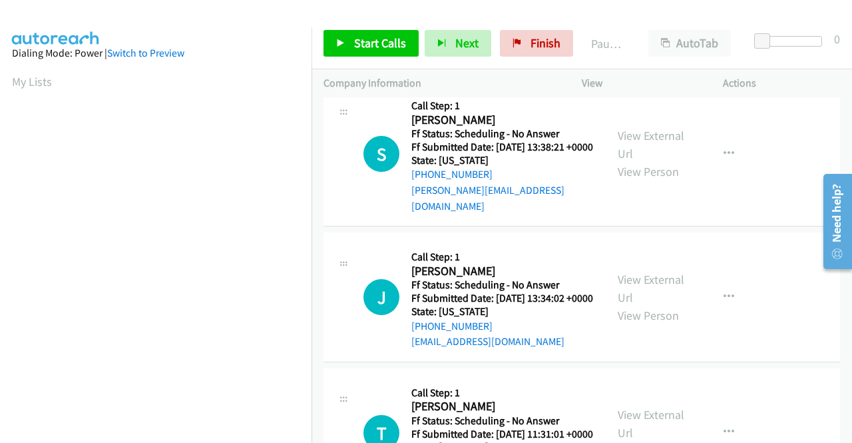
scroll to position [1331, 0]
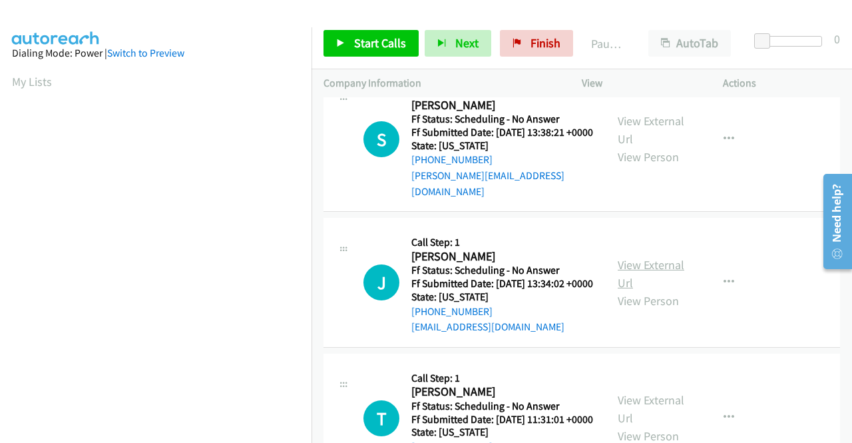
click at [622, 290] on link "View External Url" at bounding box center [651, 273] width 67 height 33
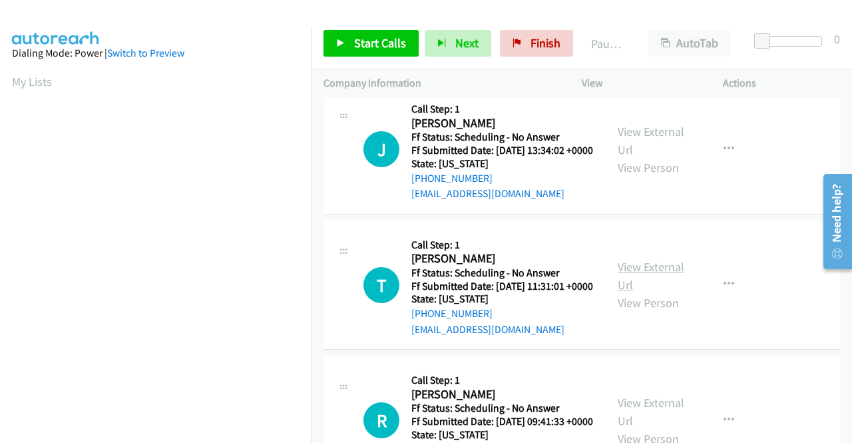
click at [640, 292] on link "View External Url" at bounding box center [651, 275] width 67 height 33
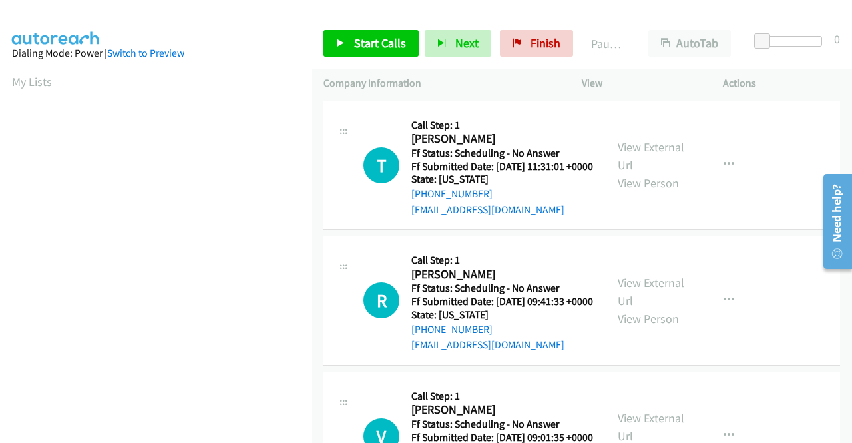
scroll to position [1597, 0]
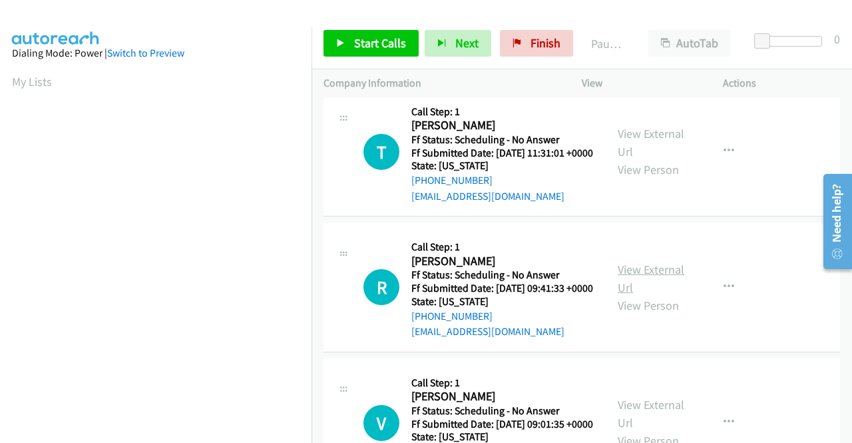
click at [632, 295] on link "View External Url" at bounding box center [651, 278] width 67 height 33
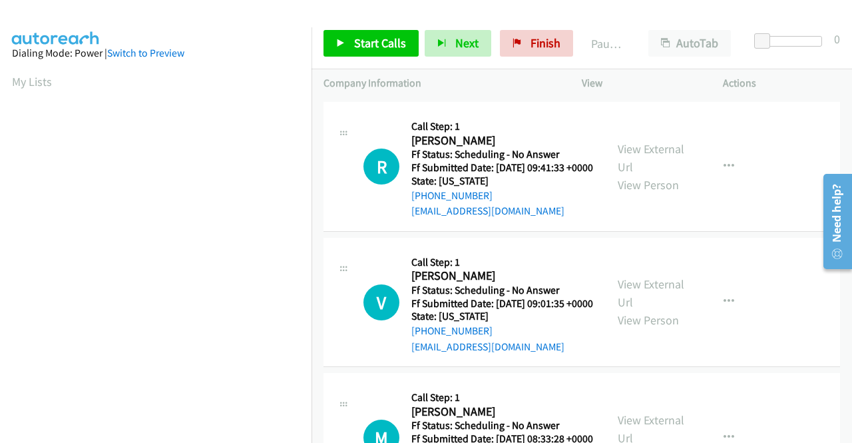
scroll to position [1797, 0]
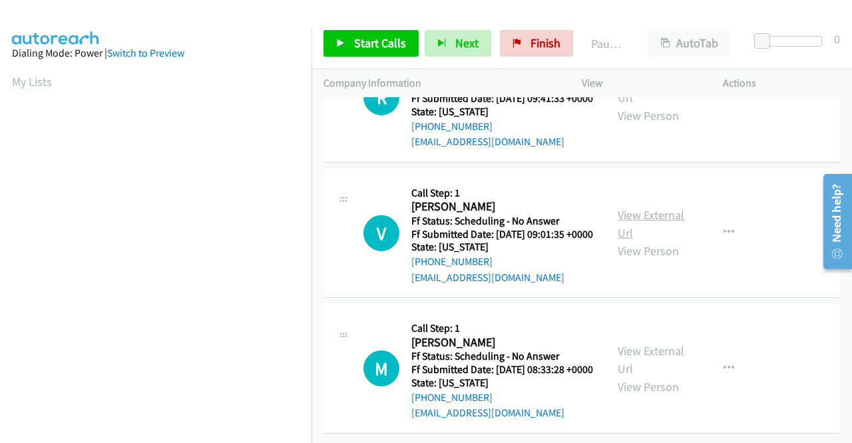
click at [630, 240] on link "View External Url" at bounding box center [651, 223] width 67 height 33
click at [658, 343] on link "View External Url" at bounding box center [651, 359] width 67 height 33
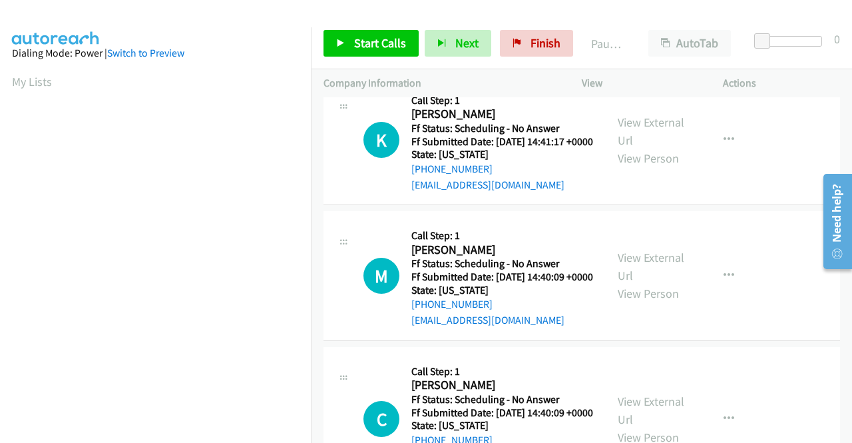
scroll to position [0, 0]
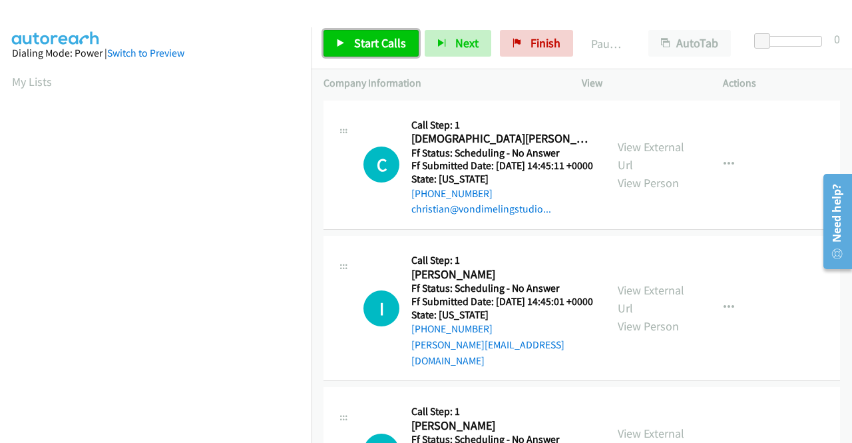
click at [361, 34] on link "Start Calls" at bounding box center [370, 43] width 95 height 27
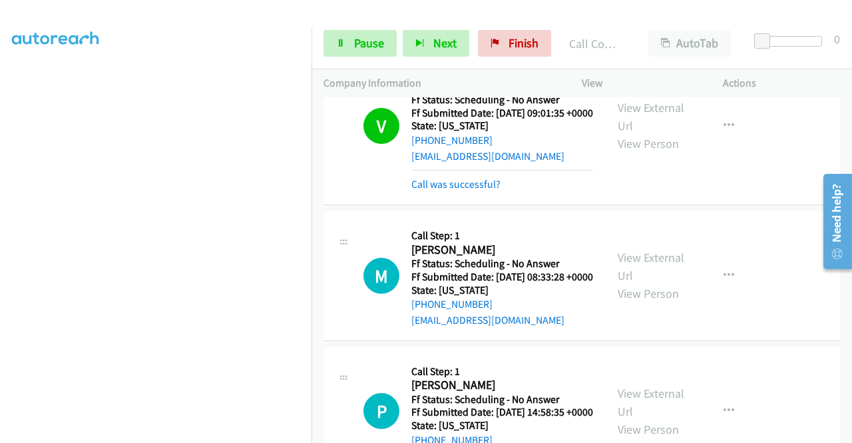
scroll to position [2343, 0]
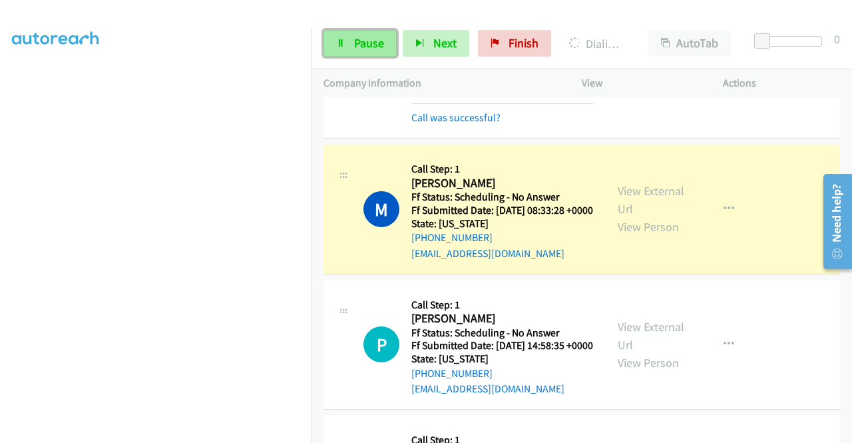
click at [377, 55] on link "Pause" at bounding box center [359, 43] width 73 height 27
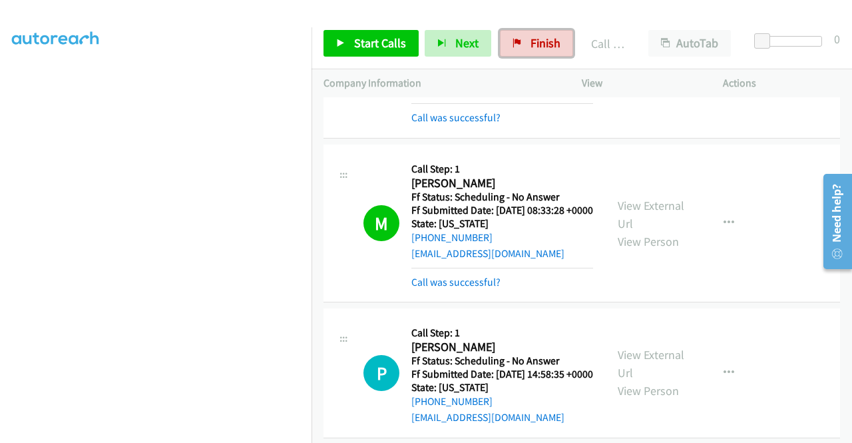
click at [530, 41] on span "Finish" at bounding box center [545, 42] width 30 height 15
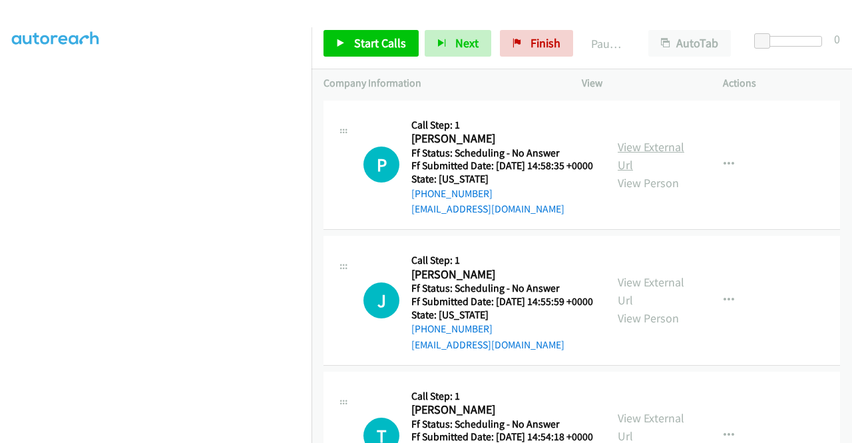
click at [653, 156] on link "View External Url" at bounding box center [651, 155] width 67 height 33
click at [669, 300] on link "View External Url" at bounding box center [651, 290] width 67 height 33
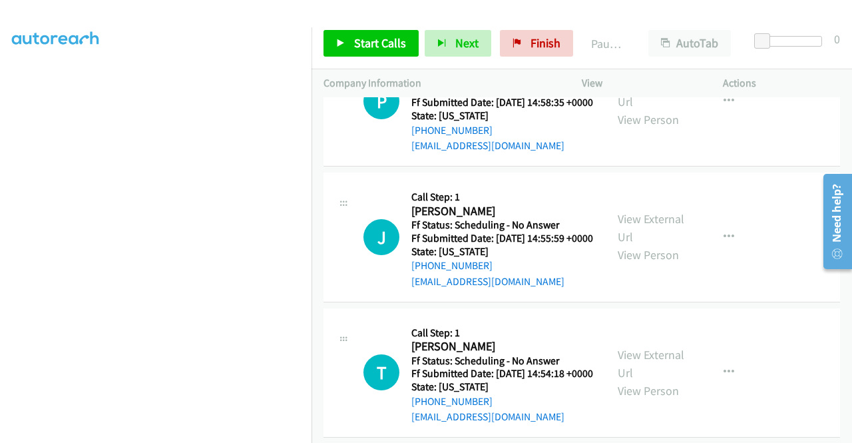
scroll to position [133, 0]
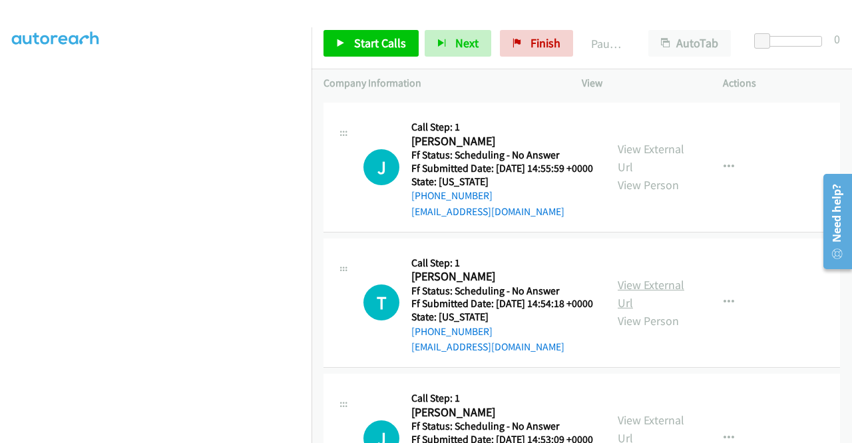
click at [630, 310] on link "View External Url" at bounding box center [651, 293] width 67 height 33
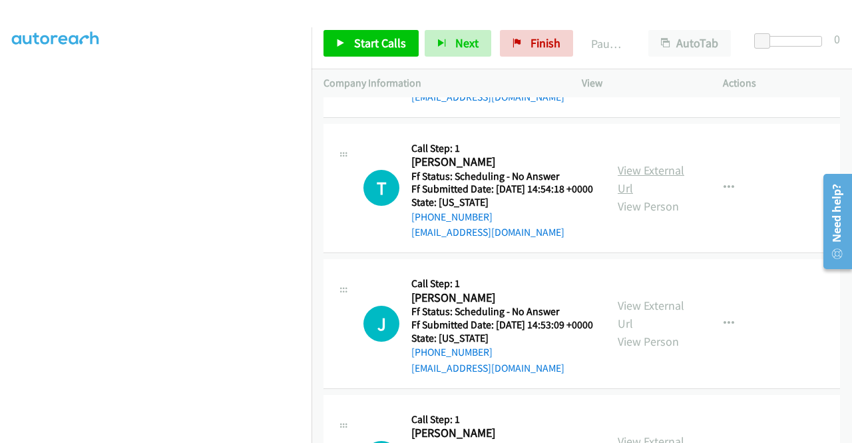
scroll to position [266, 0]
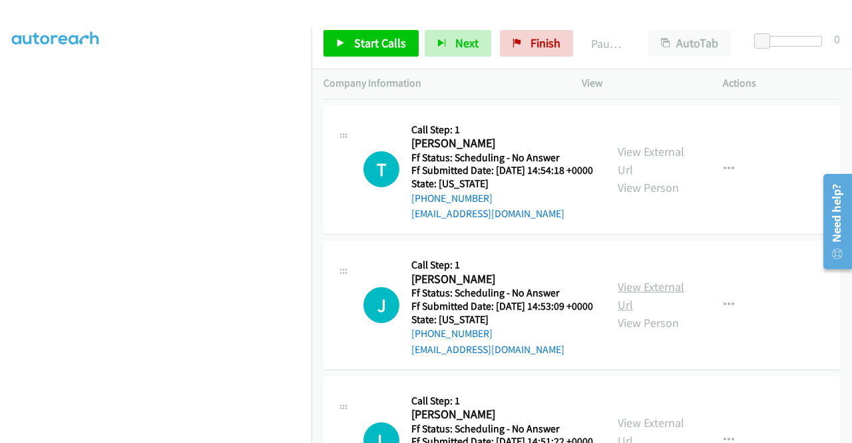
click at [654, 312] on link "View External Url" at bounding box center [651, 295] width 67 height 33
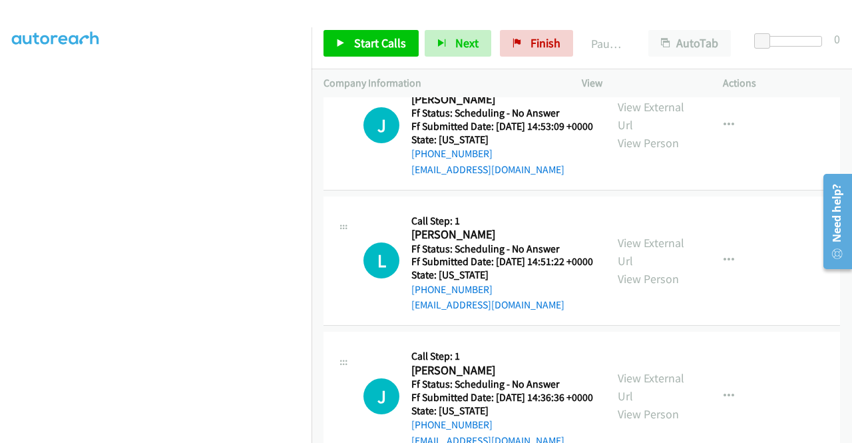
scroll to position [466, 0]
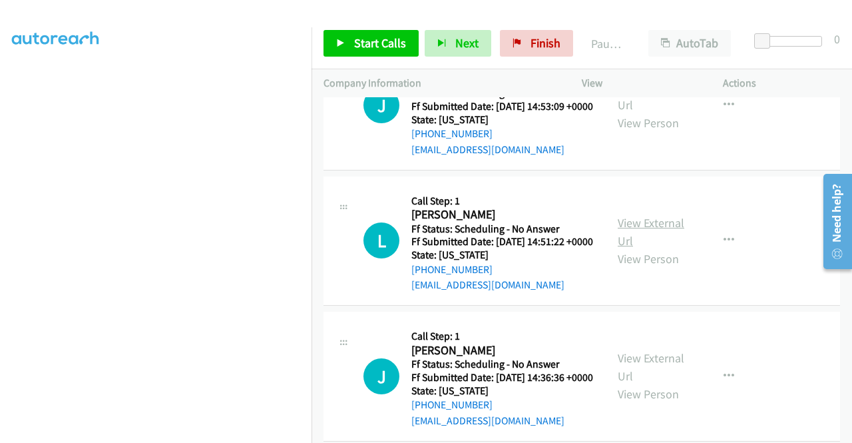
click at [652, 248] on link "View External Url" at bounding box center [651, 231] width 67 height 33
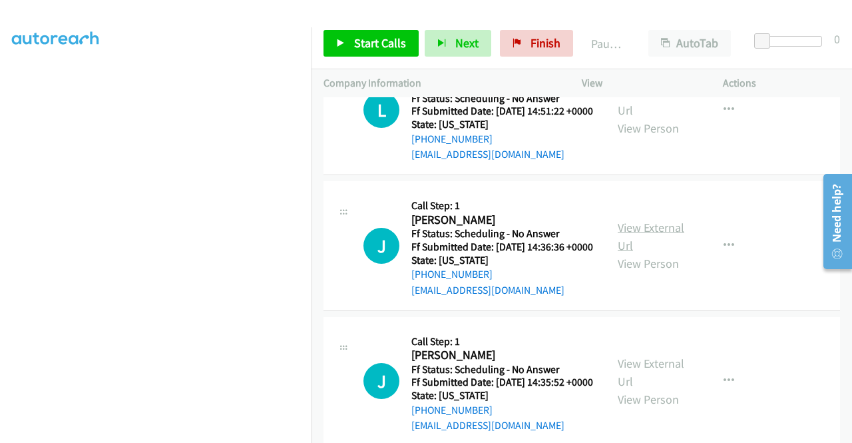
scroll to position [599, 0]
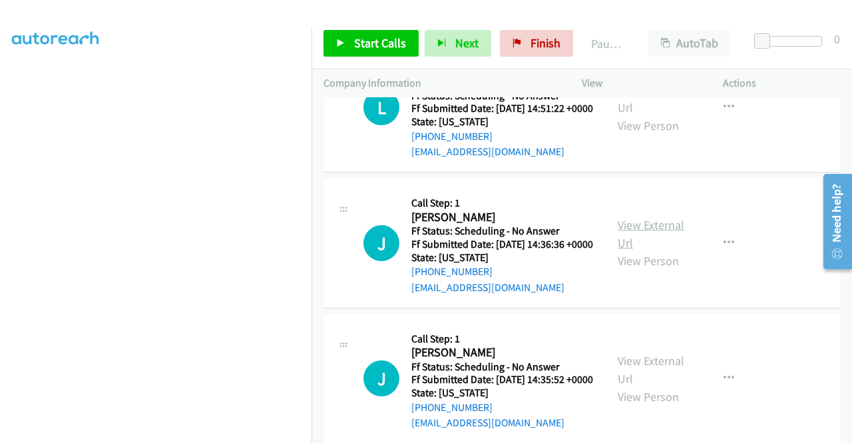
click at [637, 250] on link "View External Url" at bounding box center [651, 233] width 67 height 33
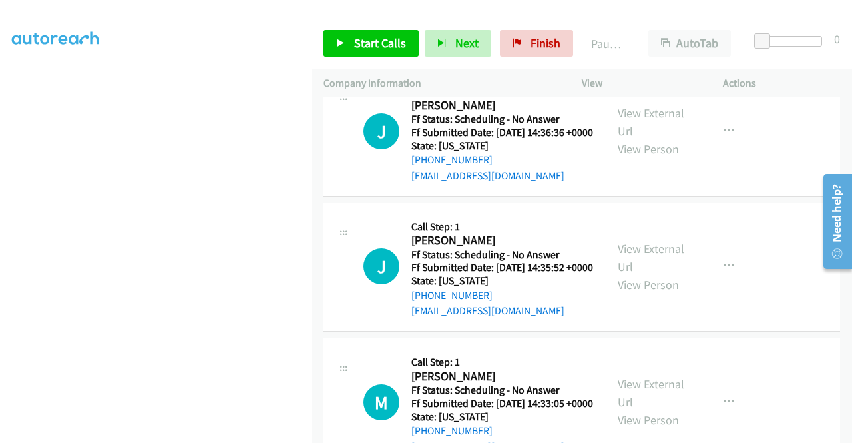
scroll to position [732, 0]
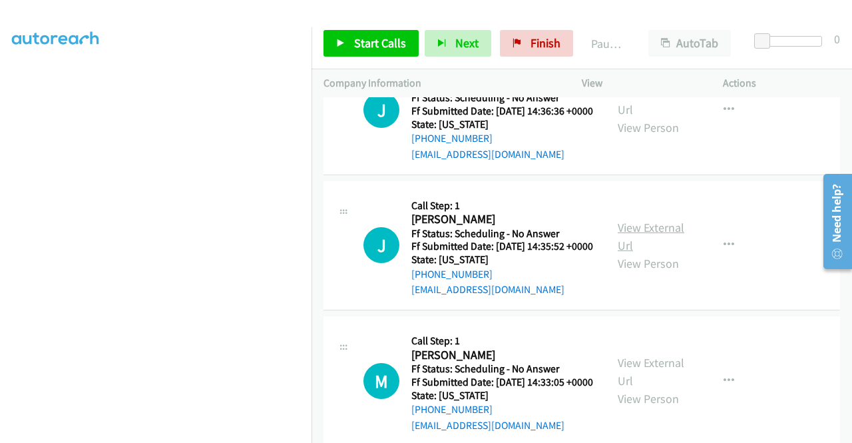
click at [634, 253] on link "View External Url" at bounding box center [651, 236] width 67 height 33
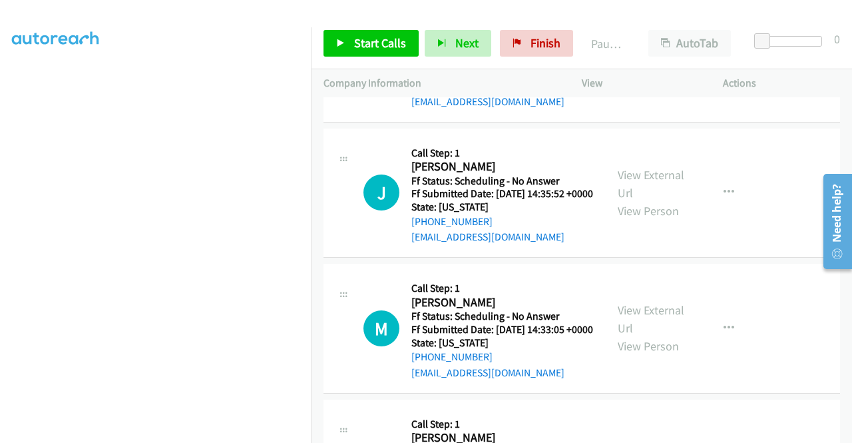
scroll to position [865, 0]
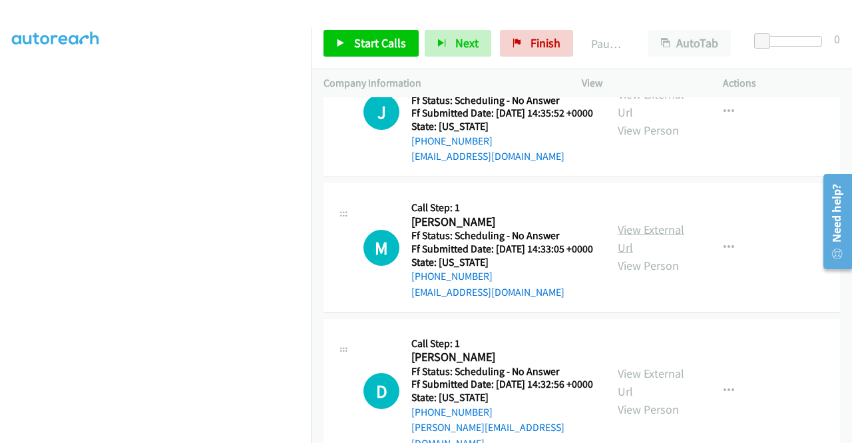
click at [638, 255] on link "View External Url" at bounding box center [651, 238] width 67 height 33
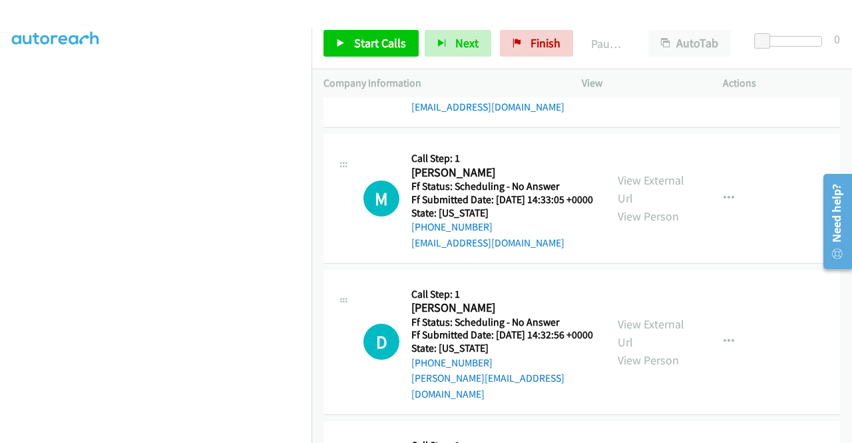
scroll to position [1065, 0]
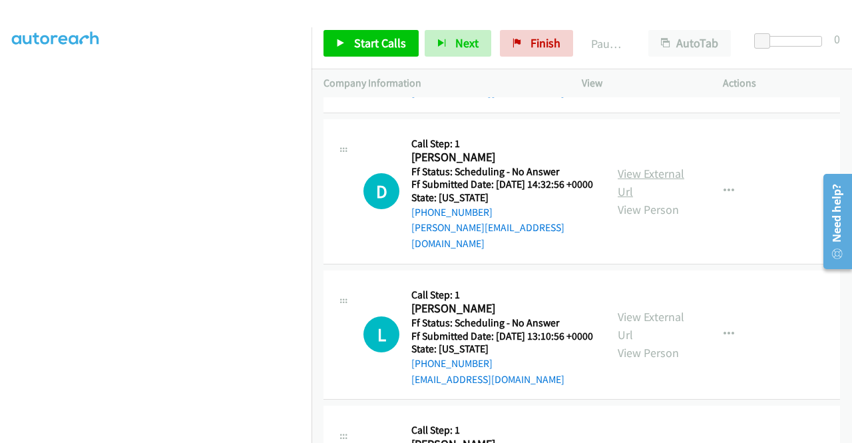
click at [618, 199] on link "View External Url" at bounding box center [651, 182] width 67 height 33
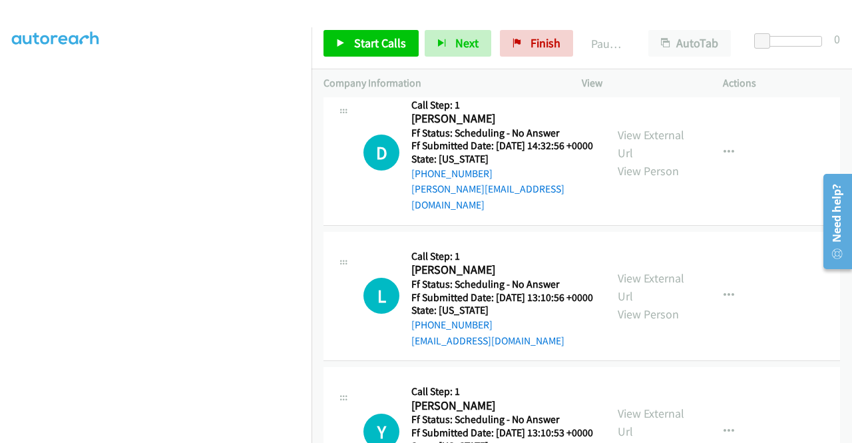
scroll to position [1131, 0]
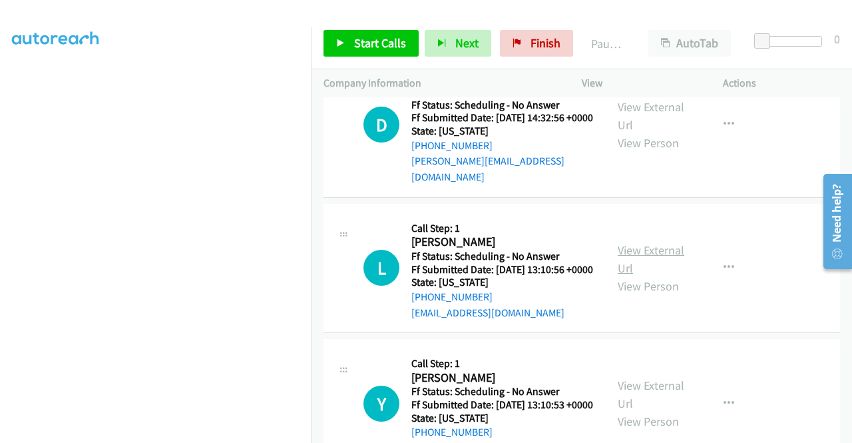
click at [636, 276] on link "View External Url" at bounding box center [651, 258] width 67 height 33
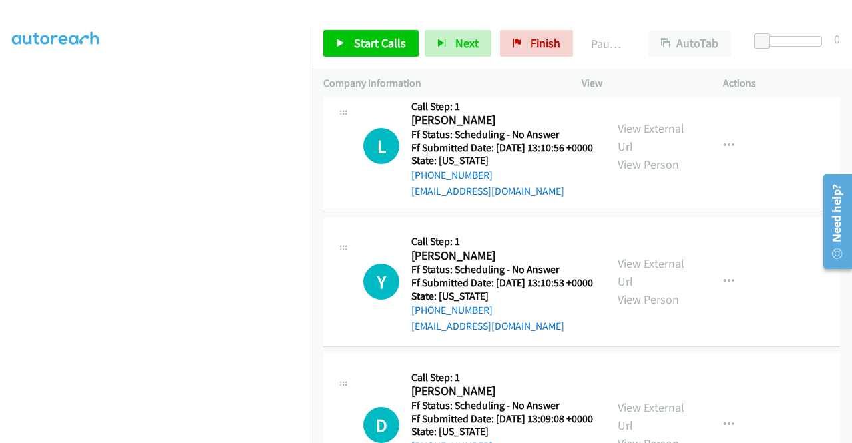
scroll to position [1265, 0]
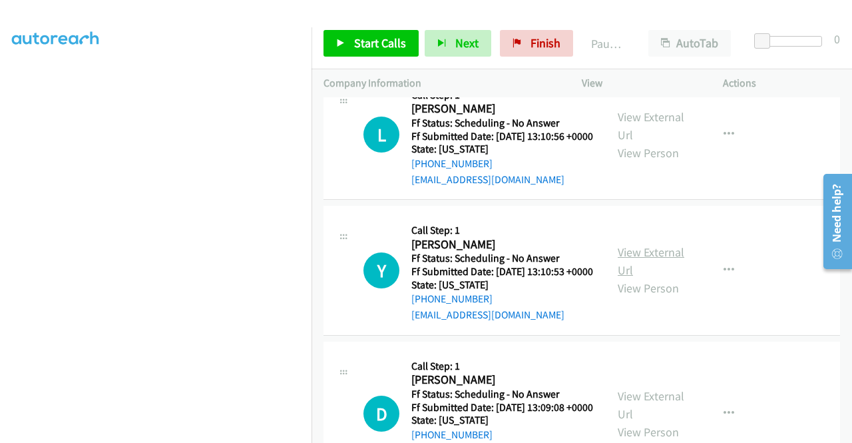
click at [654, 278] on link "View External Url" at bounding box center [651, 260] width 67 height 33
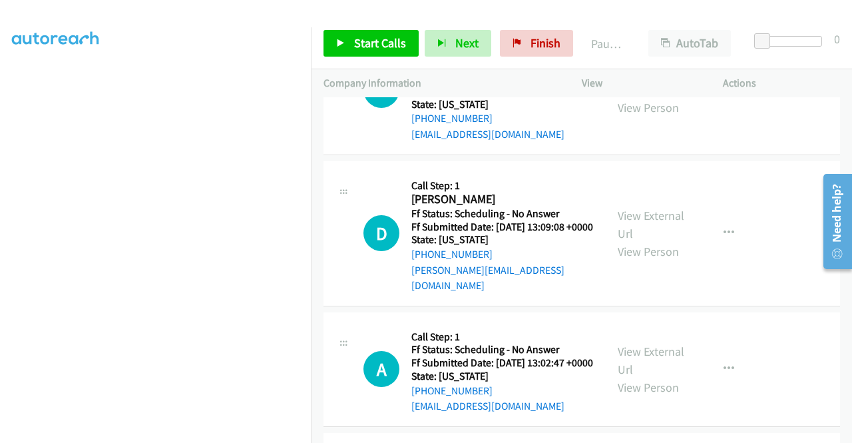
scroll to position [1464, 0]
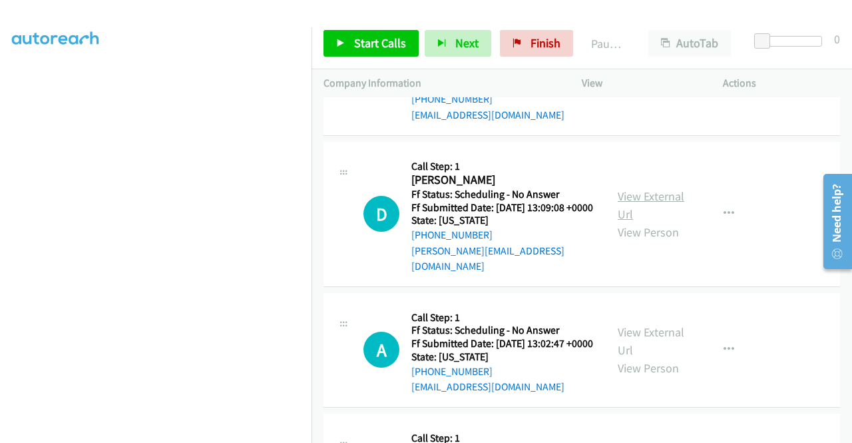
click at [619, 222] on link "View External Url" at bounding box center [651, 204] width 67 height 33
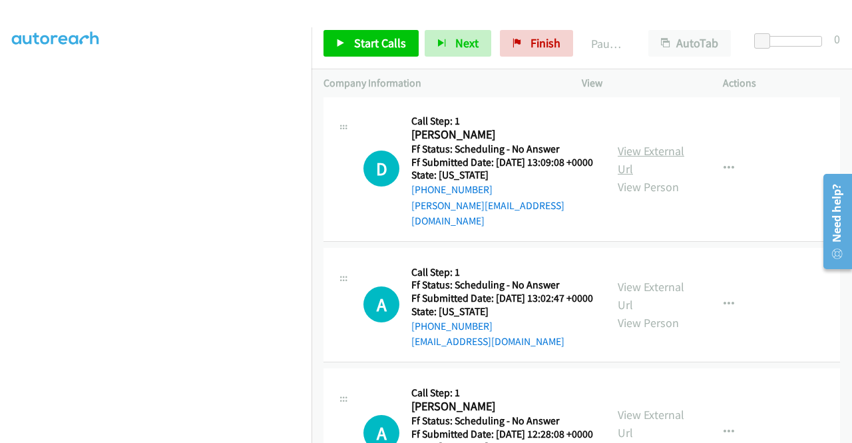
scroll to position [1597, 0]
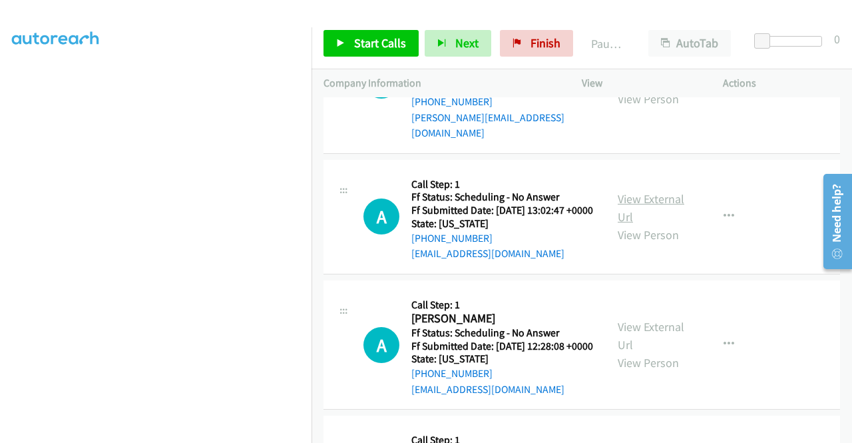
click at [658, 224] on link "View External Url" at bounding box center [651, 207] width 67 height 33
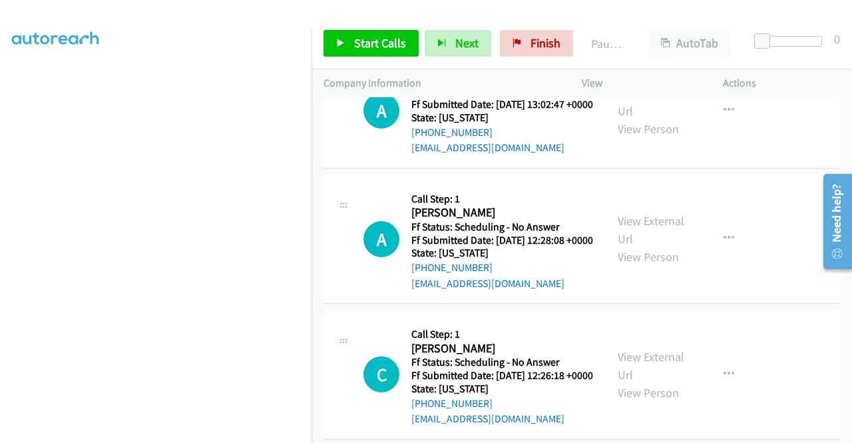
scroll to position [1730, 0]
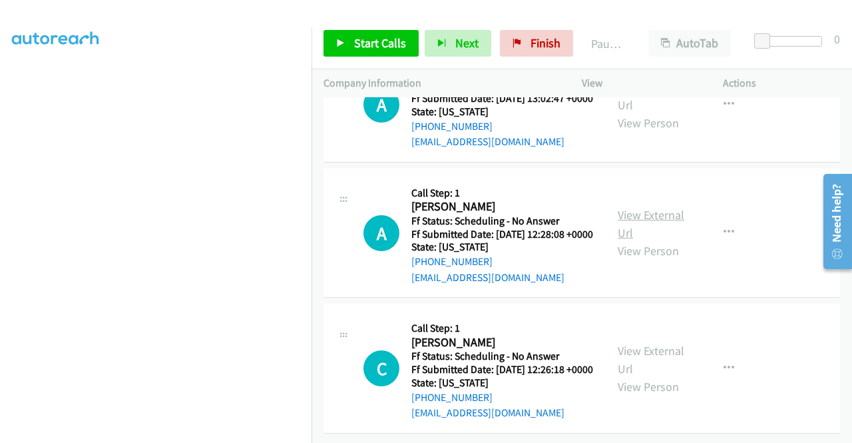
click at [670, 240] on link "View External Url" at bounding box center [651, 223] width 67 height 33
click at [652, 343] on link "View External Url" at bounding box center [651, 359] width 67 height 33
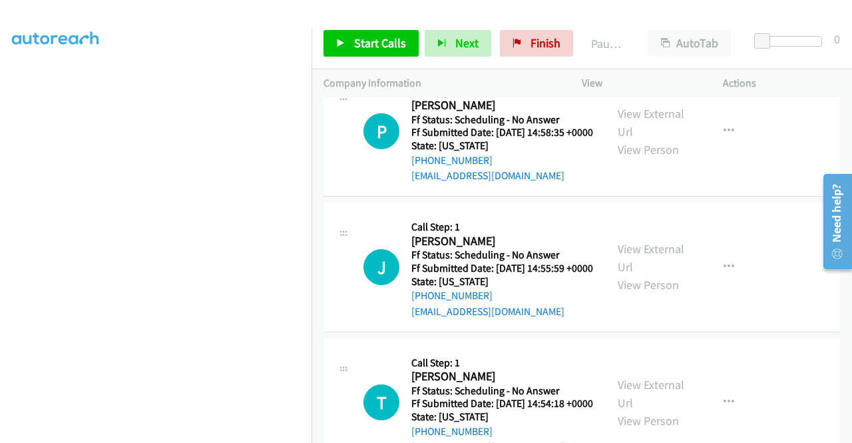
scroll to position [0, 0]
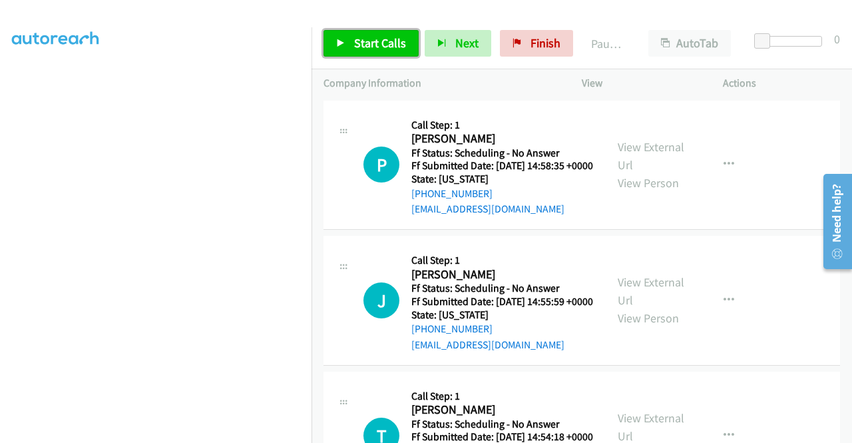
click at [369, 47] on span "Start Calls" at bounding box center [380, 42] width 52 height 15
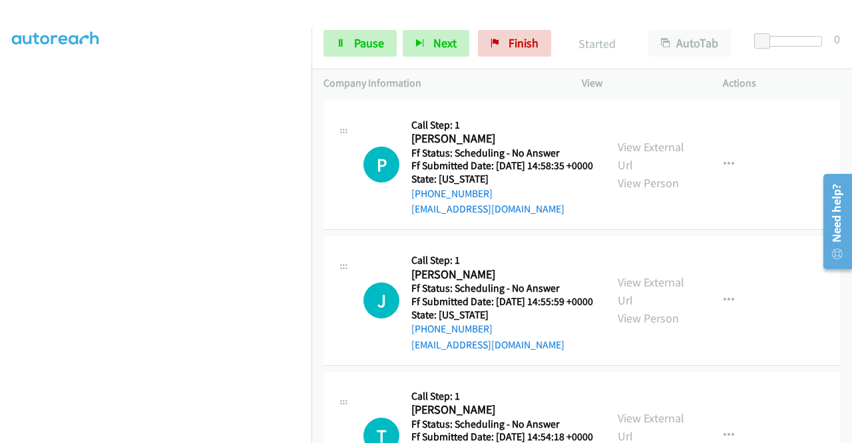
scroll to position [303, 0]
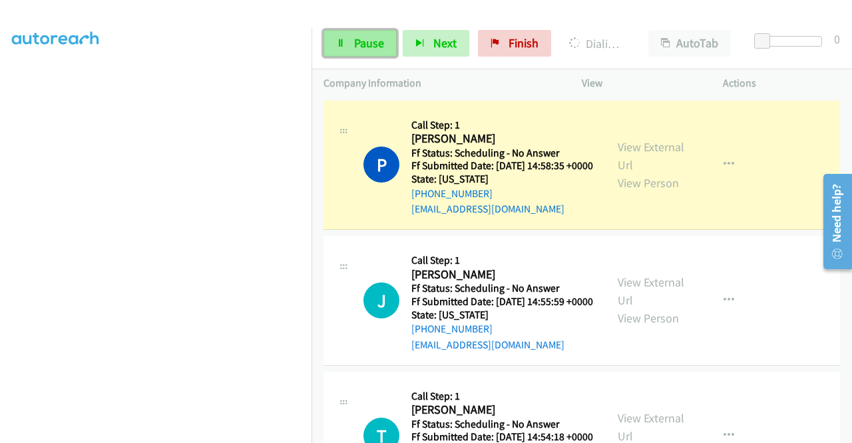
click at [354, 41] on span "Pause" at bounding box center [369, 42] width 30 height 15
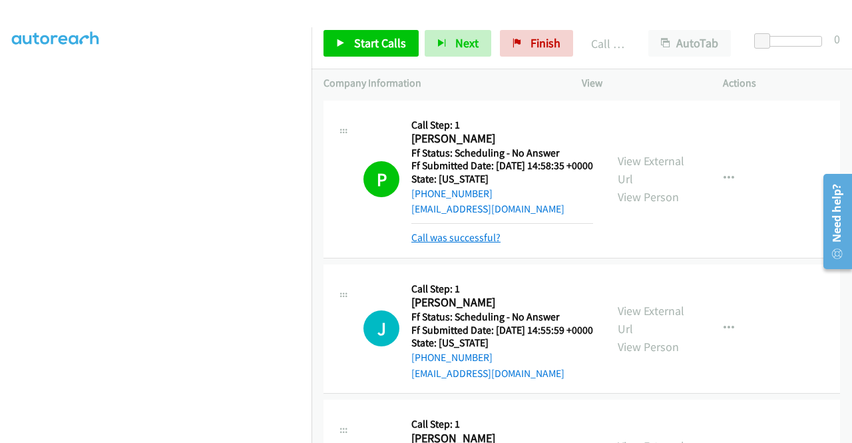
click at [458, 244] on link "Call was successful?" at bounding box center [455, 237] width 89 height 13
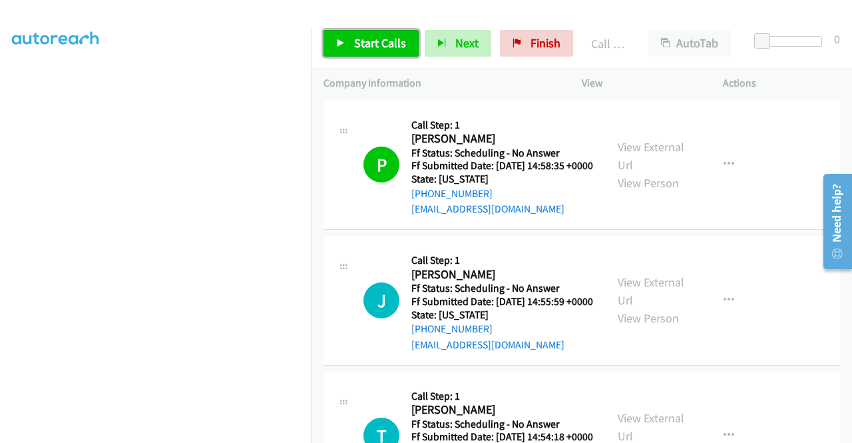
click at [395, 41] on span "Start Calls" at bounding box center [380, 42] width 52 height 15
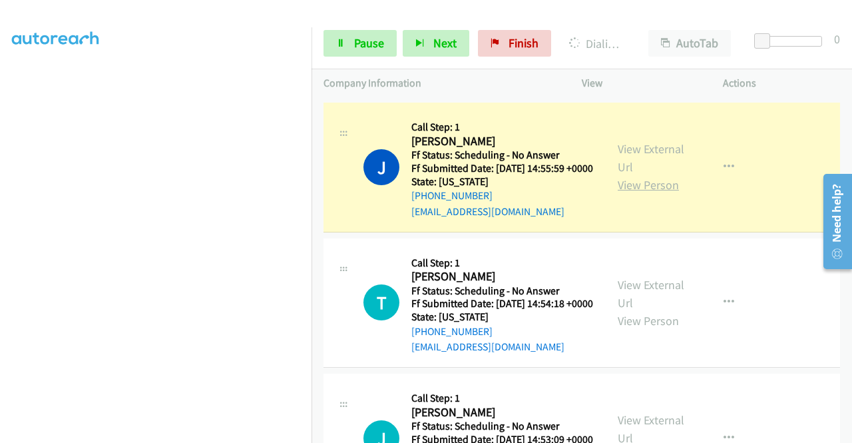
scroll to position [200, 0]
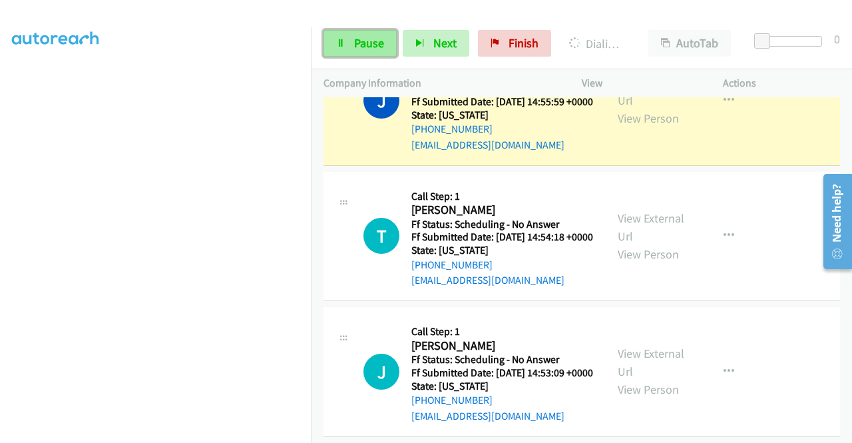
click at [346, 45] on link "Pause" at bounding box center [359, 43] width 73 height 27
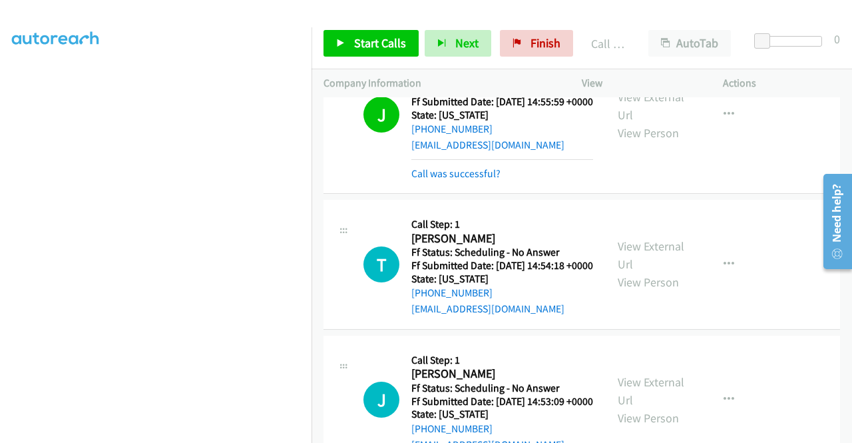
scroll to position [214, 0]
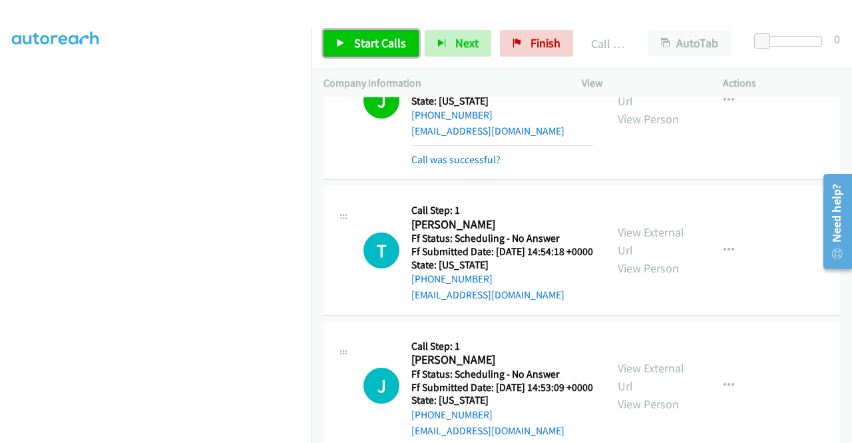
click at [377, 43] on span "Start Calls" at bounding box center [380, 42] width 52 height 15
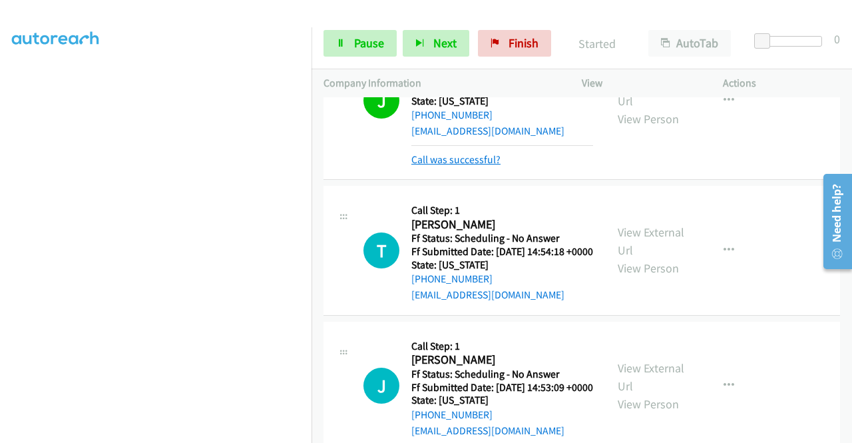
click at [456, 166] on link "Call was successful?" at bounding box center [455, 159] width 89 height 13
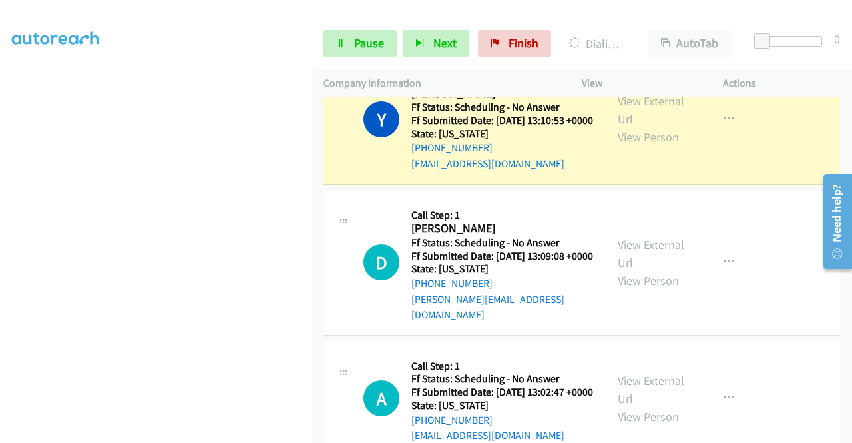
scroll to position [1664, 0]
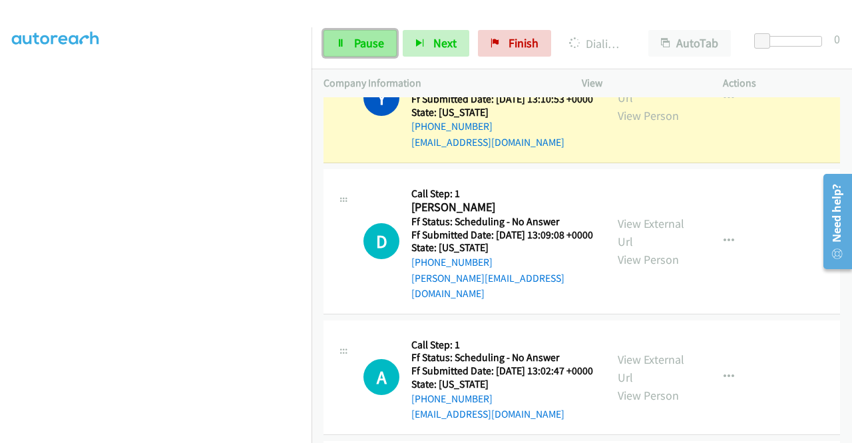
click at [373, 37] on span "Pause" at bounding box center [369, 42] width 30 height 15
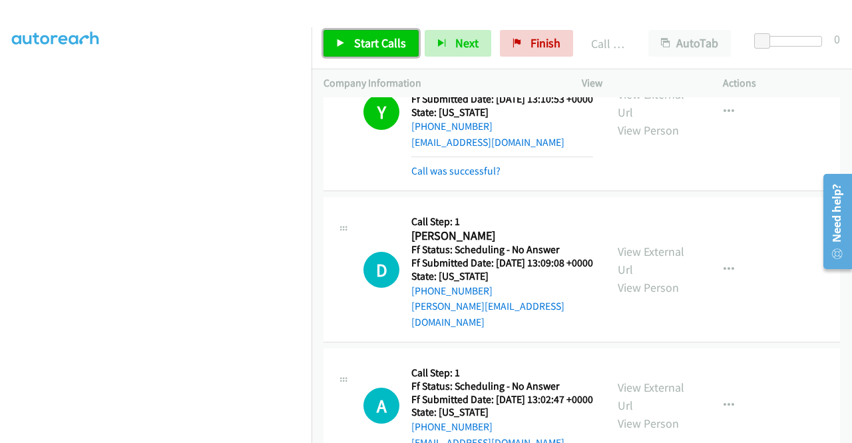
click at [385, 44] on span "Start Calls" at bounding box center [380, 42] width 52 height 15
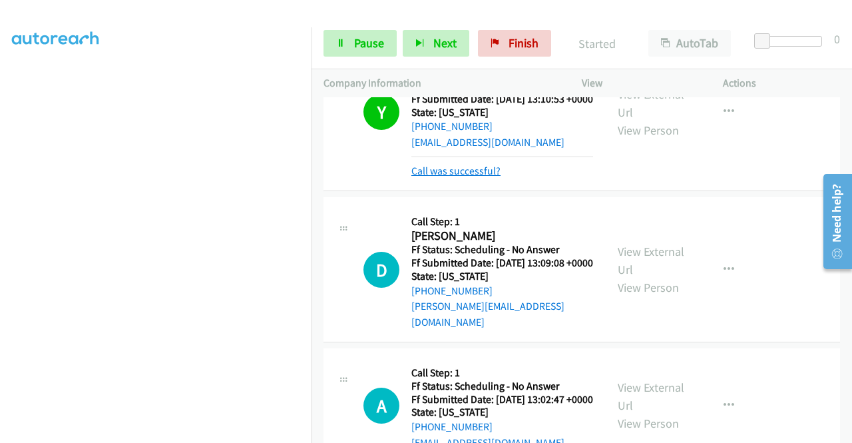
click at [461, 177] on link "Call was successful?" at bounding box center [455, 170] width 89 height 13
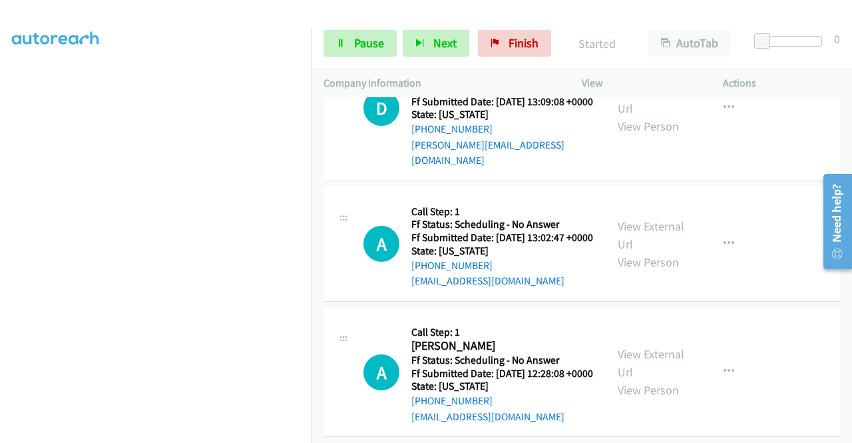
scroll to position [1863, 0]
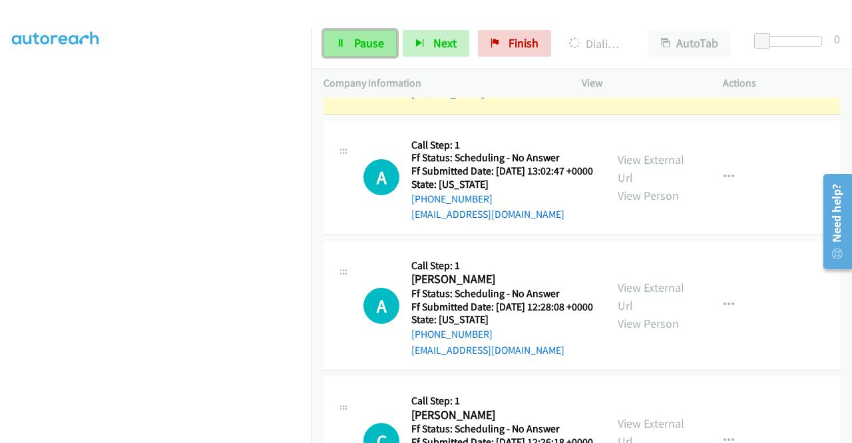
click at [373, 45] on span "Pause" at bounding box center [369, 42] width 30 height 15
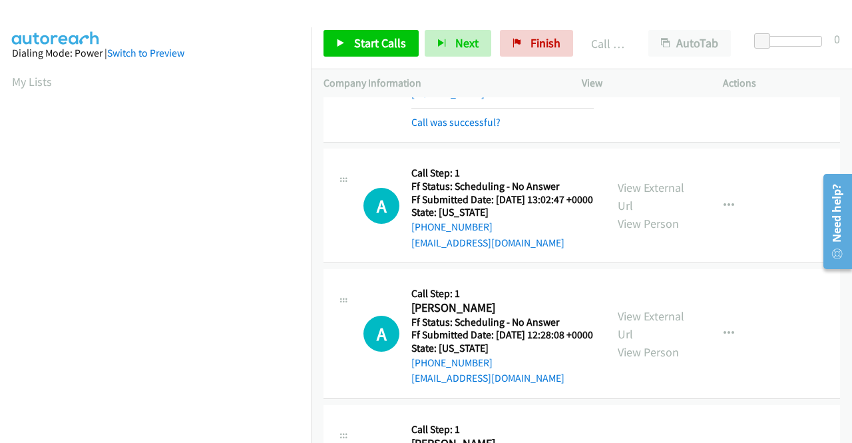
scroll to position [303, 0]
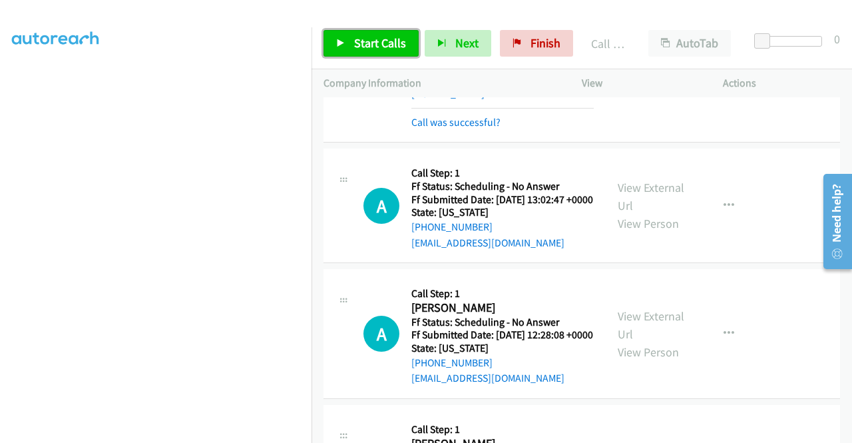
click at [392, 43] on span "Start Calls" at bounding box center [380, 42] width 52 height 15
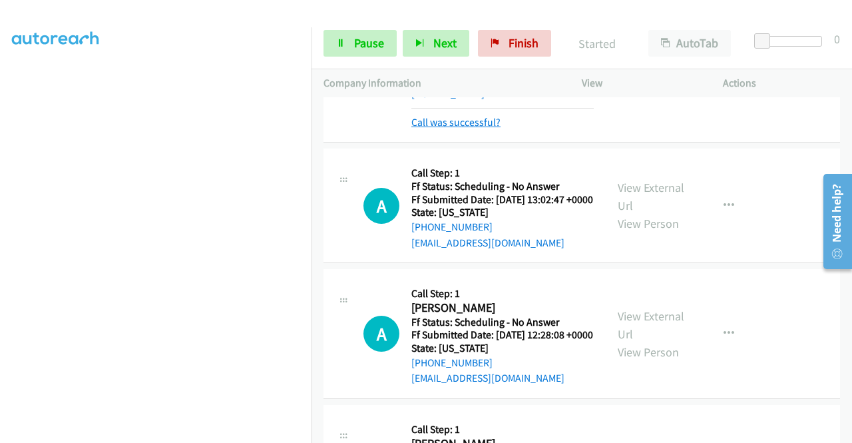
click at [475, 128] on link "Call was successful?" at bounding box center [455, 122] width 89 height 13
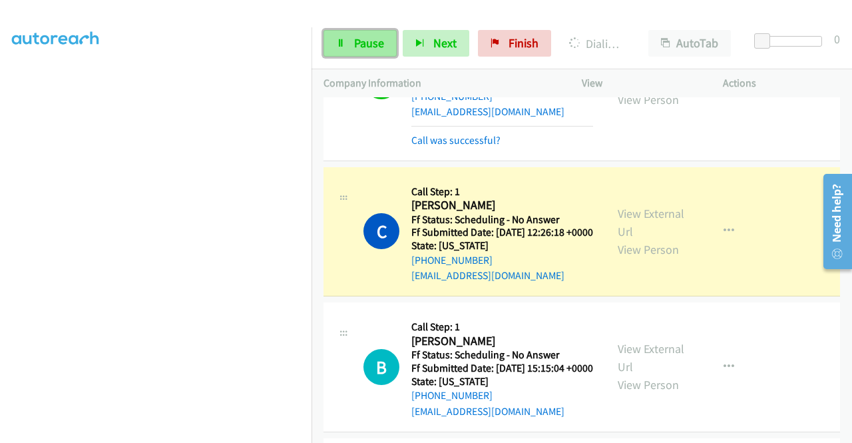
click at [364, 45] on span "Pause" at bounding box center [369, 42] width 30 height 15
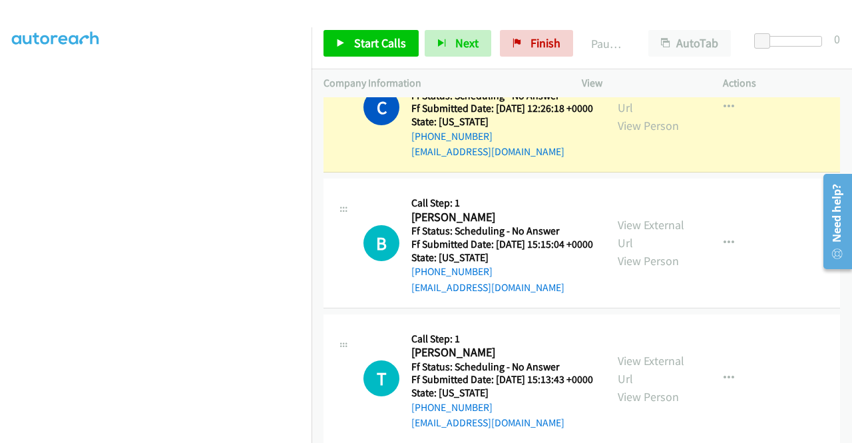
scroll to position [2263, 0]
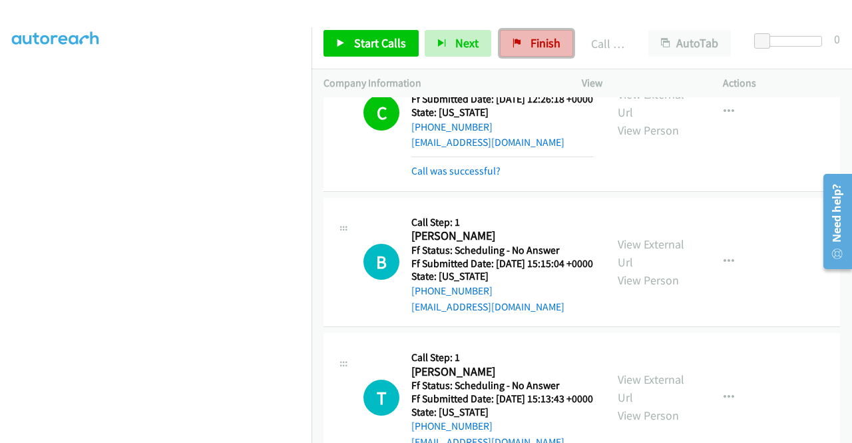
click at [540, 43] on span "Finish" at bounding box center [545, 42] width 30 height 15
